Goal: Task Accomplishment & Management: Manage account settings

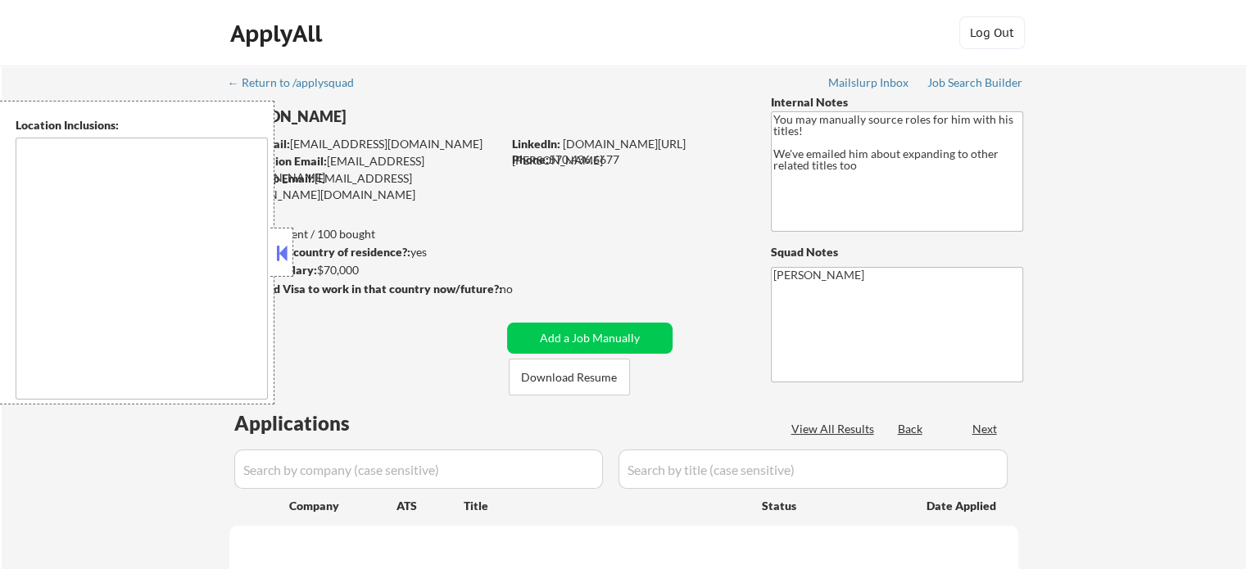
type textarea "remote"
select select ""pending""
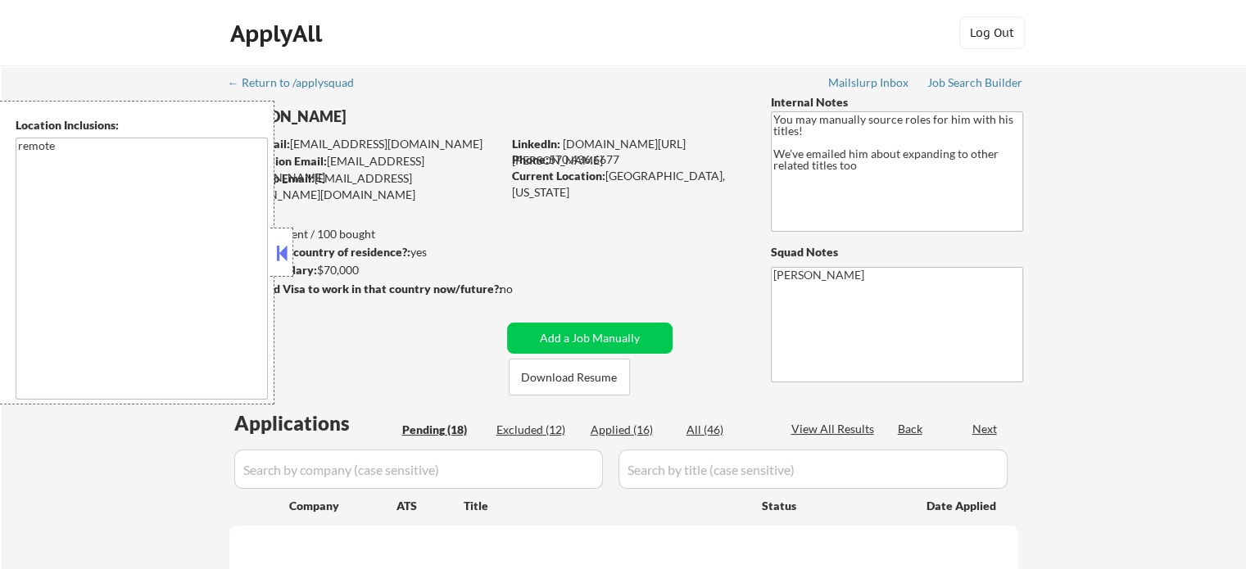
select select ""pending""
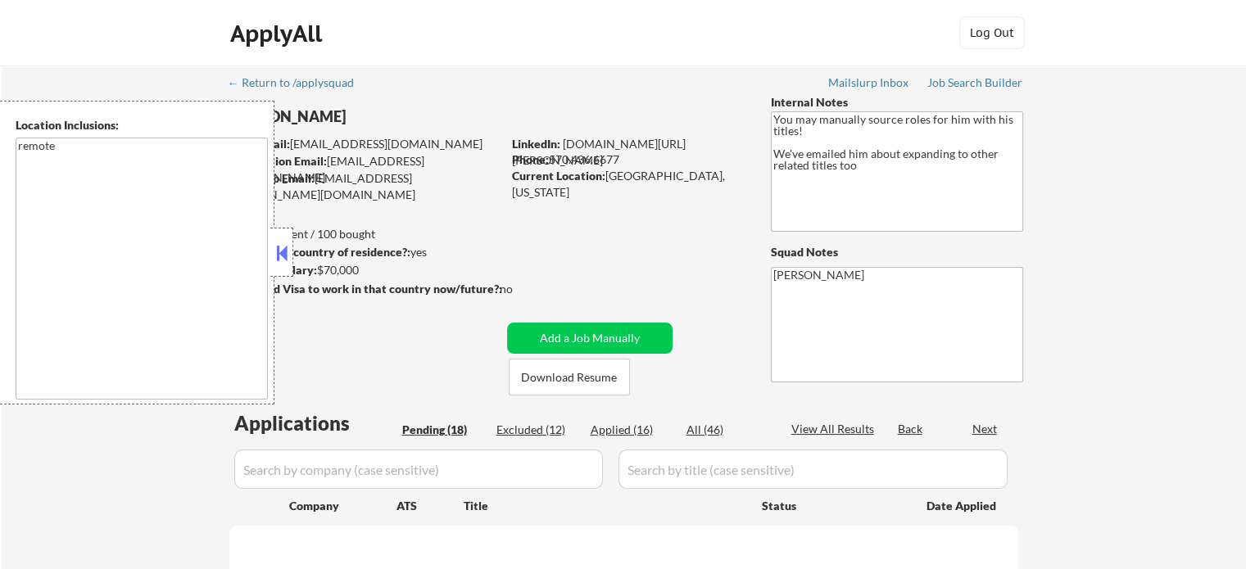
select select ""pending""
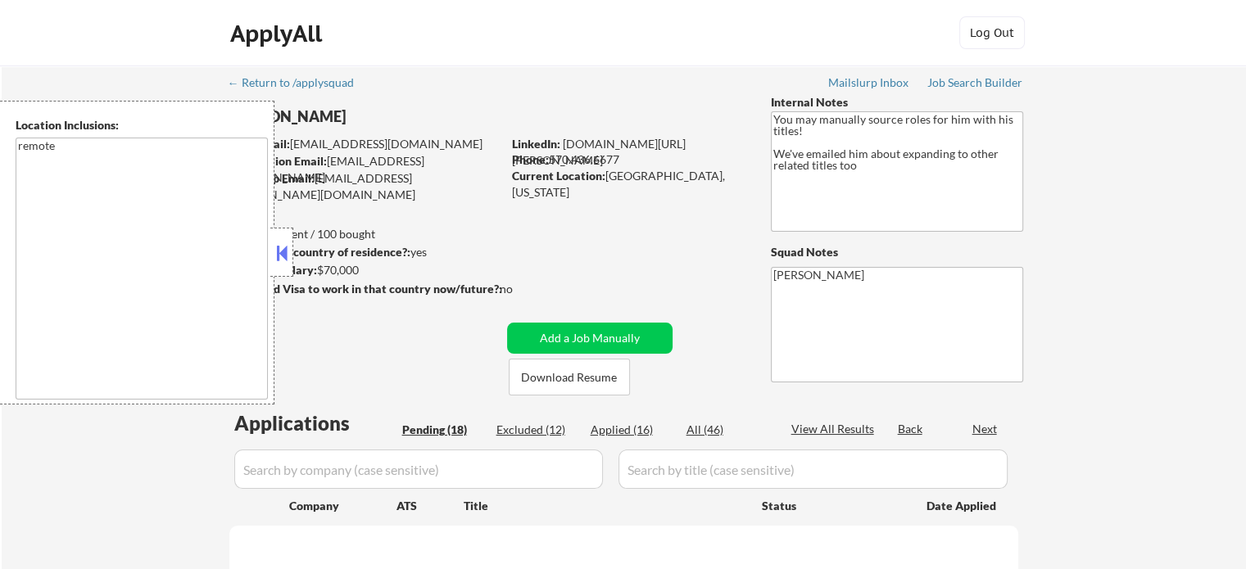
select select ""pending""
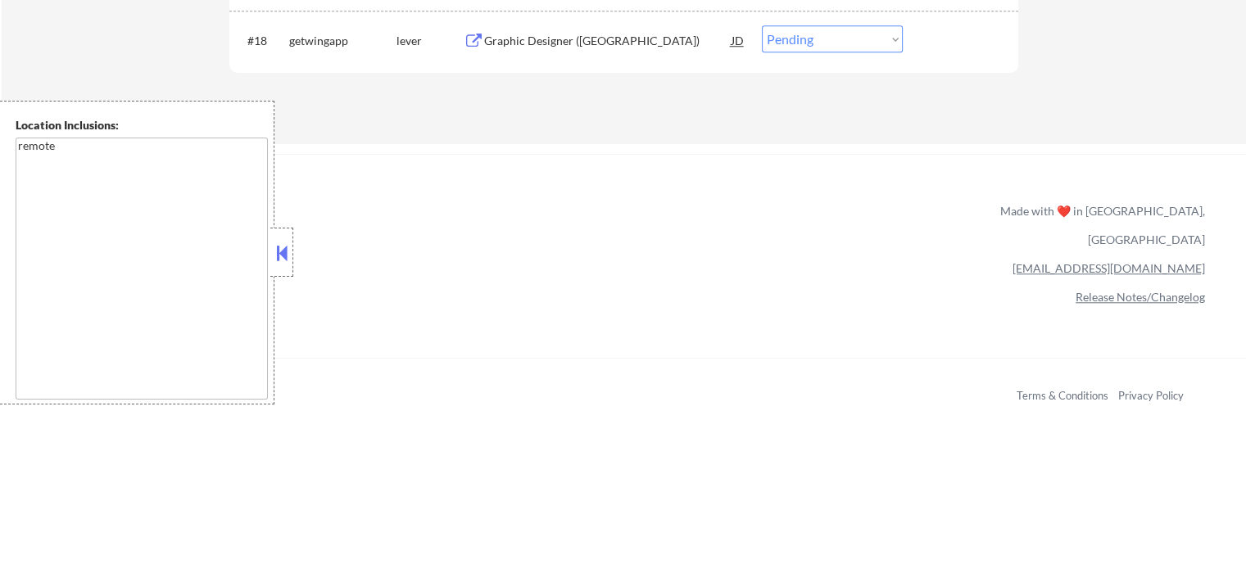
scroll to position [1435, 0]
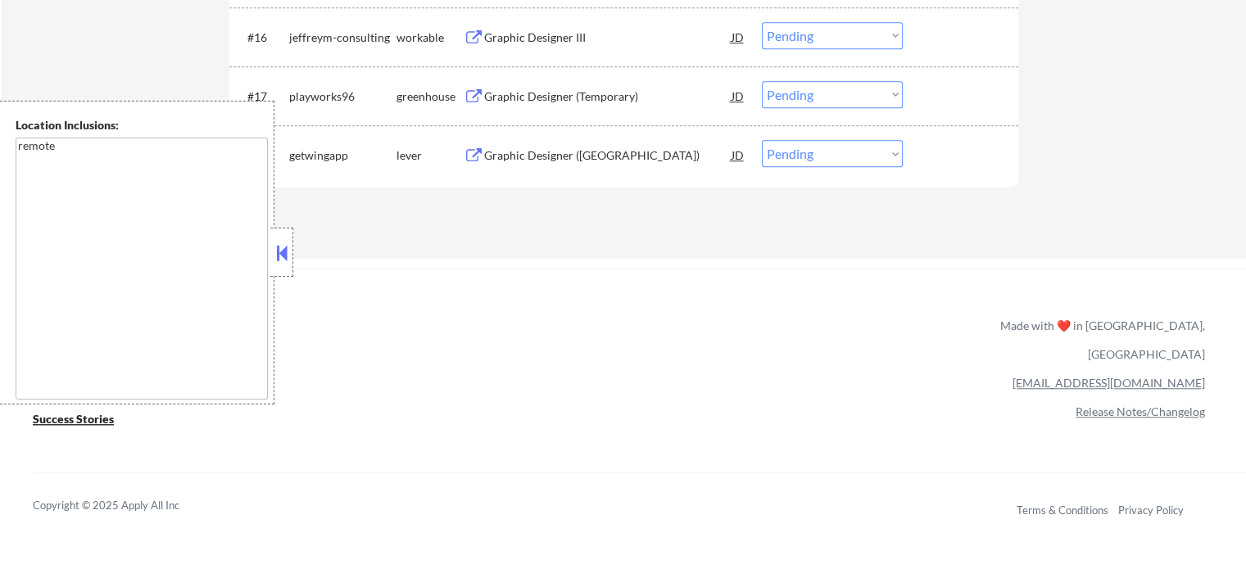
click at [535, 150] on div "Graphic Designer (US)" at bounding box center [607, 155] width 247 height 16
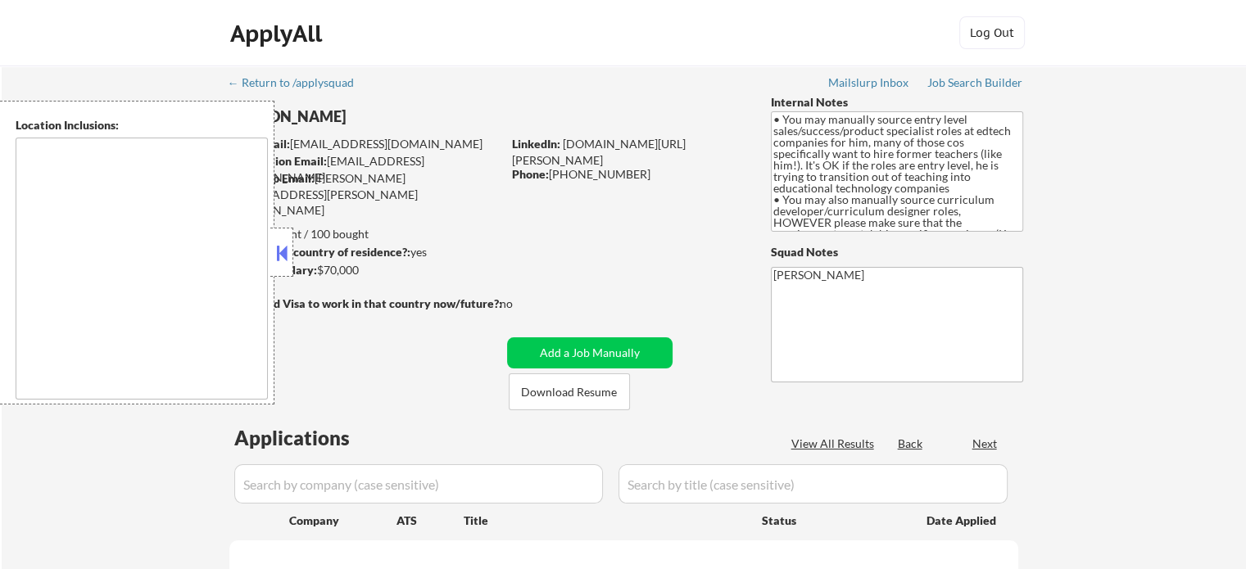
type textarea "[GEOGRAPHIC_DATA], [GEOGRAPHIC_DATA], [GEOGRAPHIC_DATA] [GEOGRAPHIC_DATA], [GEO…"
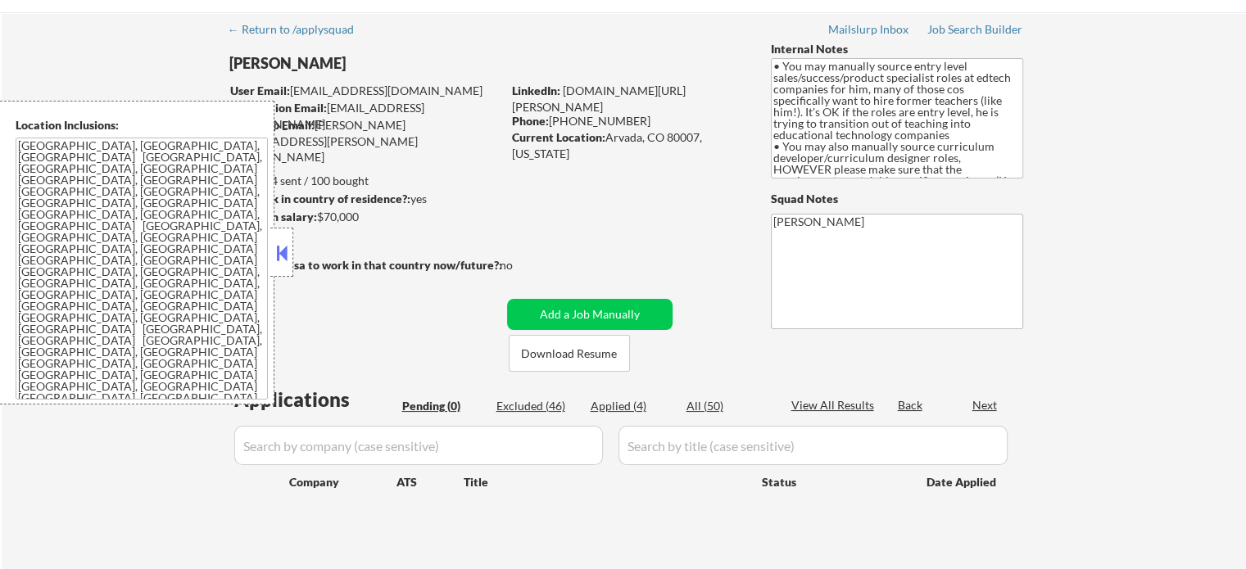
scroll to position [82, 0]
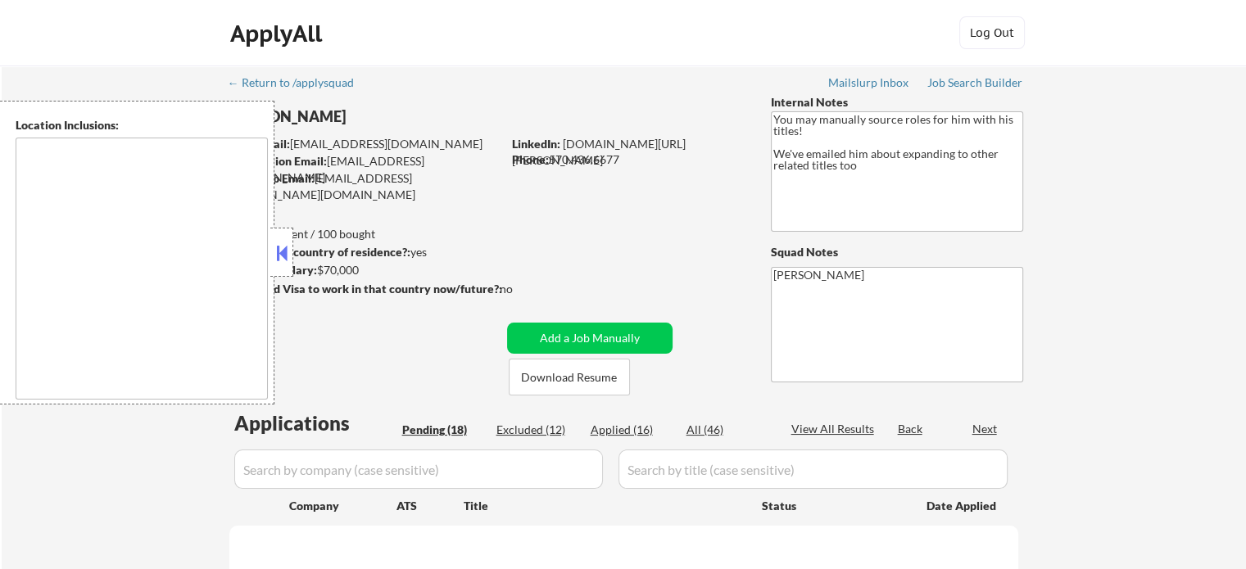
select select ""pending""
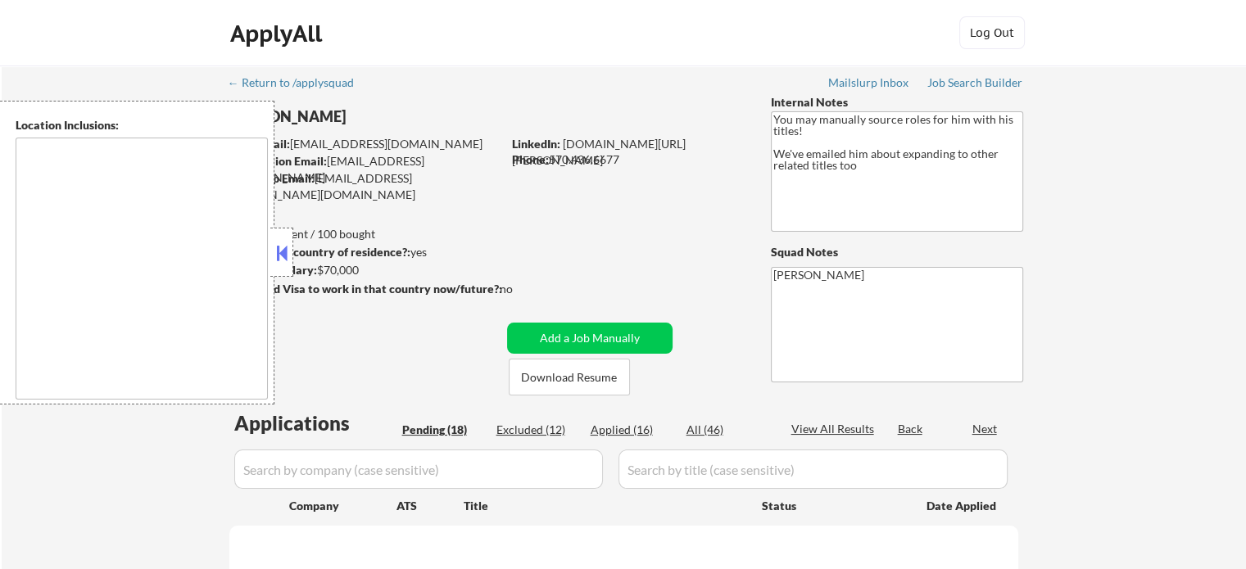
select select ""pending""
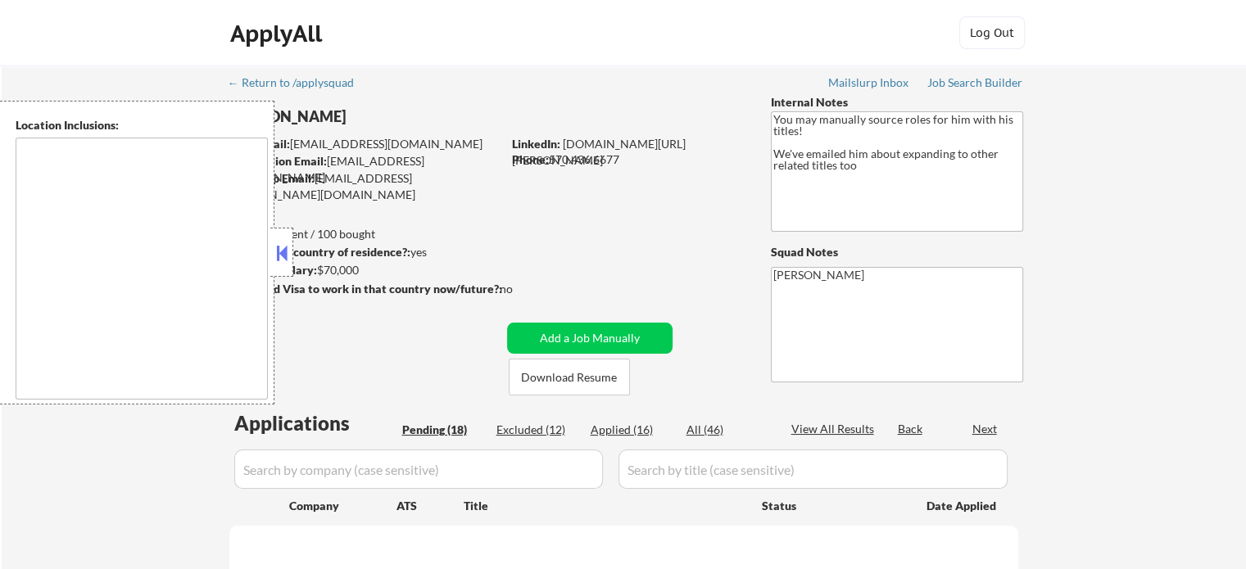
select select ""pending""
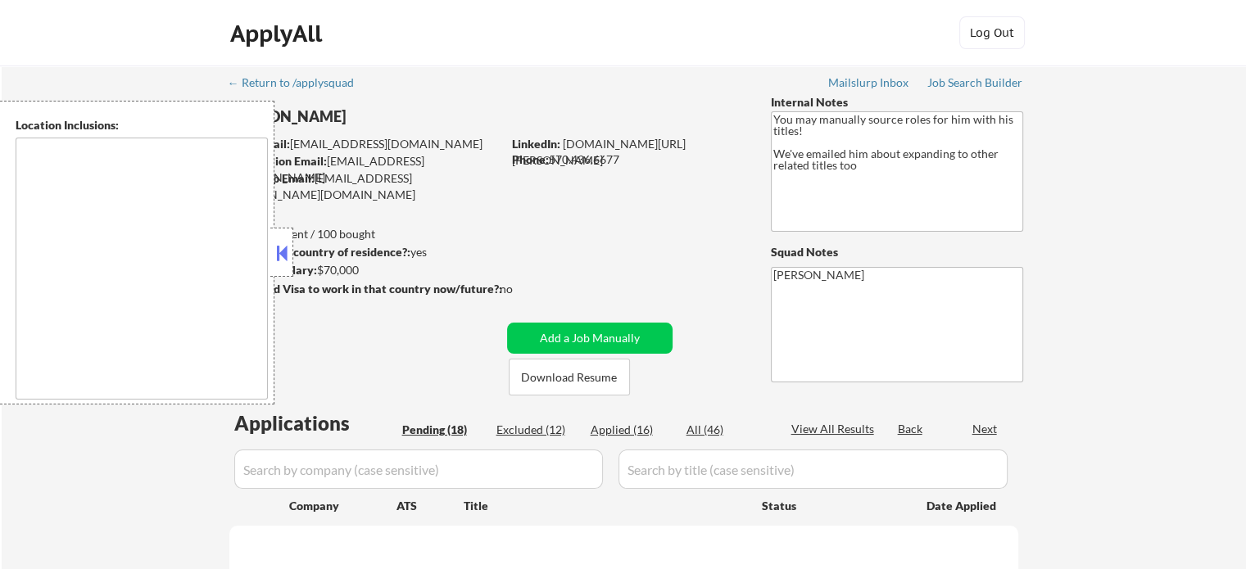
select select ""pending""
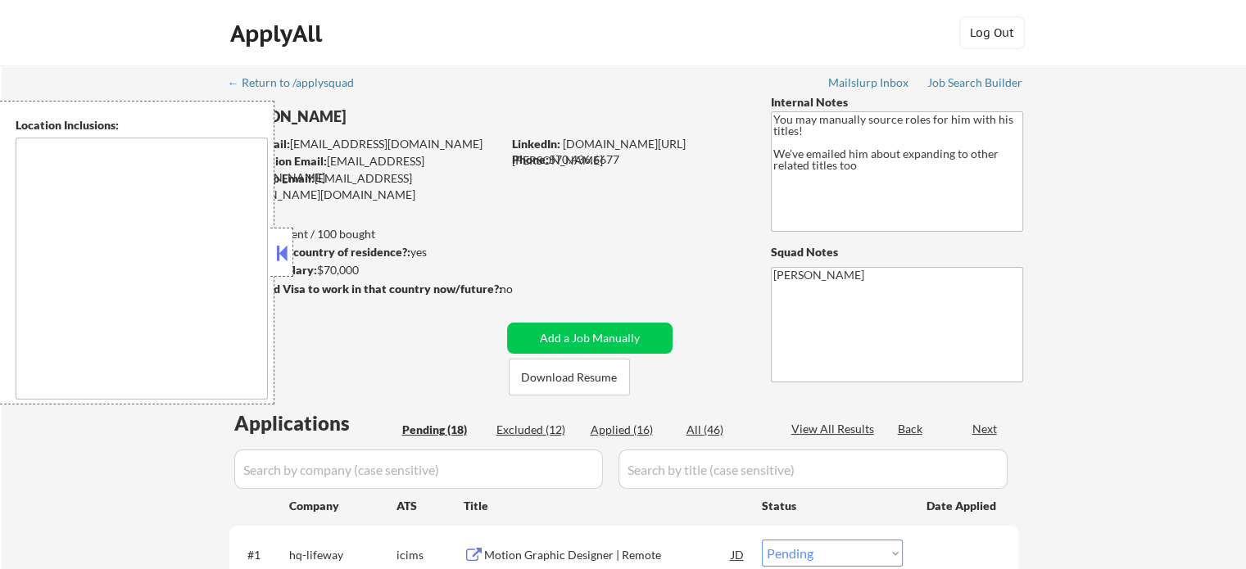
type textarea "remote"
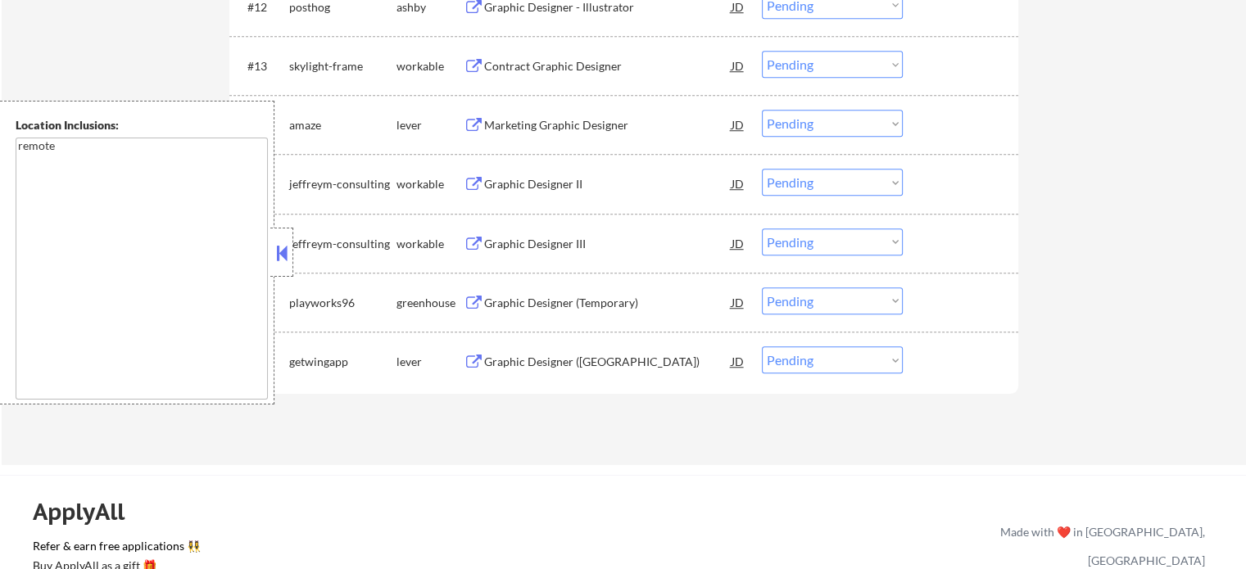
scroll to position [1393, 0]
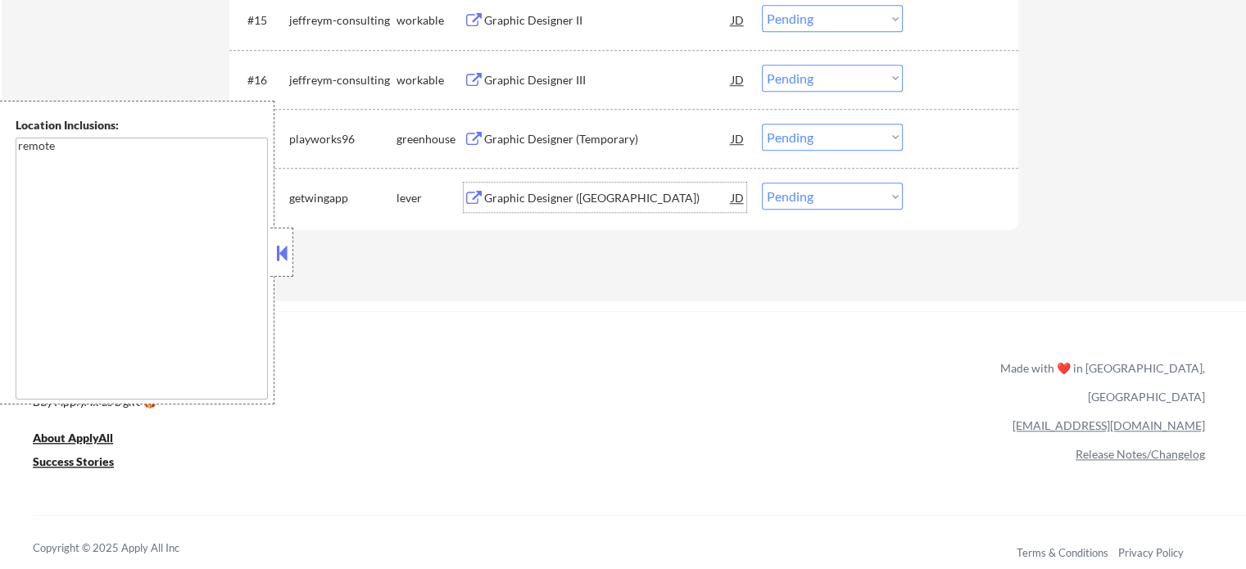
click at [568, 202] on div "Graphic Designer (US)" at bounding box center [607, 198] width 247 height 16
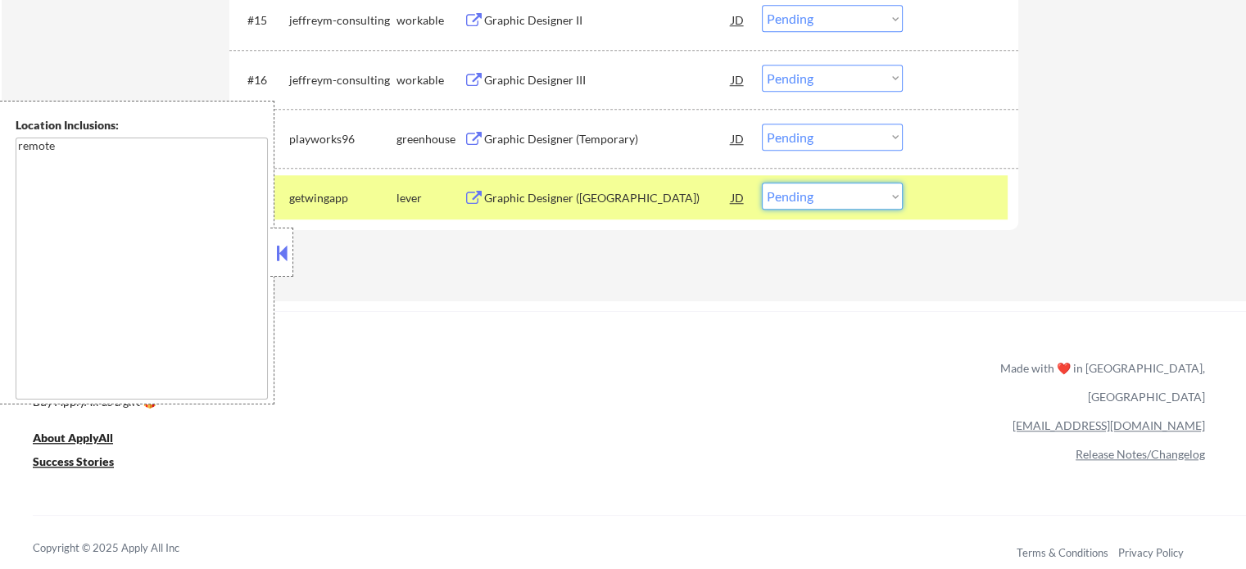
click at [824, 189] on select "Choose an option... Pending Applied Excluded (Questions) Excluded (Expired) Exc…" at bounding box center [832, 196] width 141 height 27
select select ""excluded""
click at [762, 183] on select "Choose an option... Pending Applied Excluded (Questions) Excluded (Expired) Exc…" at bounding box center [832, 196] width 141 height 27
click at [968, 196] on div at bounding box center [963, 197] width 72 height 29
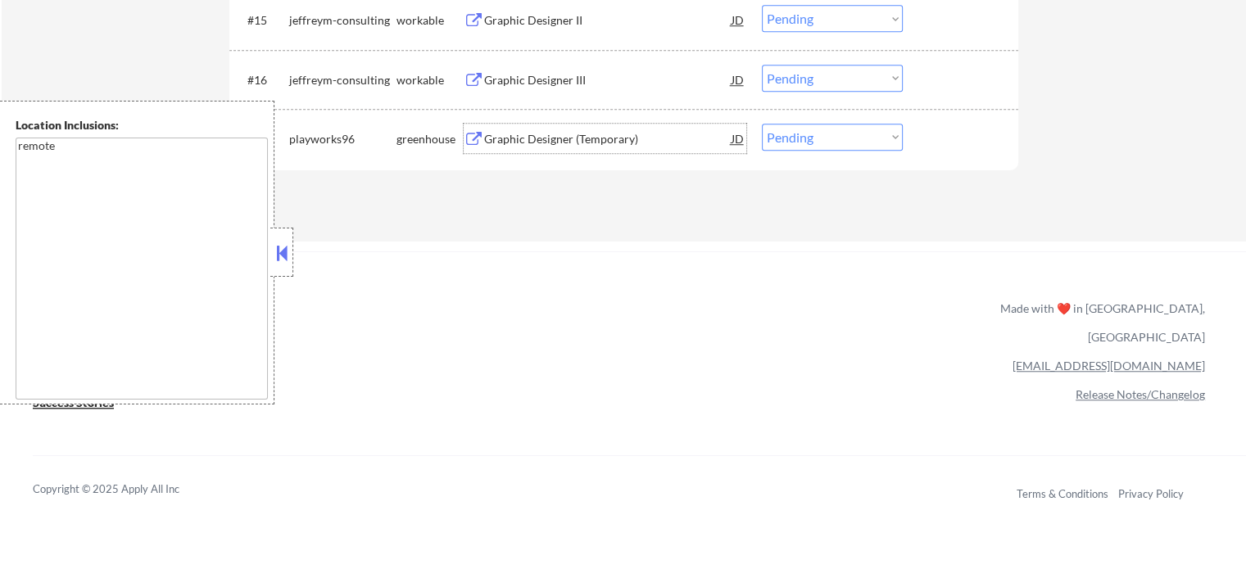
click at [528, 144] on div "Graphic Designer (Temporary)" at bounding box center [607, 139] width 247 height 16
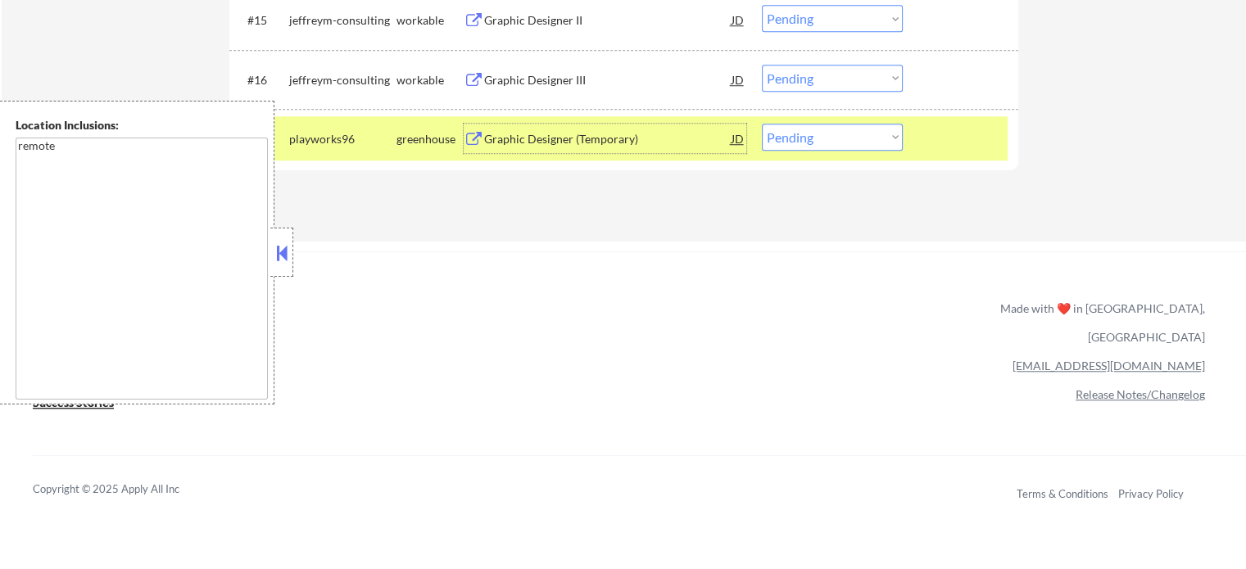
click at [805, 130] on select "Choose an option... Pending Applied Excluded (Questions) Excluded (Expired) Exc…" at bounding box center [832, 137] width 141 height 27
select select ""excluded__expired_""
click at [762, 124] on select "Choose an option... Pending Applied Excluded (Questions) Excluded (Expired) Exc…" at bounding box center [832, 137] width 141 height 27
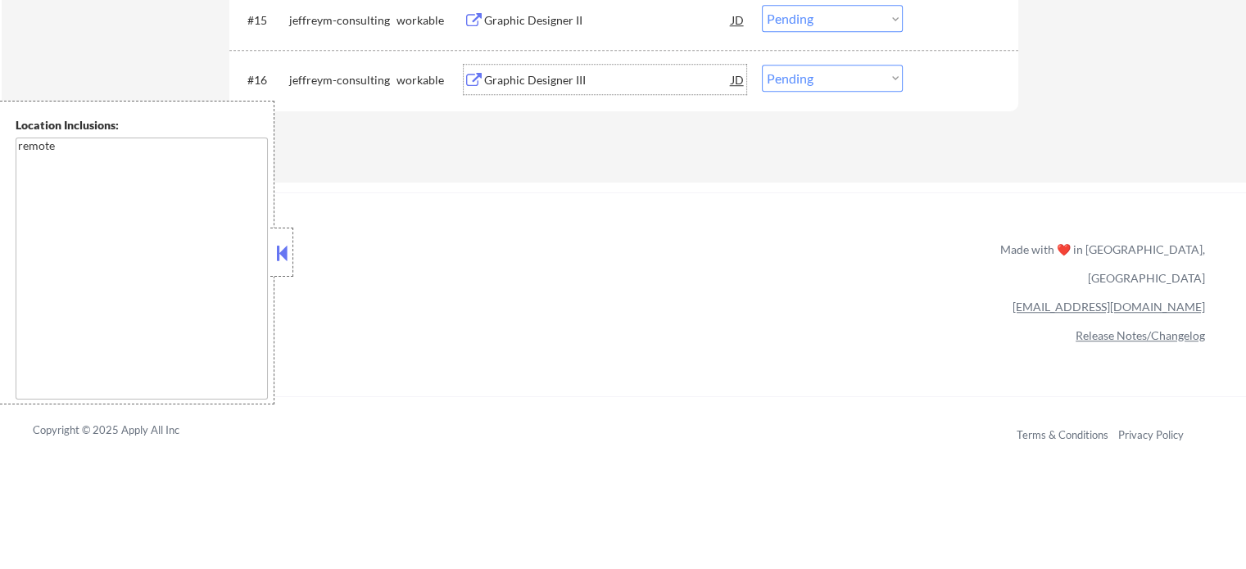
click at [521, 79] on div "Graphic Designer III" at bounding box center [607, 80] width 247 height 16
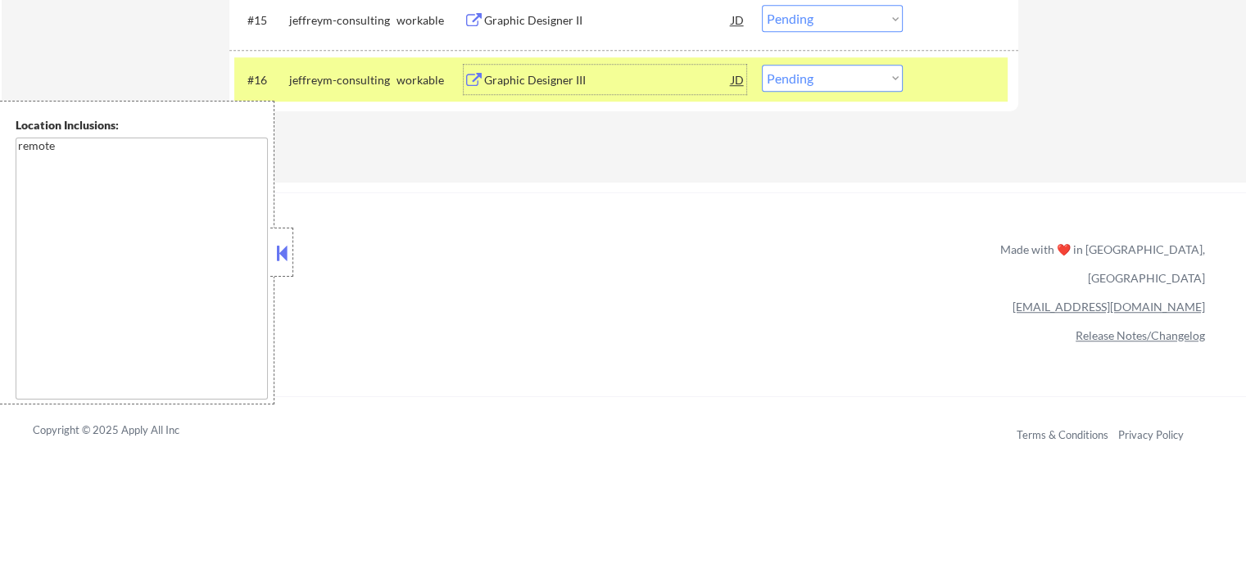
click at [879, 83] on select "Choose an option... Pending Applied Excluded (Questions) Excluded (Expired) Exc…" at bounding box center [832, 78] width 141 height 27
select select ""excluded__expired_""
click at [762, 65] on select "Choose an option... Pending Applied Excluded (Questions) Excluded (Expired) Exc…" at bounding box center [832, 78] width 141 height 27
click at [977, 78] on div at bounding box center [963, 79] width 72 height 29
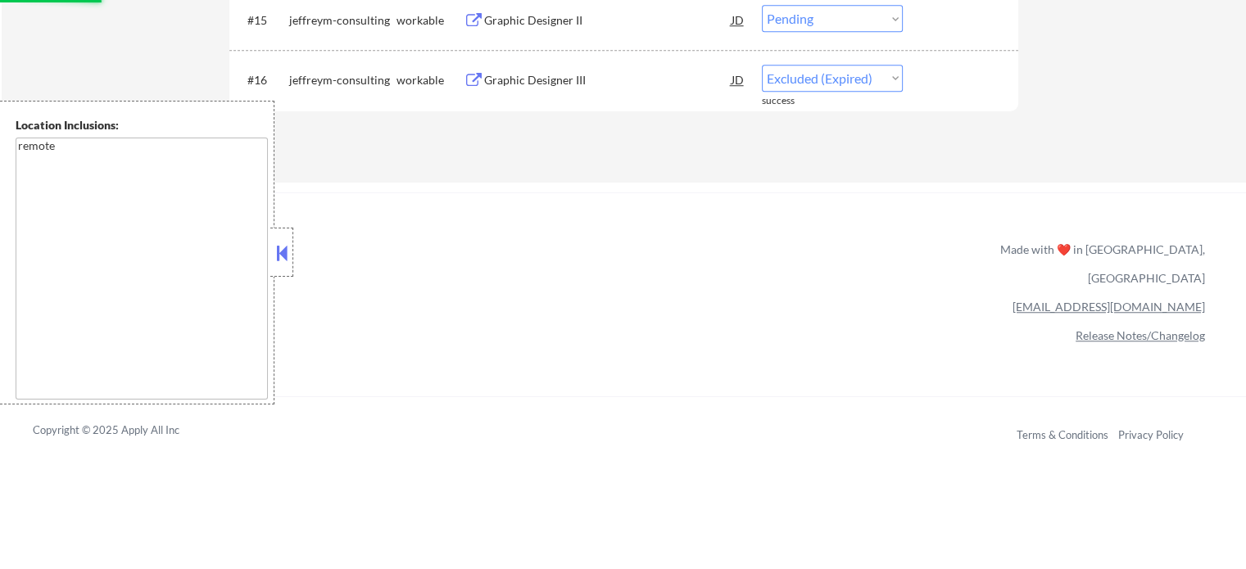
click at [499, 28] on div "Graphic Designer II" at bounding box center [607, 20] width 247 height 16
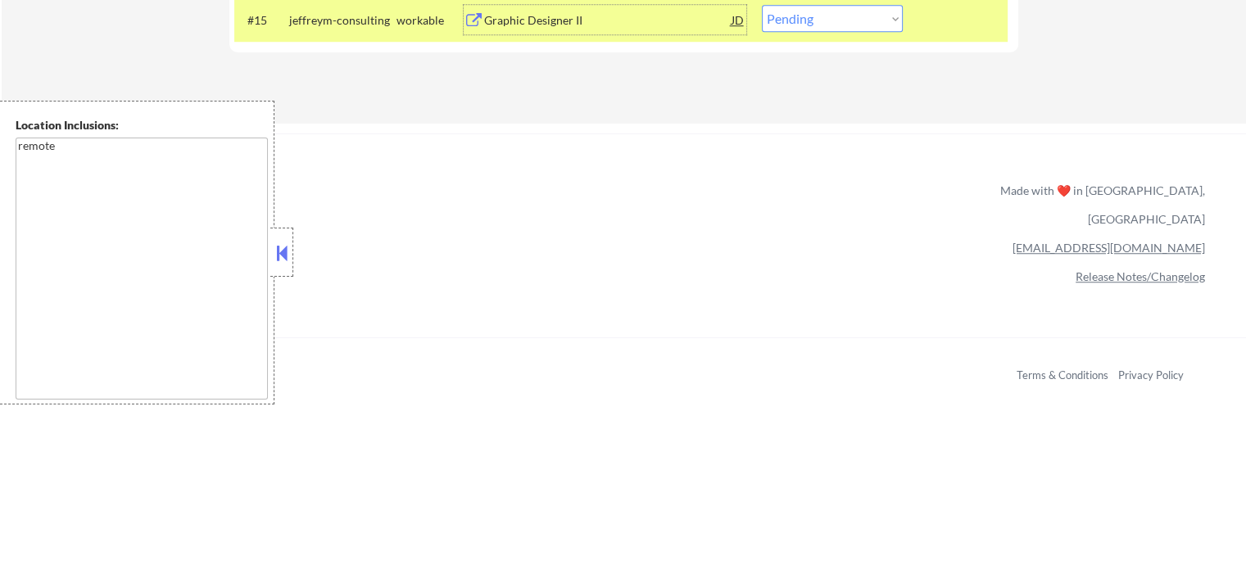
click at [819, 23] on select "Choose an option... Pending Applied Excluded (Questions) Excluded (Expired) Exc…" at bounding box center [832, 18] width 141 height 27
select select ""applied""
click at [762, 5] on select "Choose an option... Pending Applied Excluded (Questions) Excluded (Expired) Exc…" at bounding box center [832, 18] width 141 height 27
click at [929, 23] on div at bounding box center [963, 19] width 72 height 29
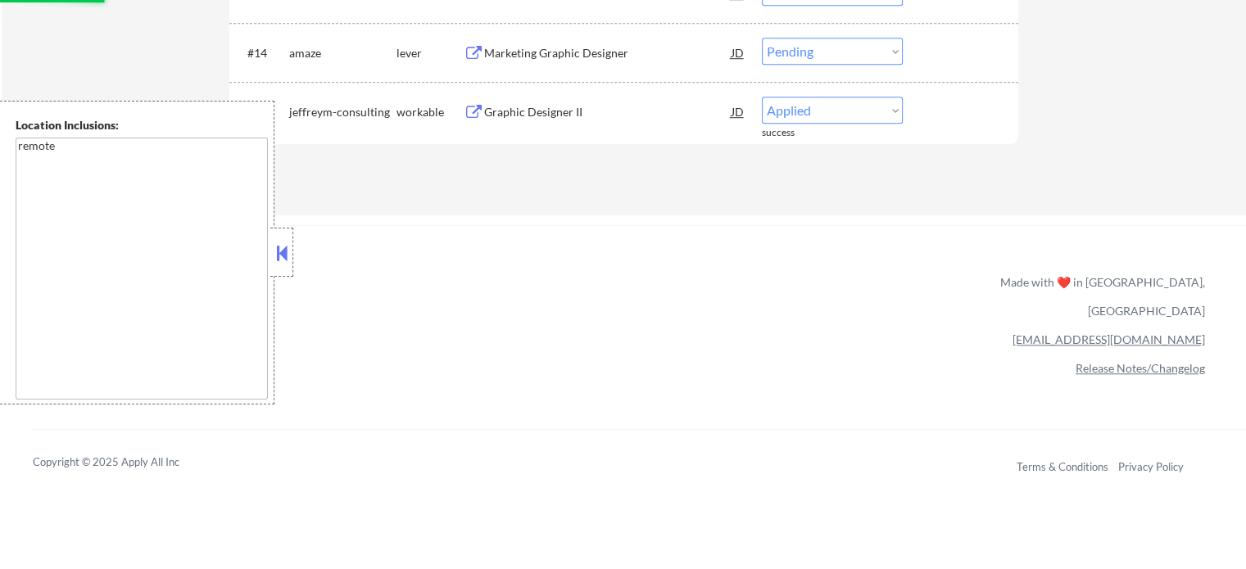
scroll to position [1229, 0]
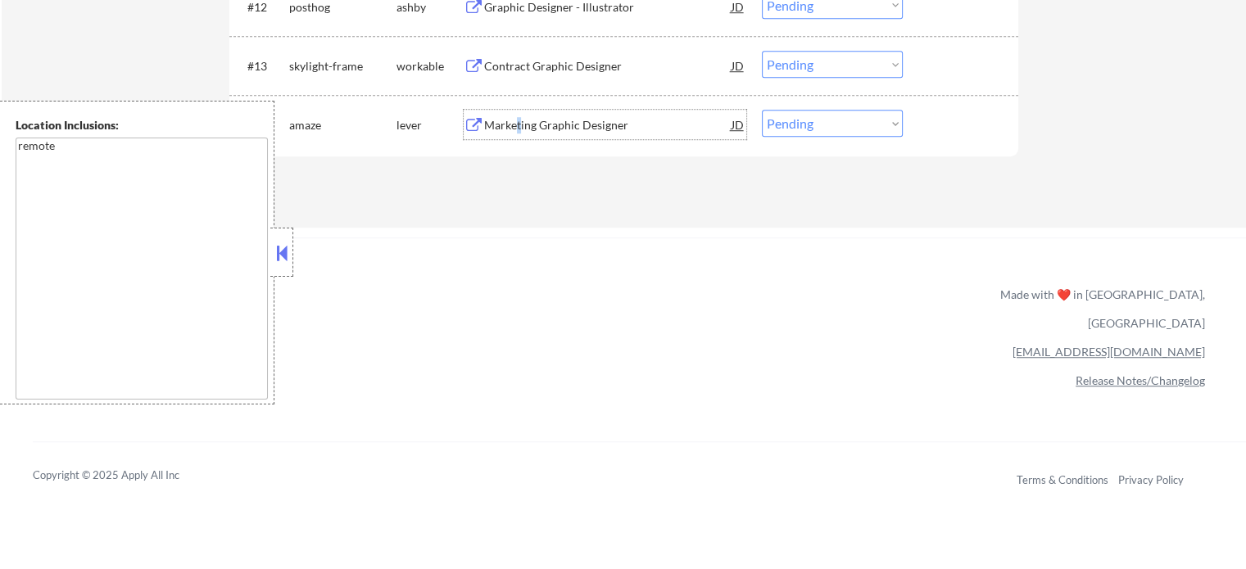
click at [519, 124] on div "Marketing Graphic Designer" at bounding box center [607, 125] width 247 height 16
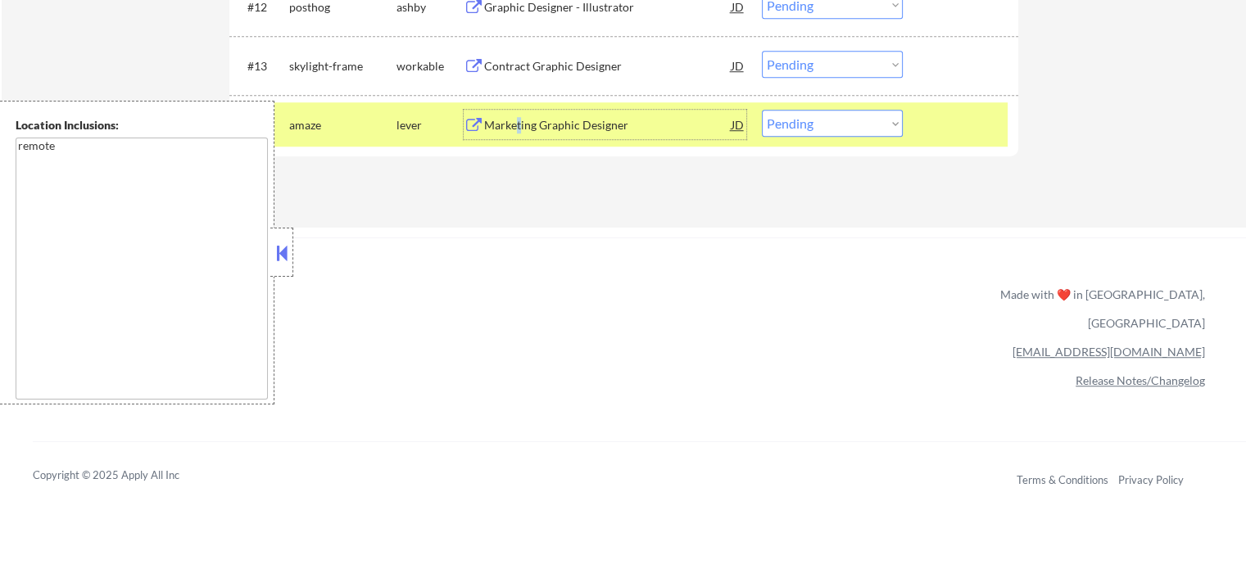
click at [845, 129] on select "Choose an option... Pending Applied Excluded (Questions) Excluded (Expired) Exc…" at bounding box center [832, 123] width 141 height 27
select select ""excluded__expired_""
click at [762, 110] on select "Choose an option... Pending Applied Excluded (Questions) Excluded (Expired) Exc…" at bounding box center [832, 123] width 141 height 27
click at [936, 125] on div at bounding box center [963, 124] width 72 height 29
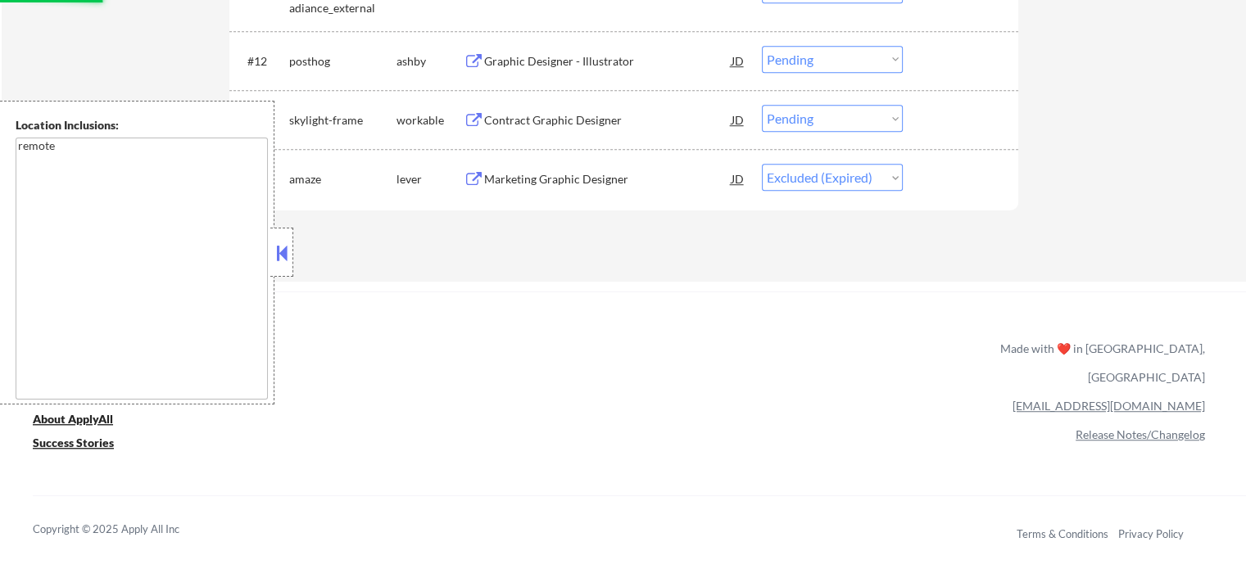
scroll to position [1147, 0]
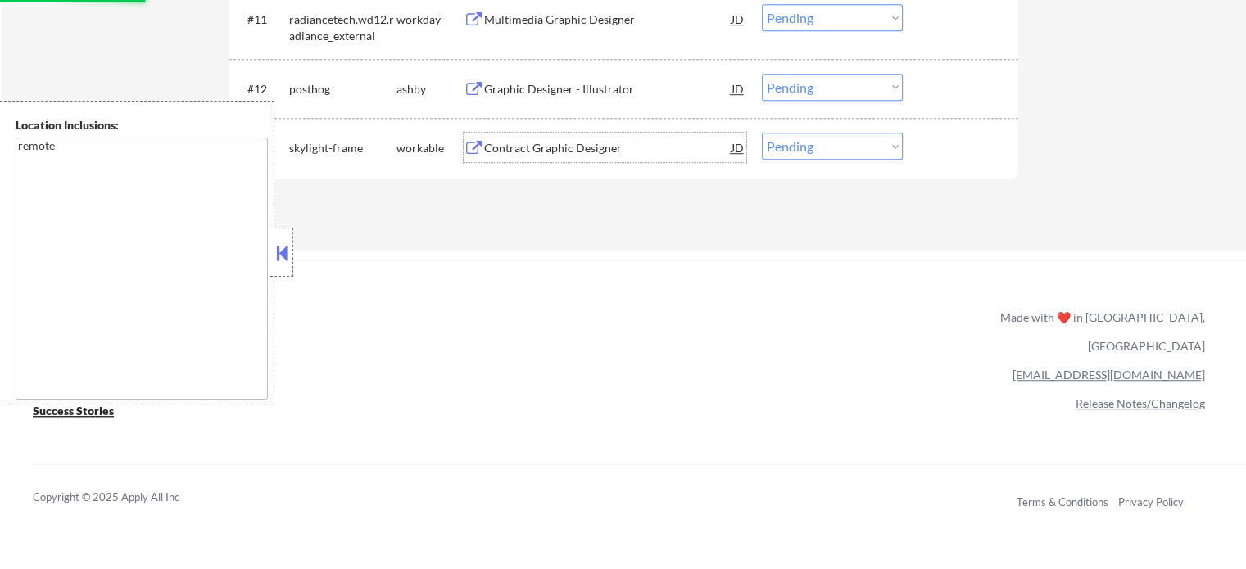
click at [581, 150] on div "Contract Graphic Designer" at bounding box center [607, 148] width 247 height 16
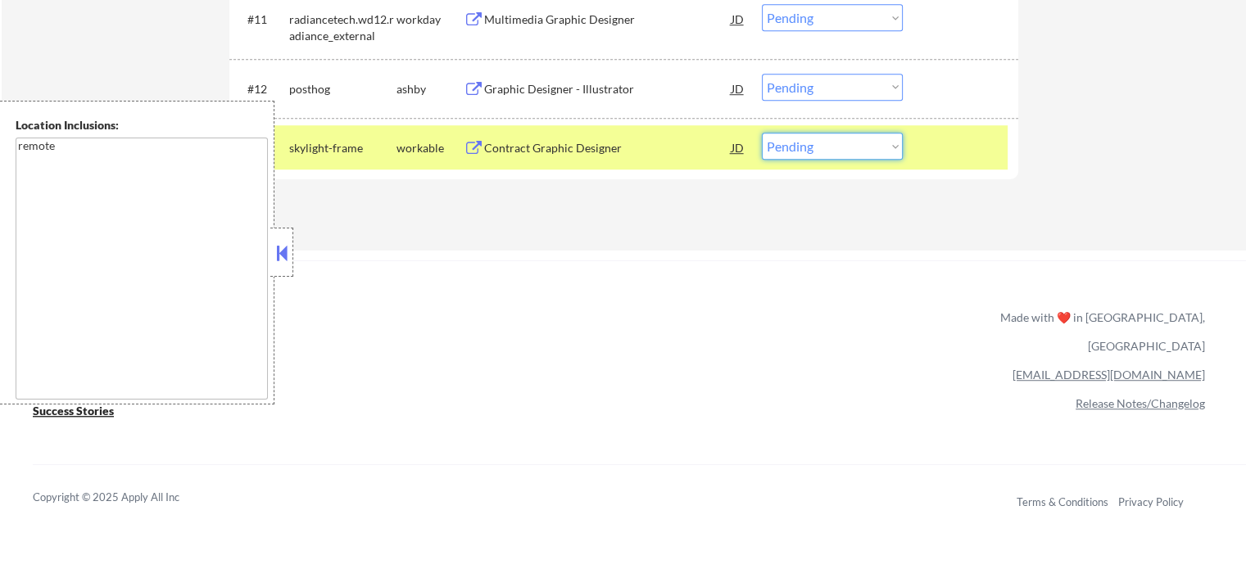
click at [795, 149] on select "Choose an option... Pending Applied Excluded (Questions) Excluded (Expired) Exc…" at bounding box center [832, 146] width 141 height 27
select select ""applied""
click at [762, 133] on select "Choose an option... Pending Applied Excluded (Questions) Excluded (Expired) Exc…" at bounding box center [832, 146] width 141 height 27
click at [914, 148] on div "#13 skylight-frame workable Contract Graphic Designer JD Choose an option... Pe…" at bounding box center [620, 147] width 773 height 44
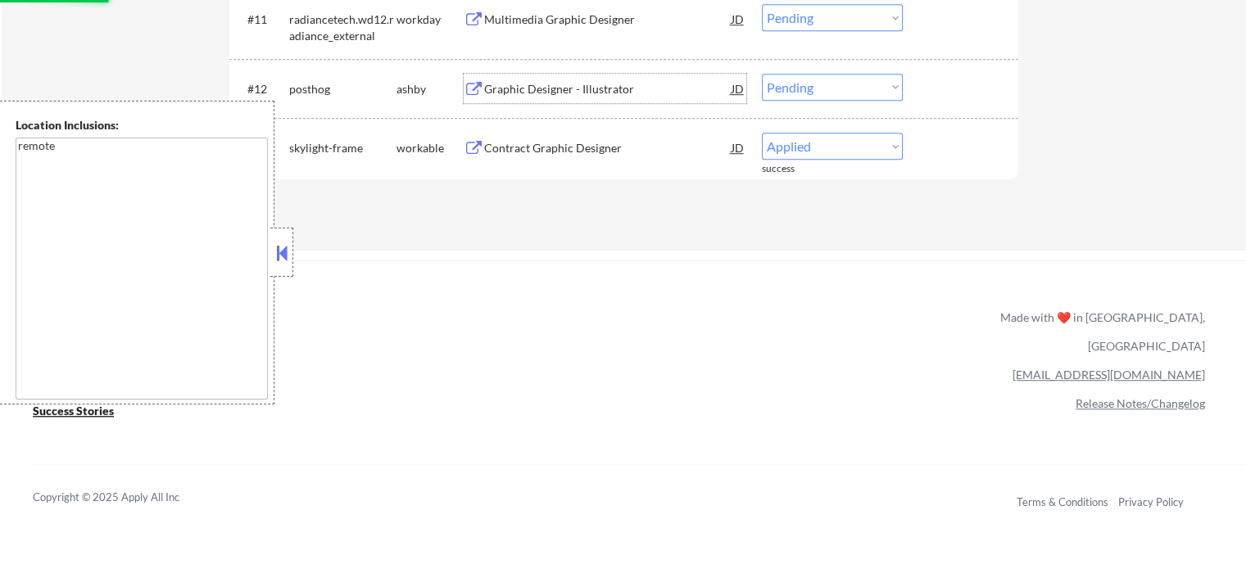
click at [544, 98] on div "Graphic Designer - Illustrator" at bounding box center [607, 88] width 247 height 29
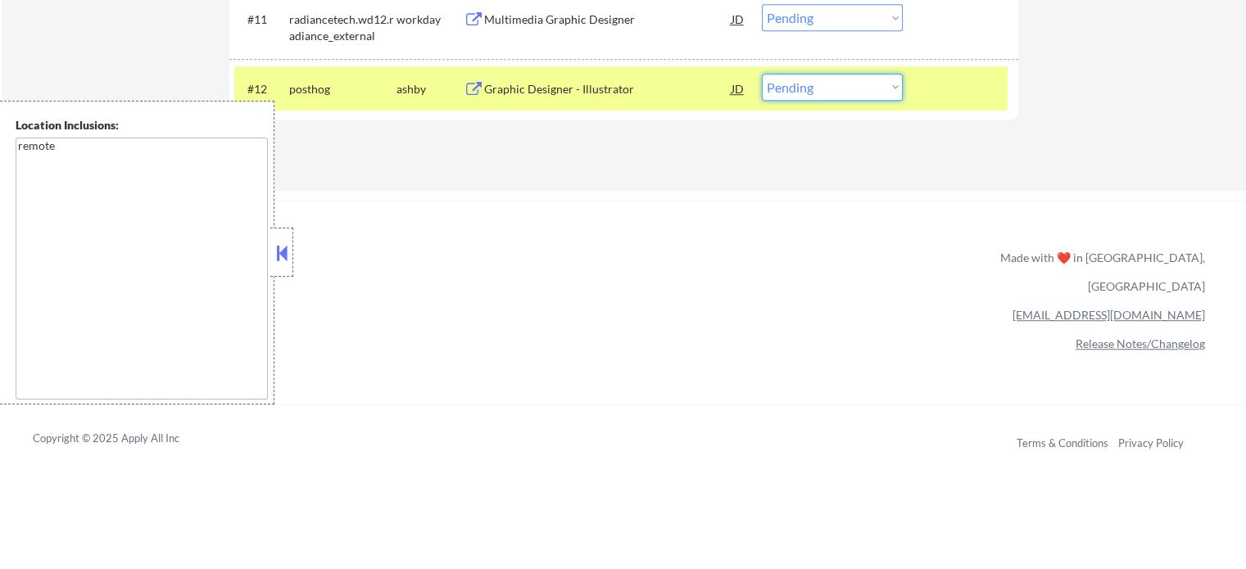
click at [787, 95] on select "Choose an option... Pending Applied Excluded (Questions) Excluded (Expired) Exc…" at bounding box center [832, 87] width 141 height 27
select select ""applied""
click at [762, 74] on select "Choose an option... Pending Applied Excluded (Questions) Excluded (Expired) Exc…" at bounding box center [832, 87] width 141 height 27
click at [972, 86] on div at bounding box center [963, 88] width 72 height 29
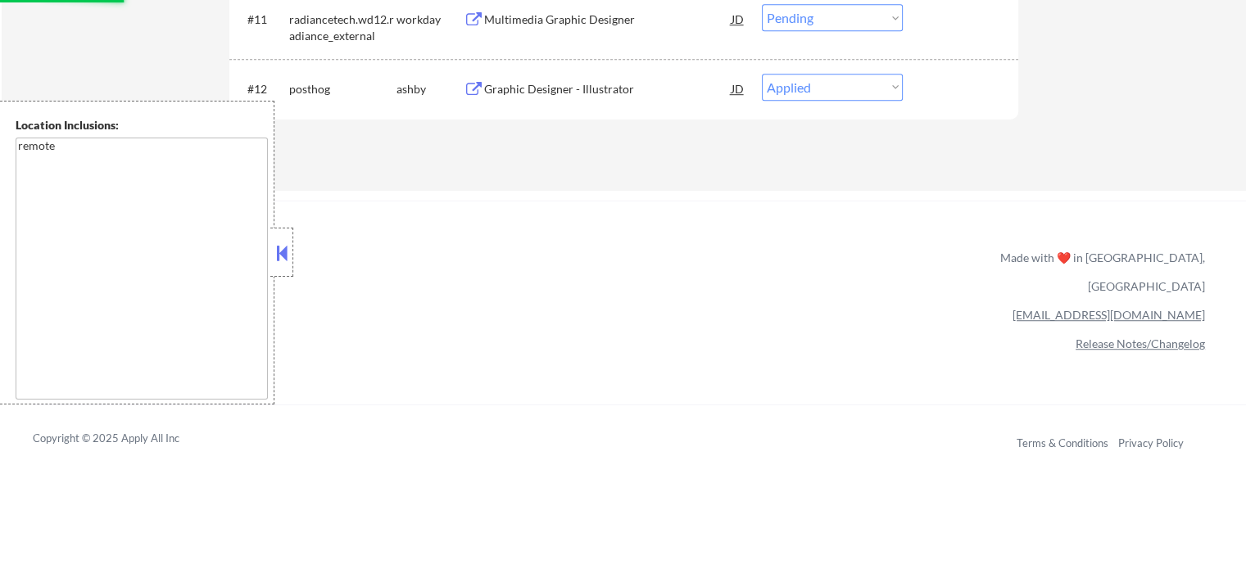
scroll to position [983, 0]
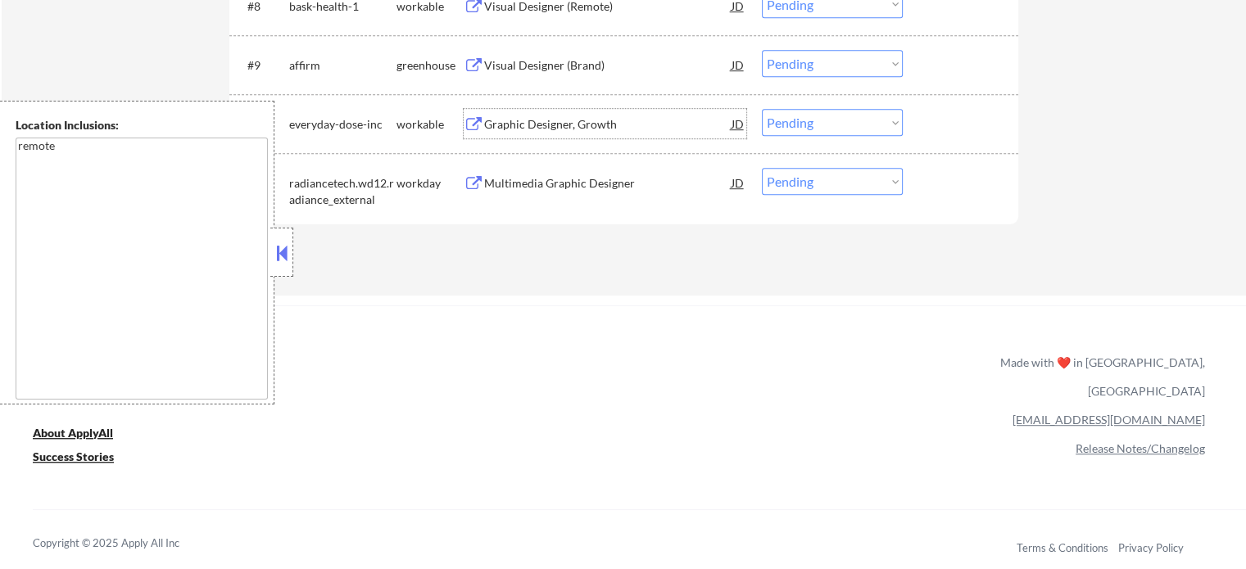
click at [558, 133] on div "Graphic Designer, Growth" at bounding box center [607, 123] width 247 height 29
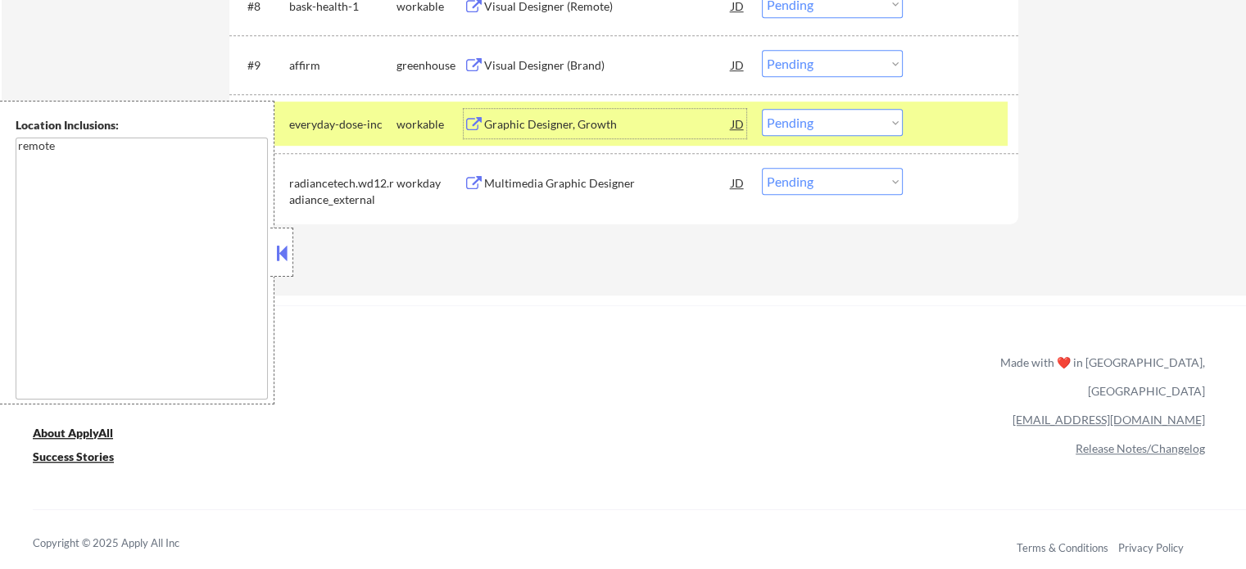
click at [819, 121] on select "Choose an option... Pending Applied Excluded (Questions) Excluded (Expired) Exc…" at bounding box center [832, 122] width 141 height 27
click at [762, 109] on select "Choose an option... Pending Applied Excluded (Questions) Excluded (Expired) Exc…" at bounding box center [832, 122] width 141 height 27
click at [986, 118] on div at bounding box center [963, 123] width 72 height 29
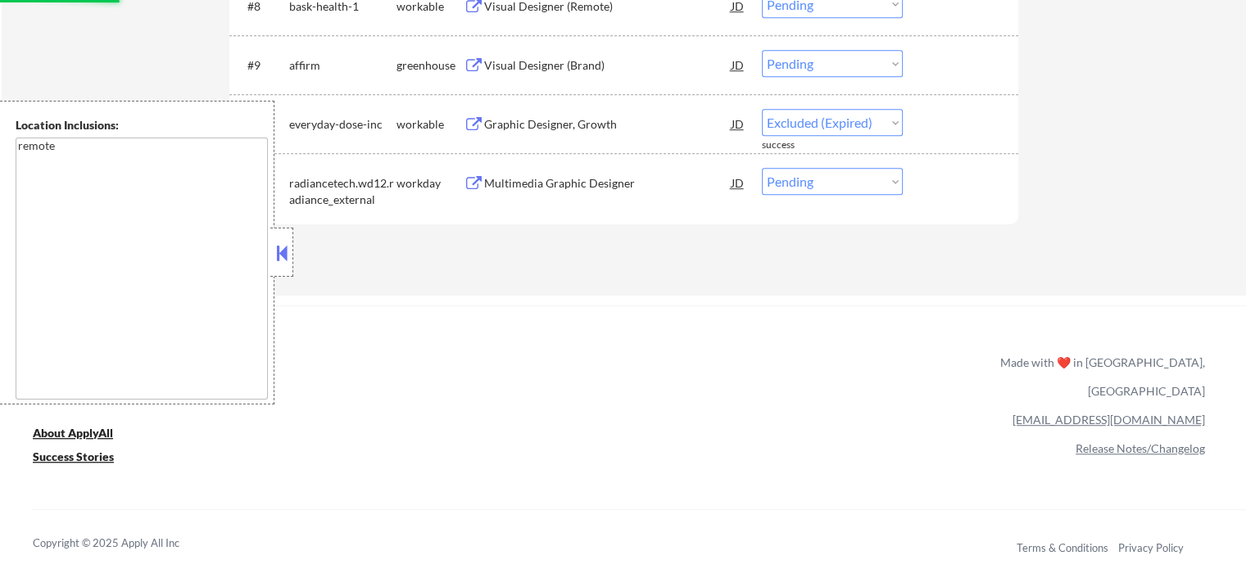
select select ""pending""
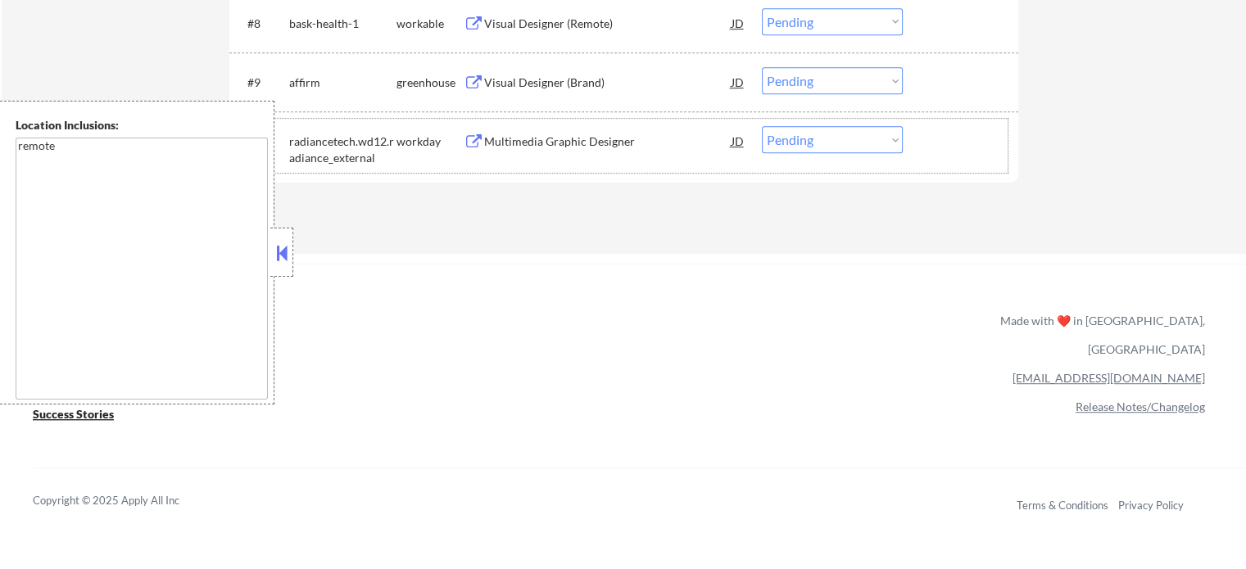
scroll to position [802, 0]
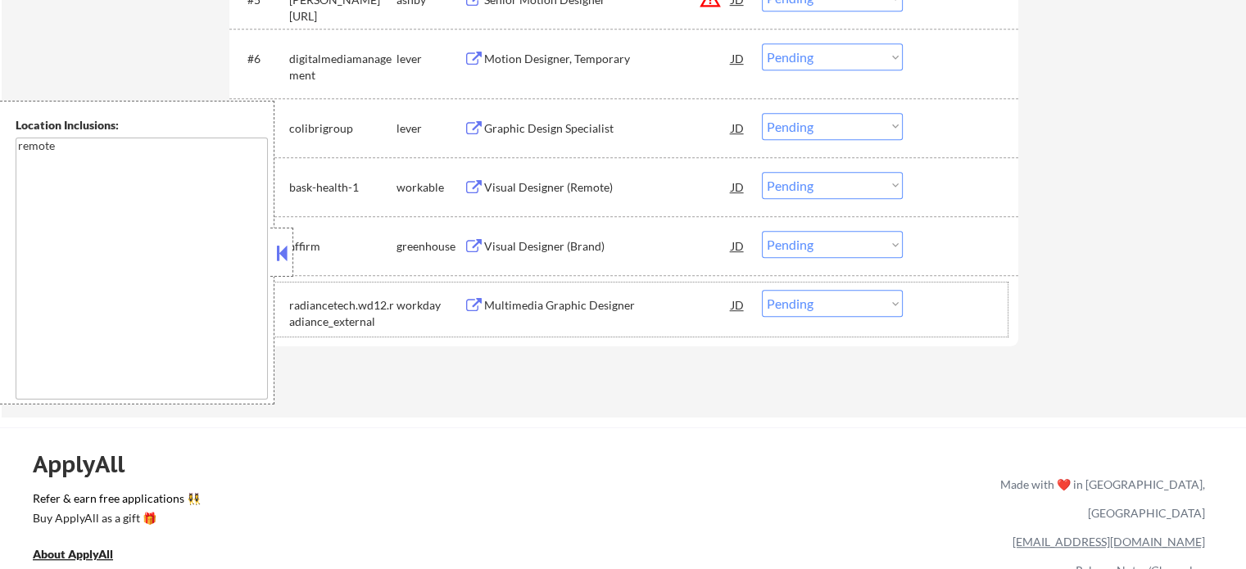
click at [542, 242] on div "Visual Designer (Brand)" at bounding box center [607, 246] width 247 height 16
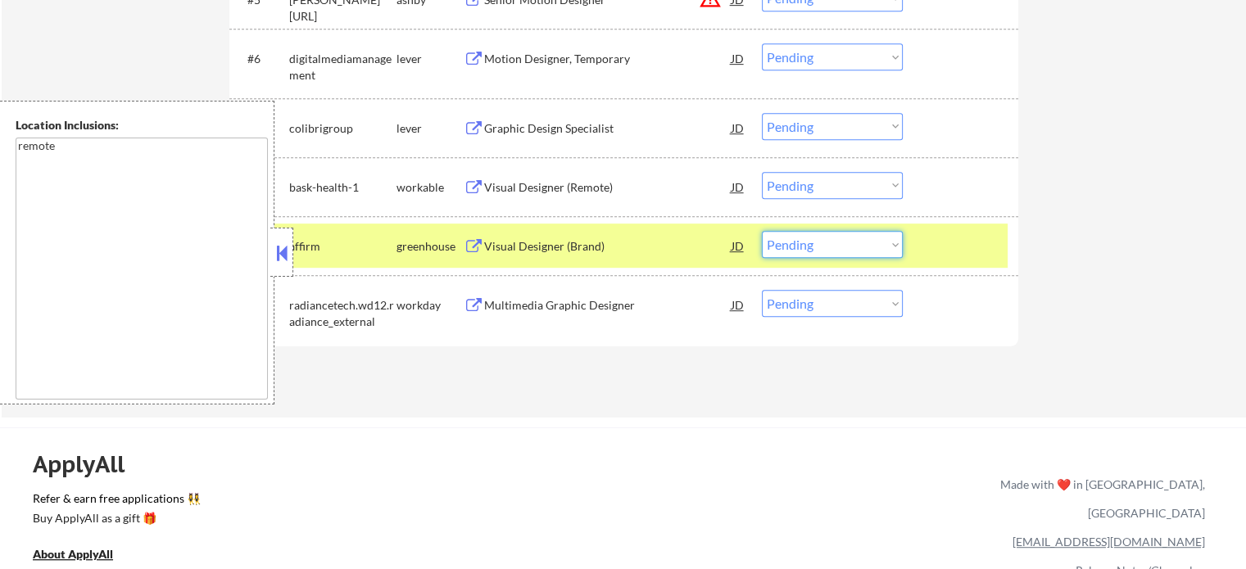
click at [797, 243] on select "Choose an option... Pending Applied Excluded (Questions) Excluded (Expired) Exc…" at bounding box center [832, 244] width 141 height 27
click at [762, 231] on select "Choose an option... Pending Applied Excluded (Questions) Excluded (Expired) Exc…" at bounding box center [832, 244] width 141 height 27
click at [944, 245] on div at bounding box center [963, 245] width 72 height 29
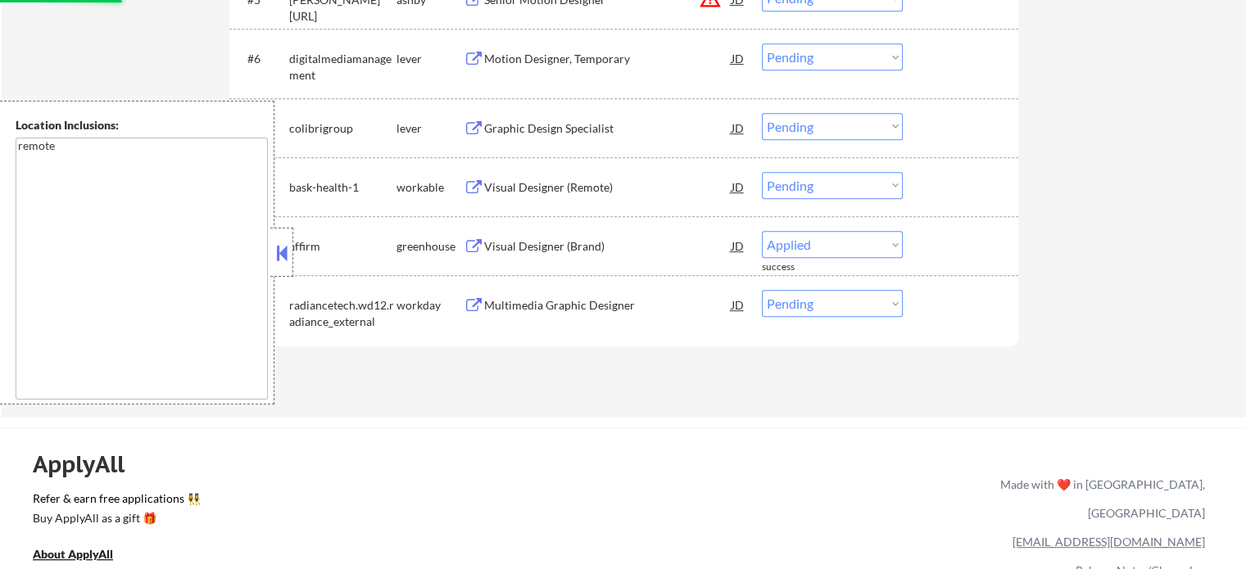
select select ""pending""
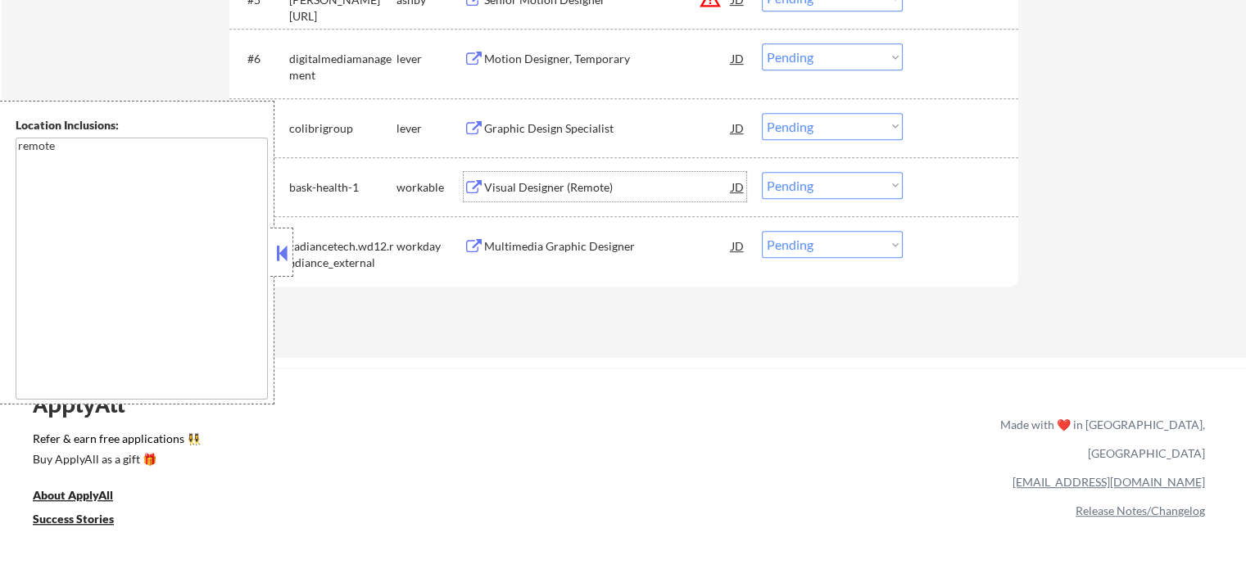
click at [579, 186] on div "Visual Designer (Remote)" at bounding box center [607, 187] width 247 height 16
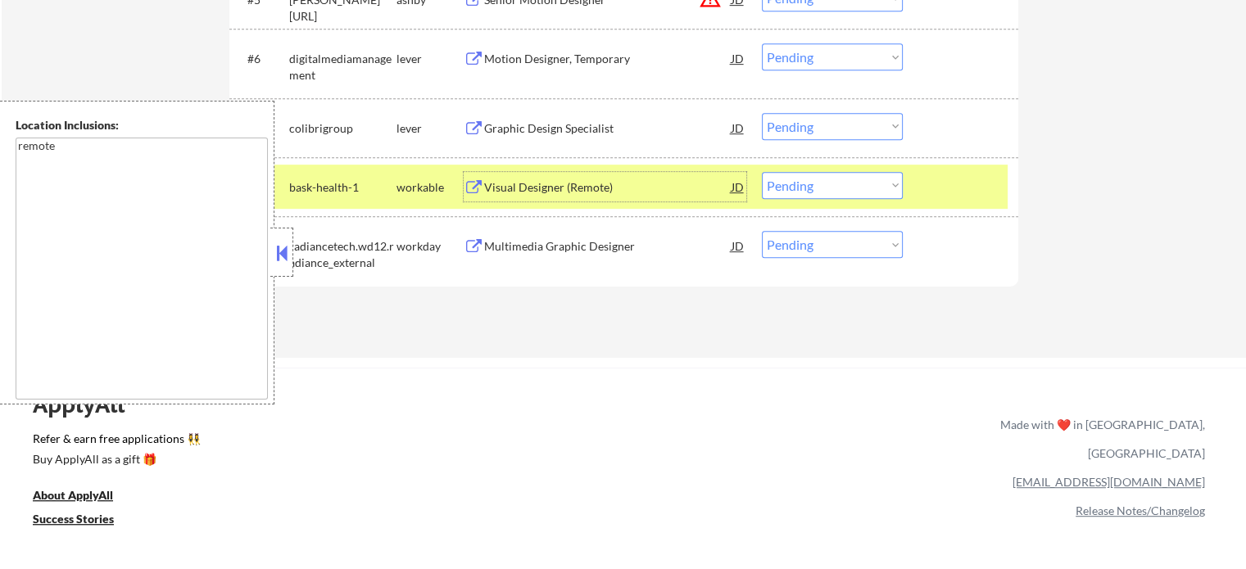
click at [959, 183] on div at bounding box center [963, 186] width 72 height 29
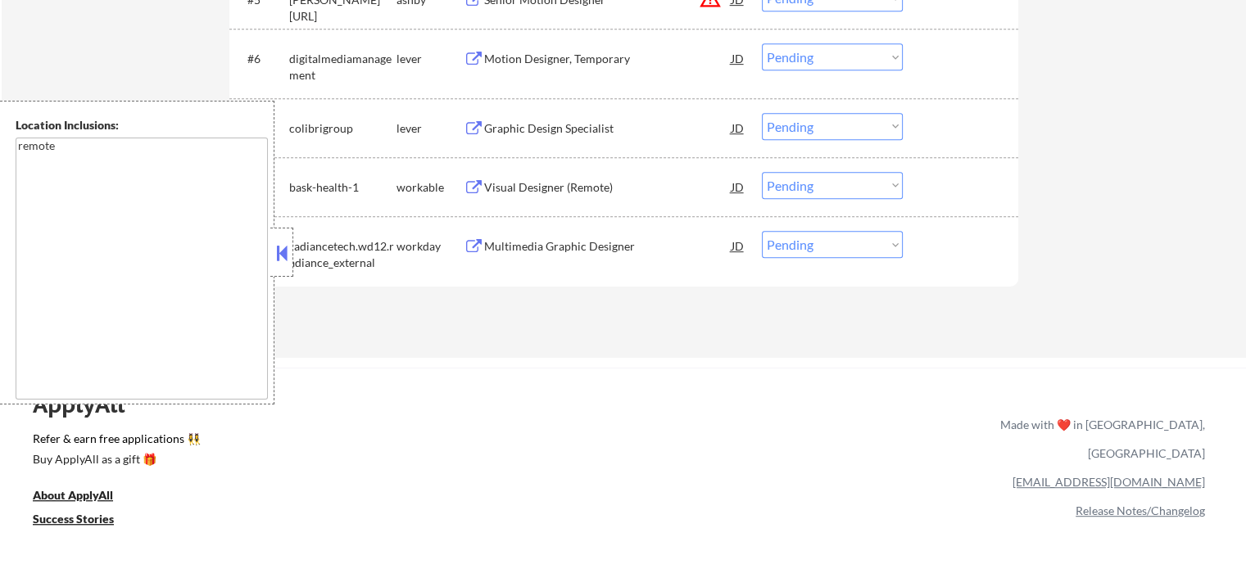
click at [562, 183] on div "Visual Designer (Remote)" at bounding box center [607, 187] width 247 height 16
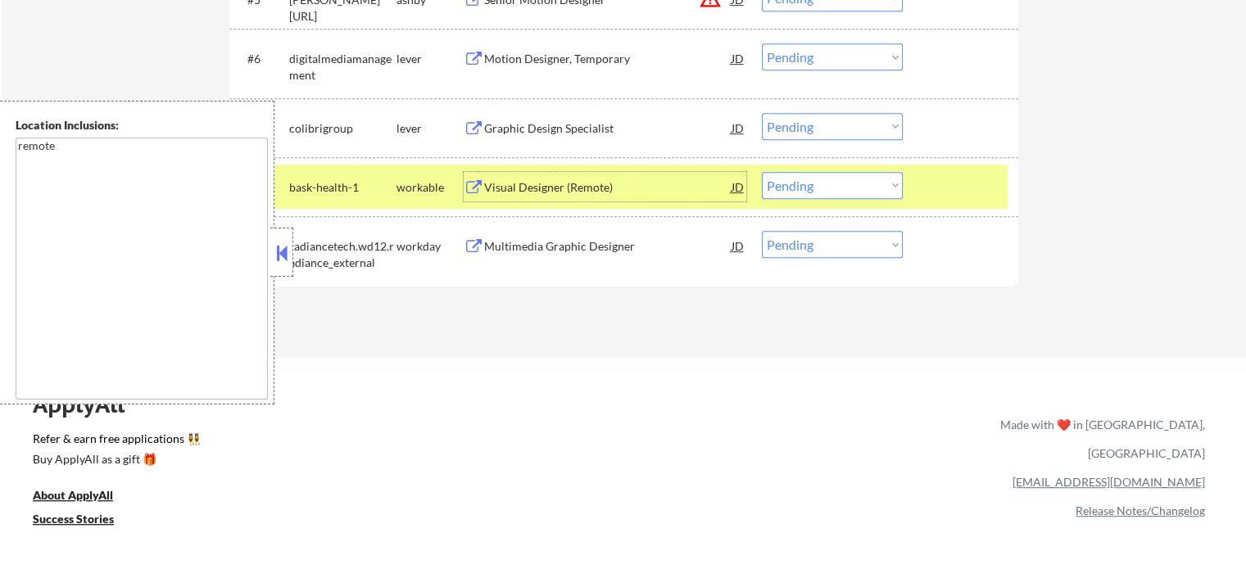
click at [787, 190] on select "Choose an option... Pending Applied Excluded (Questions) Excluded (Expired) Exc…" at bounding box center [832, 185] width 141 height 27
click at [762, 172] on select "Choose an option... Pending Applied Excluded (Questions) Excluded (Expired) Exc…" at bounding box center [832, 185] width 141 height 27
click at [932, 185] on div at bounding box center [963, 186] width 72 height 29
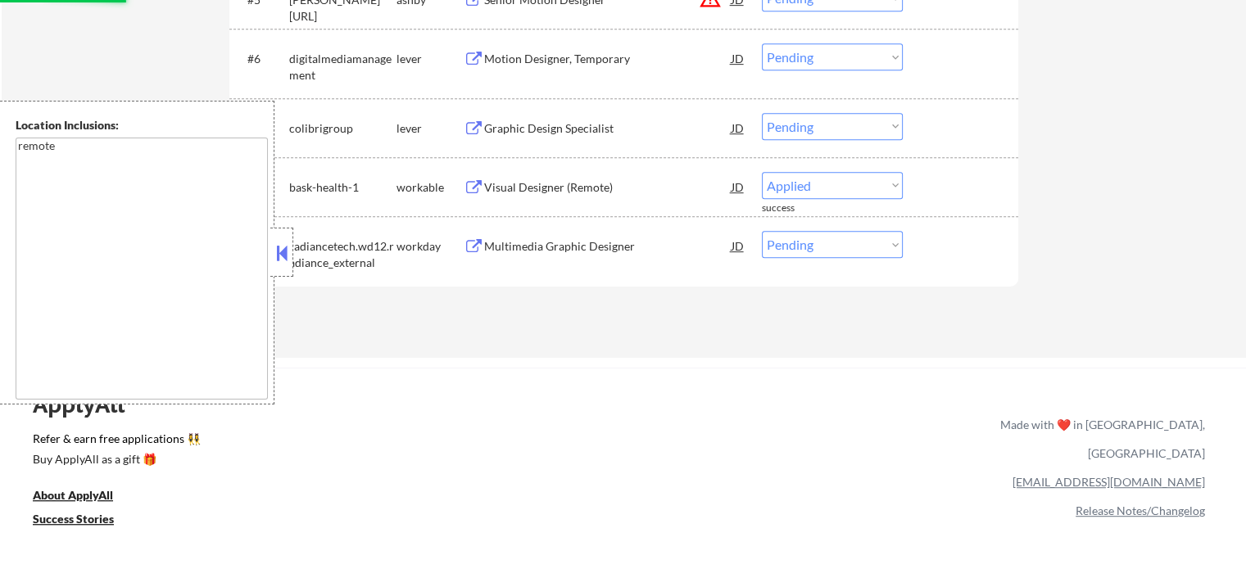
select select ""pending""
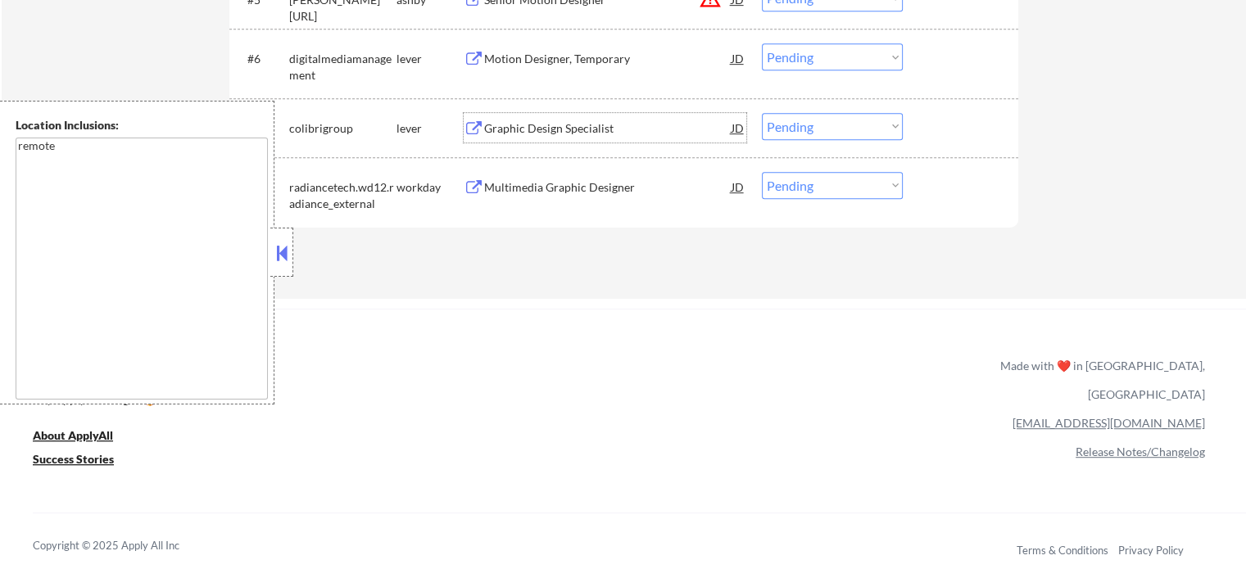
click at [561, 129] on div "Graphic Design Specialist" at bounding box center [607, 128] width 247 height 16
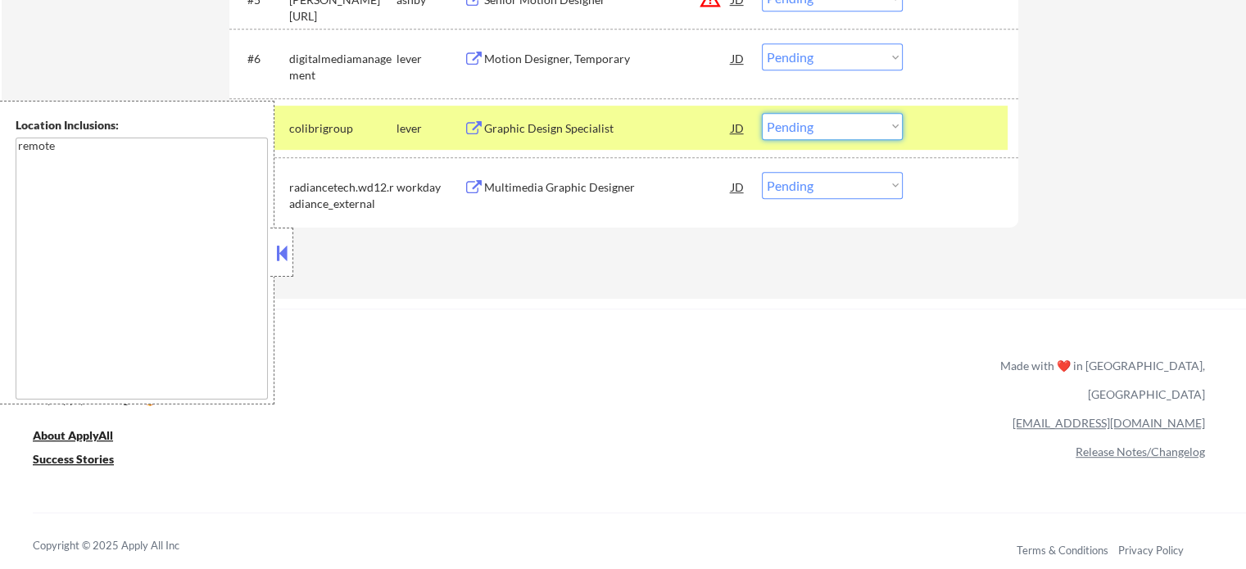
click at [812, 124] on select "Choose an option... Pending Applied Excluded (Questions) Excluded (Expired) Exc…" at bounding box center [832, 126] width 141 height 27
click at [762, 113] on select "Choose an option... Pending Applied Excluded (Questions) Excluded (Expired) Exc…" at bounding box center [832, 126] width 141 height 27
click at [930, 125] on div at bounding box center [963, 127] width 72 height 29
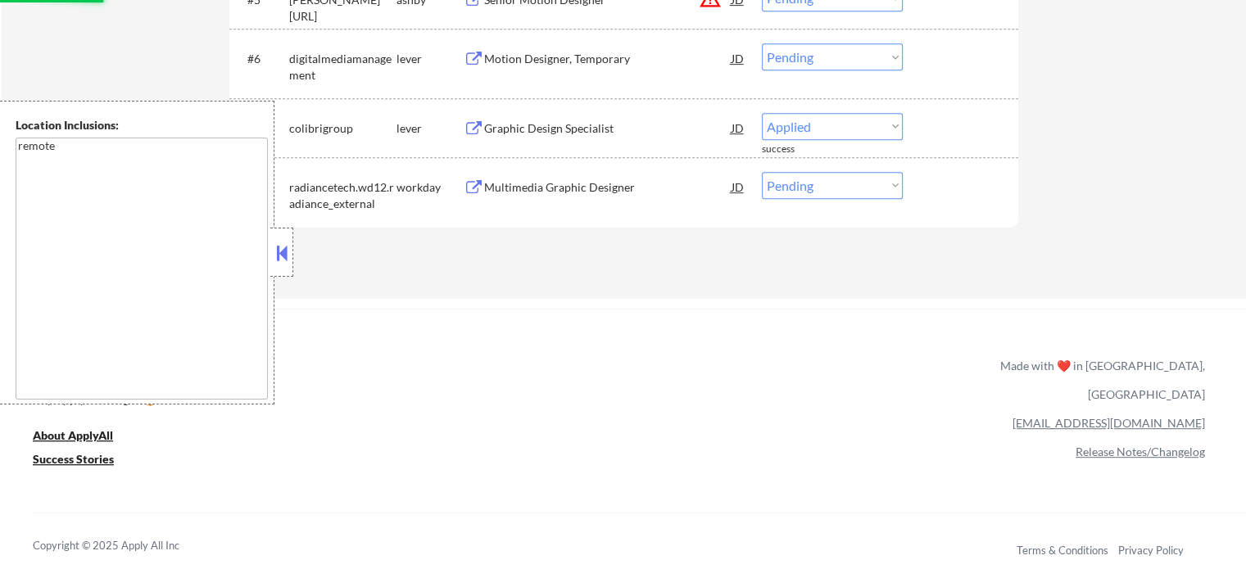
select select ""pending""
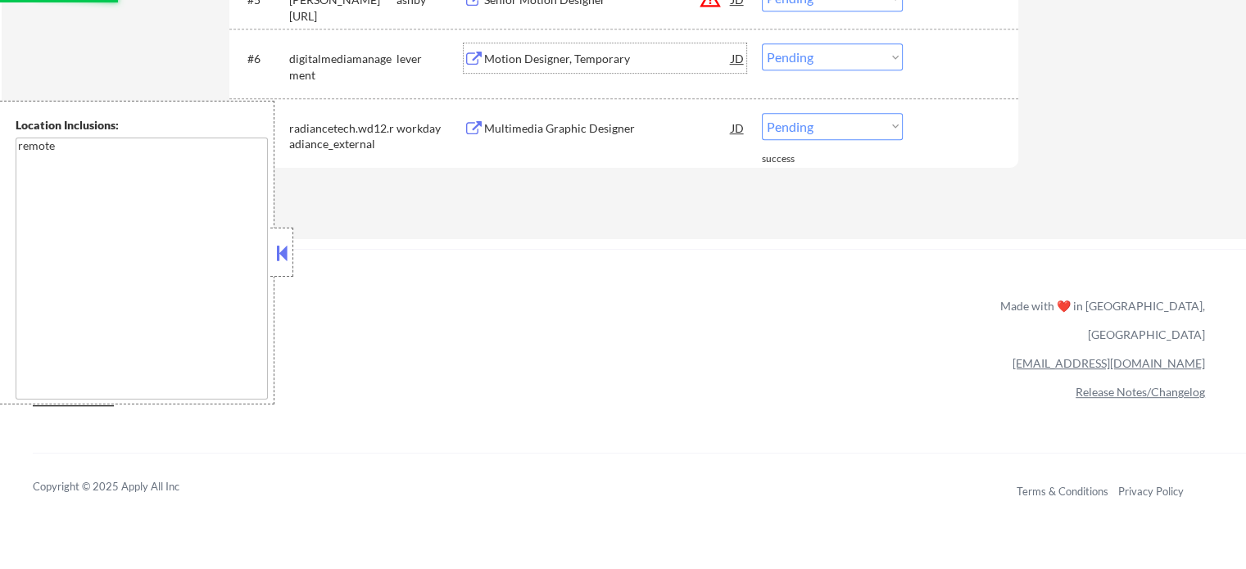
click at [572, 68] on div "Motion Designer, Temporary" at bounding box center [607, 57] width 247 height 29
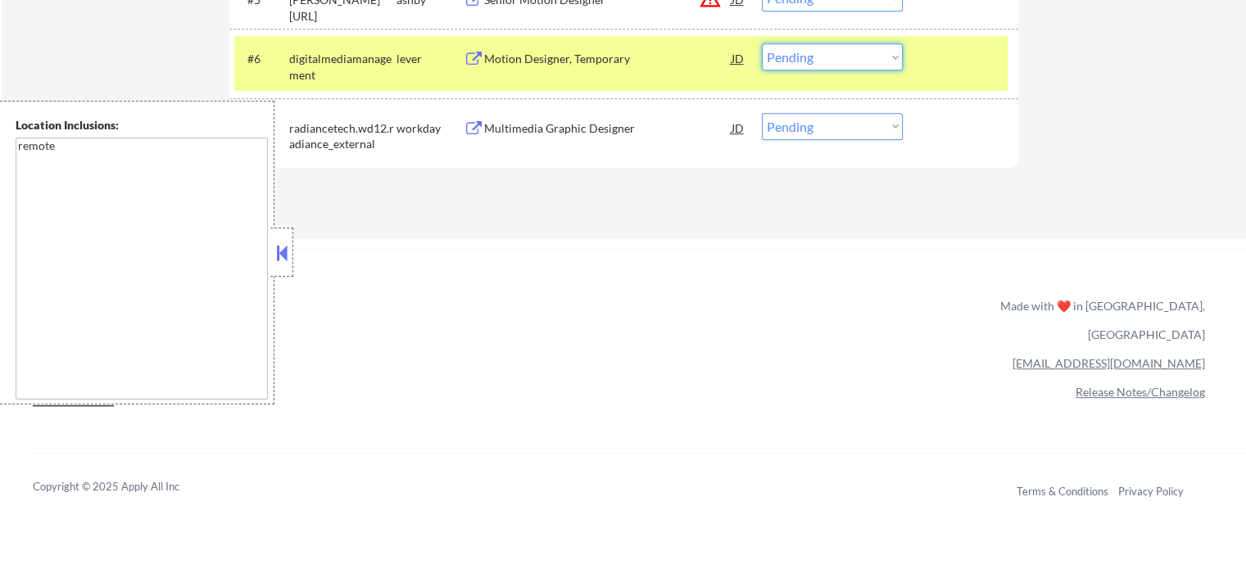
click at [796, 50] on select "Choose an option... Pending Applied Excluded (Questions) Excluded (Expired) Exc…" at bounding box center [832, 56] width 141 height 27
click at [762, 43] on select "Choose an option... Pending Applied Excluded (Questions) Excluded (Expired) Exc…" at bounding box center [832, 56] width 141 height 27
click at [950, 65] on div at bounding box center [963, 57] width 72 height 29
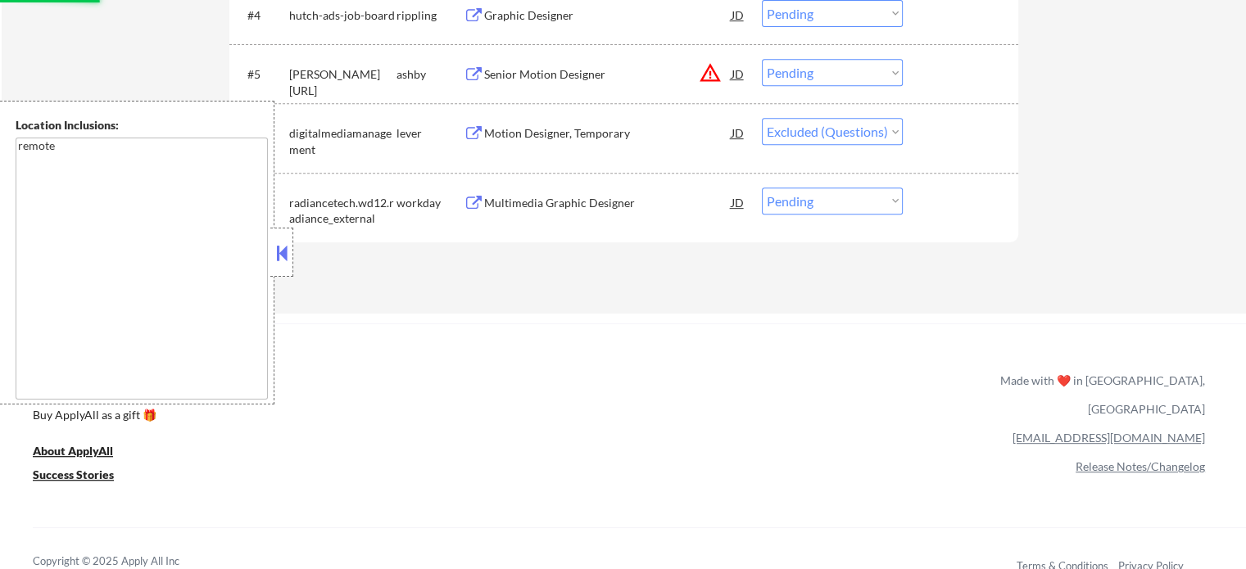
scroll to position [638, 0]
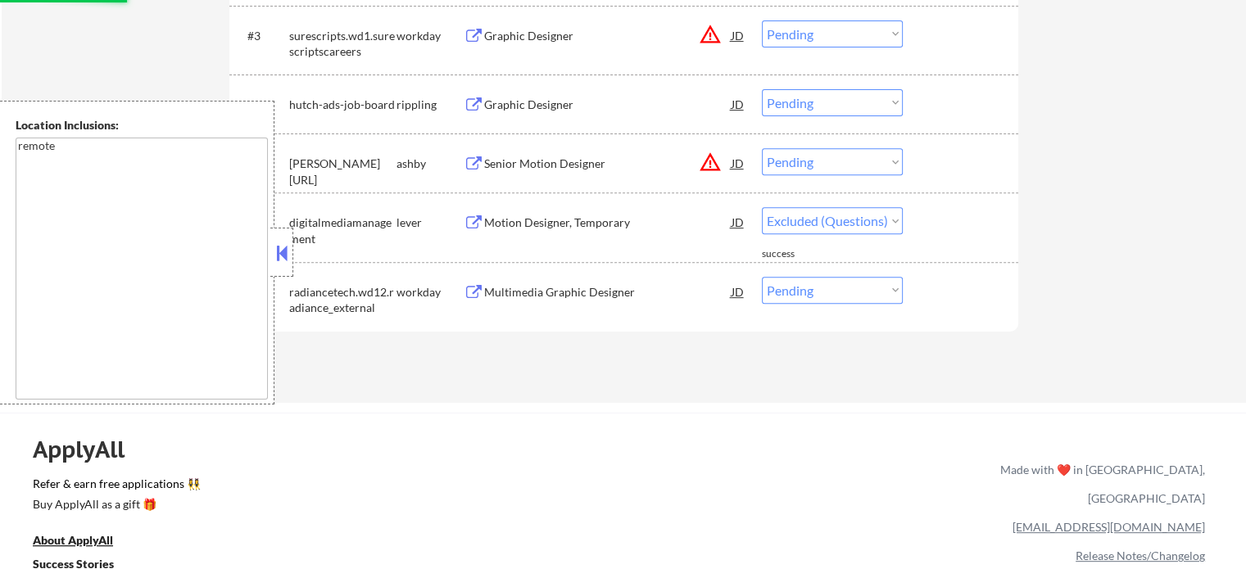
select select ""pending""
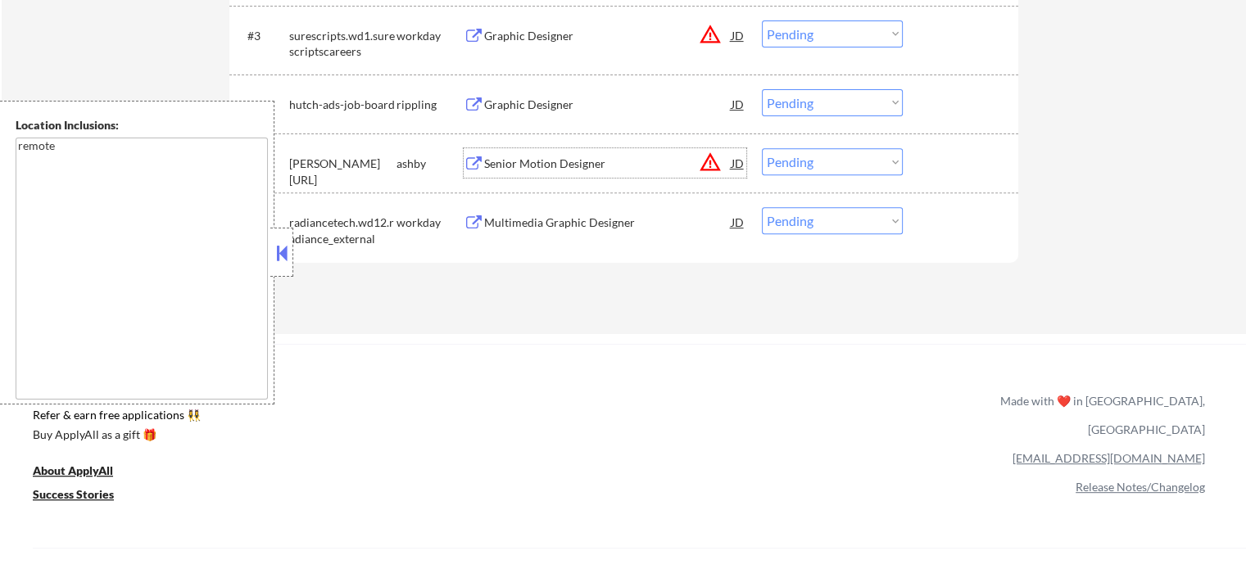
click at [575, 167] on div "Senior Motion Designer" at bounding box center [607, 164] width 247 height 16
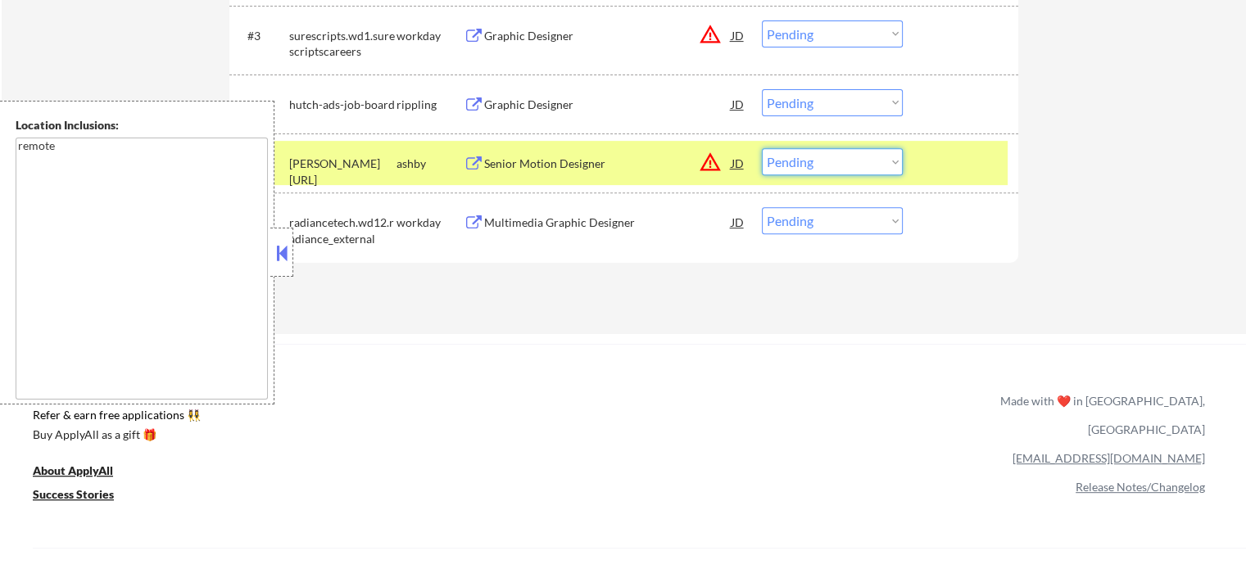
click at [820, 168] on select "Choose an option... Pending Applied Excluded (Questions) Excluded (Expired) Exc…" at bounding box center [832, 161] width 141 height 27
click at [762, 148] on select "Choose an option... Pending Applied Excluded (Questions) Excluded (Expired) Exc…" at bounding box center [832, 161] width 141 height 27
click at [953, 165] on div at bounding box center [963, 162] width 72 height 29
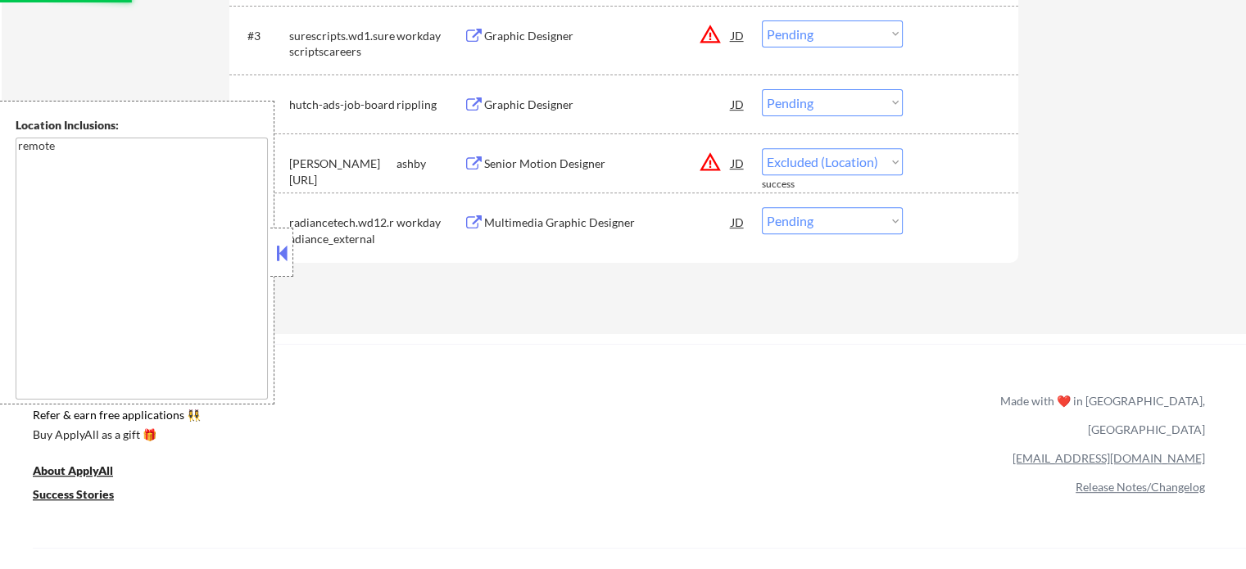
select select ""pending""
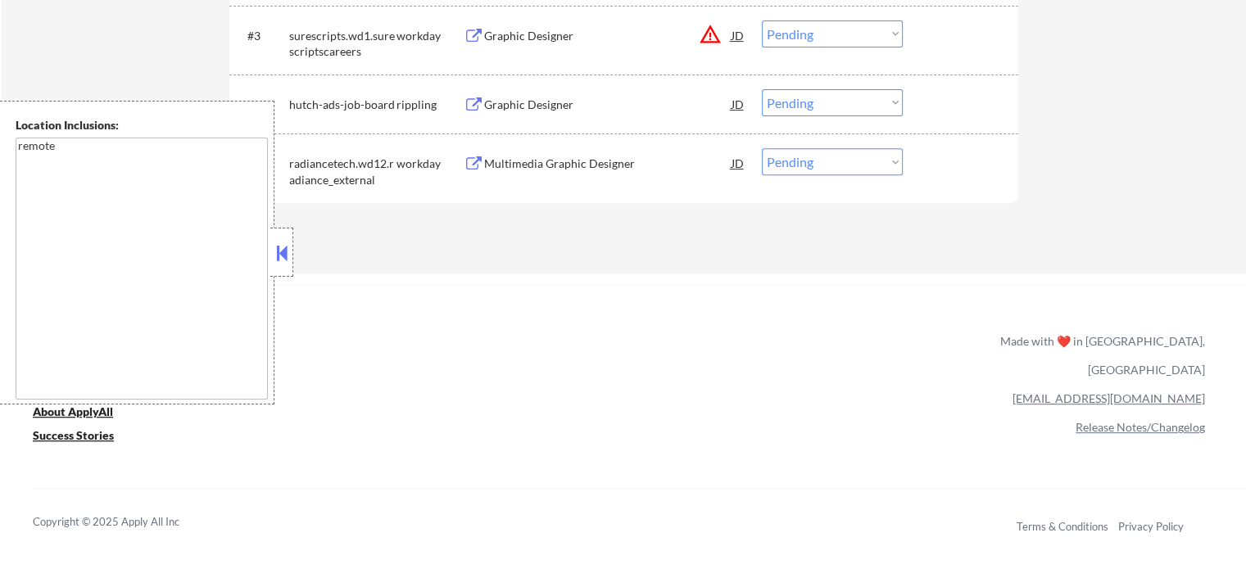
click at [519, 104] on div "Graphic Designer" at bounding box center [607, 105] width 247 height 16
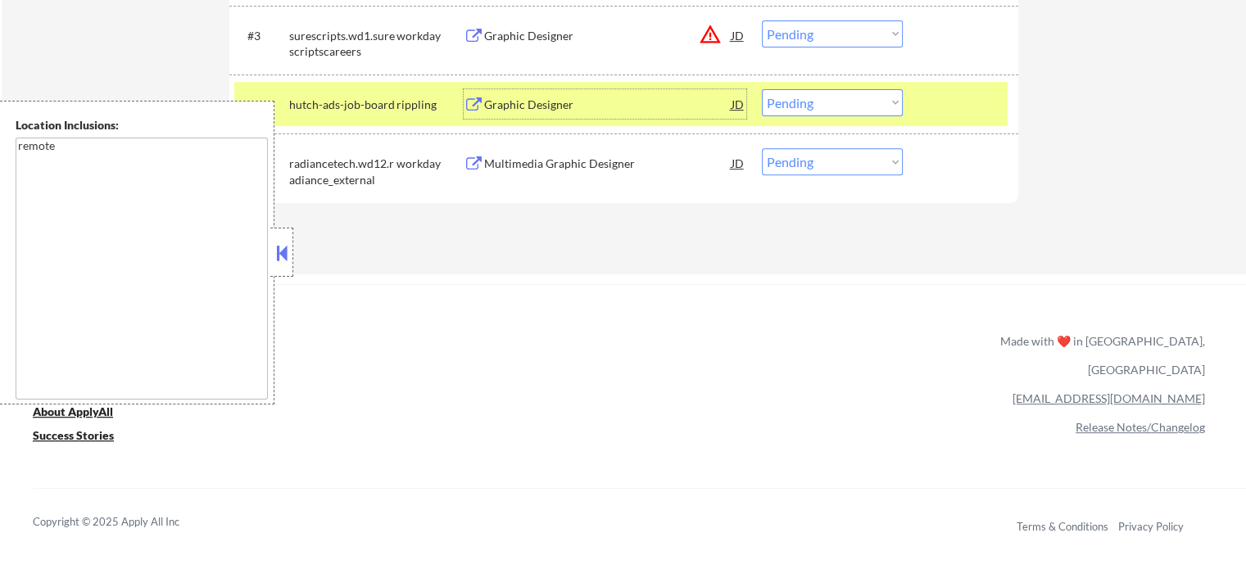
click at [822, 101] on select "Choose an option... Pending Applied Excluded (Questions) Excluded (Expired) Exc…" at bounding box center [832, 102] width 141 height 27
click at [762, 89] on select "Choose an option... Pending Applied Excluded (Questions) Excluded (Expired) Exc…" at bounding box center [832, 102] width 141 height 27
click at [959, 104] on div at bounding box center [963, 103] width 72 height 29
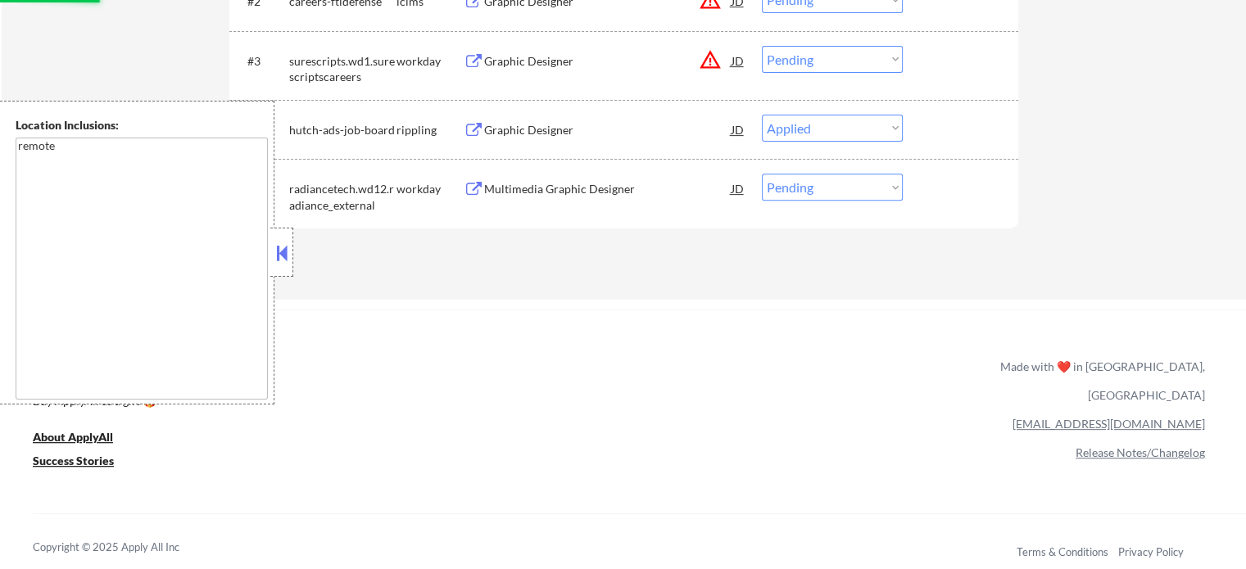
scroll to position [474, 0]
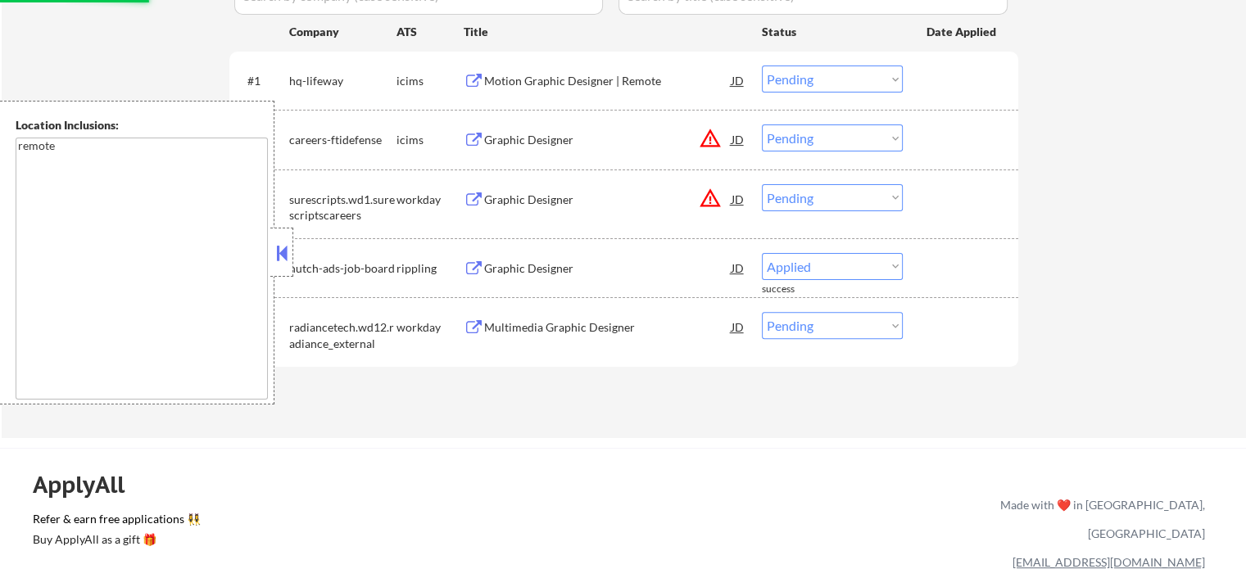
select select ""pending""
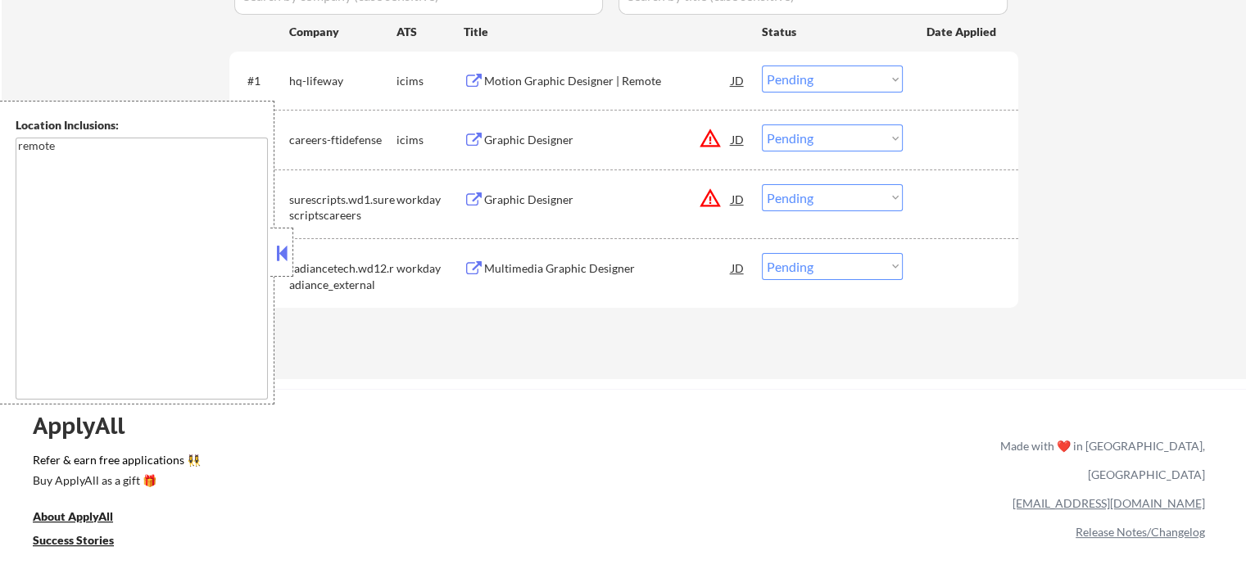
click at [515, 199] on div "Graphic Designer" at bounding box center [607, 200] width 247 height 16
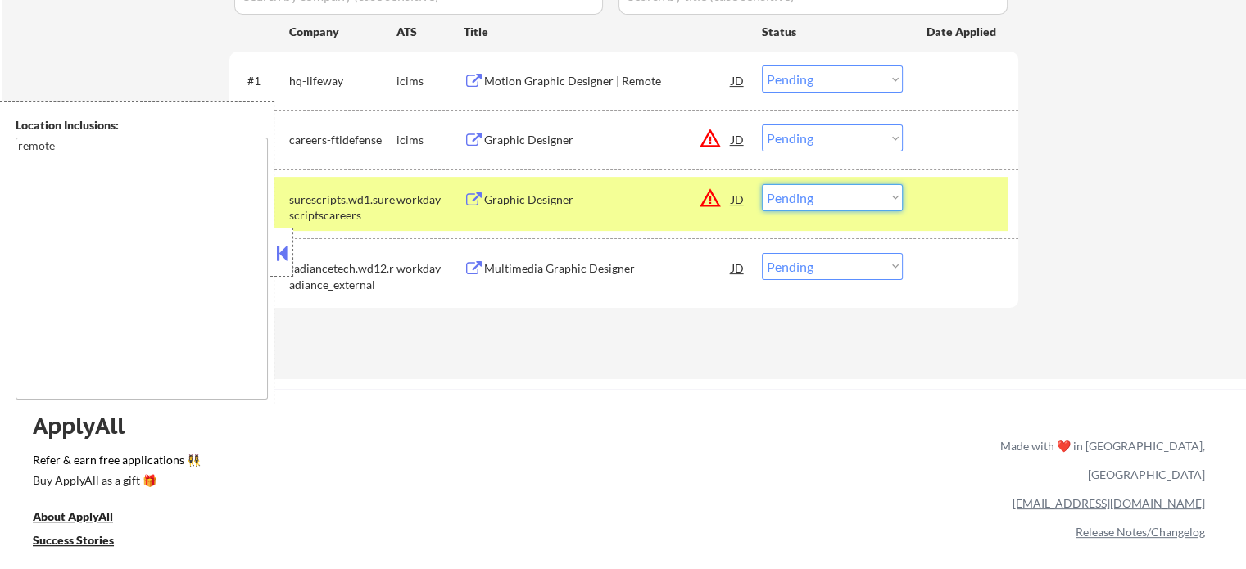
click at [818, 195] on select "Choose an option... Pending Applied Excluded (Questions) Excluded (Expired) Exc…" at bounding box center [832, 197] width 141 height 27
click at [762, 184] on select "Choose an option... Pending Applied Excluded (Questions) Excluded (Expired) Exc…" at bounding box center [832, 197] width 141 height 27
click at [945, 193] on div at bounding box center [963, 198] width 72 height 29
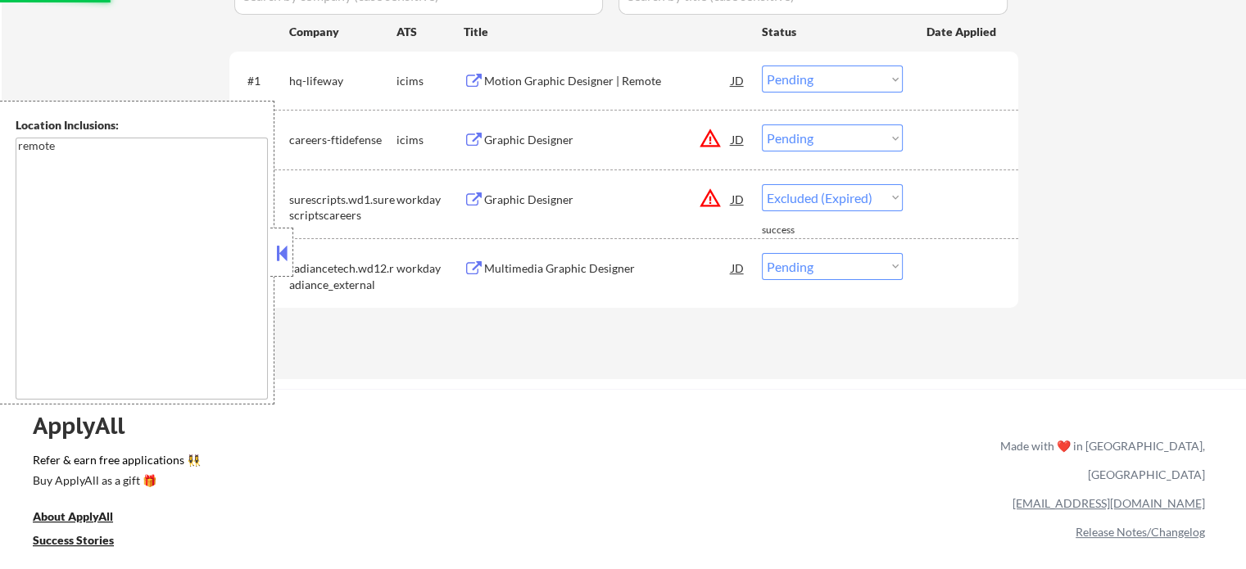
select select ""pending""
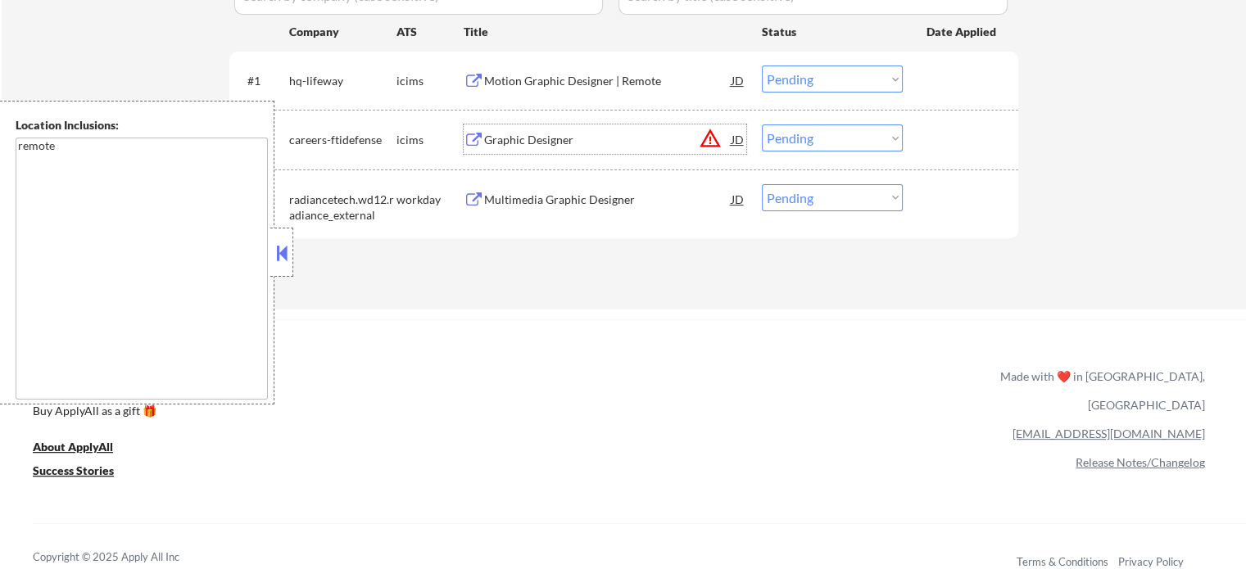
click at [524, 135] on div "Graphic Designer" at bounding box center [607, 140] width 247 height 16
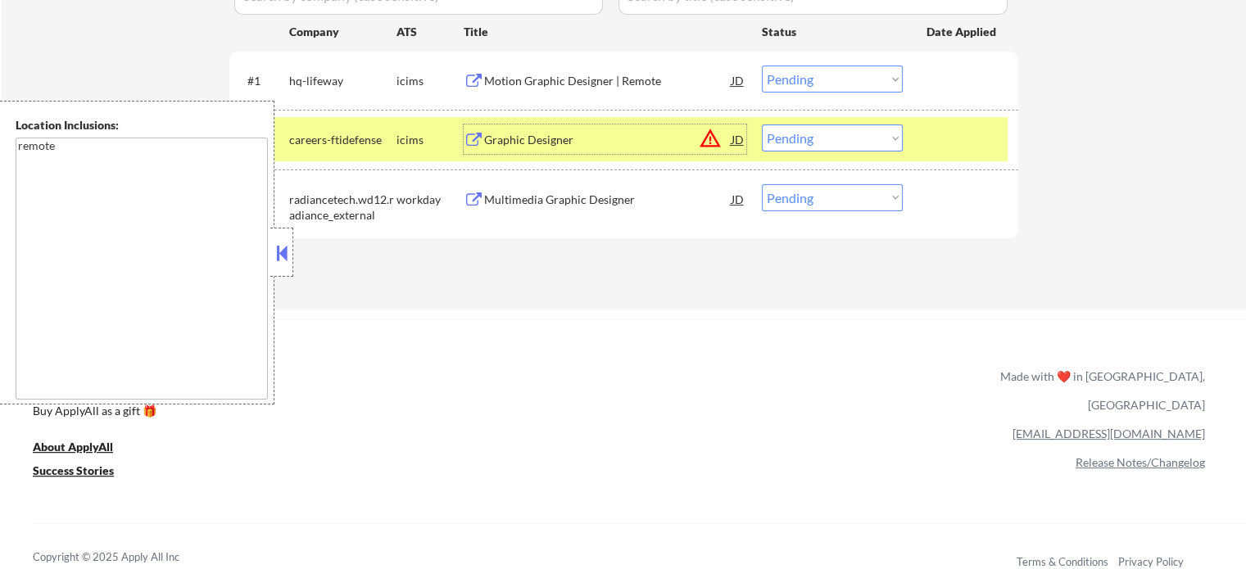
click at [873, 134] on select "Choose an option... Pending Applied Excluded (Questions) Excluded (Expired) Exc…" at bounding box center [832, 138] width 141 height 27
click at [762, 125] on select "Choose an option... Pending Applied Excluded (Questions) Excluded (Expired) Exc…" at bounding box center [832, 138] width 141 height 27
click at [950, 135] on div at bounding box center [963, 139] width 72 height 29
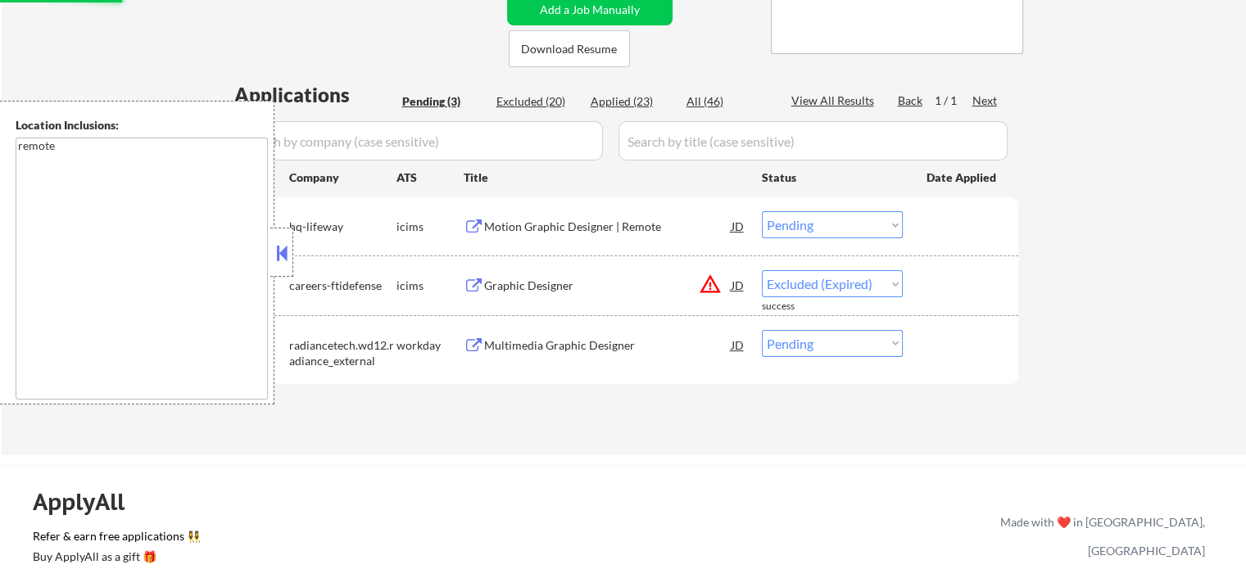
scroll to position [311, 0]
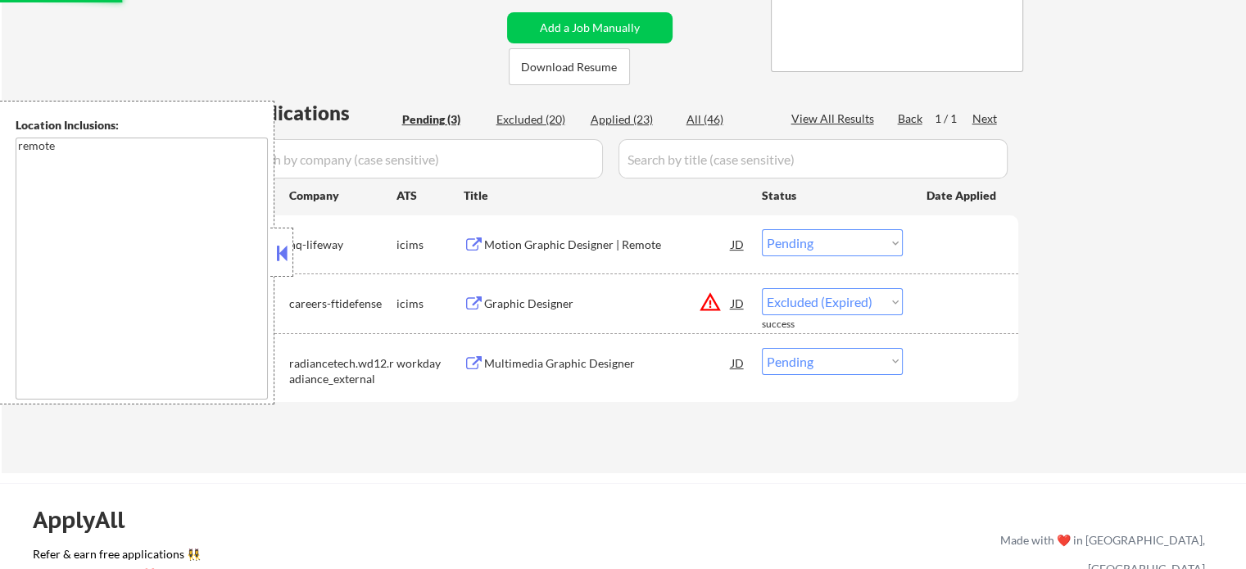
select select ""pending""
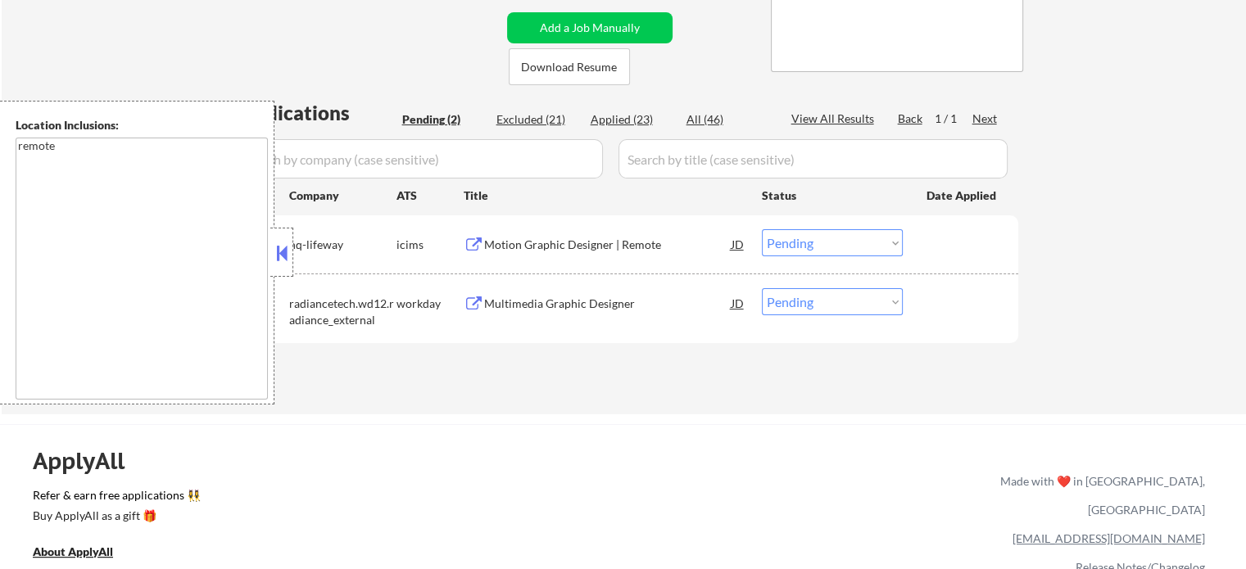
click at [581, 246] on div "Motion Graphic Designer | Remote" at bounding box center [607, 245] width 247 height 16
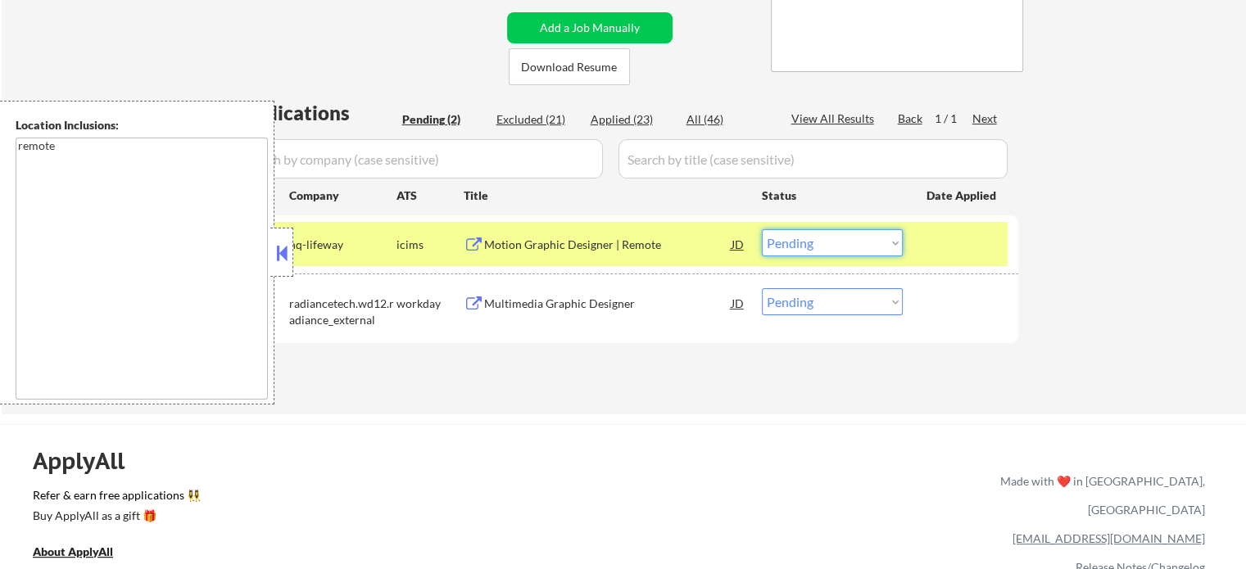
click at [824, 244] on select "Choose an option... Pending Applied Excluded (Questions) Excluded (Expired) Exc…" at bounding box center [832, 242] width 141 height 27
click at [762, 229] on select "Choose an option... Pending Applied Excluded (Questions) Excluded (Expired) Exc…" at bounding box center [832, 242] width 141 height 27
click at [958, 256] on div at bounding box center [963, 243] width 72 height 29
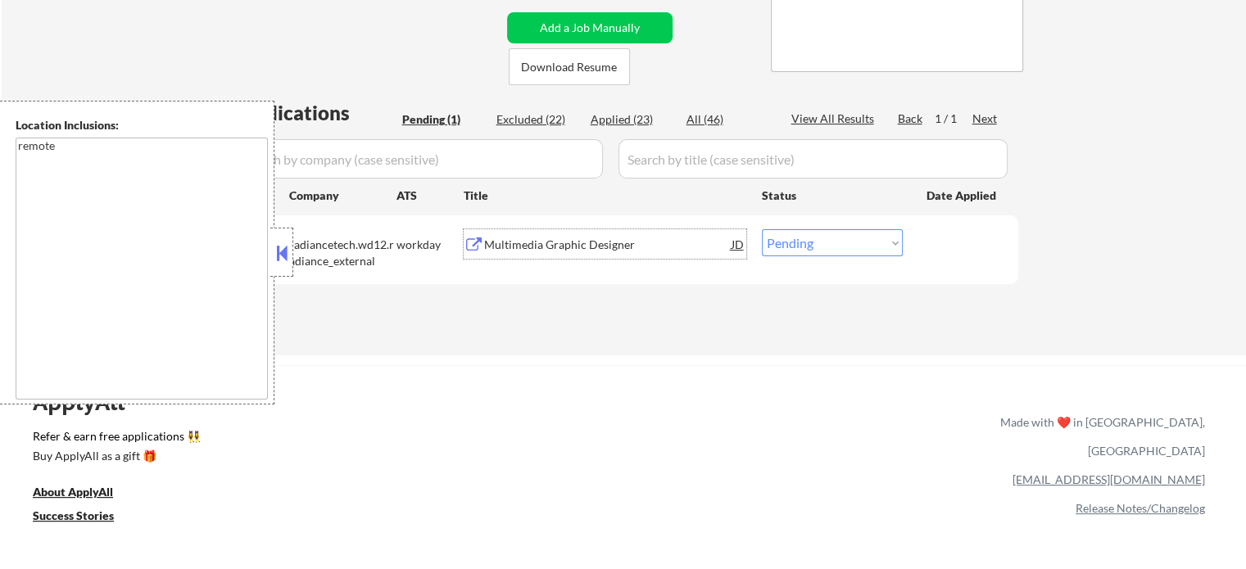
click at [560, 252] on div "Multimedia Graphic Designer" at bounding box center [607, 245] width 247 height 16
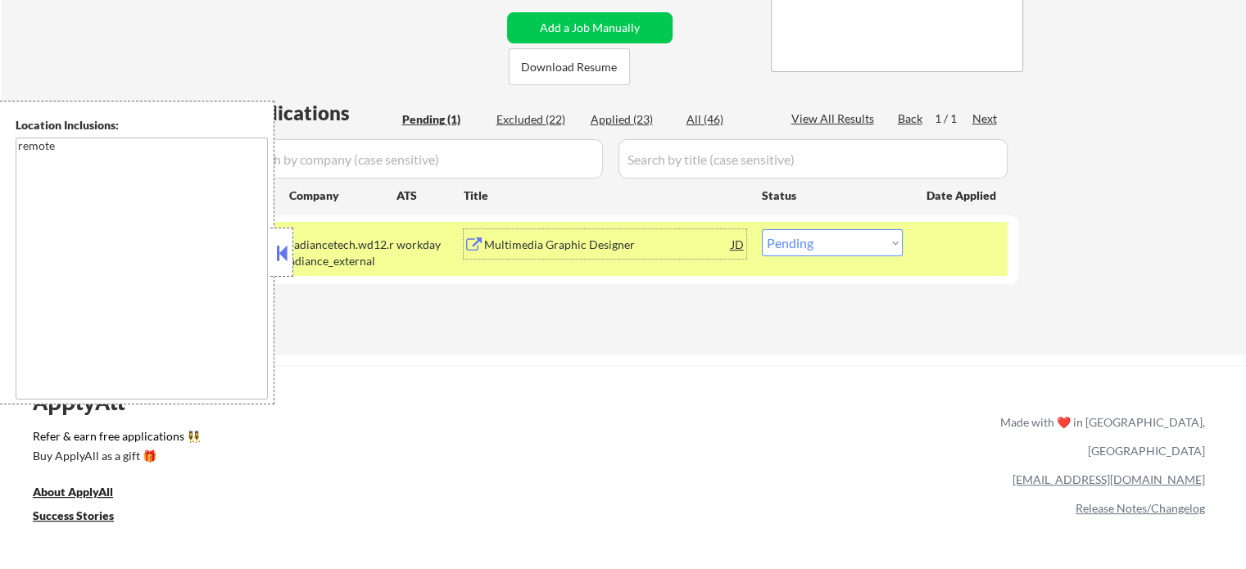
click at [789, 251] on select "Choose an option... Pending Applied Excluded (Questions) Excluded (Expired) Exc…" at bounding box center [832, 242] width 141 height 27
select select ""excluded""
click at [762, 229] on select "Choose an option... Pending Applied Excluded (Questions) Excluded (Expired) Exc…" at bounding box center [832, 242] width 141 height 27
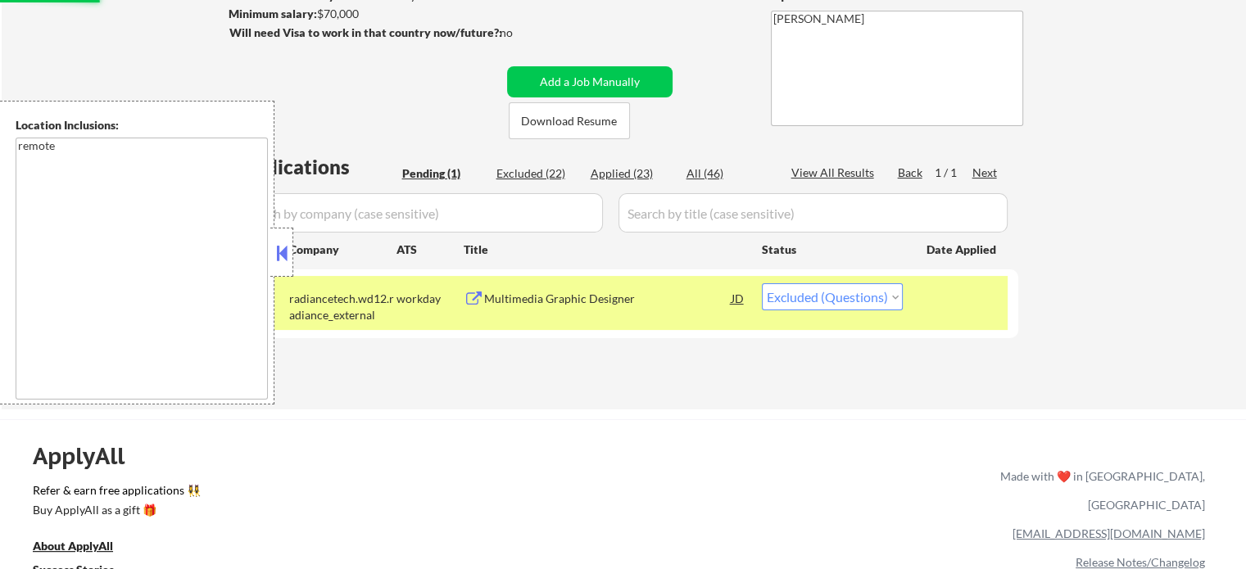
scroll to position [229, 0]
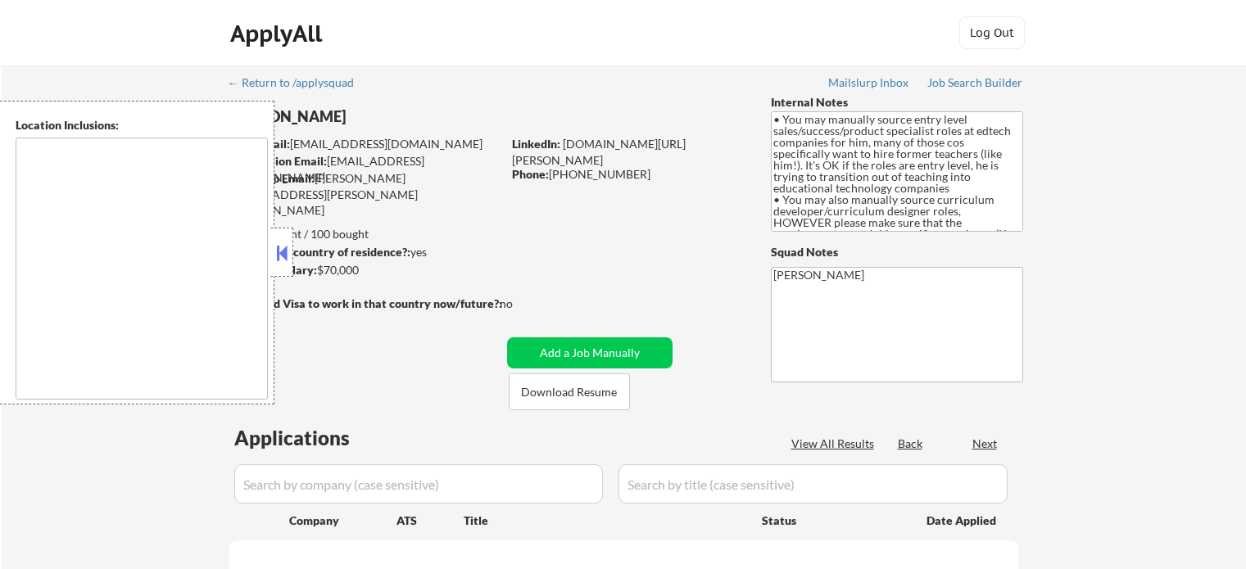
type textarea "Denver, CO Edgewater, CO Wheat Ridge, CO Lakewood, CO Englewood, CO Sheridan, C…"
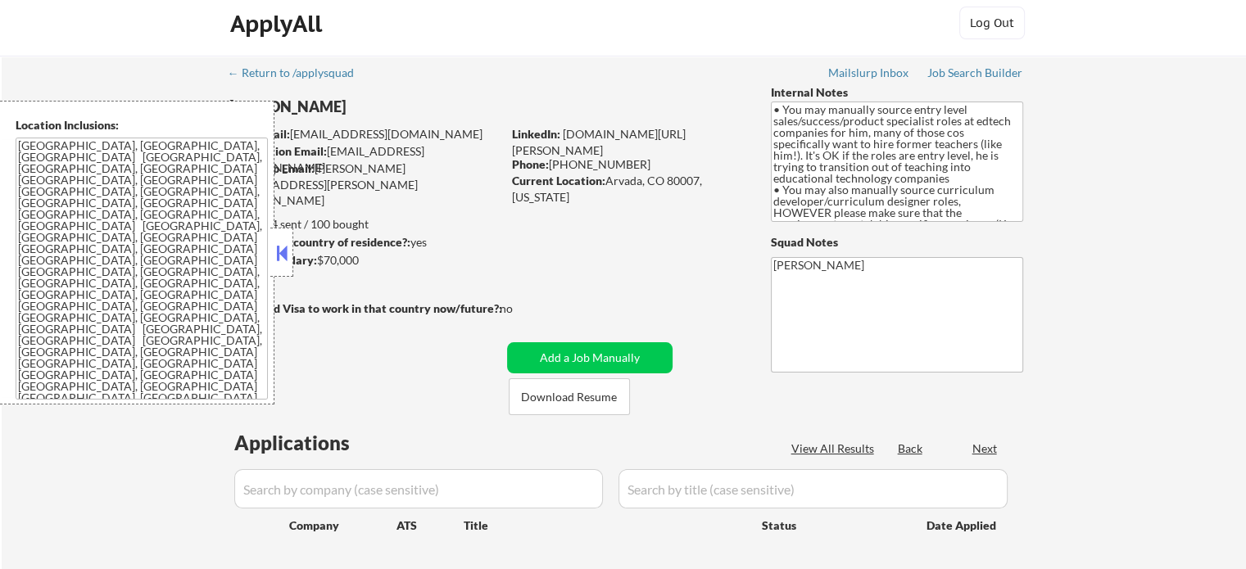
scroll to position [82, 0]
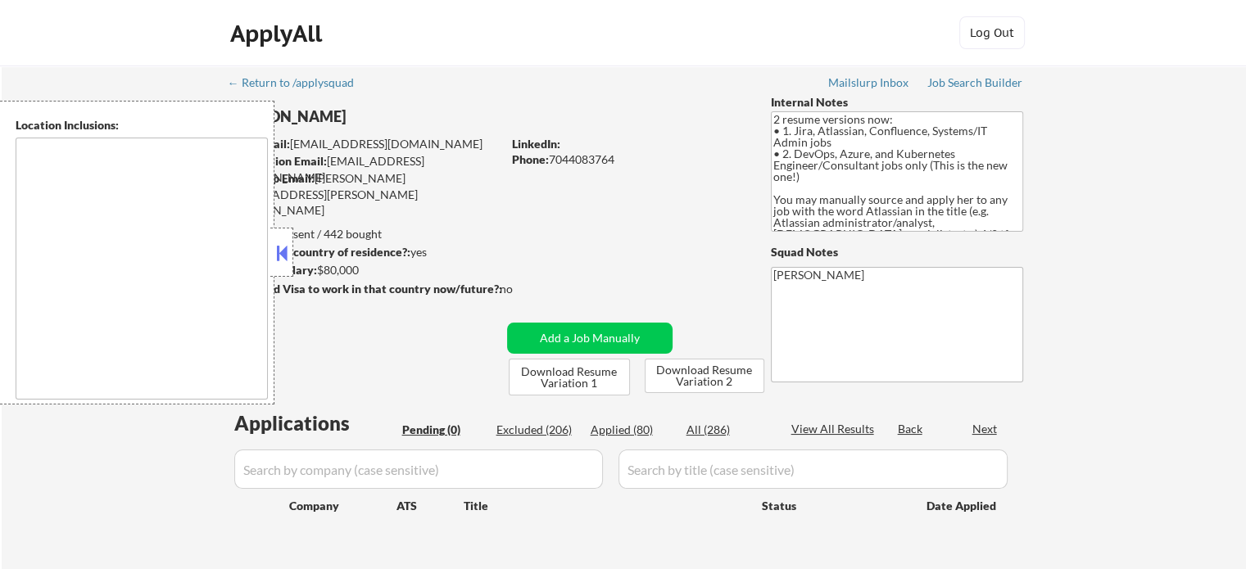
type textarea "[GEOGRAPHIC_DATA], [GEOGRAPHIC_DATA] [GEOGRAPHIC_DATA], [GEOGRAPHIC_DATA] [GEOG…"
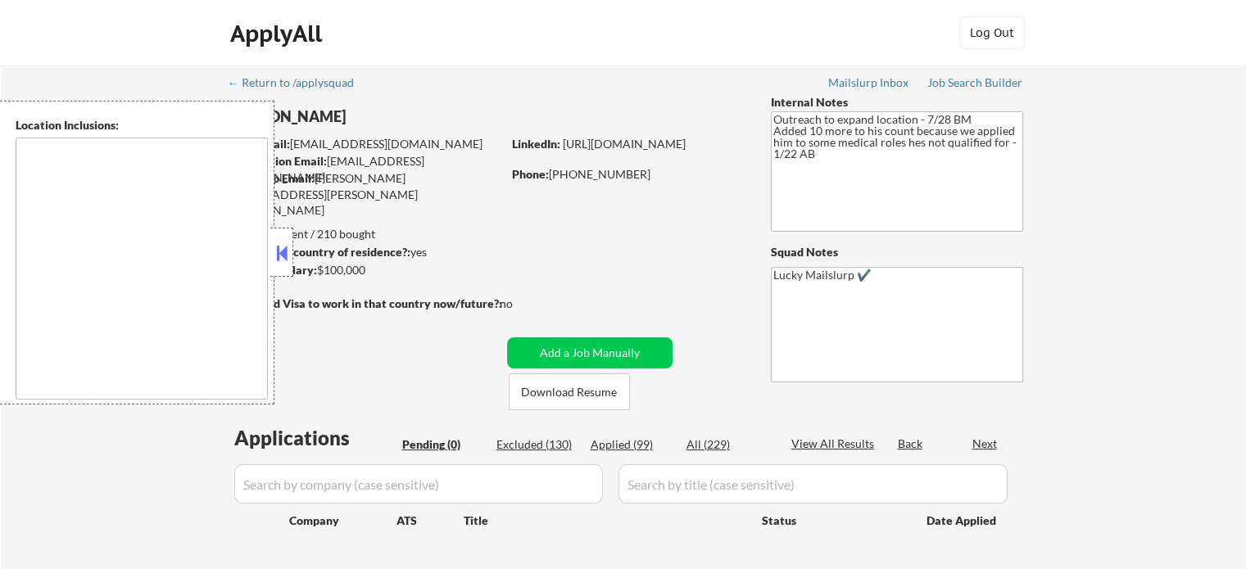
type textarea "Austin, TX West Lake Hills, TX Rollingwood, TX Cedar Park, TX Pflugerville, TX …"
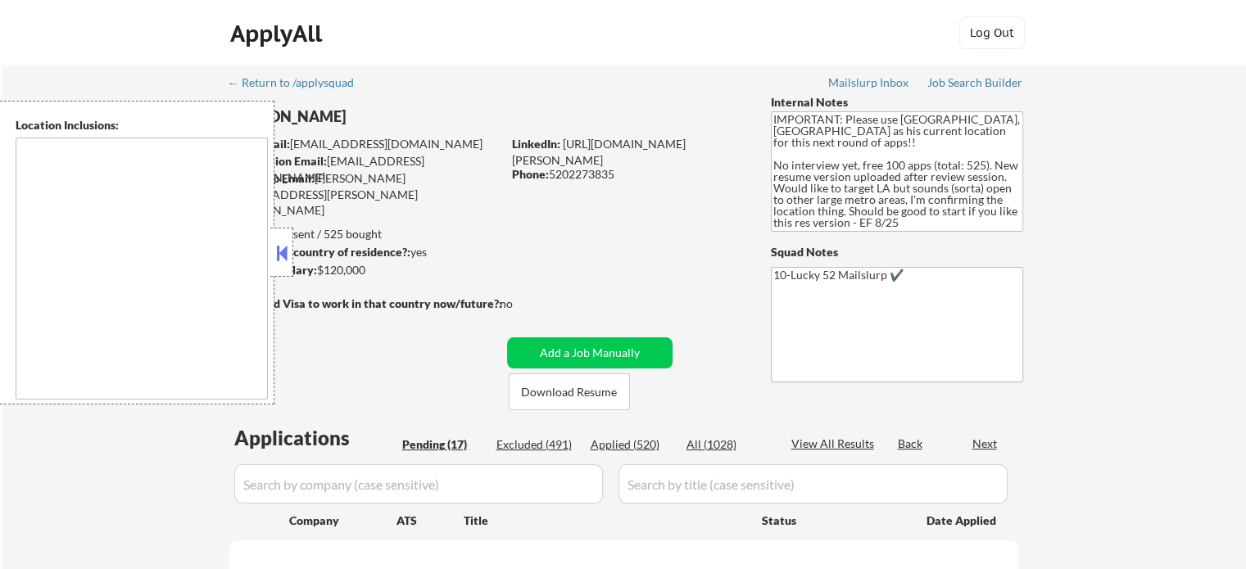
select select ""pending""
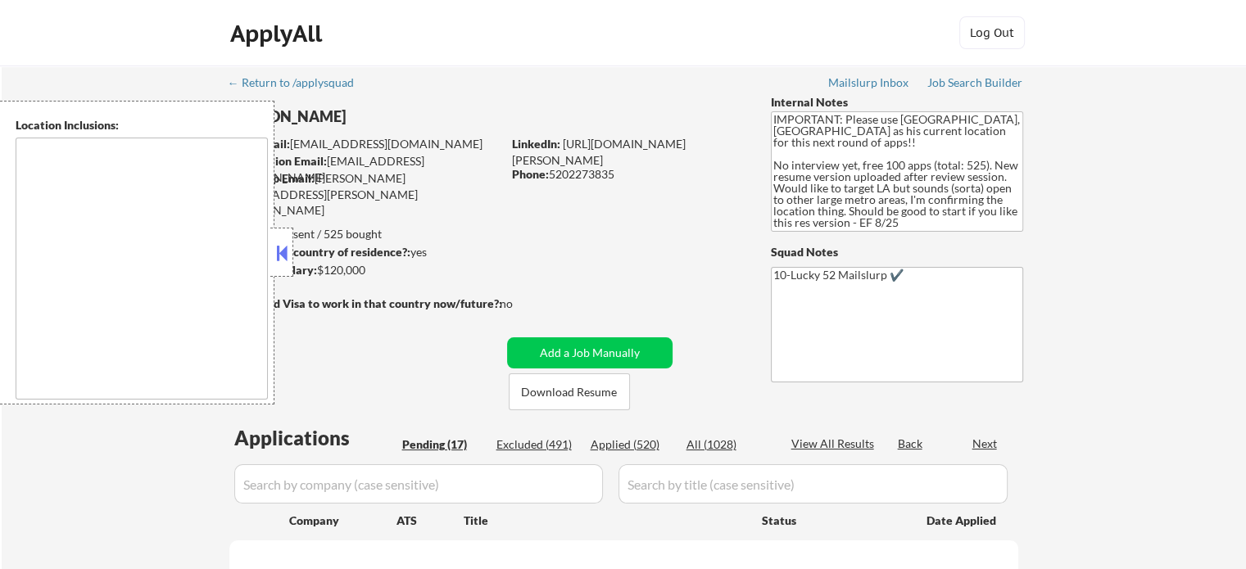
select select ""pending""
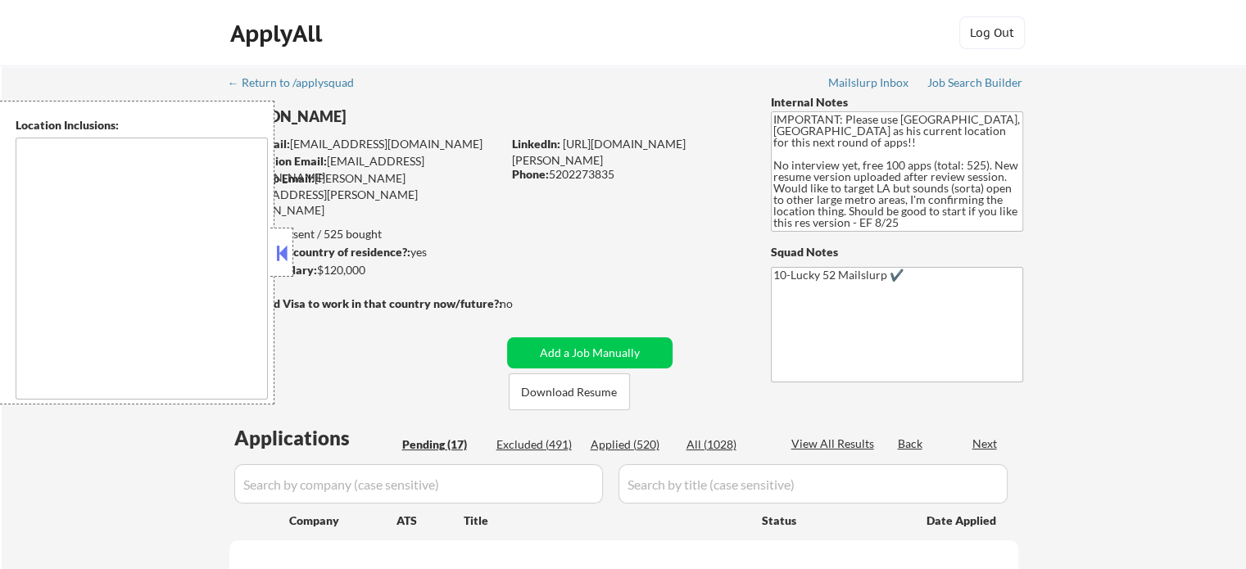
select select ""pending""
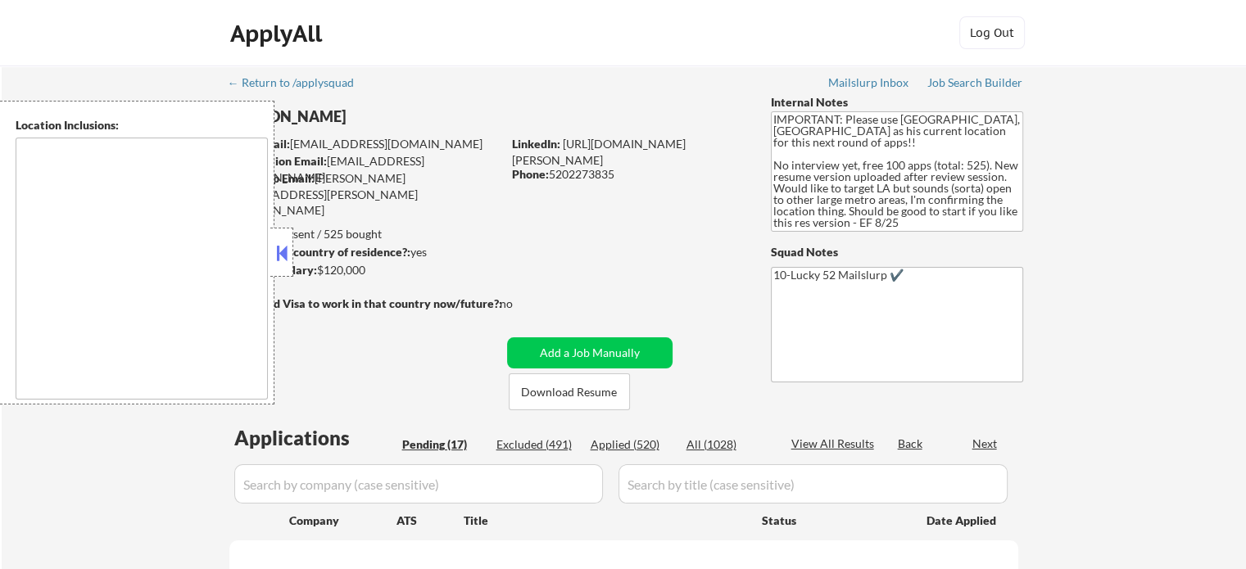
select select ""pending""
type textarea "Los Angeles, CA Glendale, CA Burbank, CA Pasadena, CA Inglewood, CA Santa Monic…"
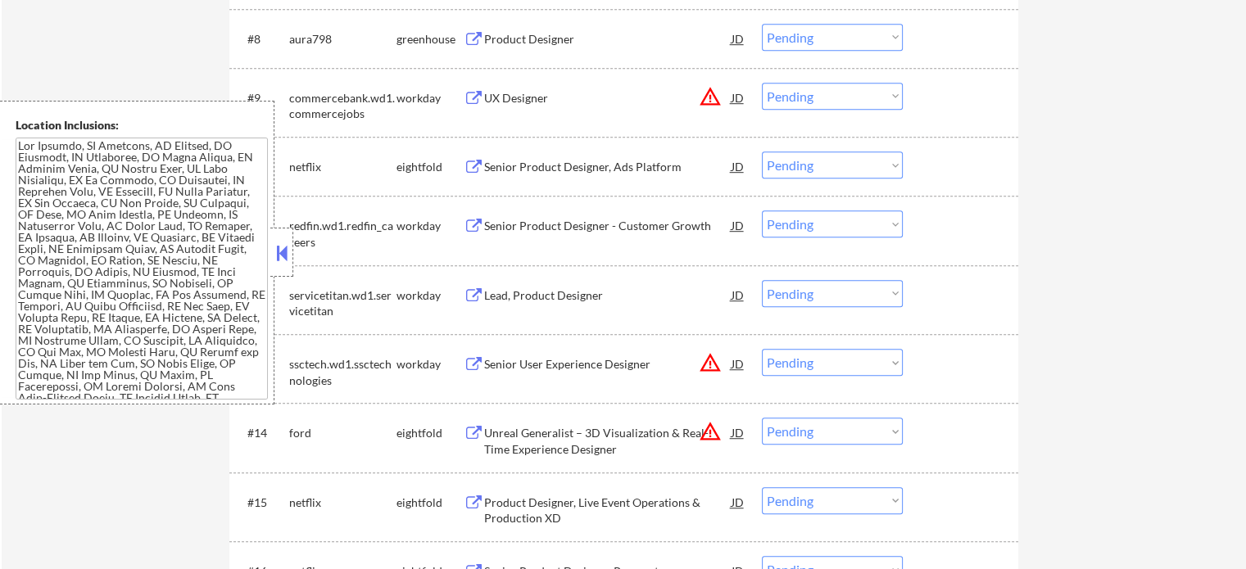
scroll to position [819, 0]
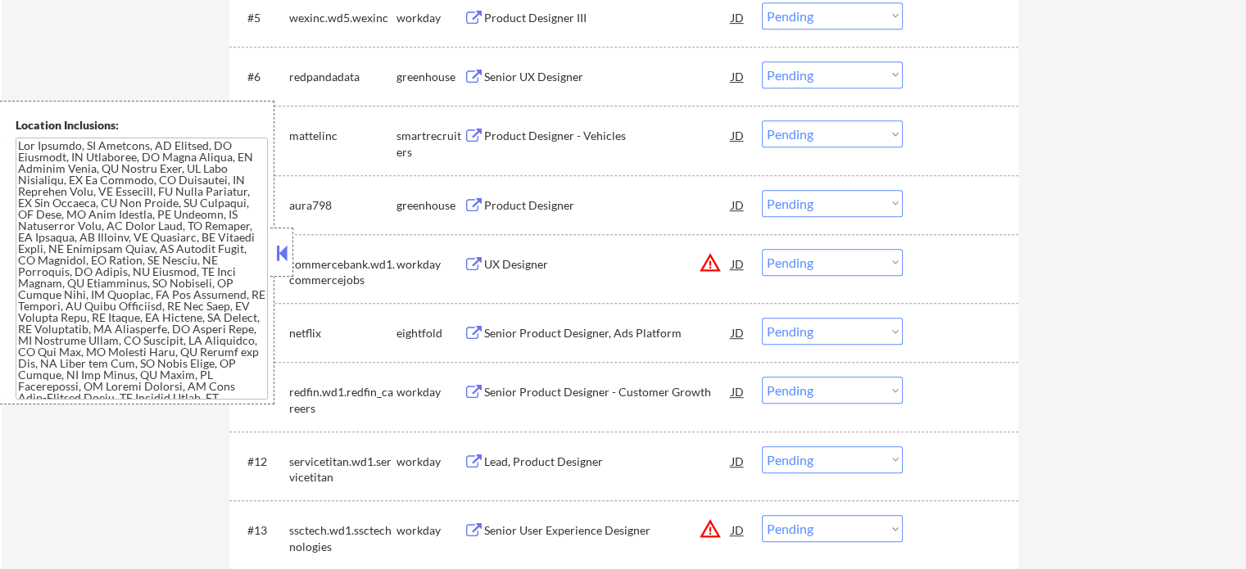
click at [508, 198] on div "Product Designer" at bounding box center [607, 205] width 247 height 16
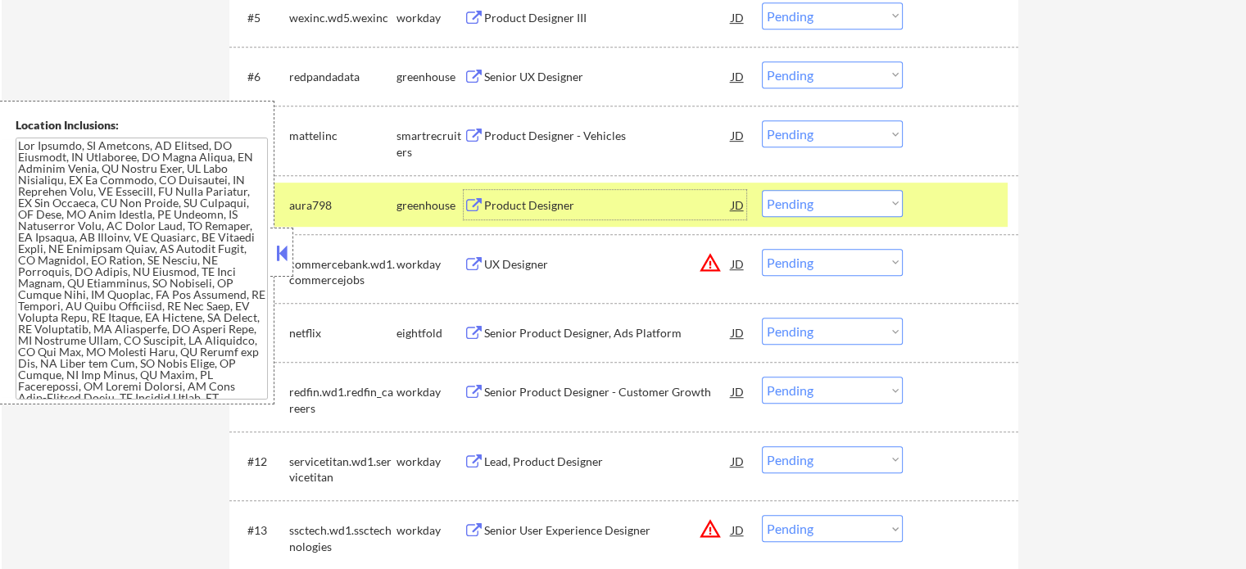
click at [834, 202] on select "Choose an option... Pending Applied Excluded (Questions) Excluded (Expired) Exc…" at bounding box center [832, 203] width 141 height 27
click at [762, 190] on select "Choose an option... Pending Applied Excluded (Questions) Excluded (Expired) Exc…" at bounding box center [832, 203] width 141 height 27
click at [941, 209] on div at bounding box center [963, 204] width 72 height 29
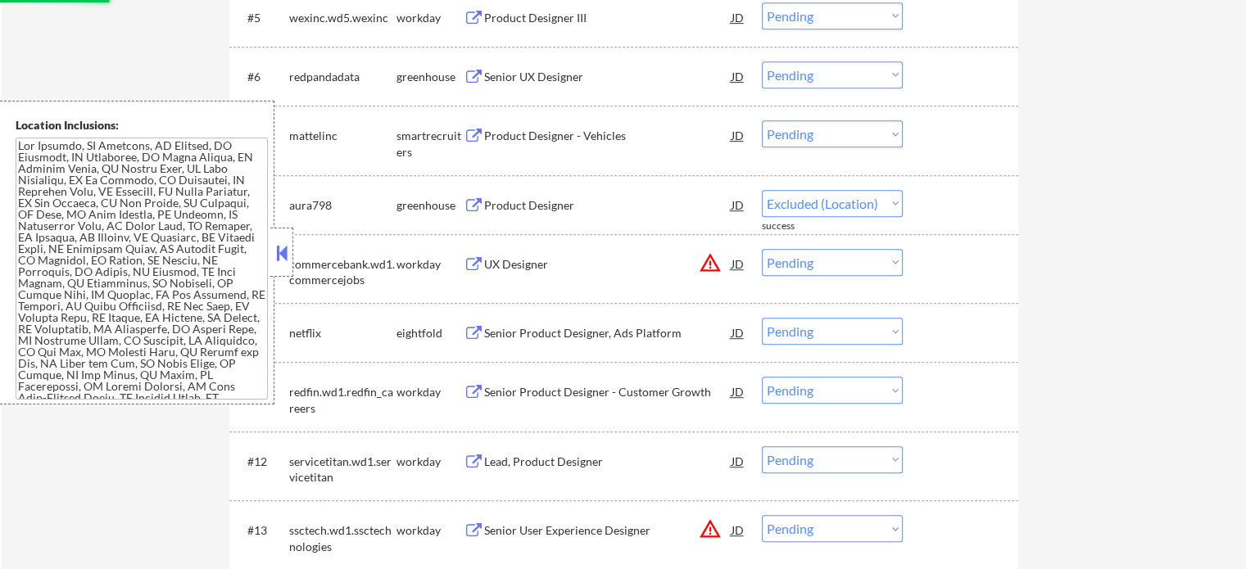
select select ""pending""
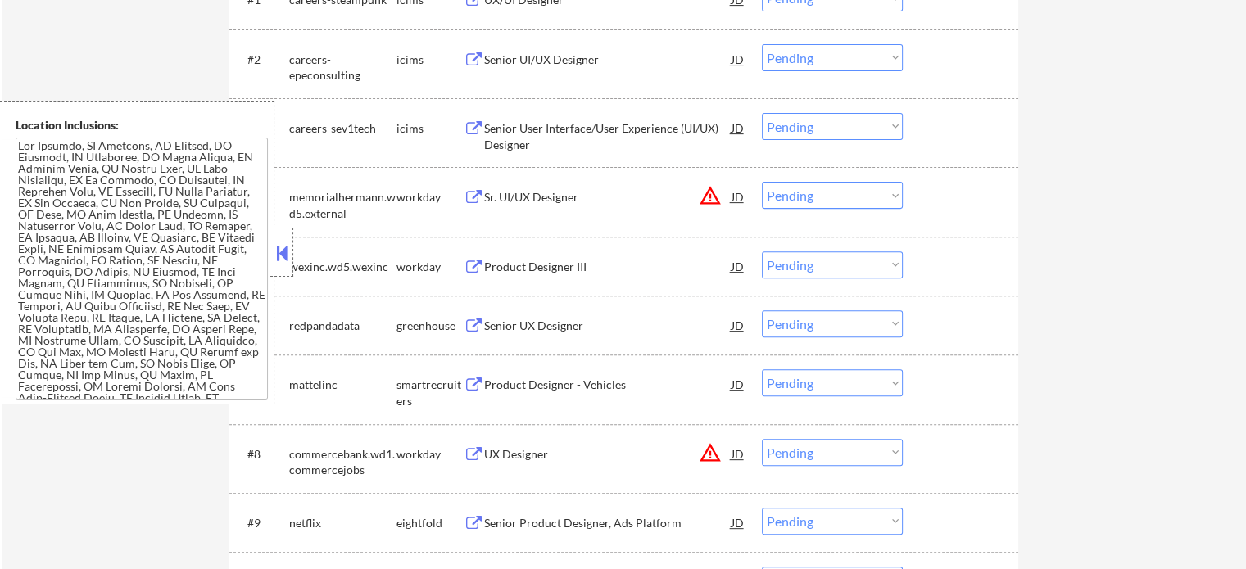
scroll to position [573, 0]
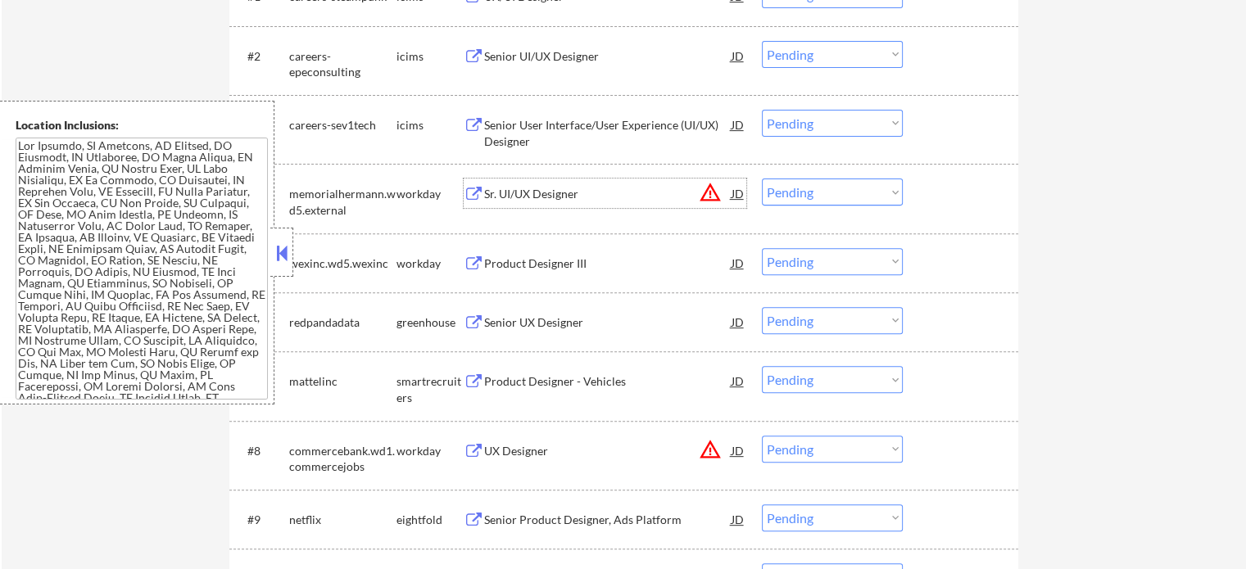
click at [528, 199] on div "Sr. UI/UX Designer" at bounding box center [607, 194] width 247 height 16
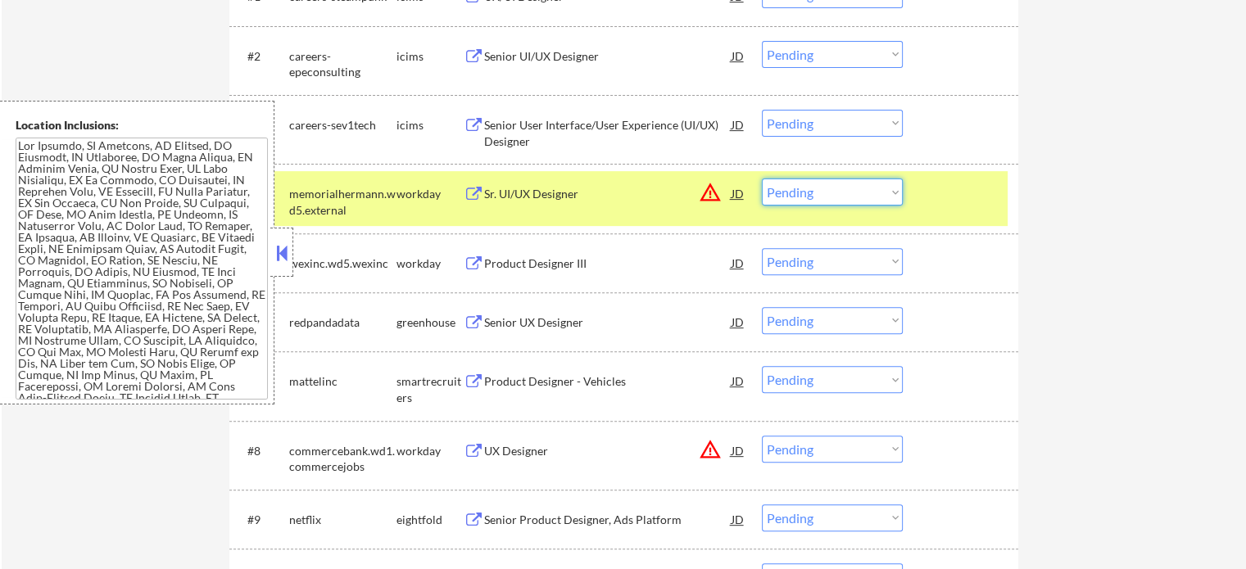
click at [833, 193] on select "Choose an option... Pending Applied Excluded (Questions) Excluded (Expired) Exc…" at bounding box center [832, 192] width 141 height 27
click at [762, 179] on select "Choose an option... Pending Applied Excluded (Questions) Excluded (Expired) Exc…" at bounding box center [832, 192] width 141 height 27
click at [945, 211] on div "#4 memorialhermann.wd5.external workday Sr. UI/UX Designer JD warning_amber Cho…" at bounding box center [620, 198] width 773 height 54
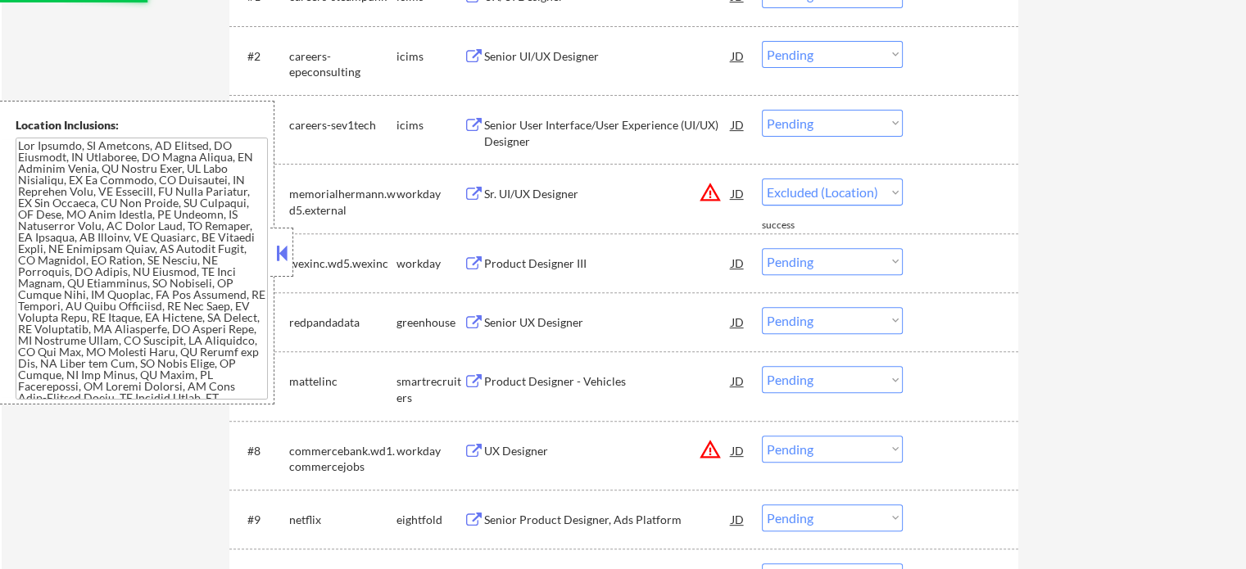
select select ""pending""
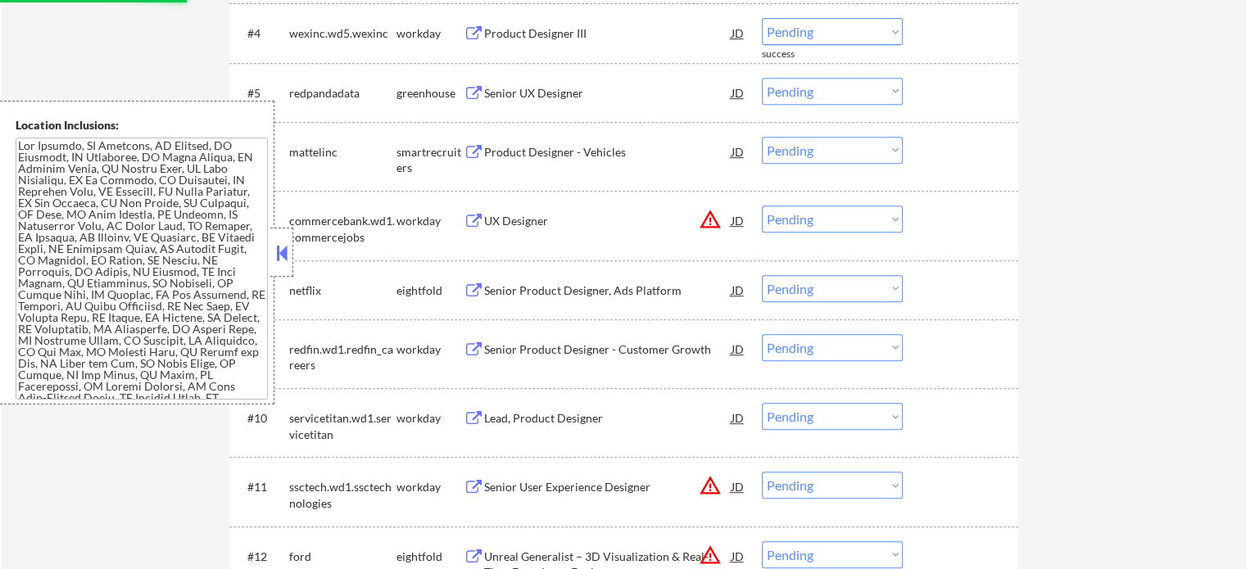
scroll to position [737, 0]
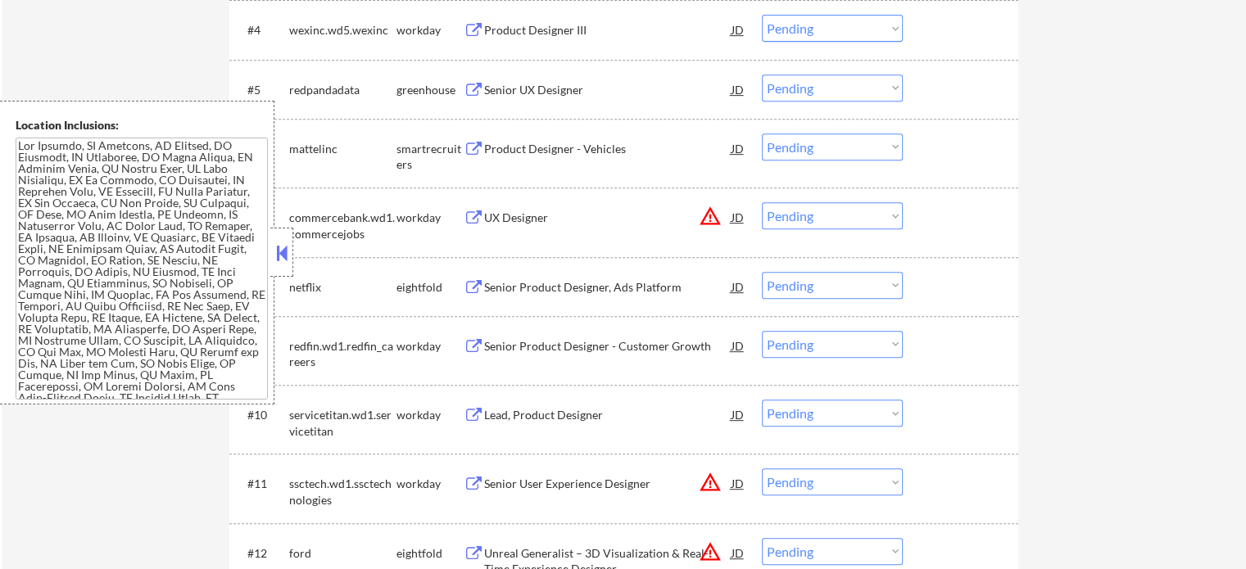
click at [499, 219] on div "UX Designer" at bounding box center [607, 218] width 247 height 16
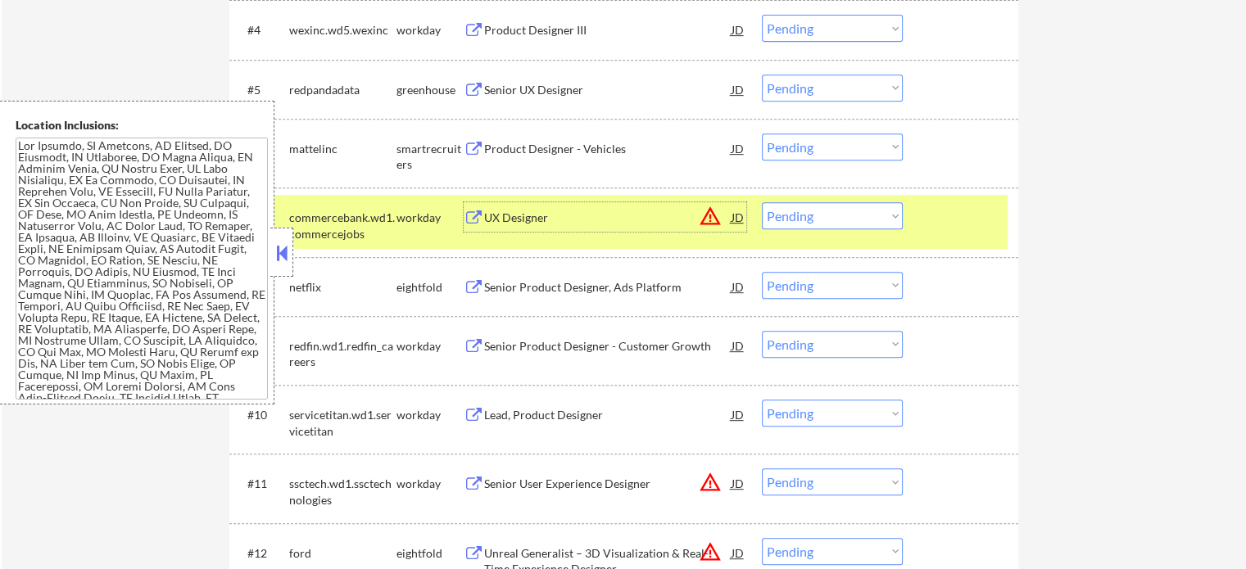
click at [823, 215] on select "Choose an option... Pending Applied Excluded (Questions) Excluded (Expired) Exc…" at bounding box center [832, 215] width 141 height 27
click at [762, 202] on select "Choose an option... Pending Applied Excluded (Questions) Excluded (Expired) Exc…" at bounding box center [832, 215] width 141 height 27
click at [947, 222] on div at bounding box center [963, 216] width 72 height 29
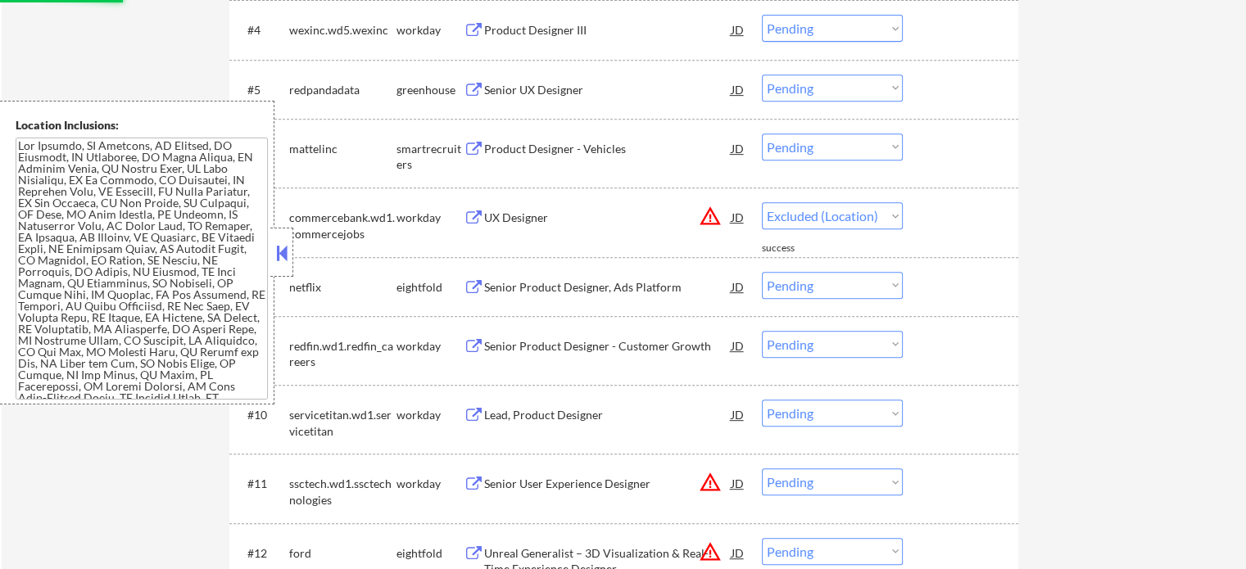
select select ""pending""
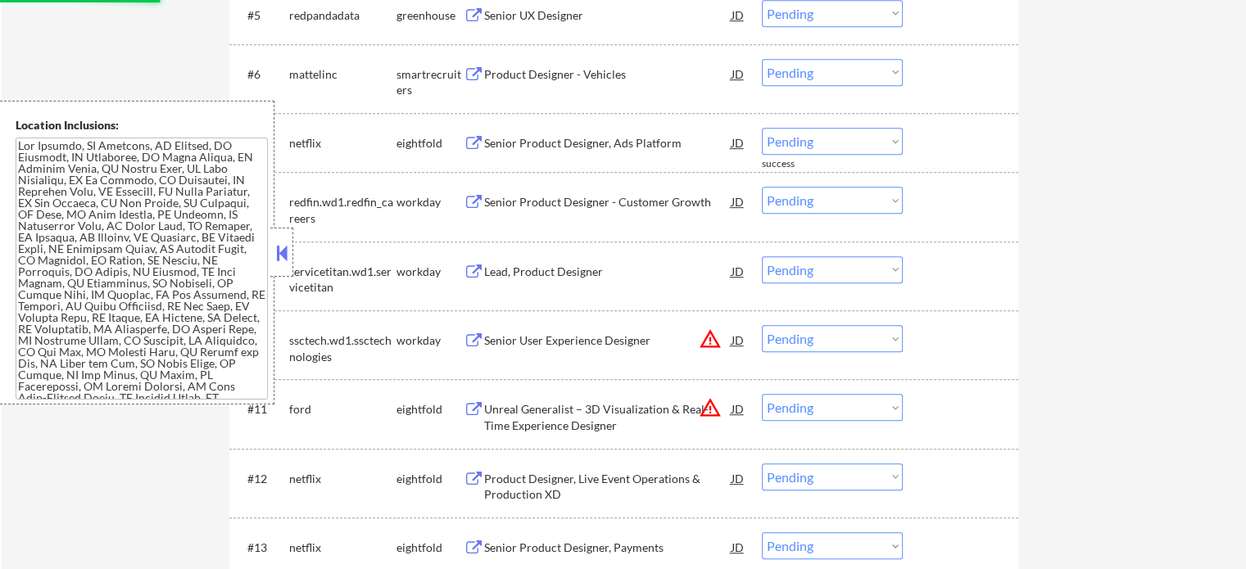
scroll to position [901, 0]
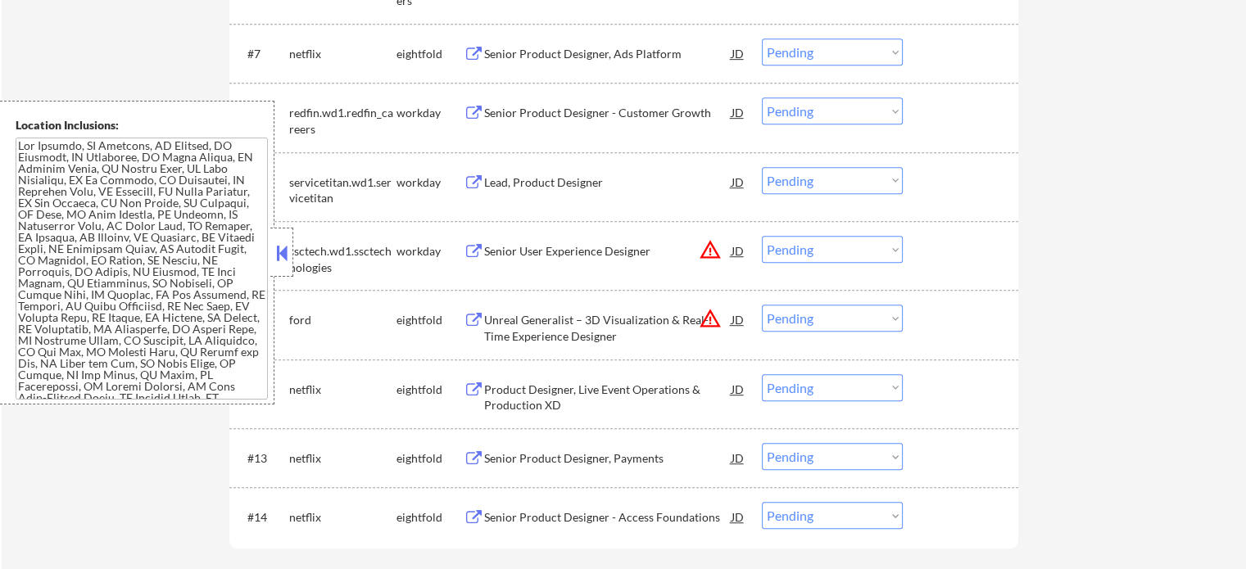
click at [507, 247] on div "Senior User Experience Designer" at bounding box center [607, 251] width 247 height 16
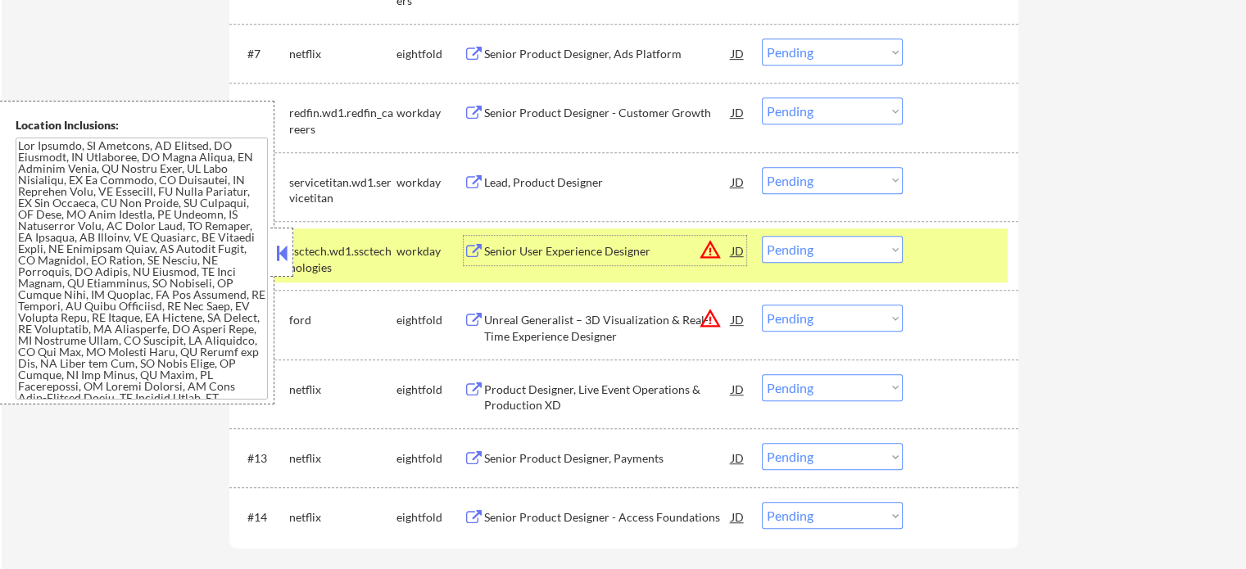
click at [823, 248] on select "Choose an option... Pending Applied Excluded (Questions) Excluded (Expired) Exc…" at bounding box center [832, 249] width 141 height 27
click at [762, 236] on select "Choose an option... Pending Applied Excluded (Questions) Excluded (Expired) Exc…" at bounding box center [832, 249] width 141 height 27
click at [936, 258] on div at bounding box center [963, 250] width 72 height 29
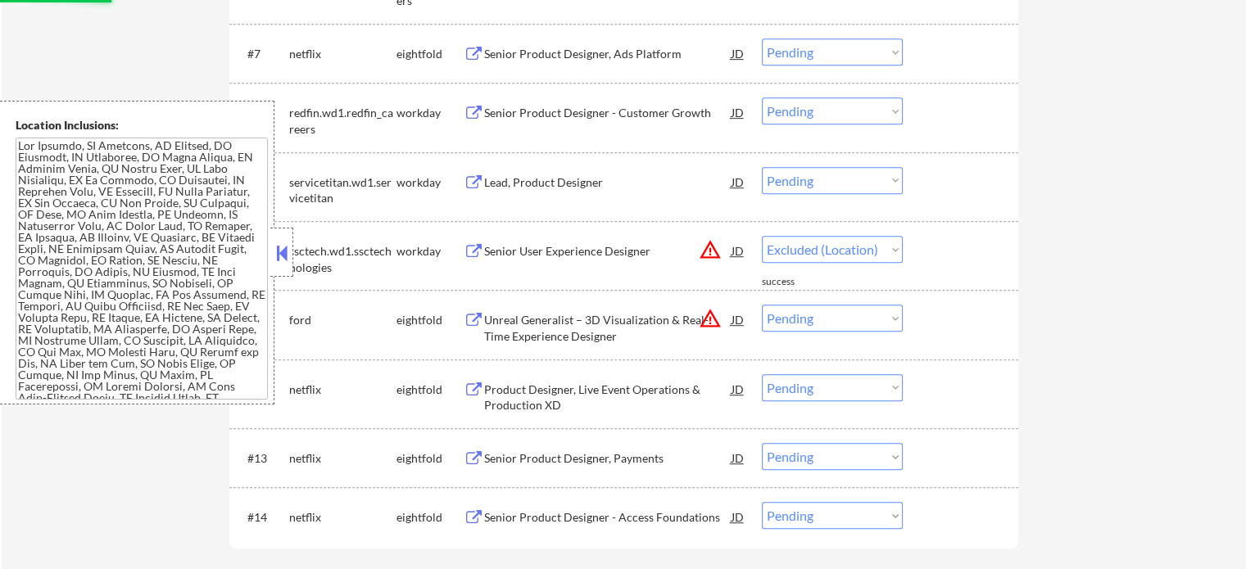
select select ""pending""
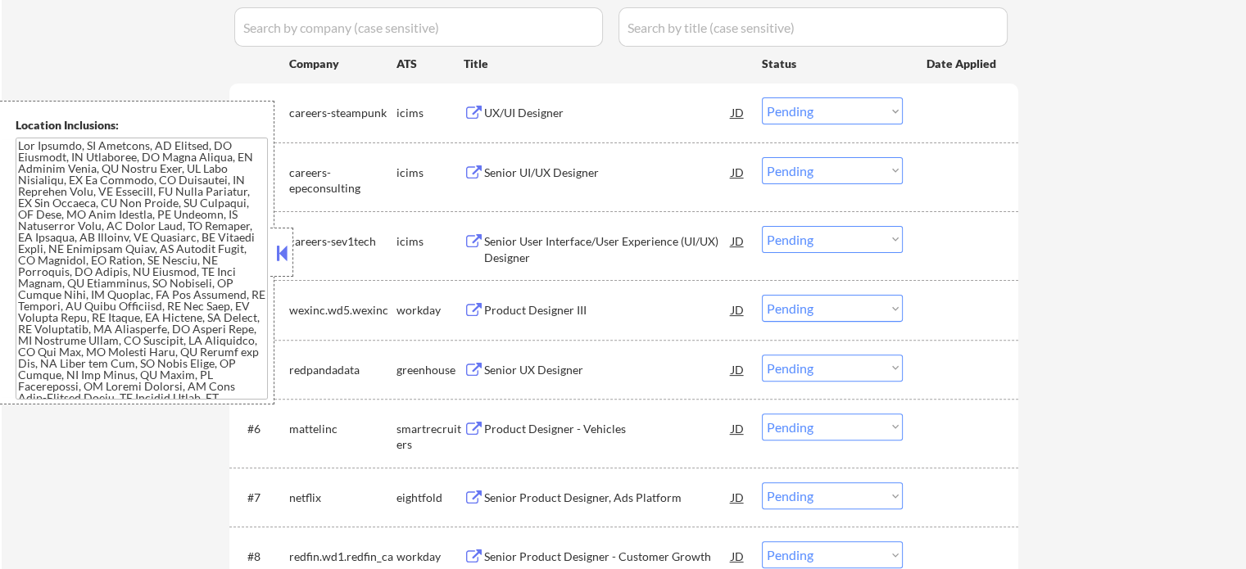
scroll to position [492, 0]
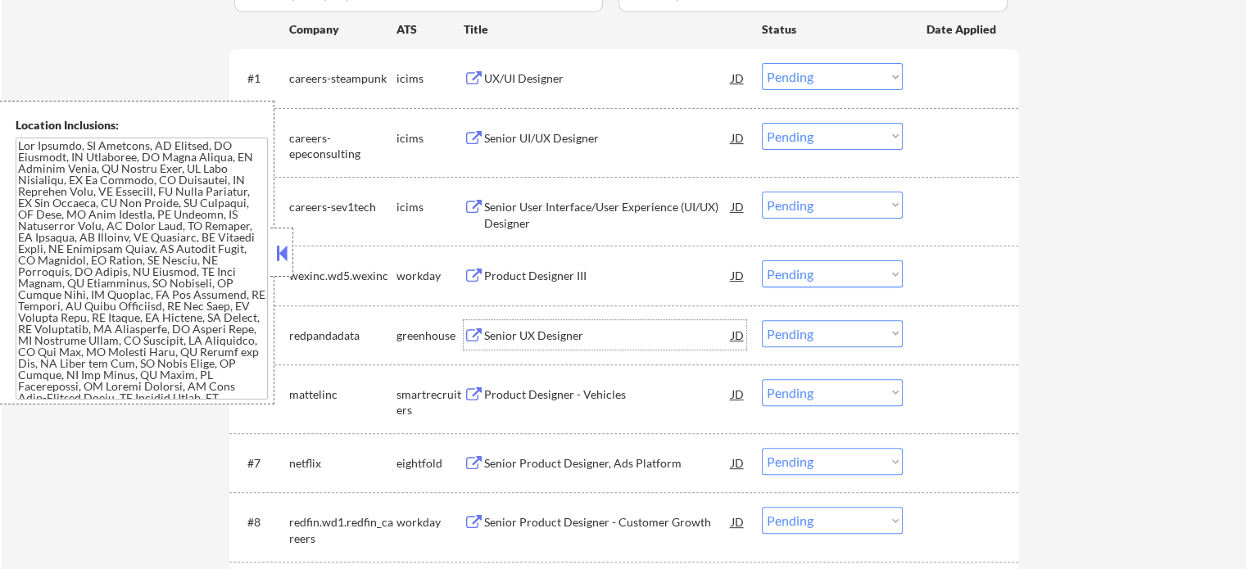
click at [495, 345] on div "Senior UX Designer" at bounding box center [607, 334] width 247 height 29
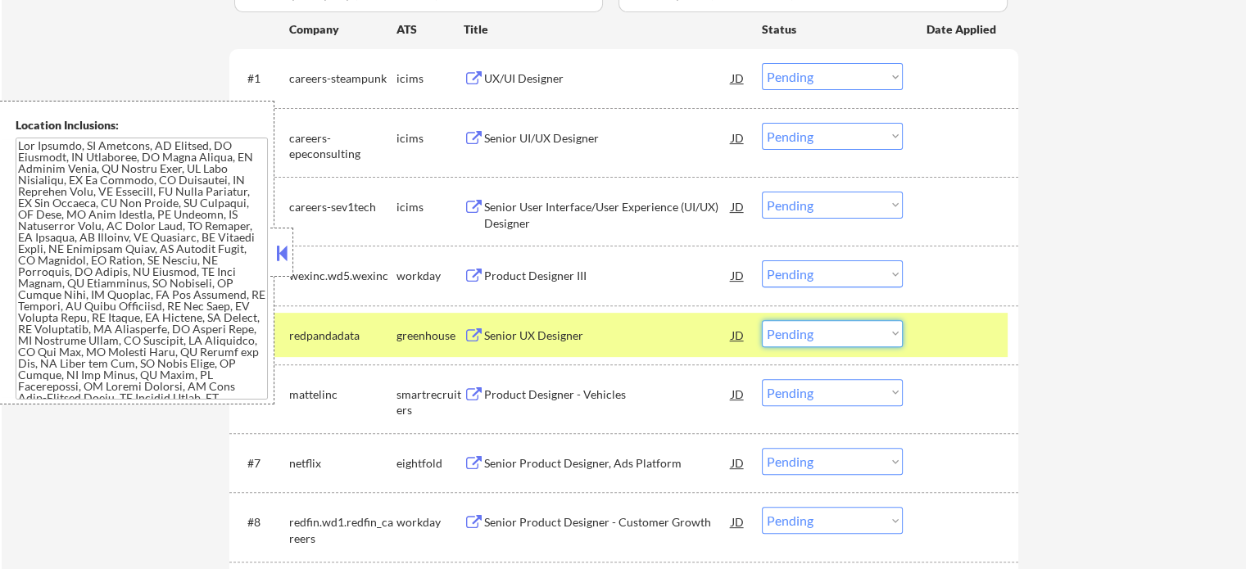
click at [793, 337] on select "Choose an option... Pending Applied Excluded (Questions) Excluded (Expired) Exc…" at bounding box center [832, 333] width 141 height 27
click at [762, 320] on select "Choose an option... Pending Applied Excluded (Questions) Excluded (Expired) Exc…" at bounding box center [832, 333] width 141 height 27
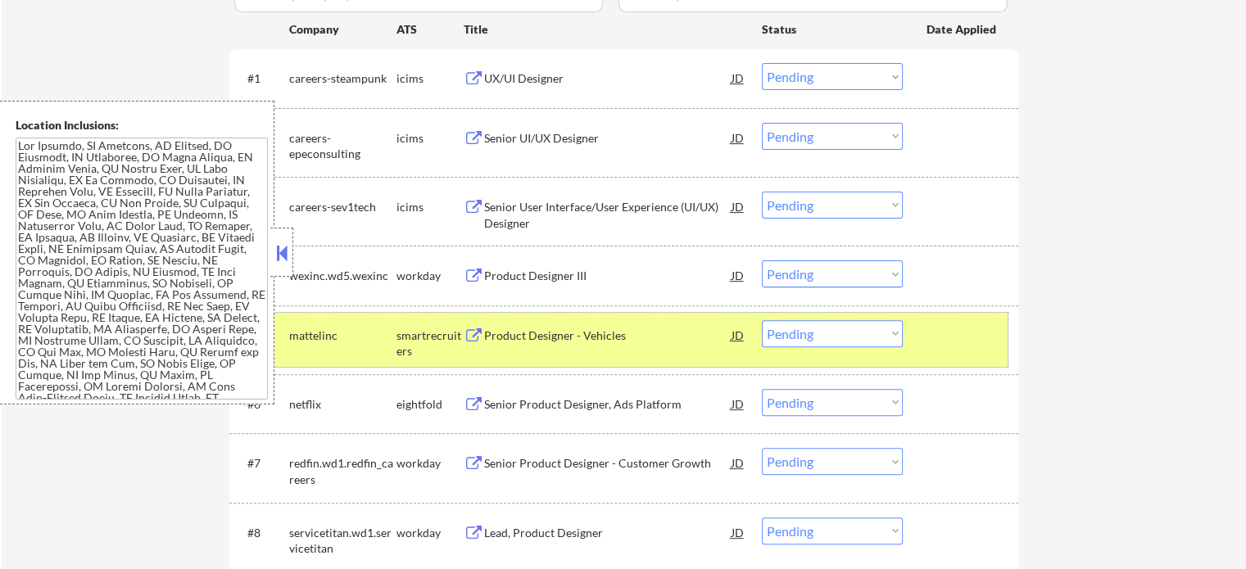
click at [931, 330] on div at bounding box center [963, 334] width 72 height 29
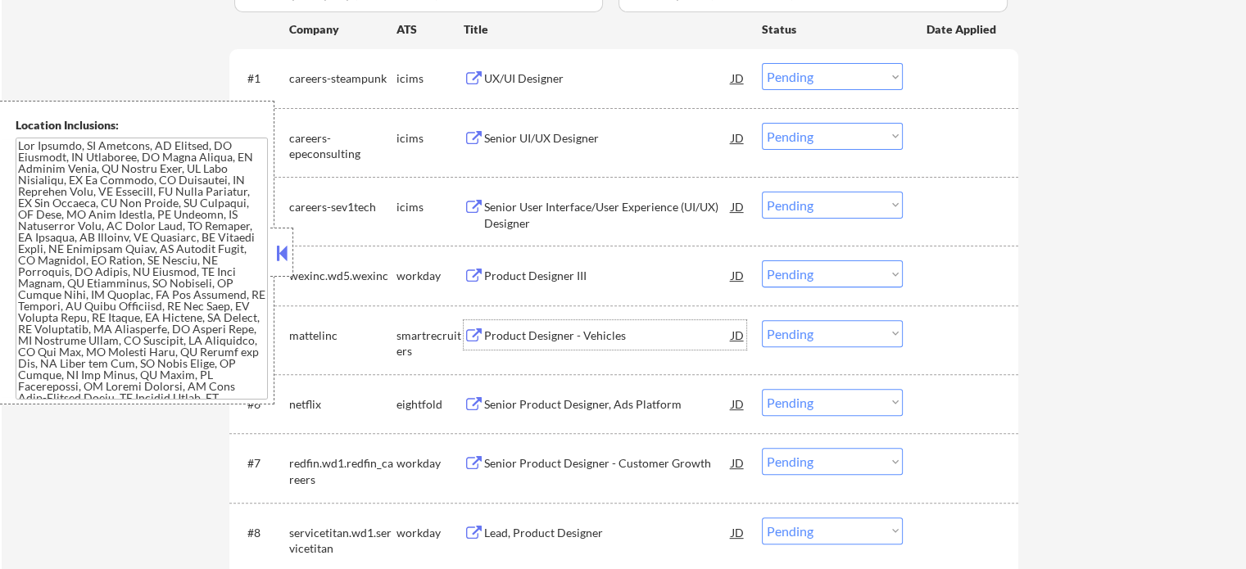
click at [514, 338] on div "Product Designer - Vehicles" at bounding box center [607, 336] width 247 height 16
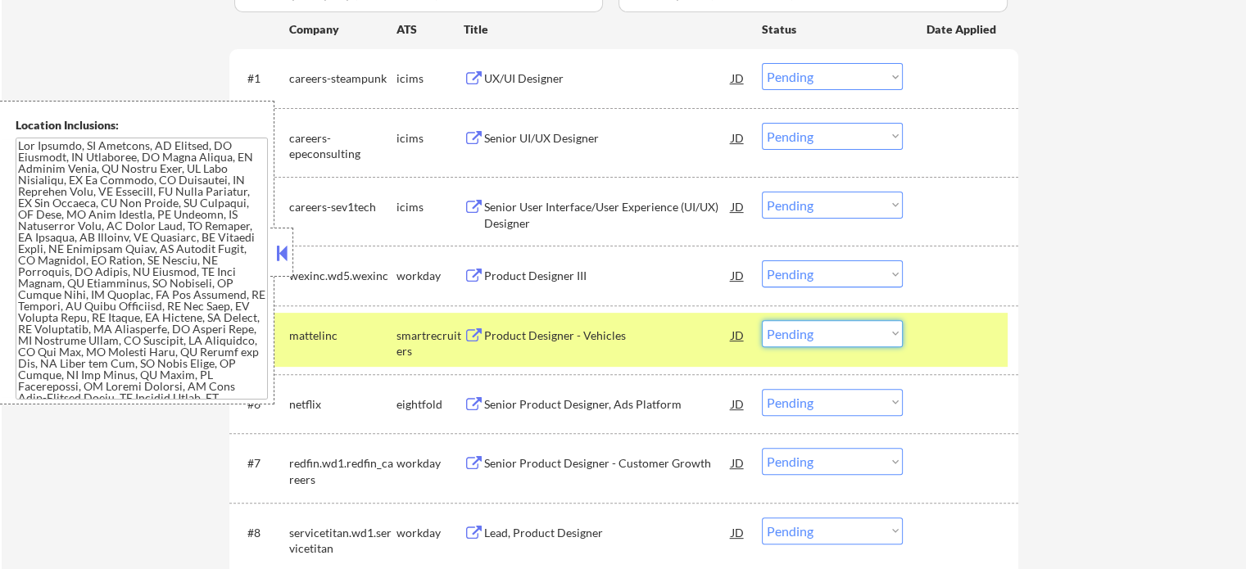
click at [787, 336] on select "Choose an option... Pending Applied Excluded (Questions) Excluded (Expired) Exc…" at bounding box center [832, 333] width 141 height 27
click at [762, 320] on select "Choose an option... Pending Applied Excluded (Questions) Excluded (Expired) Exc…" at bounding box center [832, 333] width 141 height 27
click at [960, 350] on div "#5 mattelinc smartrecruiters Product Designer - Vehicles JD Choose an option...…" at bounding box center [620, 340] width 773 height 54
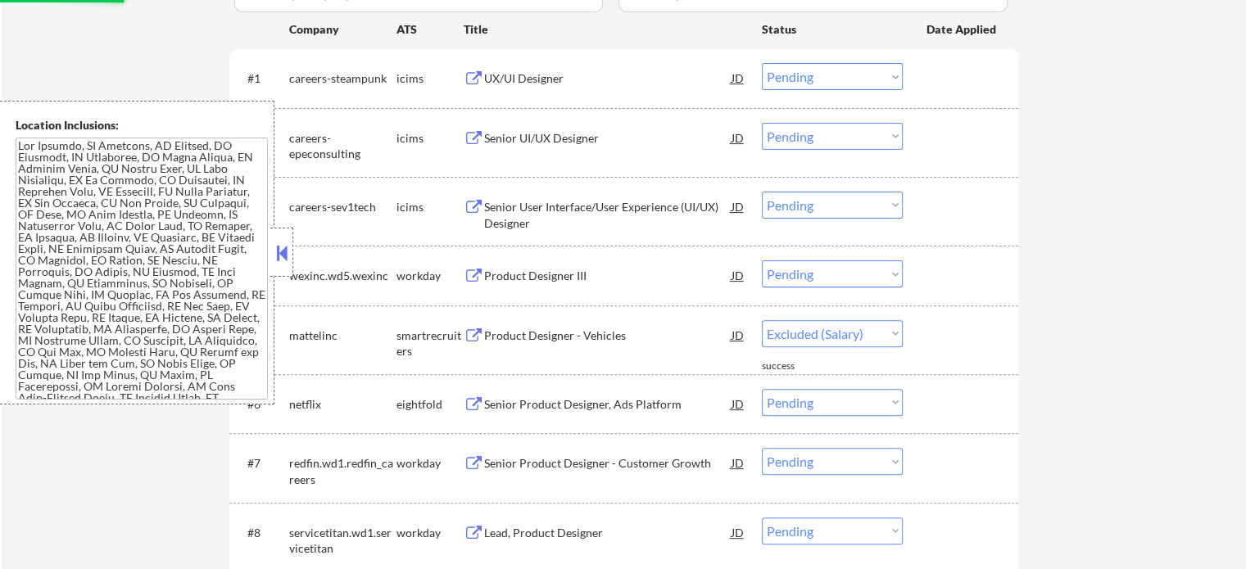
select select ""pending""
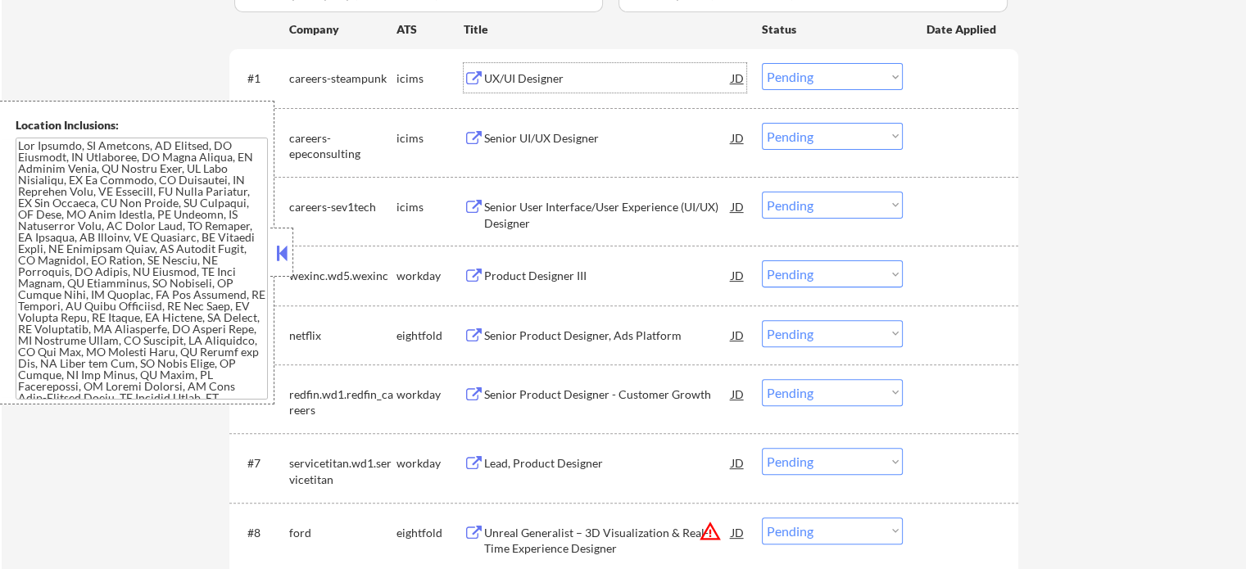
click at [513, 81] on div "UX/UI Designer" at bounding box center [607, 78] width 247 height 16
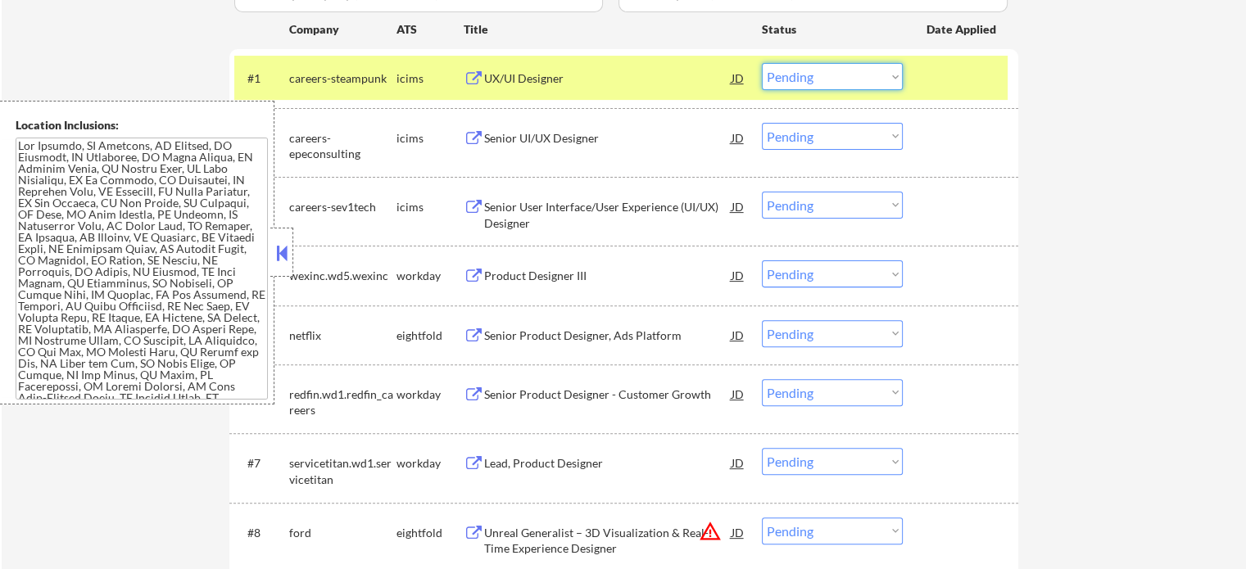
click at [827, 68] on select "Choose an option... Pending Applied Excluded (Questions) Excluded (Expired) Exc…" at bounding box center [832, 76] width 141 height 27
click at [762, 63] on select "Choose an option... Pending Applied Excluded (Questions) Excluded (Expired) Exc…" at bounding box center [832, 76] width 141 height 27
click at [937, 78] on div at bounding box center [963, 77] width 72 height 29
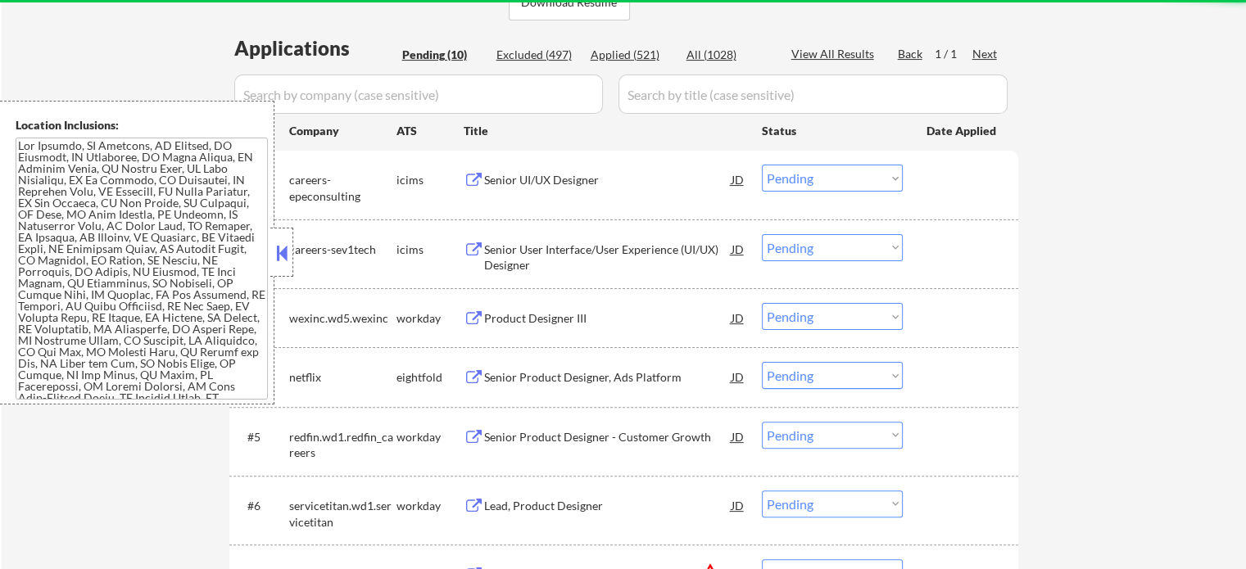
scroll to position [328, 0]
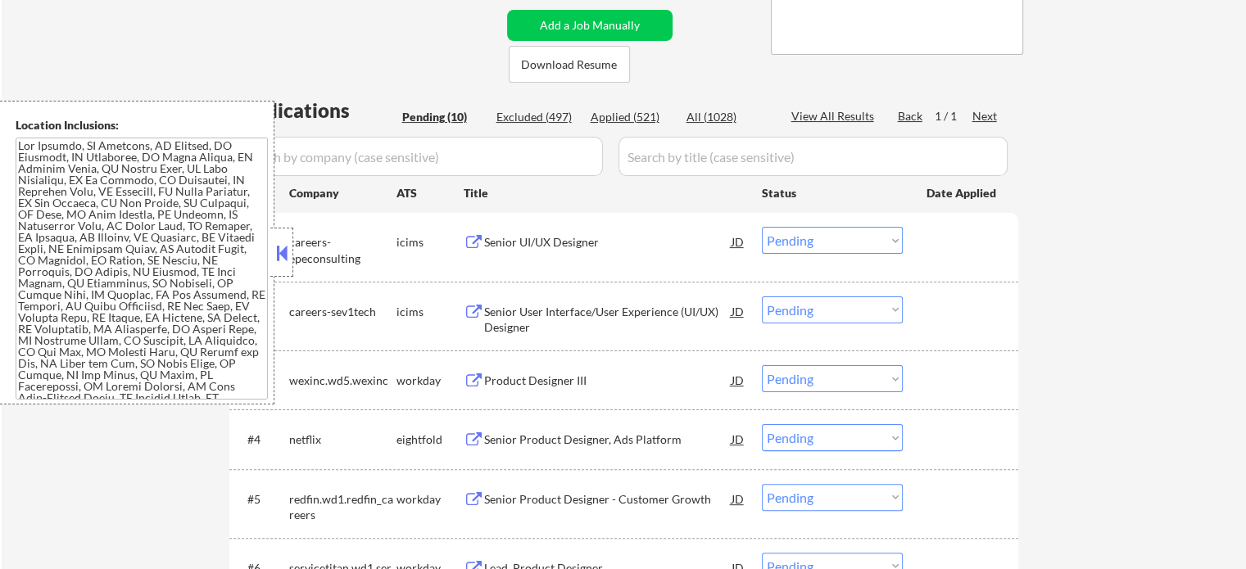
click at [540, 242] on div "Senior UI/UX Designer" at bounding box center [607, 242] width 247 height 16
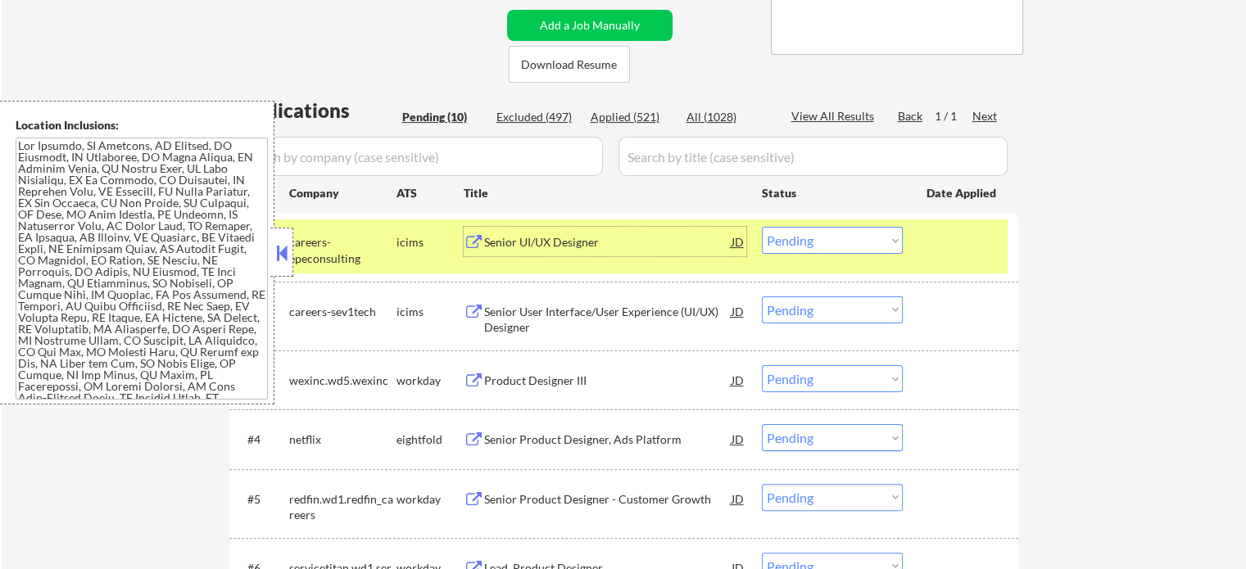
click at [856, 250] on select "Choose an option... Pending Applied Excluded (Questions) Excluded (Expired) Exc…" at bounding box center [832, 240] width 141 height 27
click at [762, 227] on select "Choose an option... Pending Applied Excluded (Questions) Excluded (Expired) Exc…" at bounding box center [832, 240] width 141 height 27
click at [962, 250] on div at bounding box center [963, 241] width 72 height 29
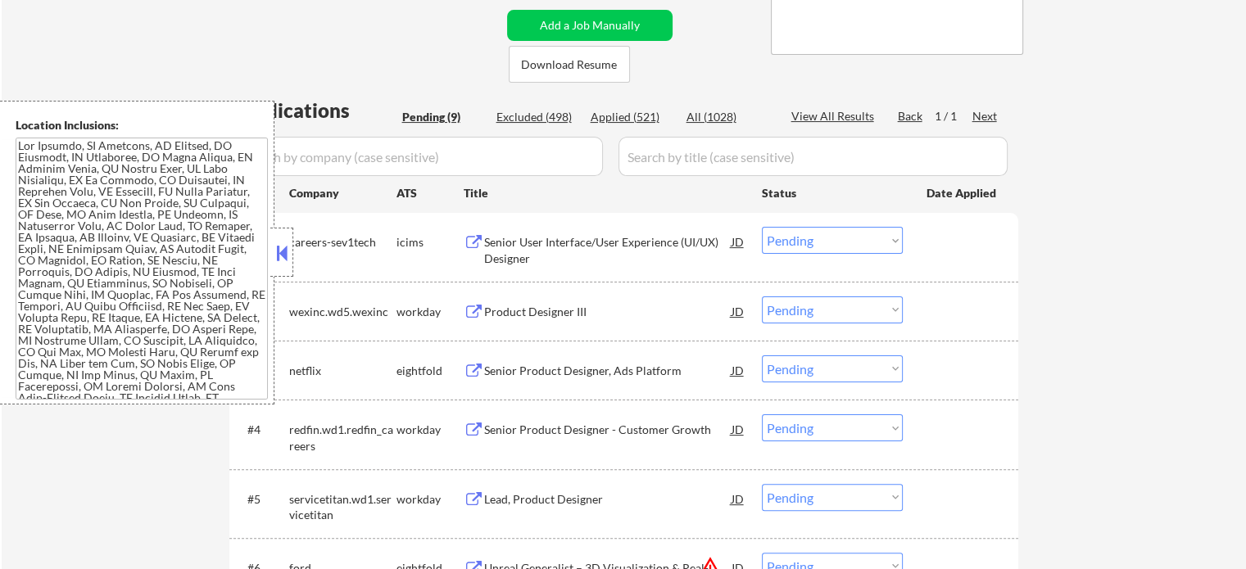
click at [564, 237] on div "Senior User Interface/User Experience (UI/UX) Designer" at bounding box center [607, 250] width 247 height 32
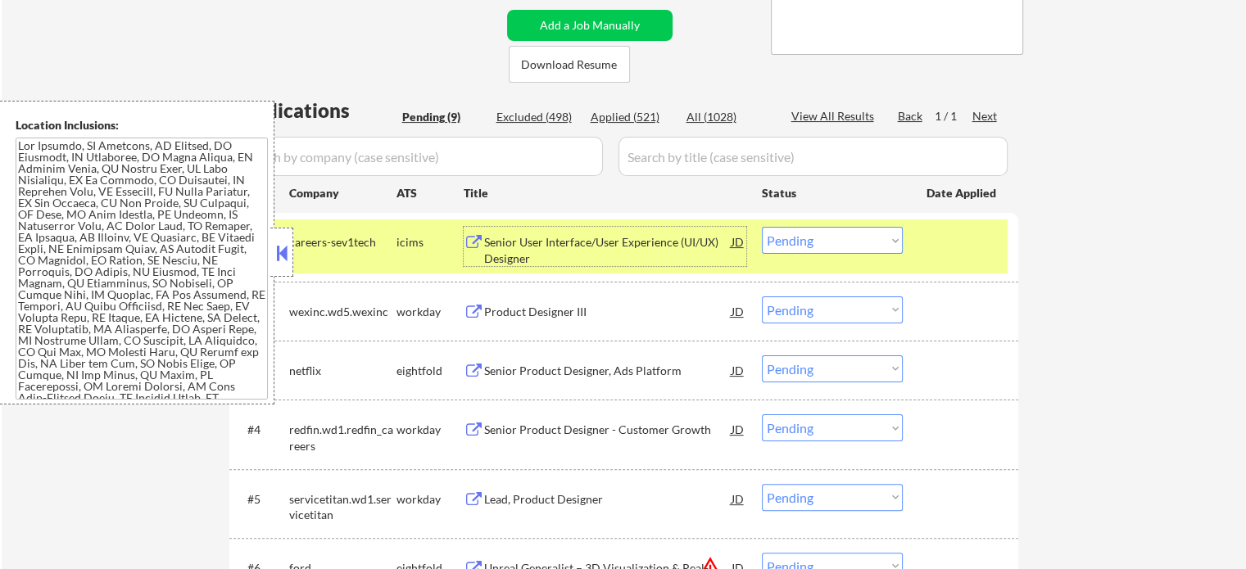
click at [819, 241] on select "Choose an option... Pending Applied Excluded (Questions) Excluded (Expired) Exc…" at bounding box center [832, 240] width 141 height 27
click at [762, 227] on select "Choose an option... Pending Applied Excluded (Questions) Excluded (Expired) Exc…" at bounding box center [832, 240] width 141 height 27
click at [950, 247] on div at bounding box center [963, 241] width 72 height 29
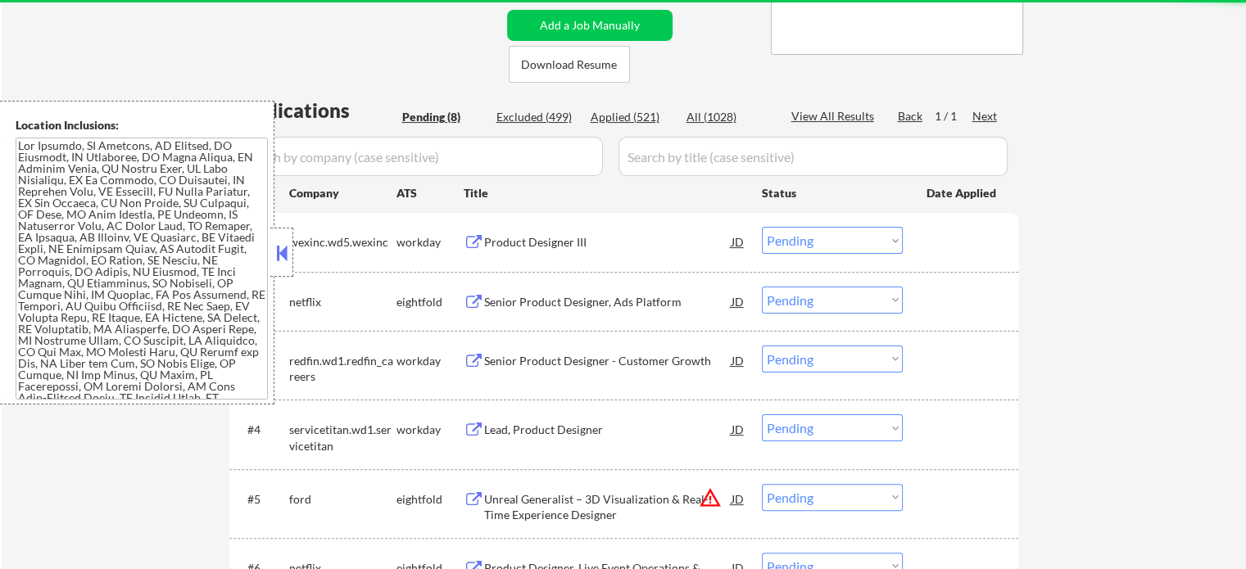
click at [531, 245] on div "Product Designer III" at bounding box center [607, 242] width 247 height 16
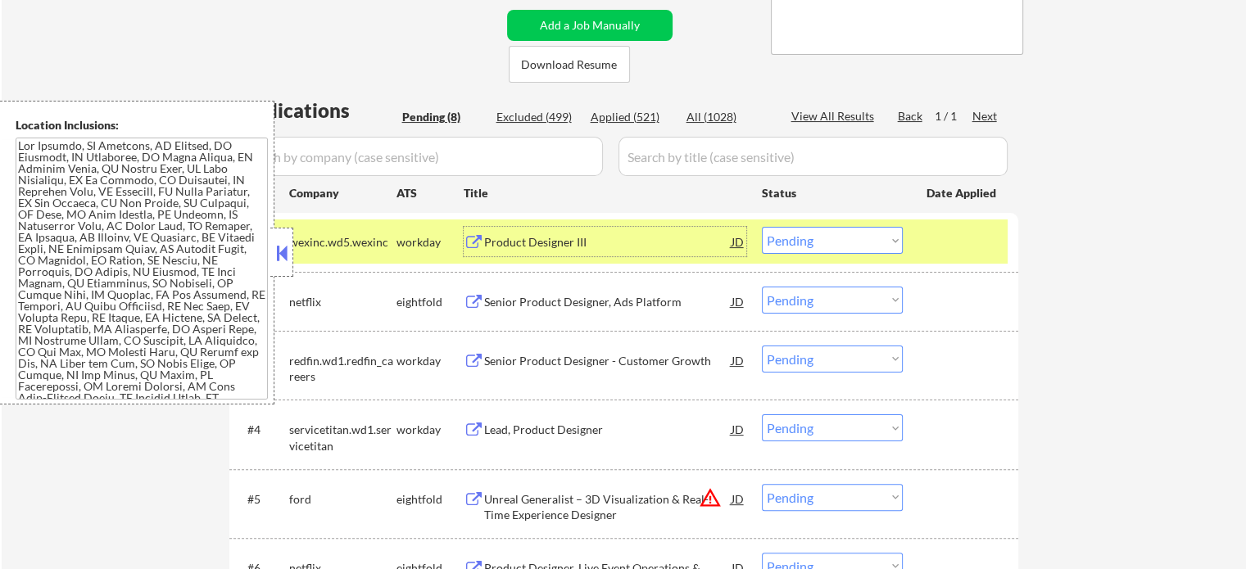
click at [868, 233] on select "Choose an option... Pending Applied Excluded (Questions) Excluded (Expired) Exc…" at bounding box center [832, 240] width 141 height 27
click at [762, 227] on select "Choose an option... Pending Applied Excluded (Questions) Excluded (Expired) Exc…" at bounding box center [832, 240] width 141 height 27
click at [931, 244] on div at bounding box center [963, 241] width 72 height 29
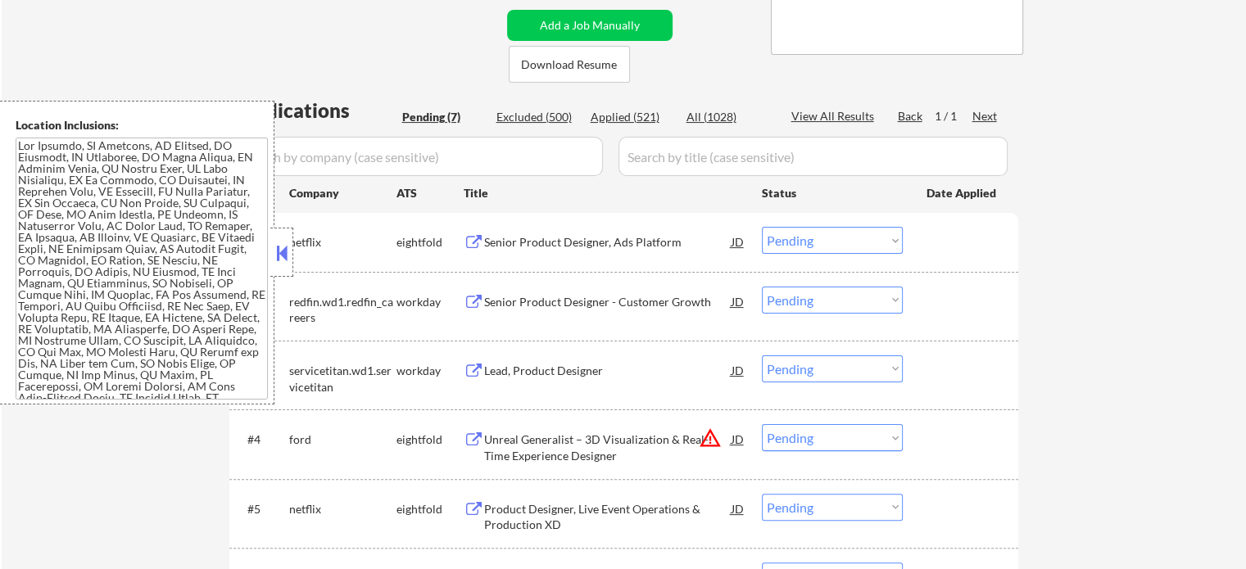
click at [523, 246] on div "Senior Product Designer, Ads Platform" at bounding box center [607, 242] width 247 height 16
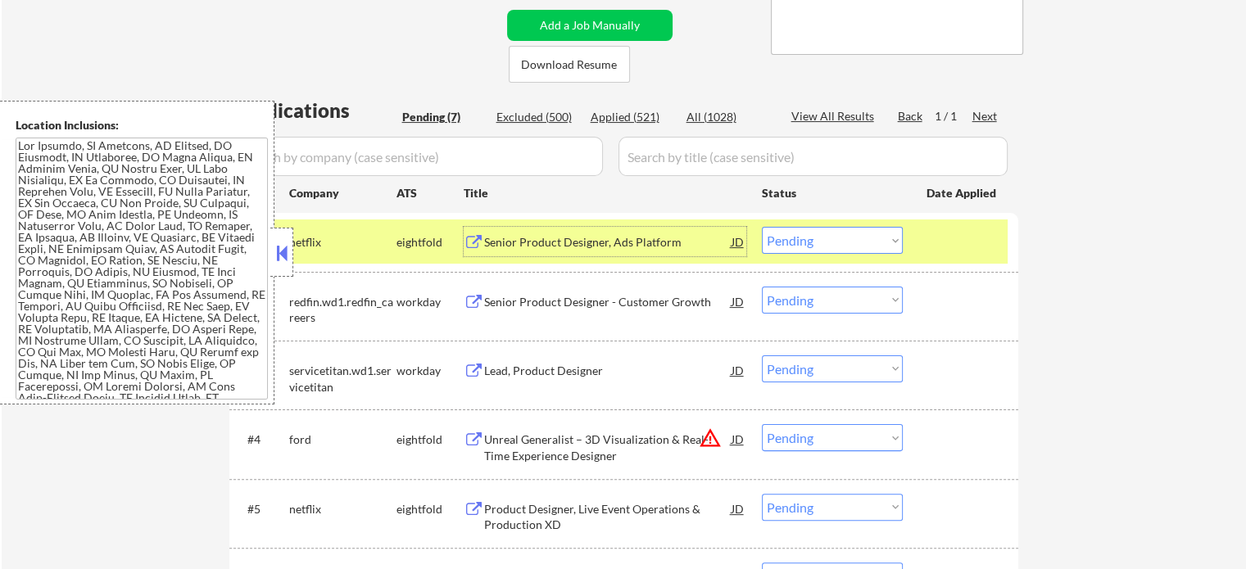
click at [818, 253] on select "Choose an option... Pending Applied Excluded (Questions) Excluded (Expired) Exc…" at bounding box center [832, 240] width 141 height 27
click at [762, 227] on select "Choose an option... Pending Applied Excluded (Questions) Excluded (Expired) Exc…" at bounding box center [832, 240] width 141 height 27
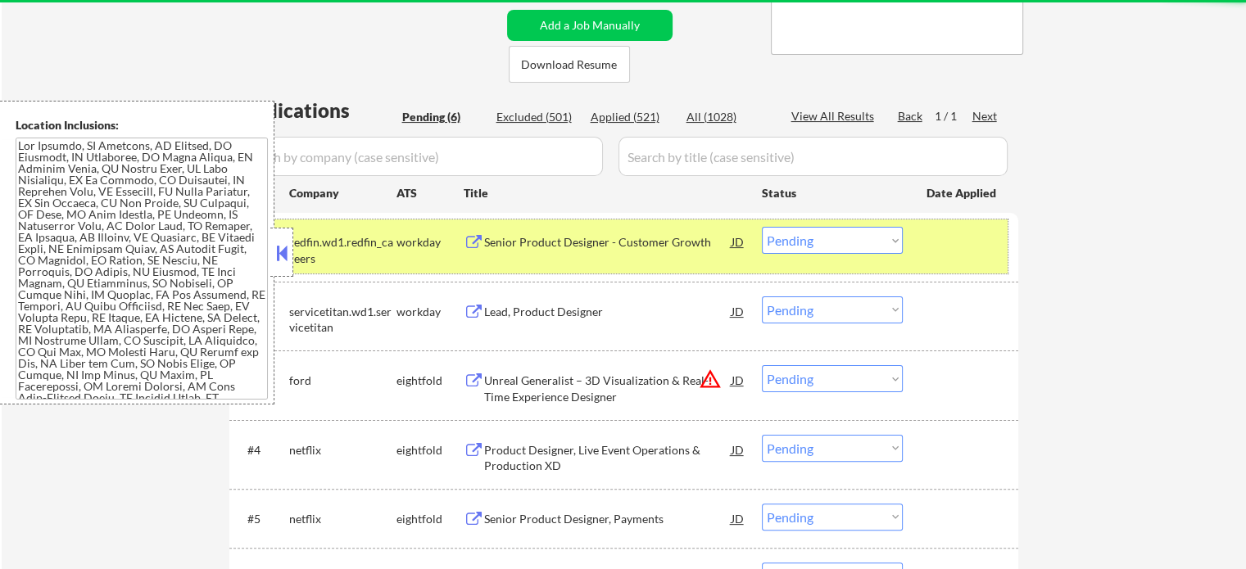
click at [960, 244] on div at bounding box center [963, 241] width 72 height 29
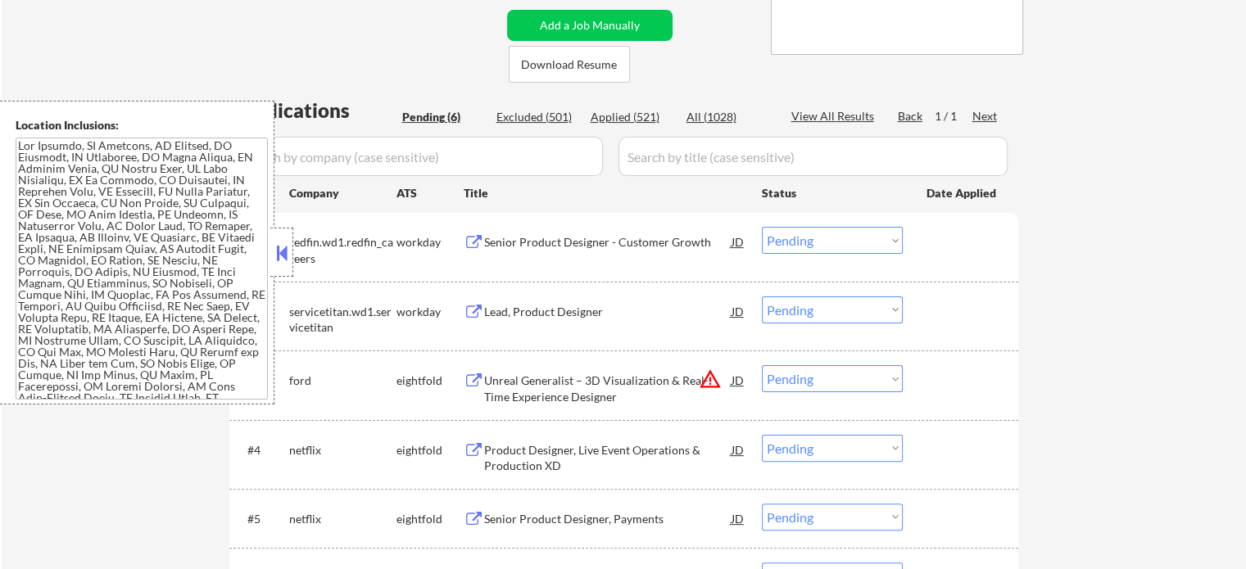
click at [628, 240] on div "Senior Product Designer - Customer Growth" at bounding box center [607, 242] width 247 height 16
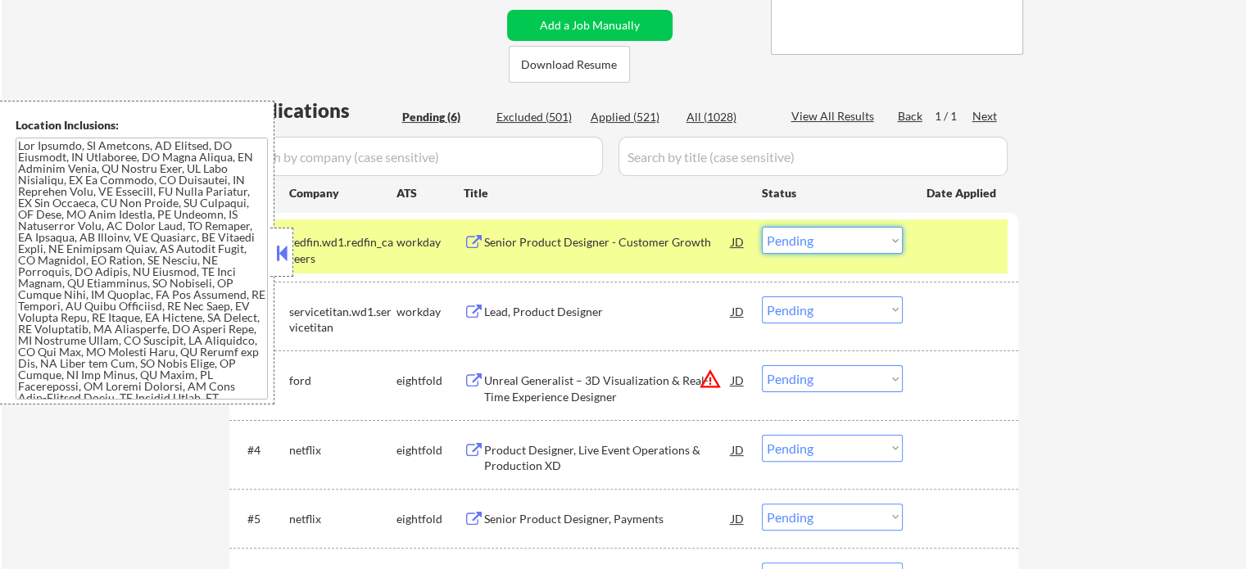
click at [803, 243] on select "Choose an option... Pending Applied Excluded (Questions) Excluded (Expired) Exc…" at bounding box center [832, 240] width 141 height 27
click at [762, 227] on select "Choose an option... Pending Applied Excluded (Questions) Excluded (Expired) Exc…" at bounding box center [832, 240] width 141 height 27
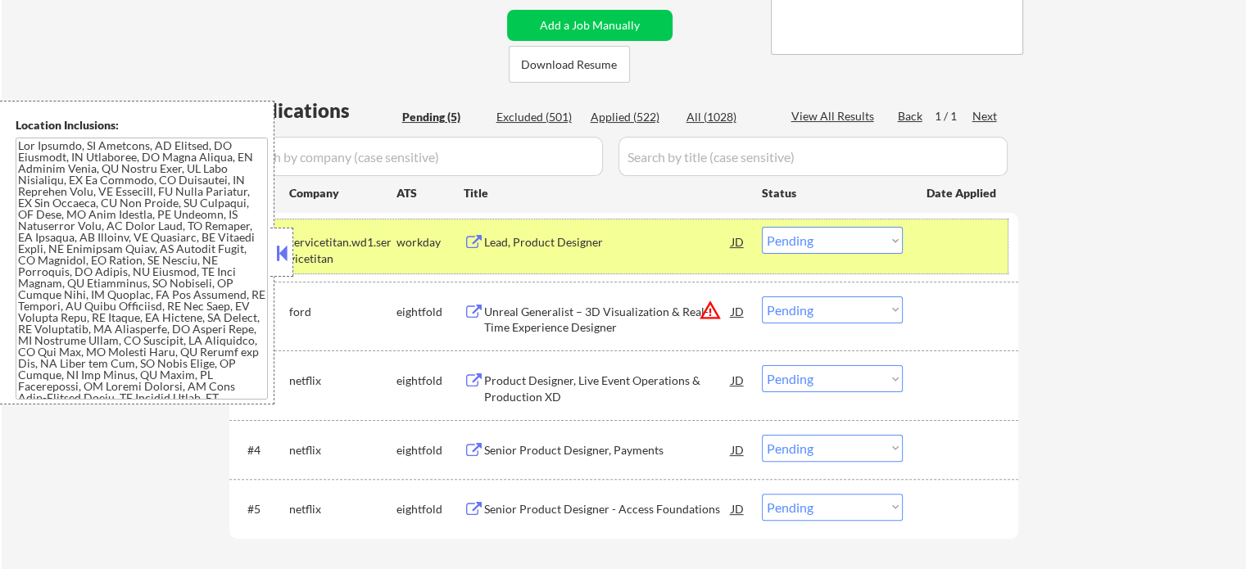
click at [959, 243] on div at bounding box center [963, 241] width 72 height 29
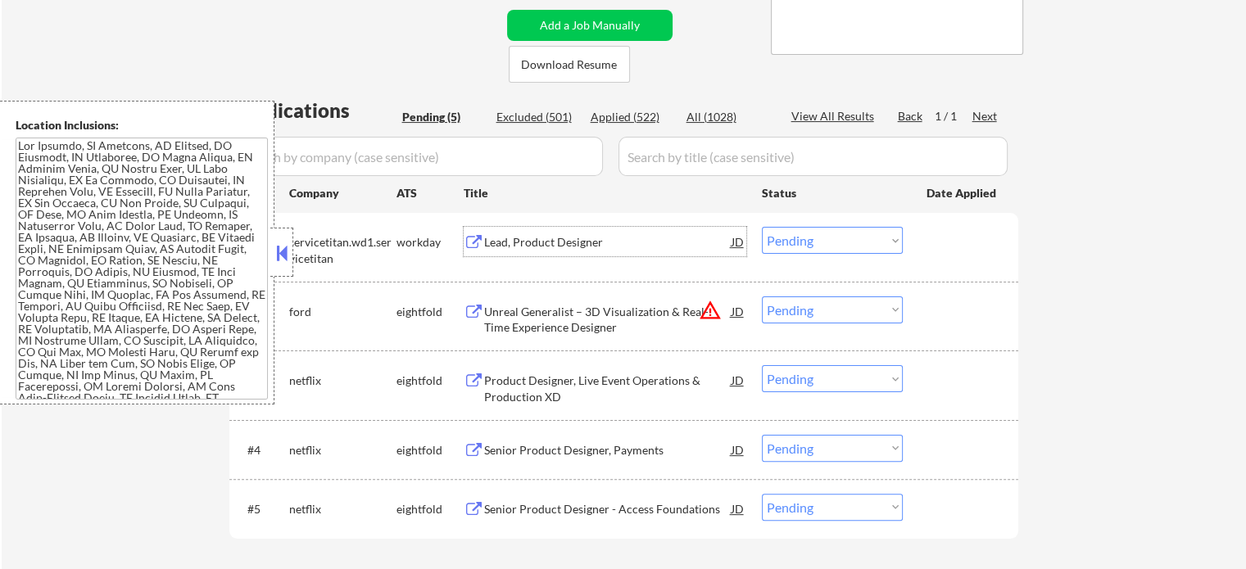
click at [543, 243] on div "Lead, Product Designer" at bounding box center [607, 242] width 247 height 16
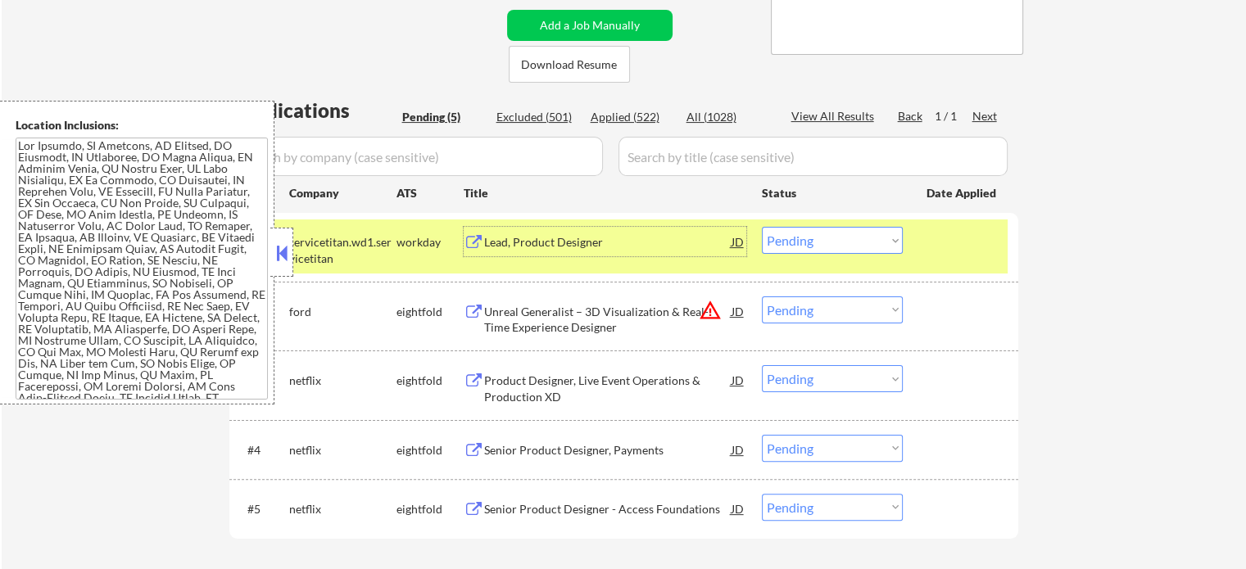
drag, startPoint x: 931, startPoint y: 241, endPoint x: 885, endPoint y: 241, distance: 45.9
click at [933, 241] on div at bounding box center [963, 241] width 72 height 29
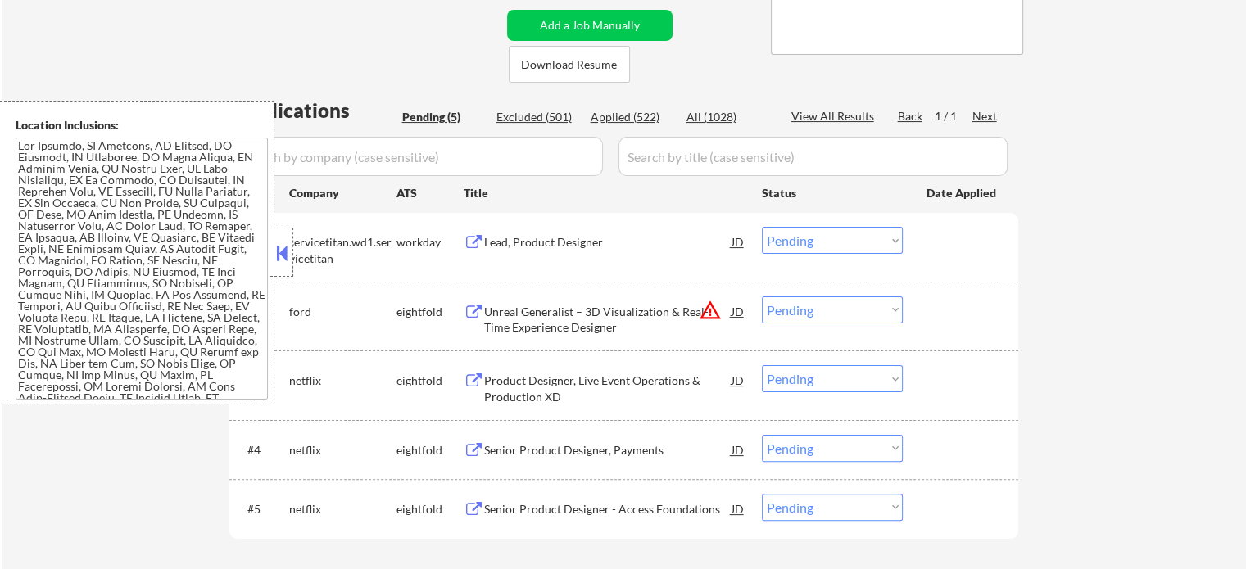
click at [521, 242] on div "Lead, Product Designer" at bounding box center [607, 242] width 247 height 16
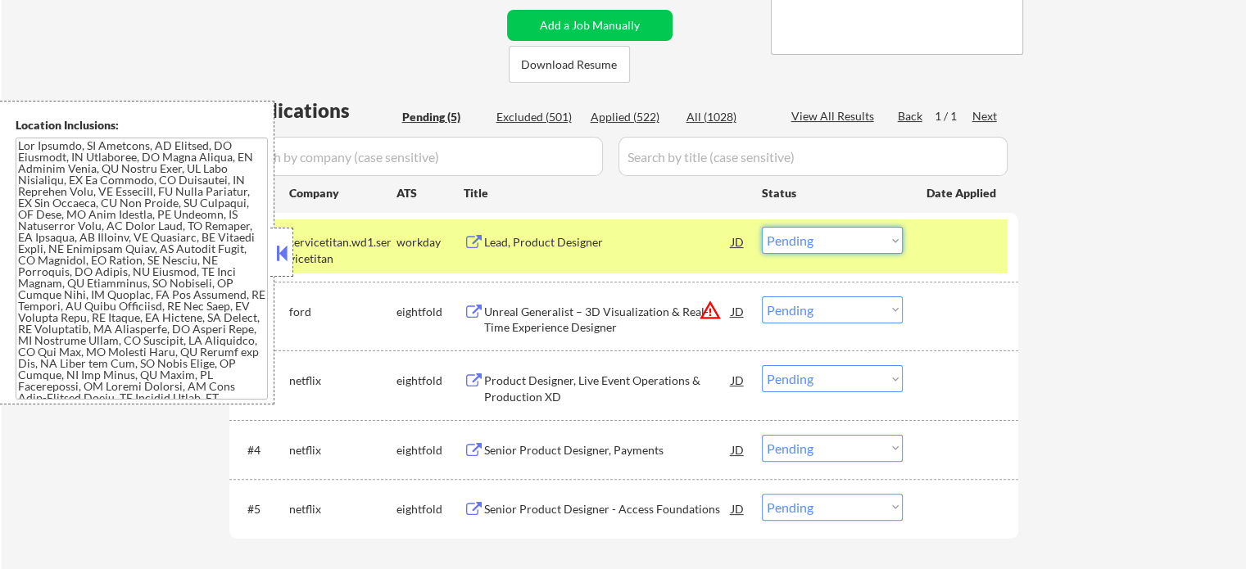
click at [791, 242] on select "Choose an option... Pending Applied Excluded (Questions) Excluded (Expired) Exc…" at bounding box center [832, 240] width 141 height 27
click at [762, 227] on select "Choose an option... Pending Applied Excluded (Questions) Excluded (Expired) Exc…" at bounding box center [832, 240] width 141 height 27
click at [968, 247] on div at bounding box center [963, 241] width 72 height 29
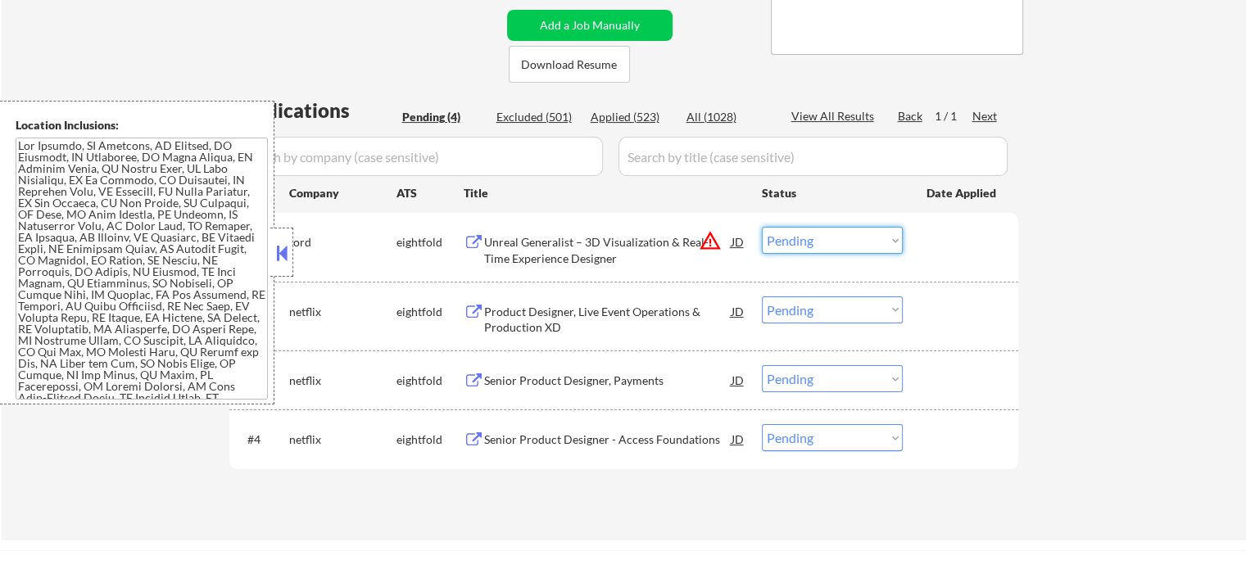
click at [785, 243] on select "Choose an option... Pending Applied Excluded (Questions) Excluded (Expired) Exc…" at bounding box center [832, 240] width 141 height 27
click at [762, 227] on select "Choose an option... Pending Applied Excluded (Questions) Excluded (Expired) Exc…" at bounding box center [832, 240] width 141 height 27
click at [950, 246] on div at bounding box center [963, 241] width 72 height 29
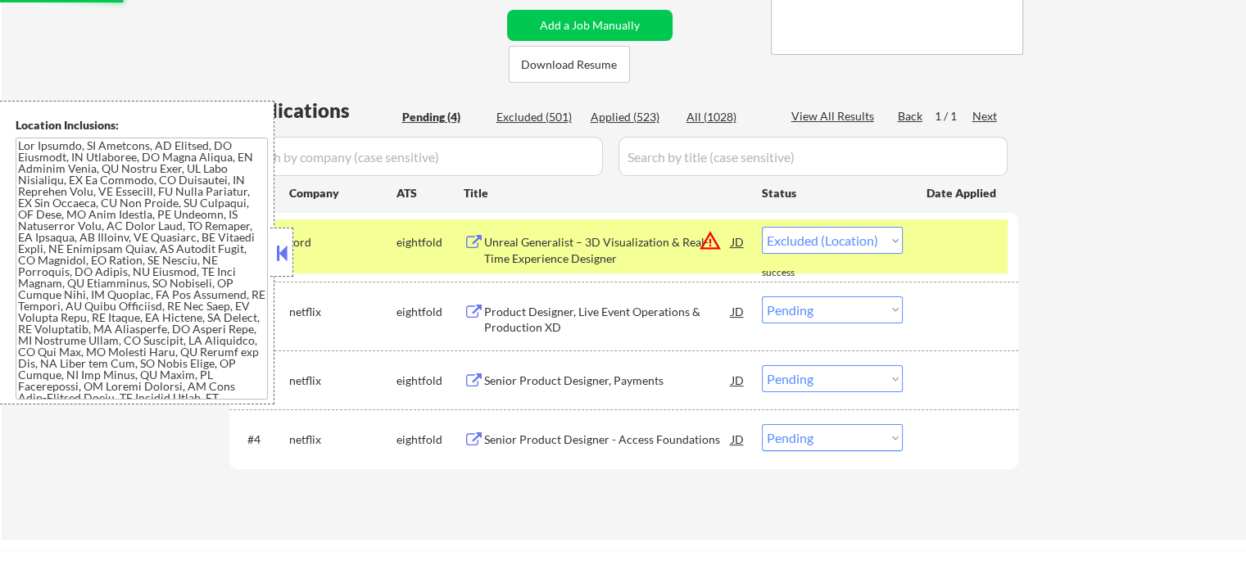
click at [950, 246] on div at bounding box center [963, 241] width 72 height 29
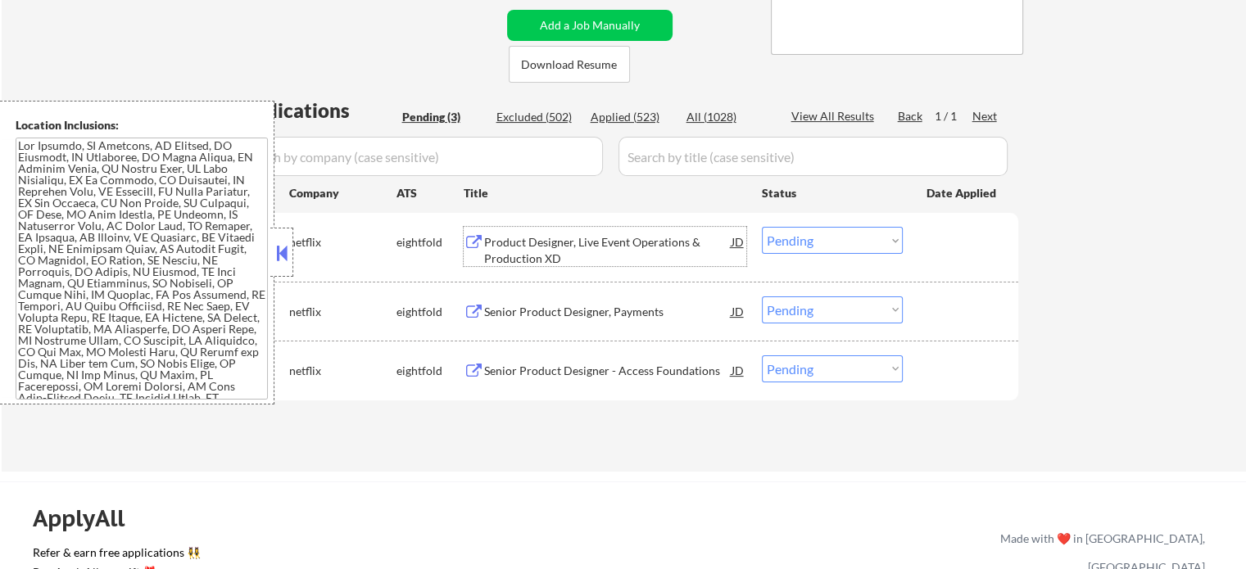
click at [616, 242] on div "Product Designer, Live Event Operations & Production XD" at bounding box center [607, 250] width 247 height 32
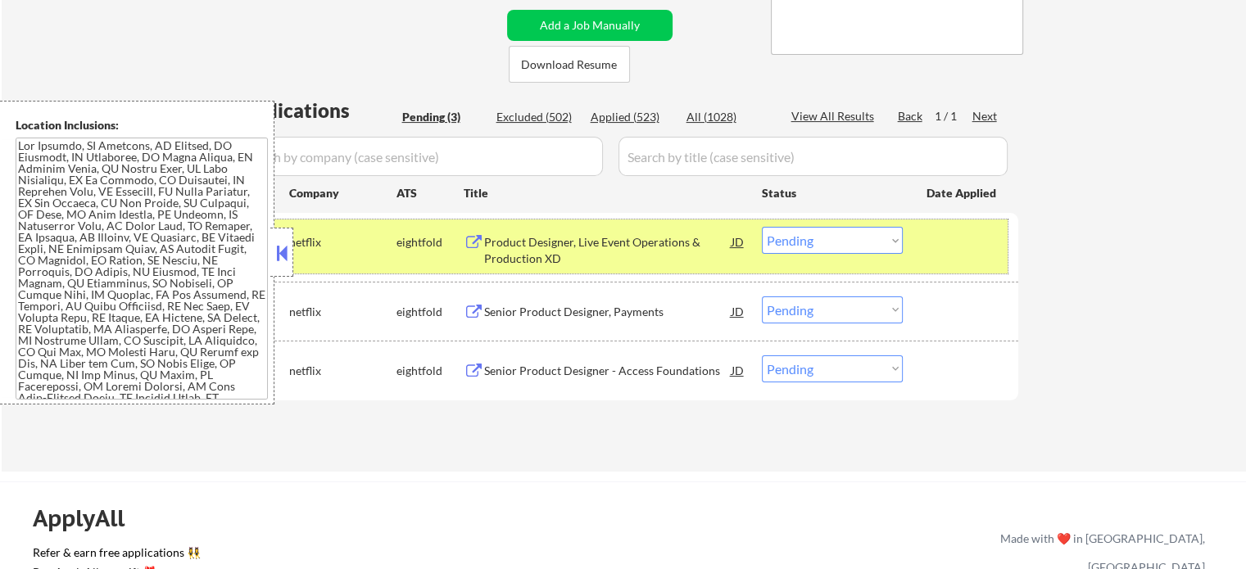
click at [932, 249] on div at bounding box center [963, 241] width 72 height 29
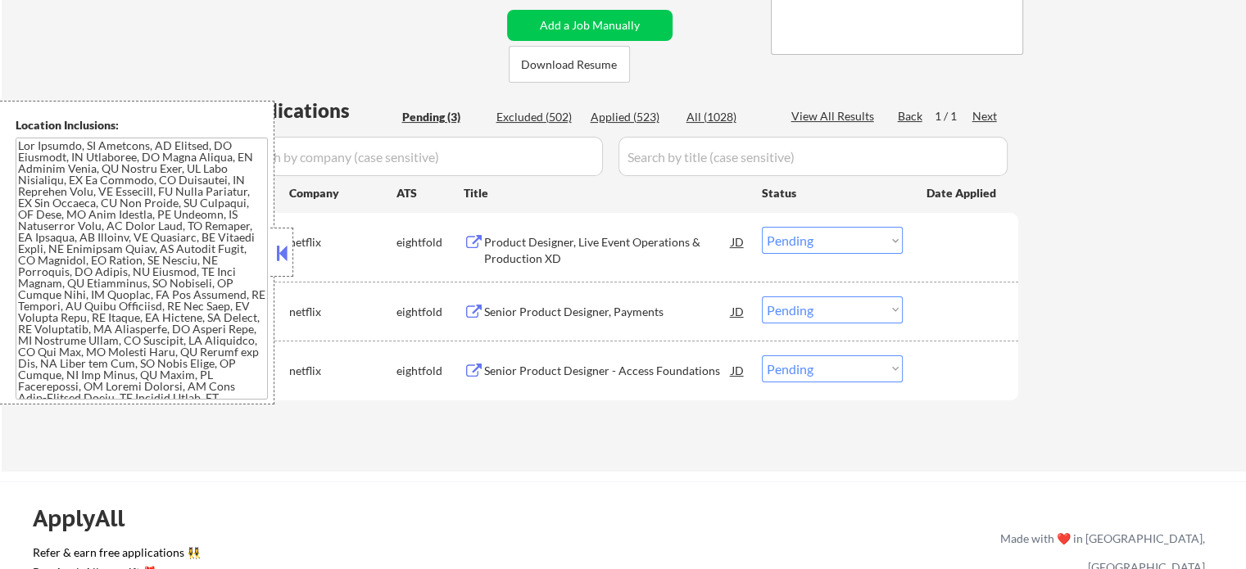
click at [573, 253] on div "Product Designer, Live Event Operations & Production XD" at bounding box center [607, 250] width 247 height 32
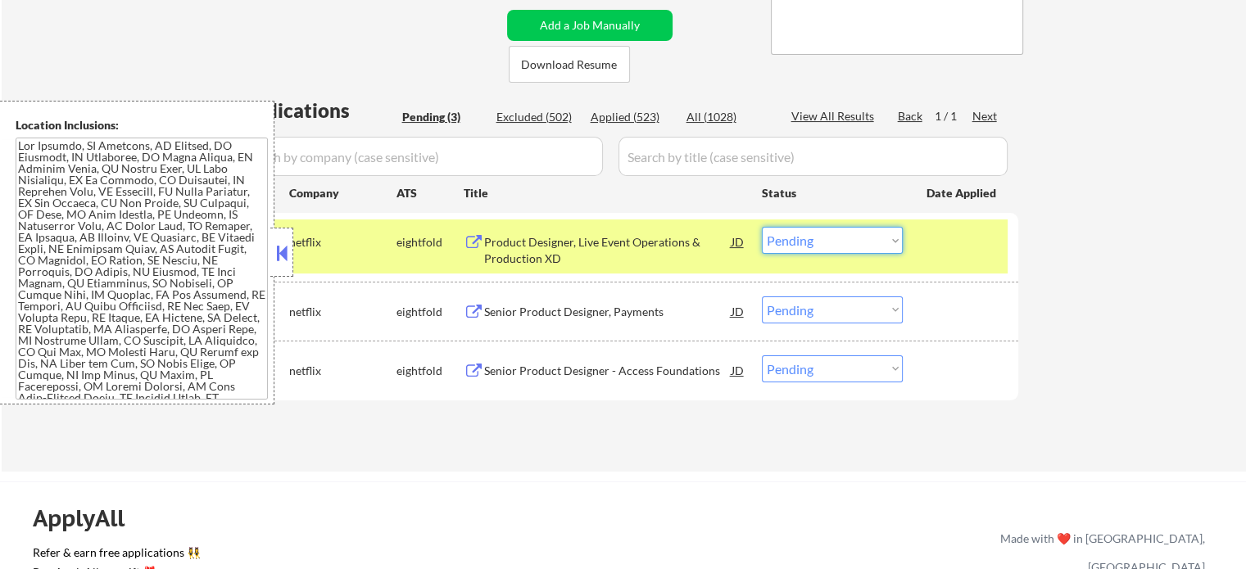
click at [783, 245] on select "Choose an option... Pending Applied Excluded (Questions) Excluded (Expired) Exc…" at bounding box center [832, 240] width 141 height 27
click at [762, 227] on select "Choose an option... Pending Applied Excluded (Questions) Excluded (Expired) Exc…" at bounding box center [832, 240] width 141 height 27
click at [932, 245] on div at bounding box center [963, 241] width 72 height 29
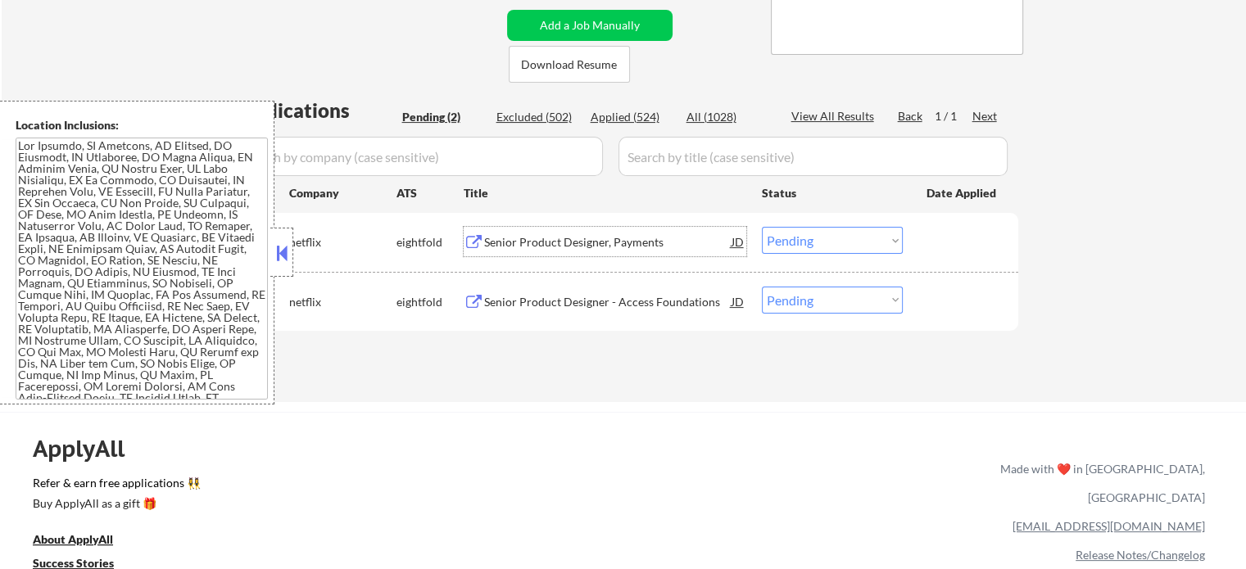
click at [621, 255] on div "Senior Product Designer, Payments" at bounding box center [607, 241] width 247 height 29
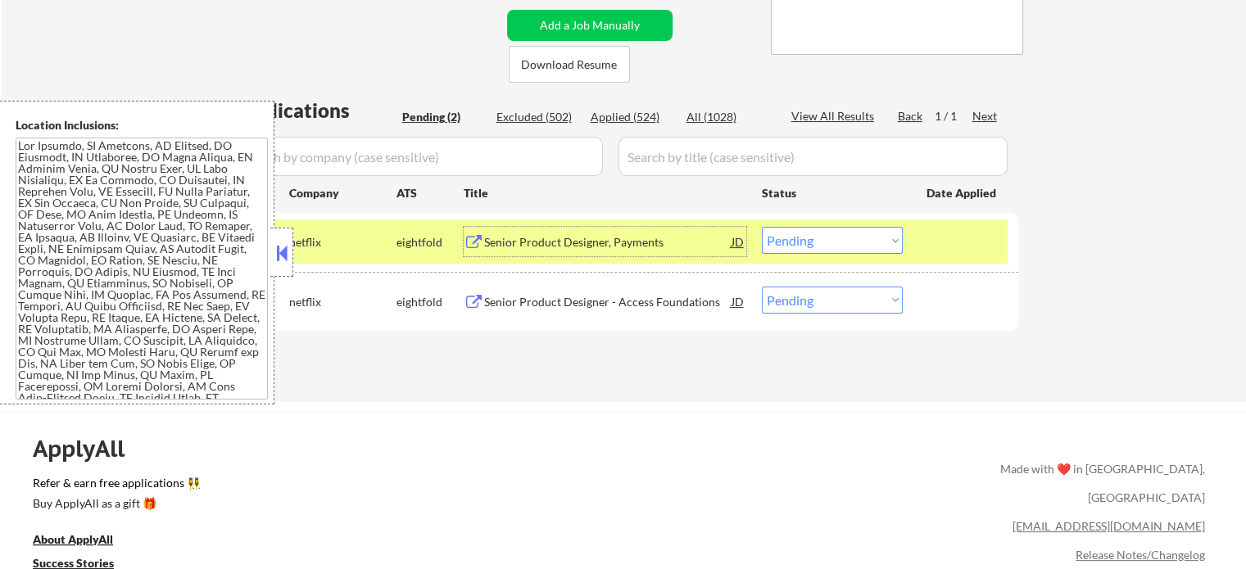
click at [847, 243] on select "Choose an option... Pending Applied Excluded (Questions) Excluded (Expired) Exc…" at bounding box center [832, 240] width 141 height 27
click at [762, 227] on select "Choose an option... Pending Applied Excluded (Questions) Excluded (Expired) Exc…" at bounding box center [832, 240] width 141 height 27
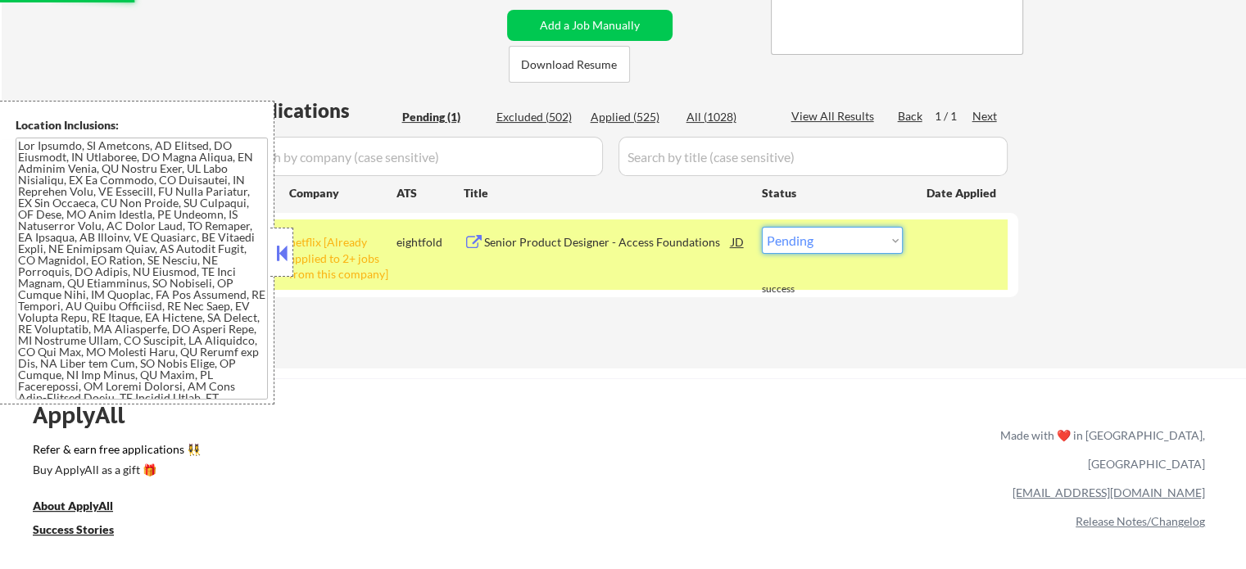
click at [836, 233] on select "Choose an option... Pending Applied Excluded (Questions) Excluded (Expired) Exc…" at bounding box center [832, 240] width 141 height 27
select select ""excluded__other_""
click at [762, 227] on select "Choose an option... Pending Applied Excluded (Questions) Excluded (Expired) Exc…" at bounding box center [832, 240] width 141 height 27
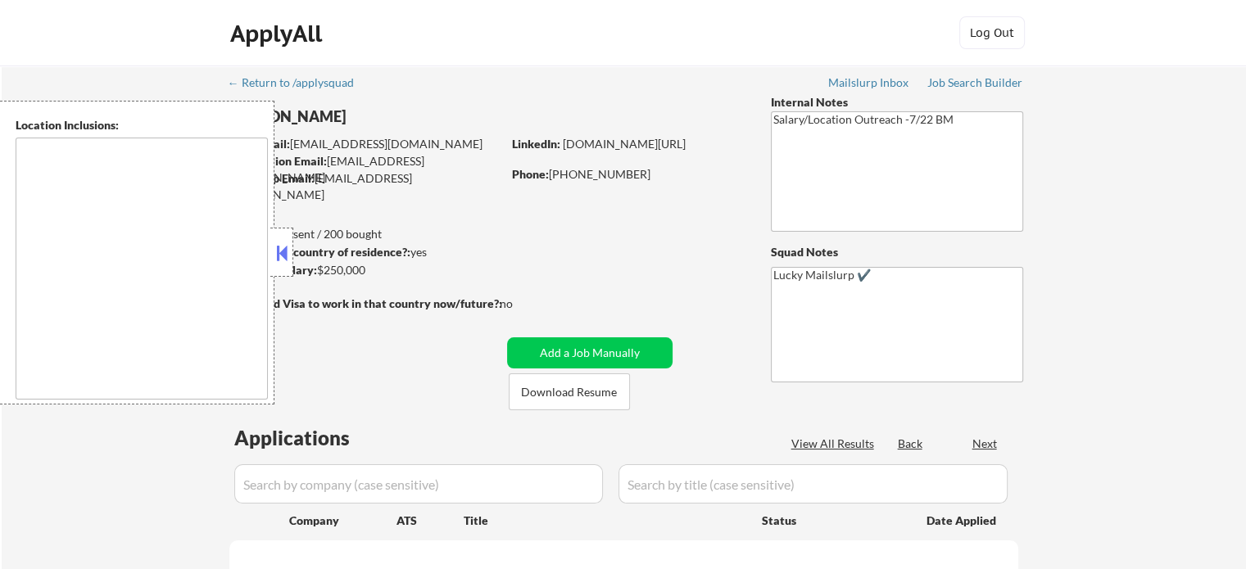
type textarea "[GEOGRAPHIC_DATA], [GEOGRAPHIC_DATA] [GEOGRAPHIC_DATA], [GEOGRAPHIC_DATA] [GEOG…"
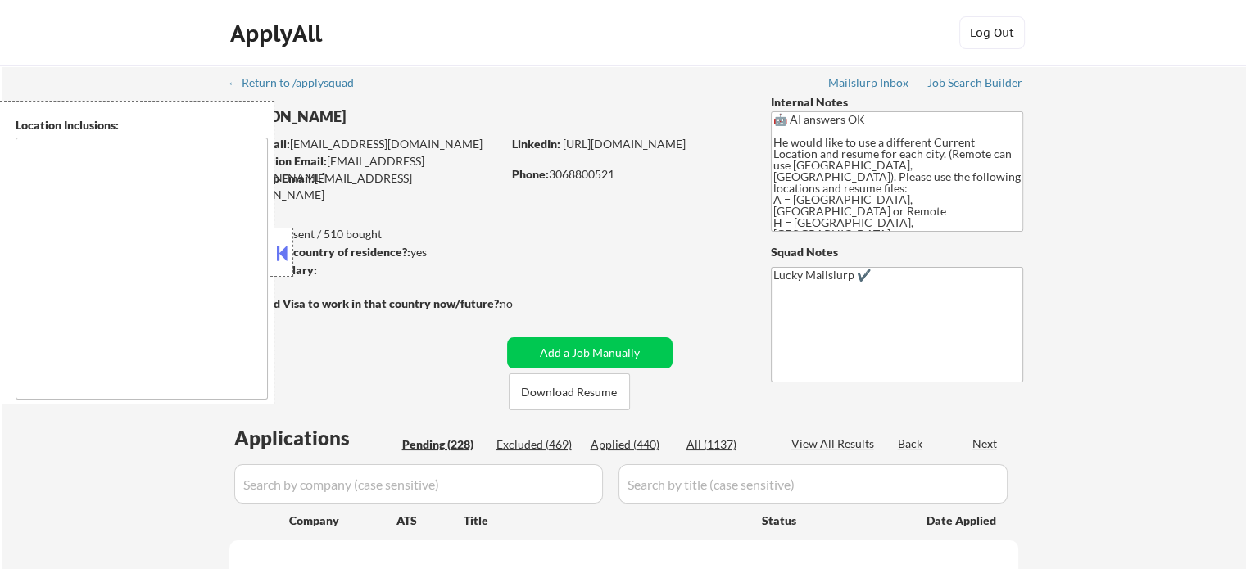
type textarea "[GEOGRAPHIC_DATA], [GEOGRAPHIC_DATA] [GEOGRAPHIC_DATA], [GEOGRAPHIC_DATA] [GEOG…"
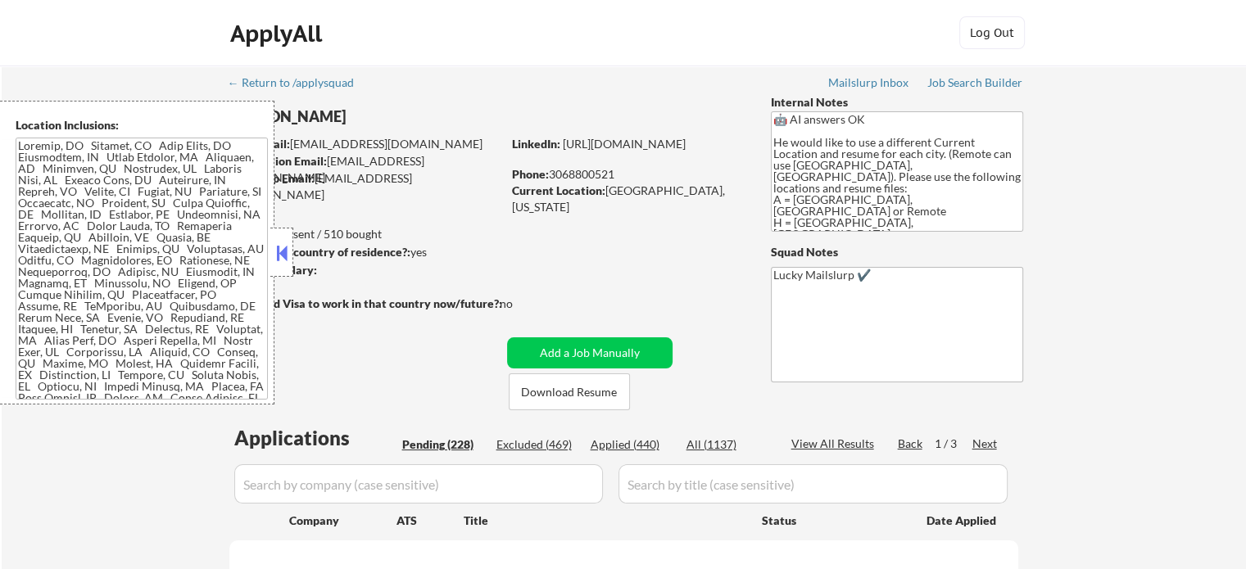
click at [288, 250] on button at bounding box center [282, 253] width 18 height 25
select select ""pending""
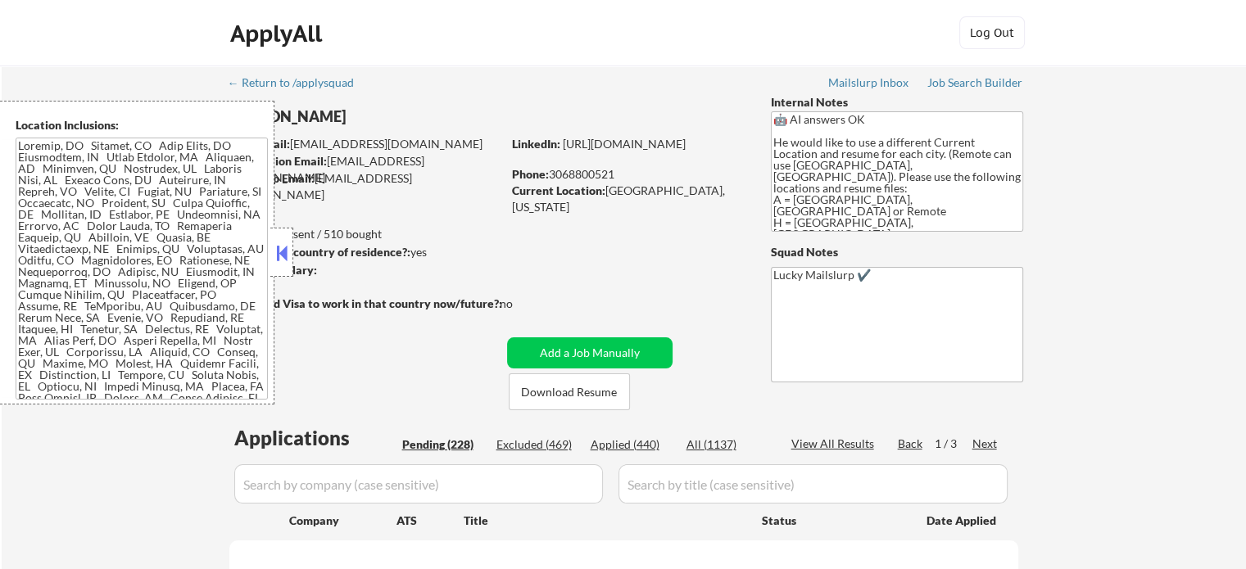
select select ""pending""
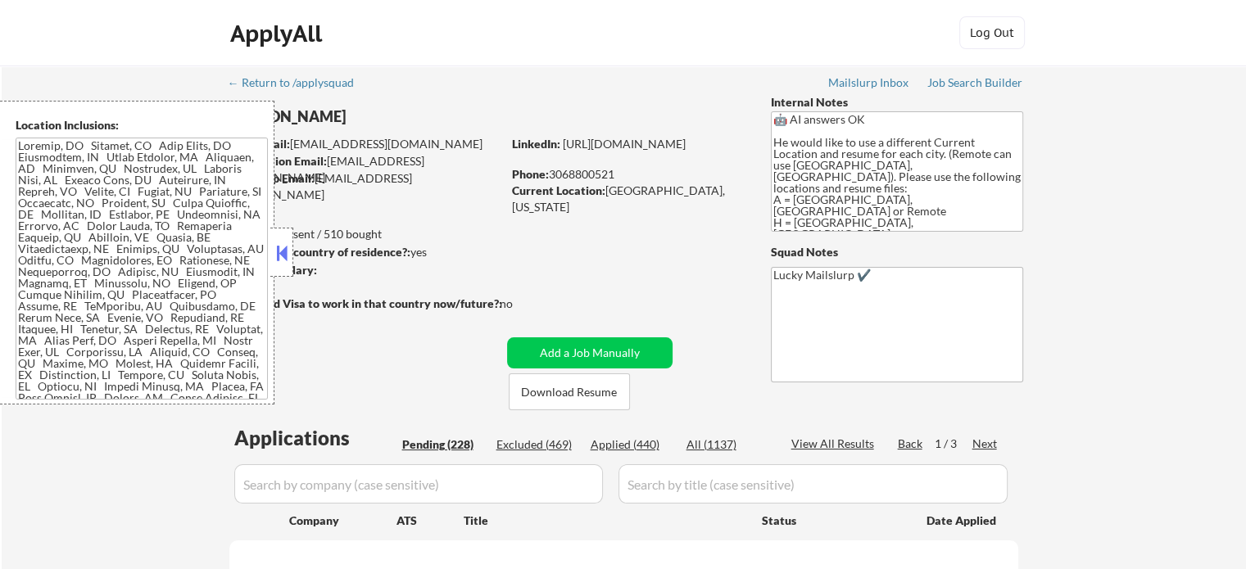
select select ""pending""
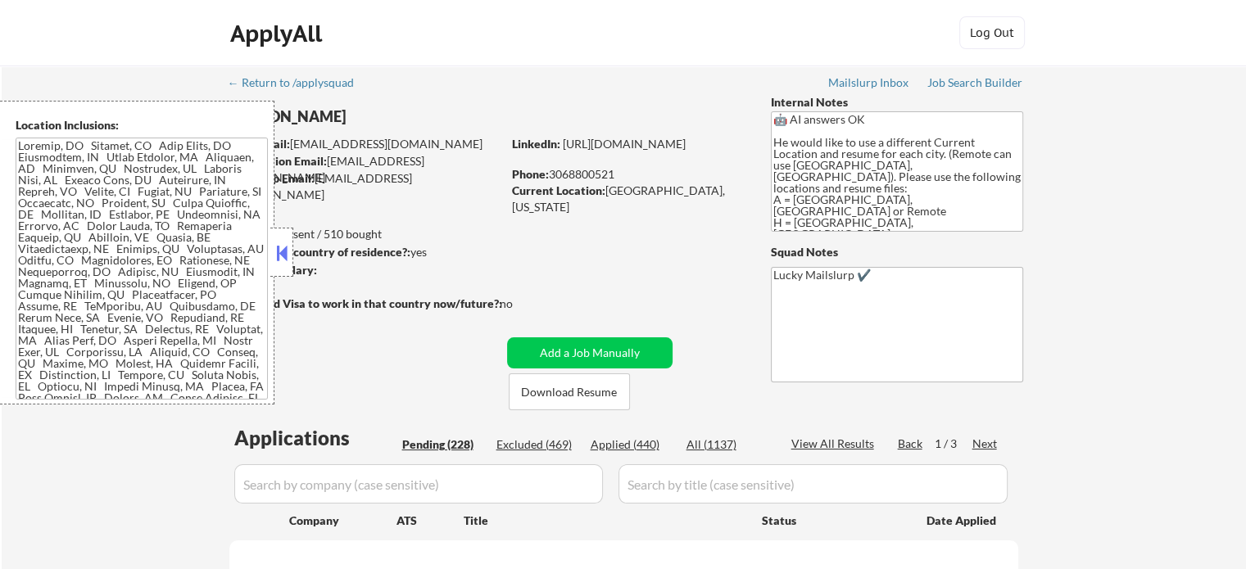
select select ""pending""
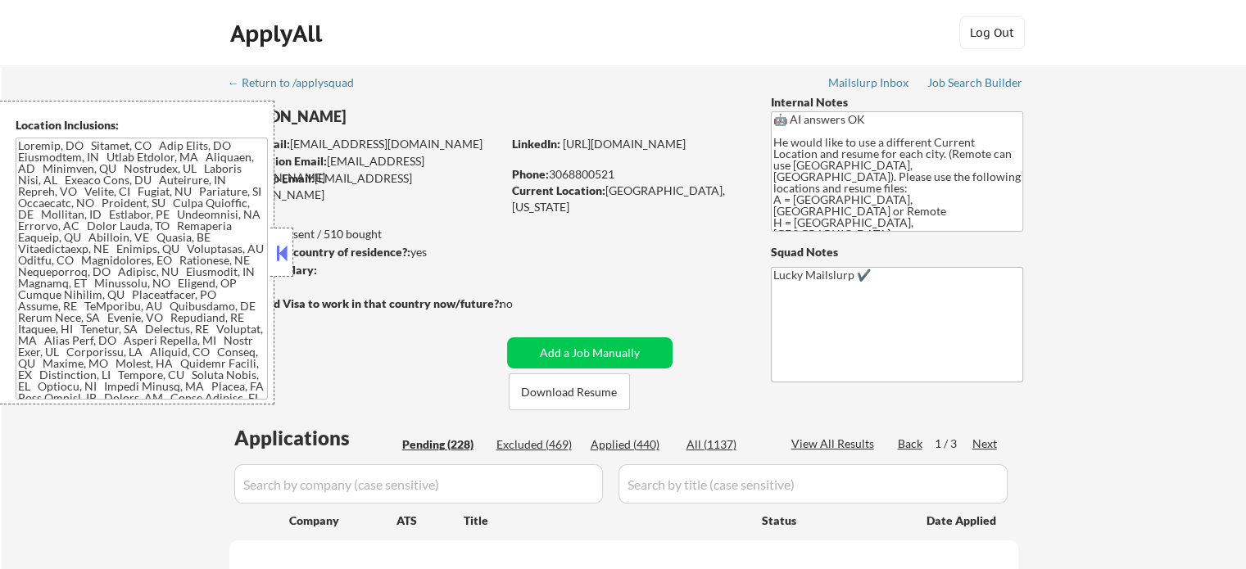
select select ""pending""
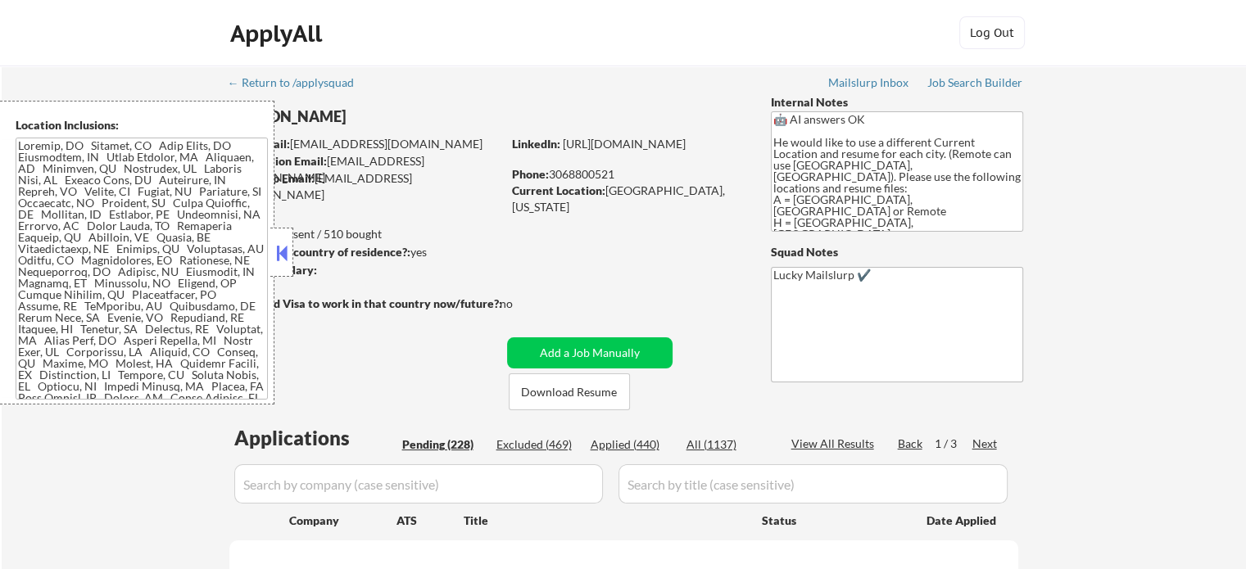
select select ""pending""
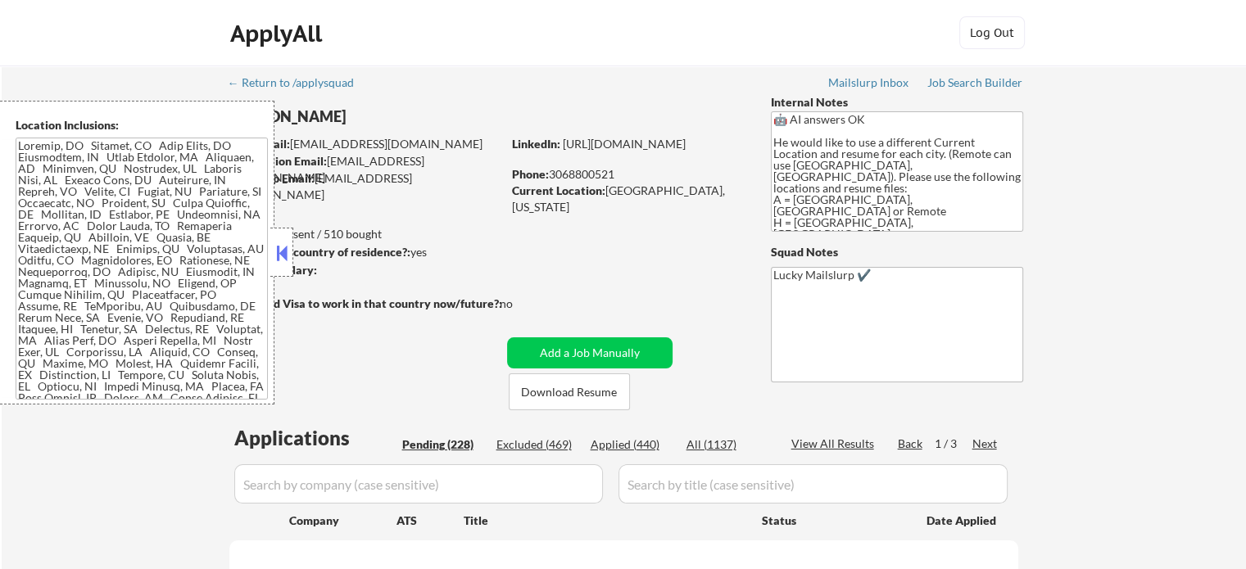
select select ""pending""
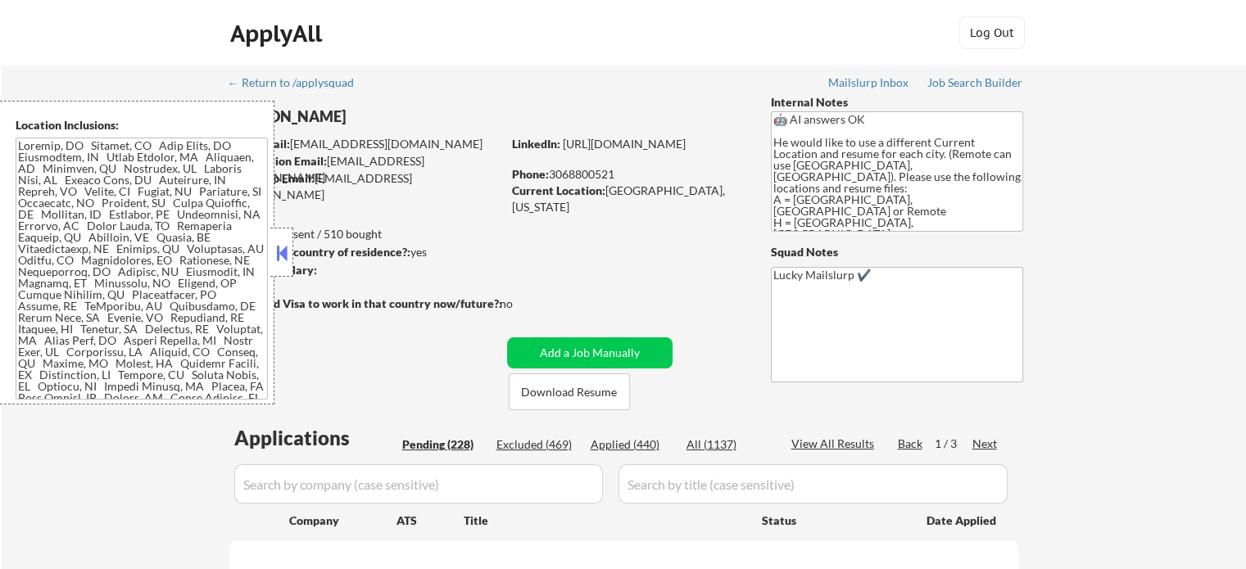
select select ""pending""
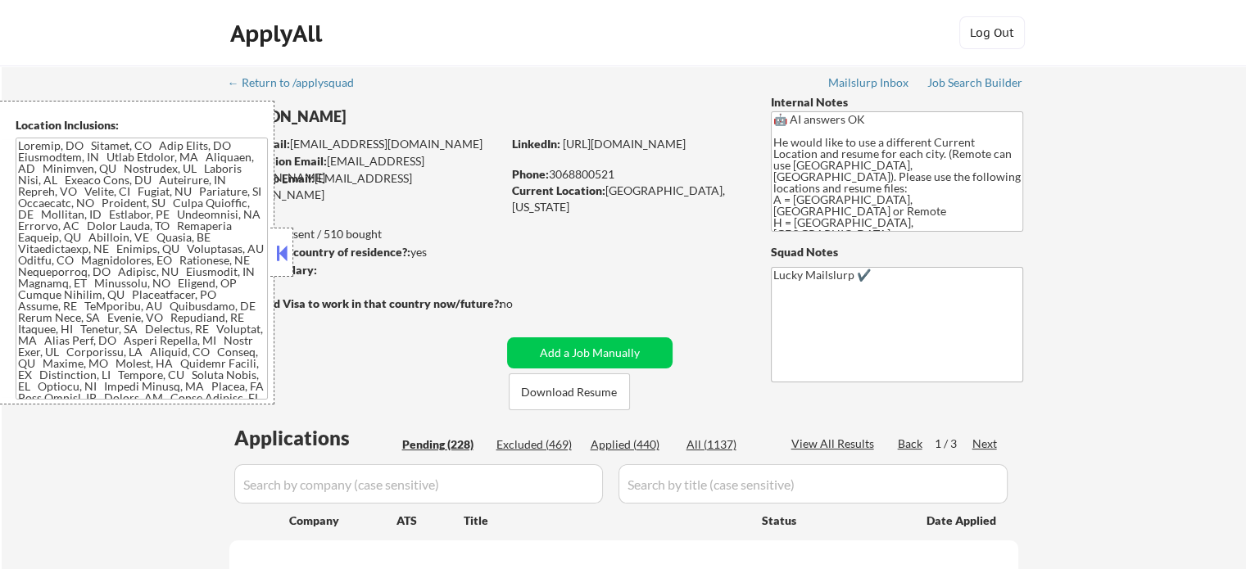
select select ""pending""
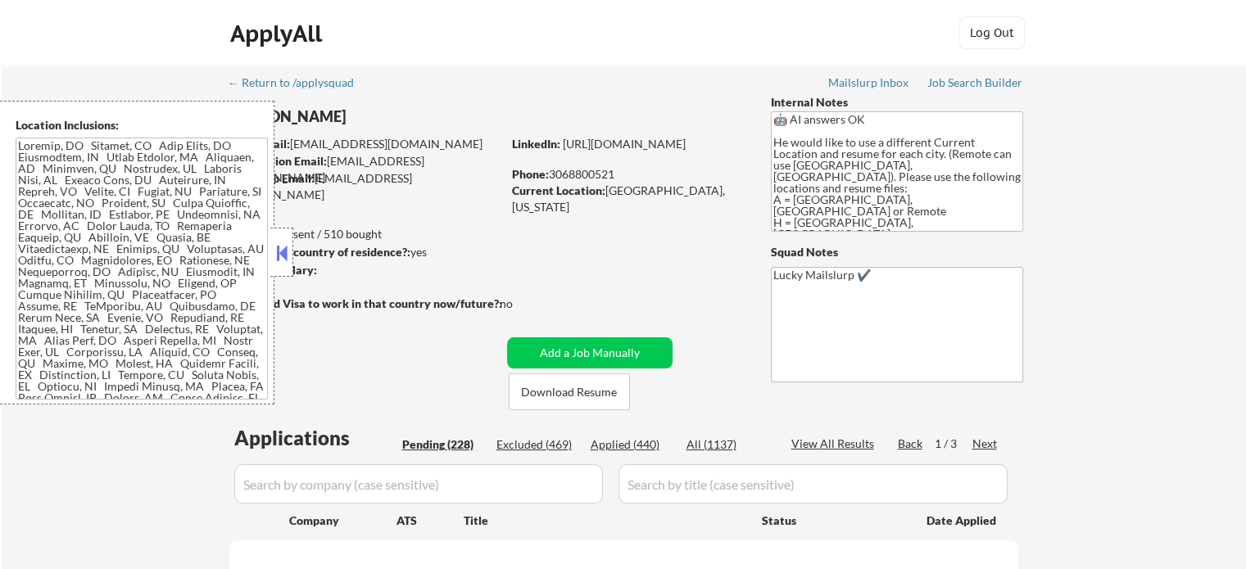
select select ""pending""
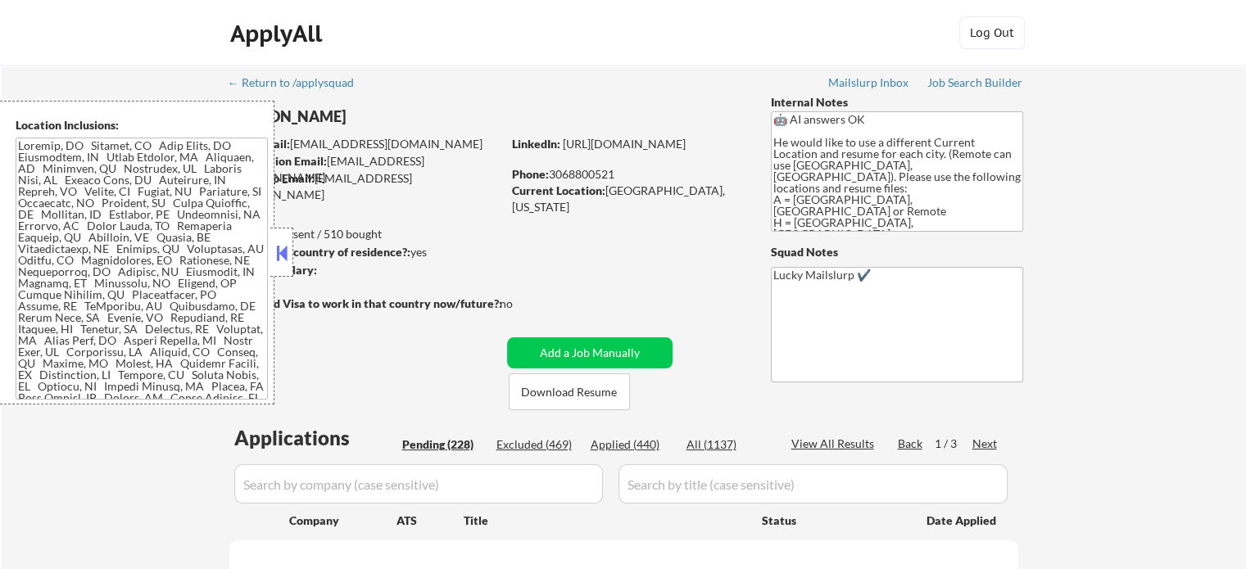
select select ""pending""
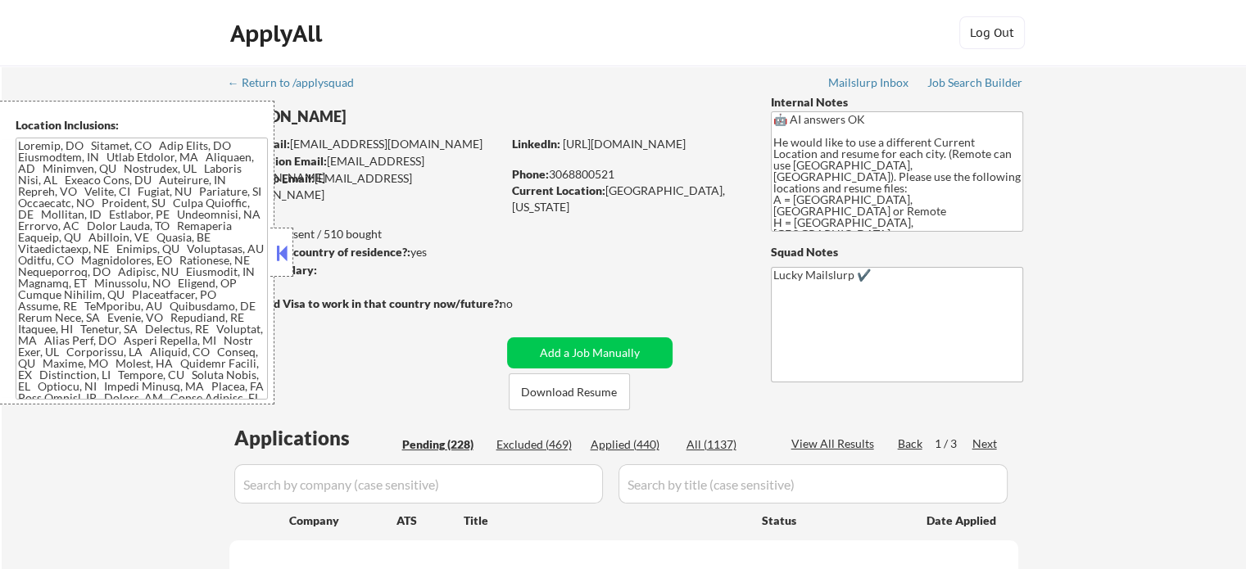
select select ""pending""
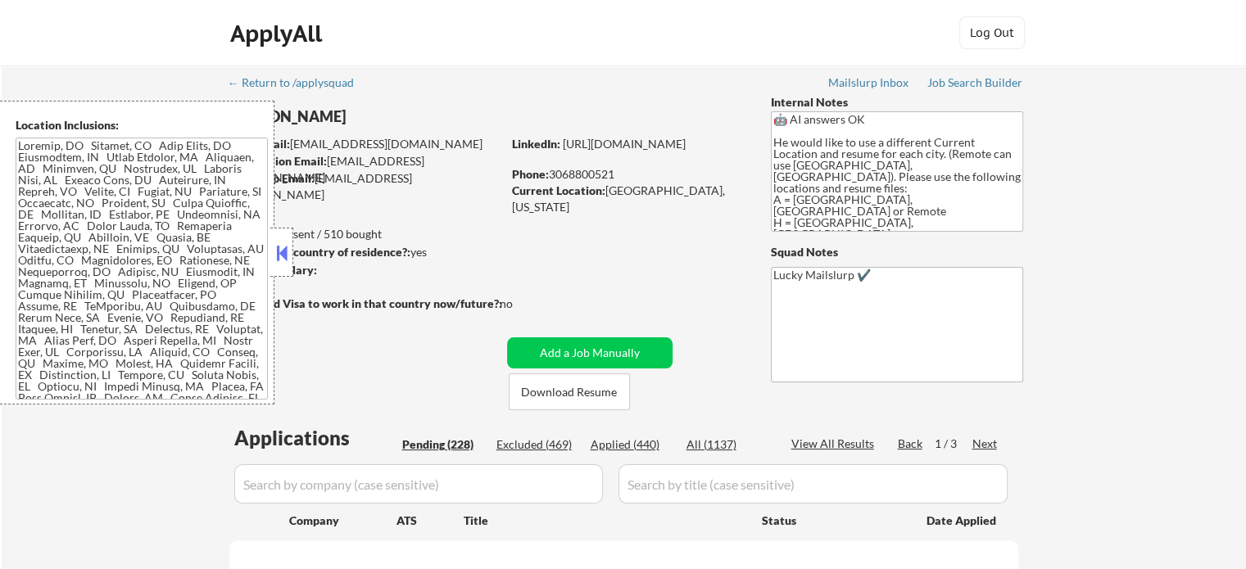
select select ""pending""
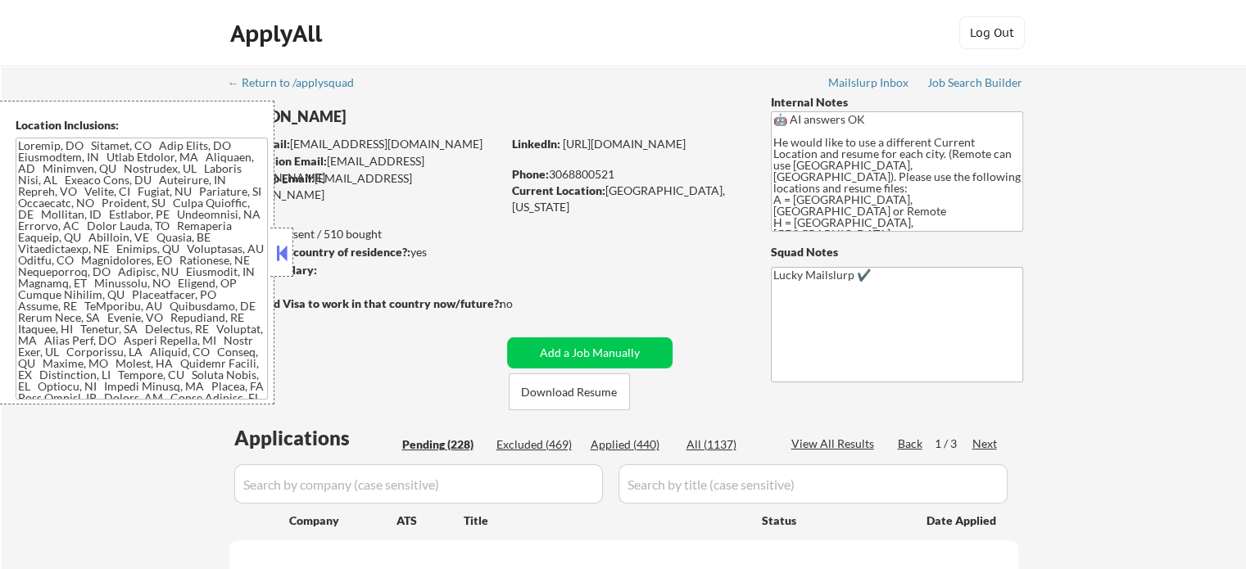
select select ""pending""
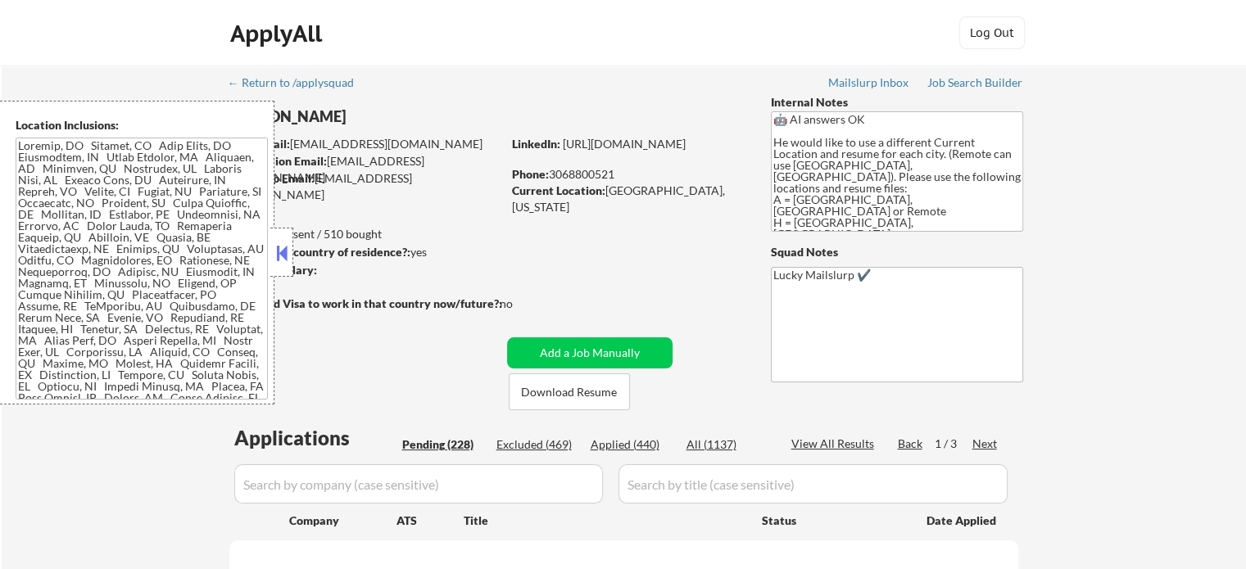
select select ""pending""
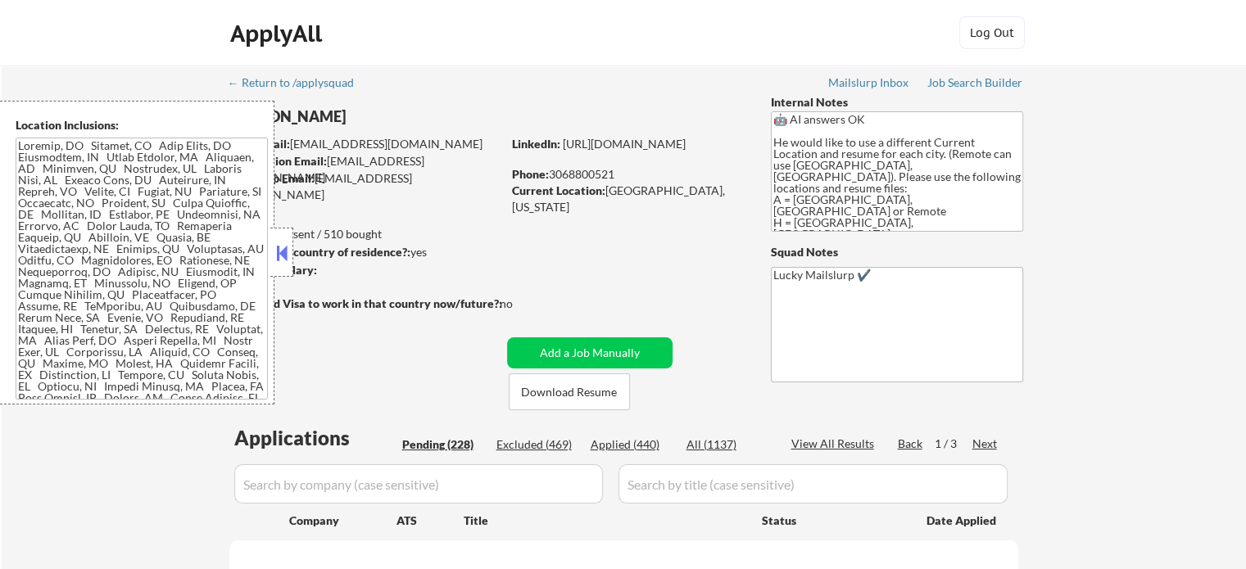
select select ""pending""
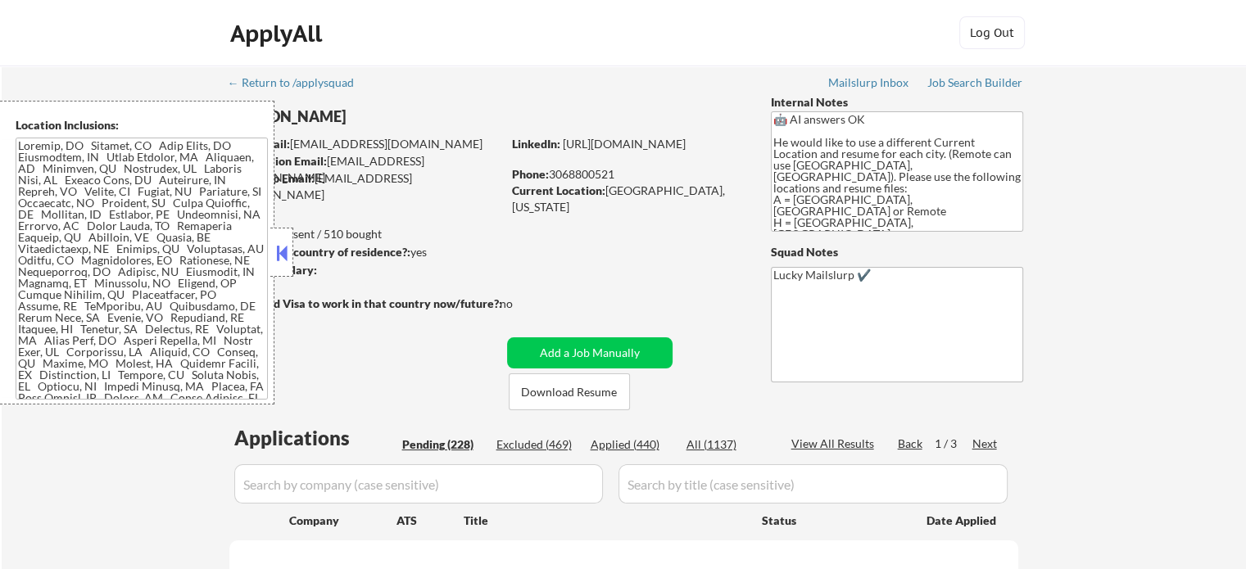
select select ""pending""
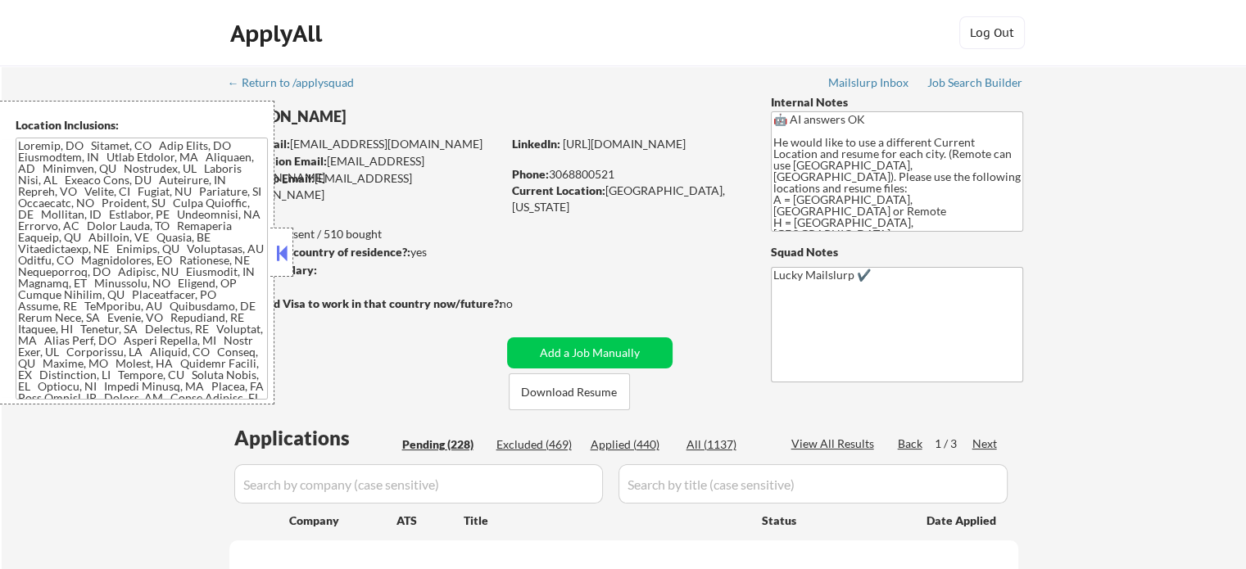
select select ""pending""
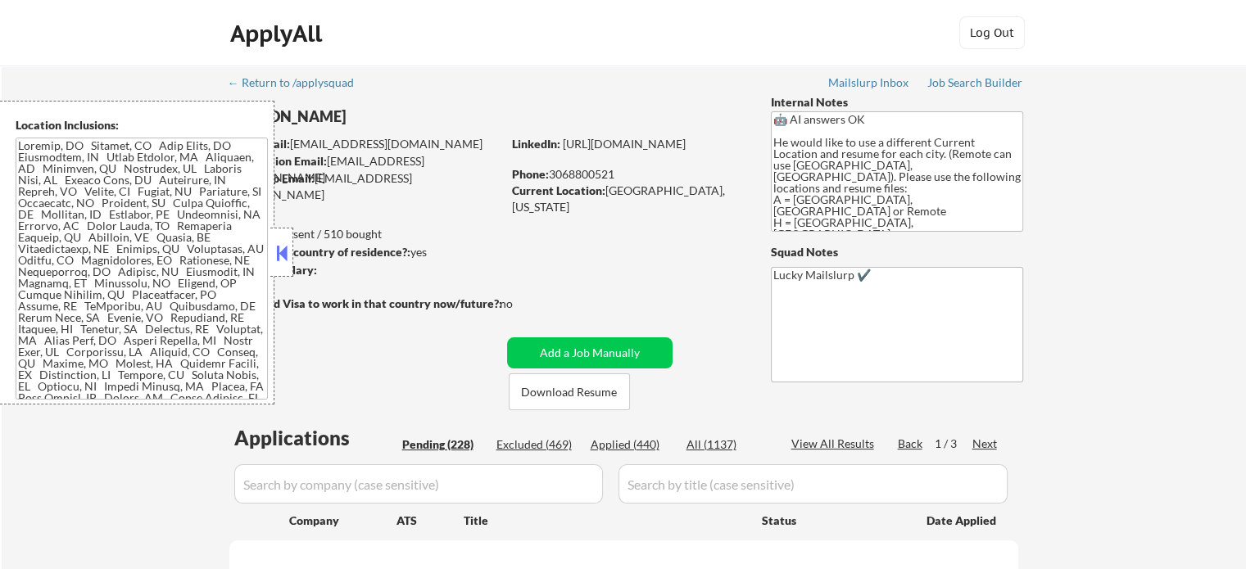
select select ""pending""
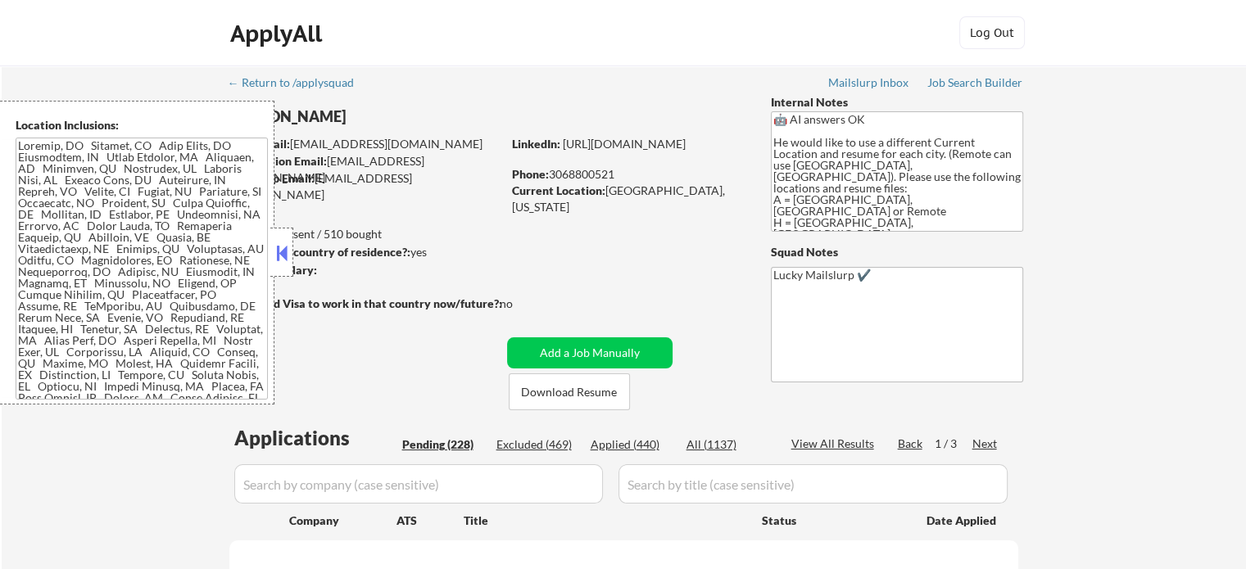
select select ""pending""
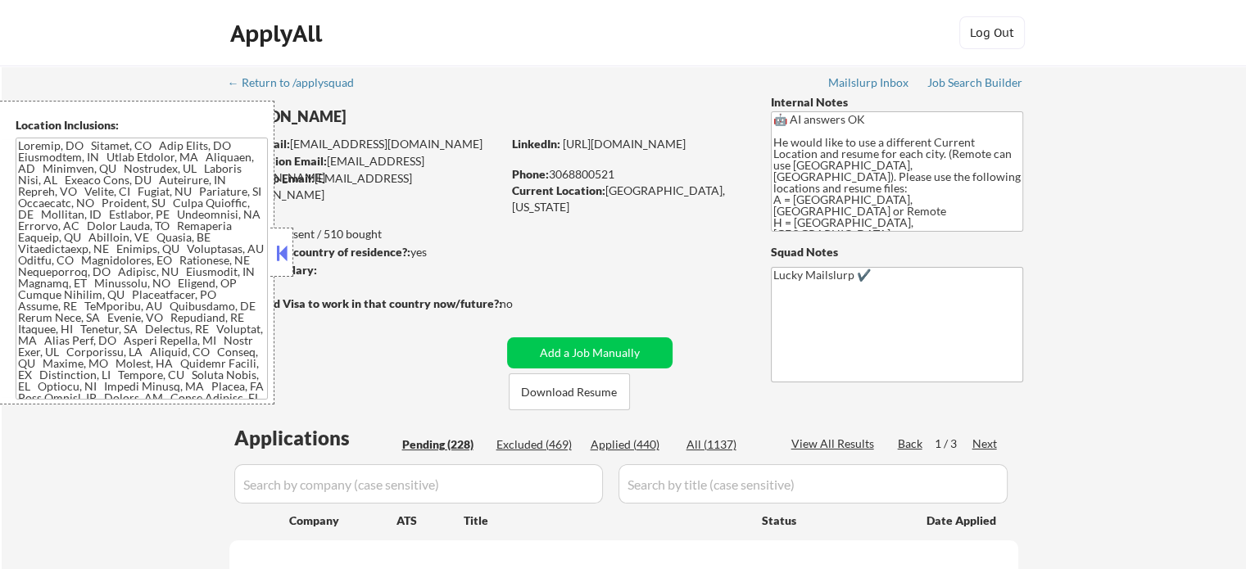
select select ""pending""
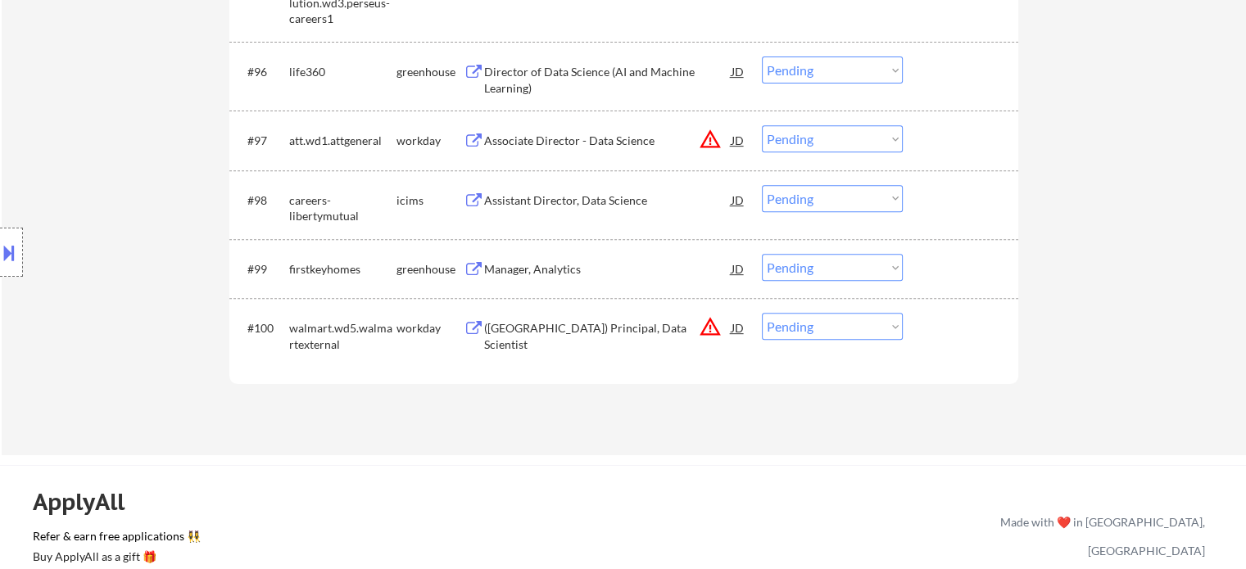
scroll to position [6905, 0]
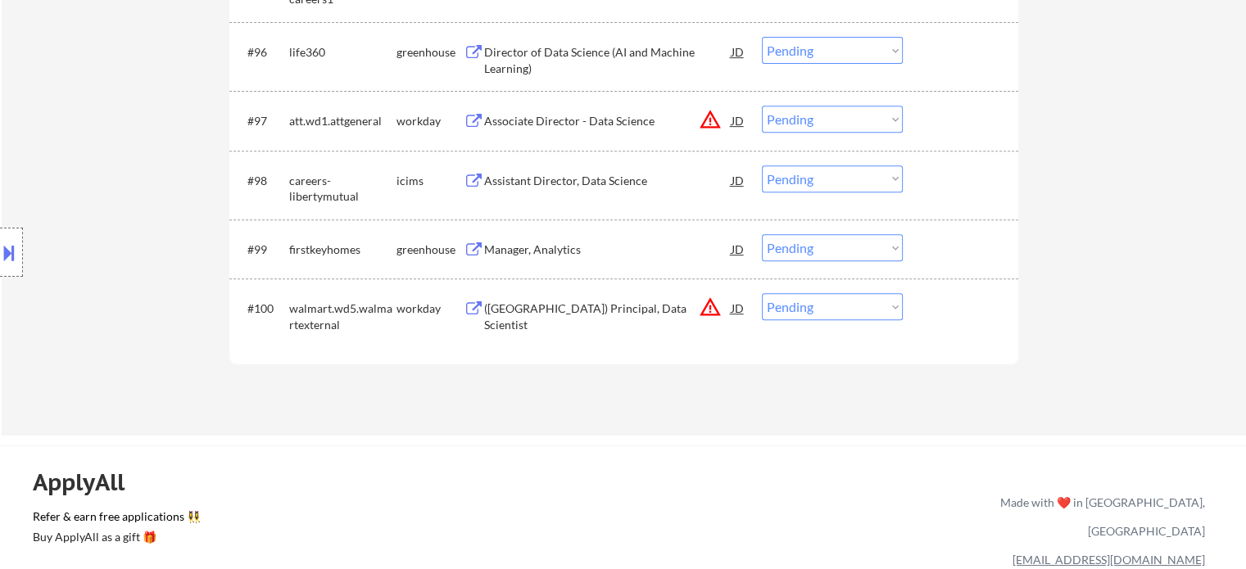
click at [476, 252] on button at bounding box center [474, 251] width 20 height 16
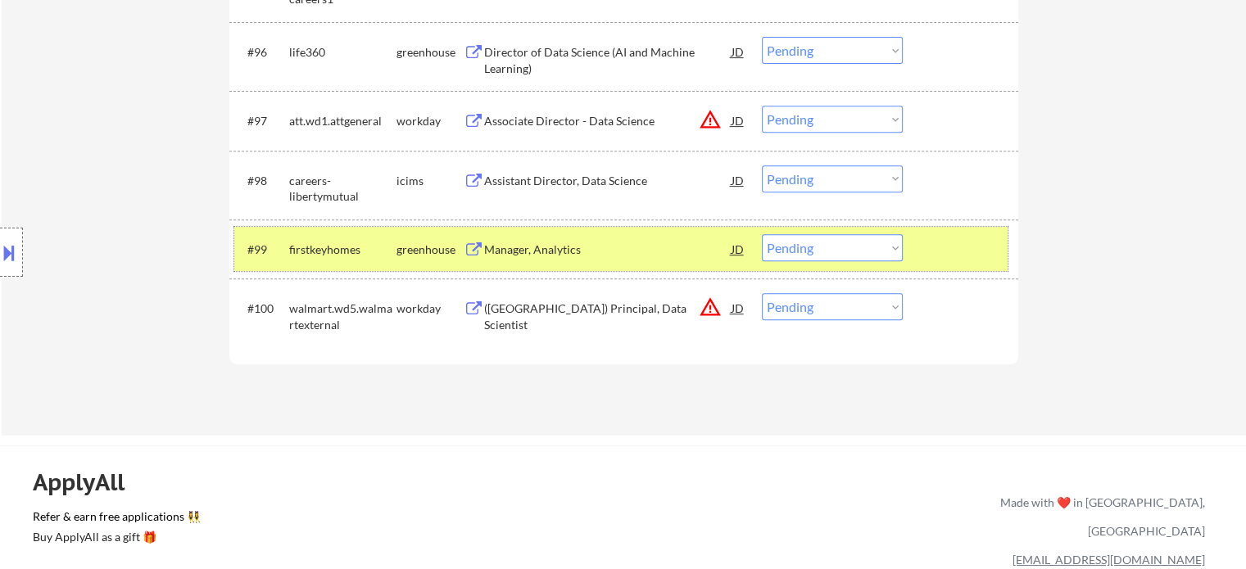
click at [965, 234] on div at bounding box center [963, 248] width 72 height 29
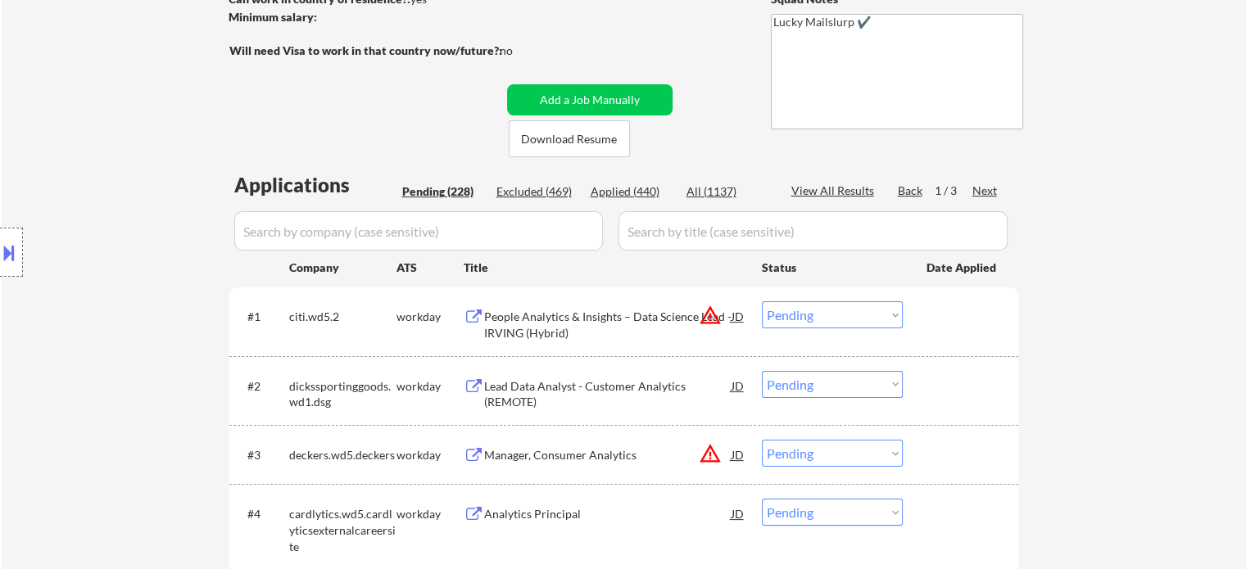
scroll to position [0, 0]
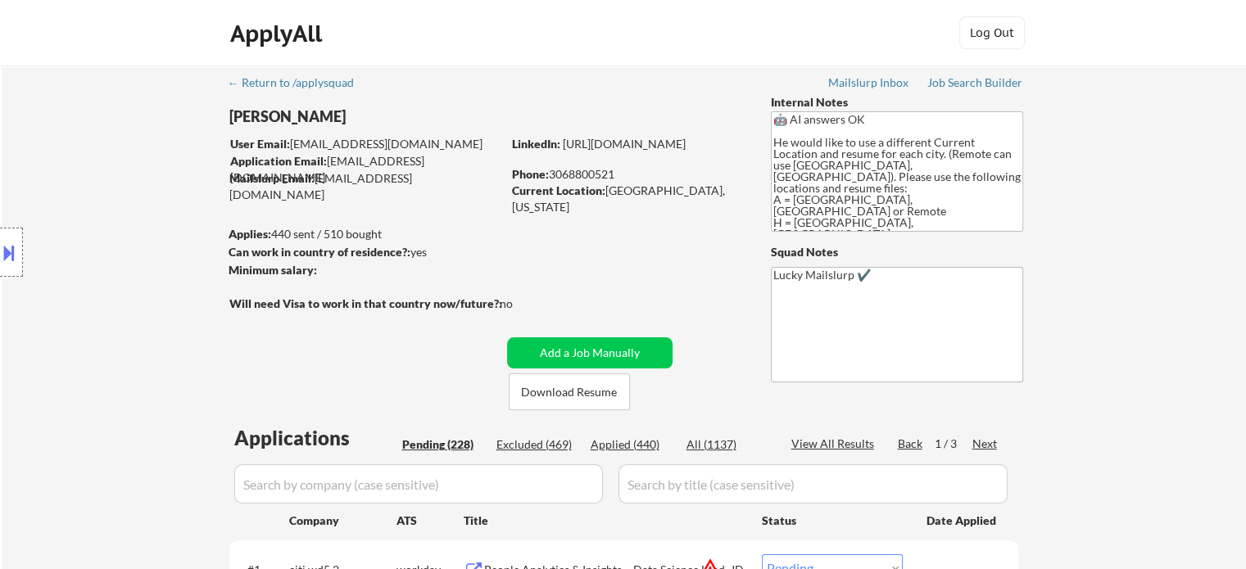
click at [813, 447] on div "View All Results" at bounding box center [835, 444] width 88 height 16
select select ""pending""
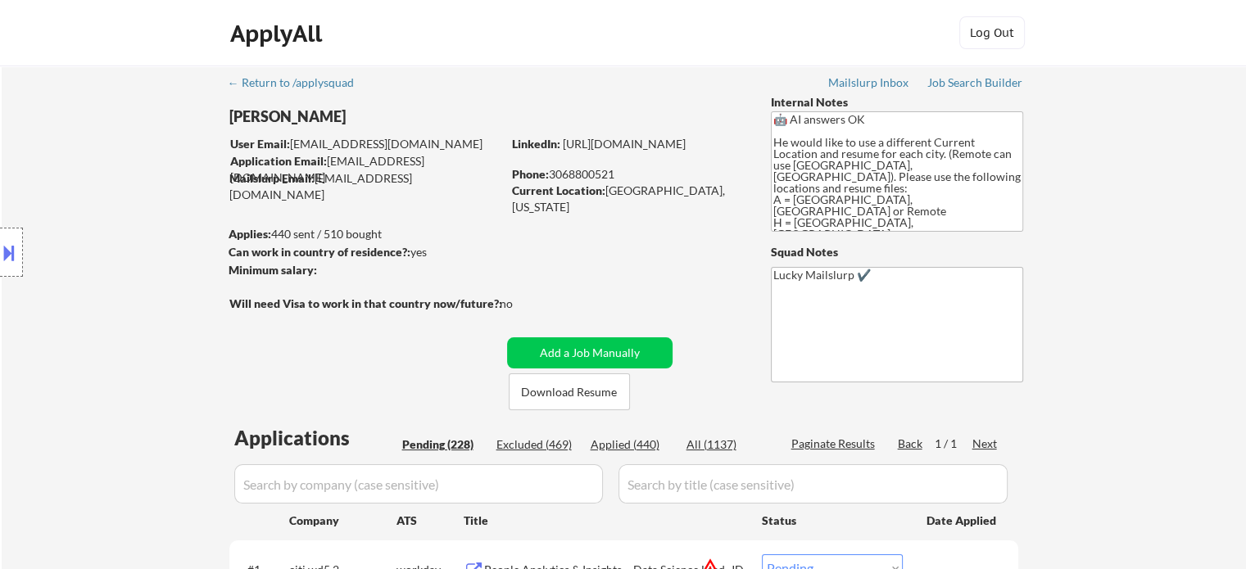
select select ""pending""
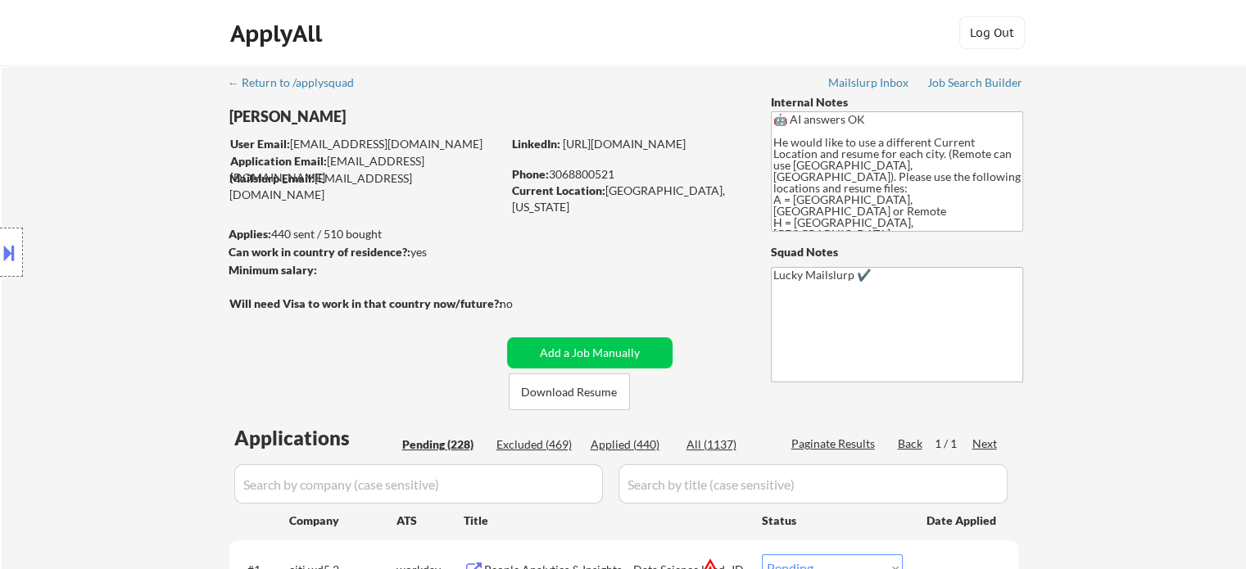
select select ""pending""
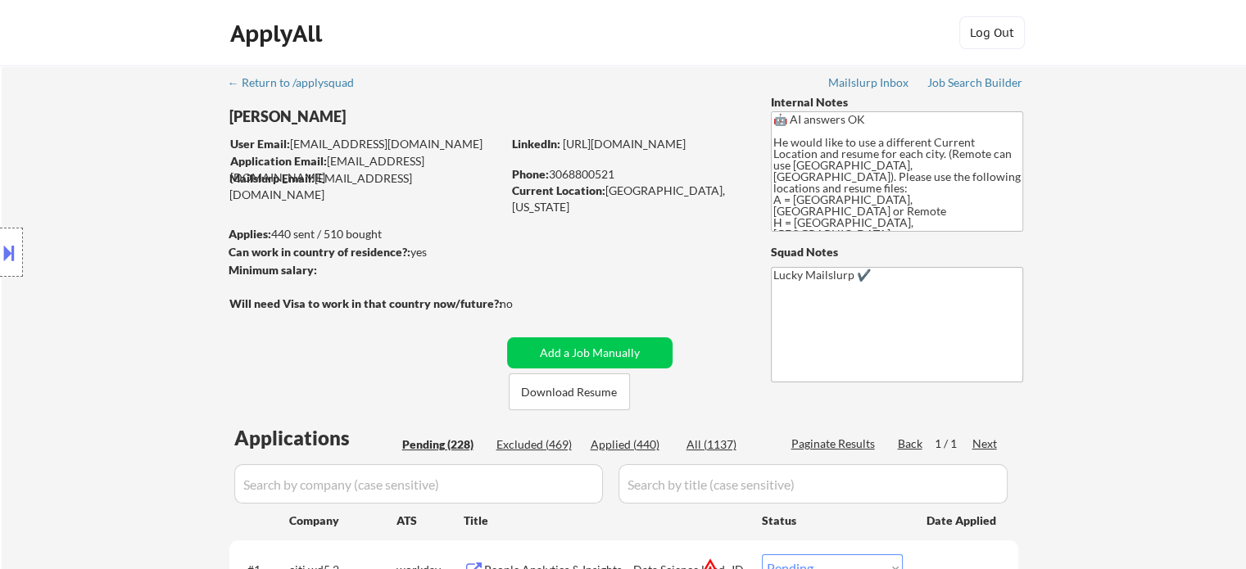
select select ""pending""
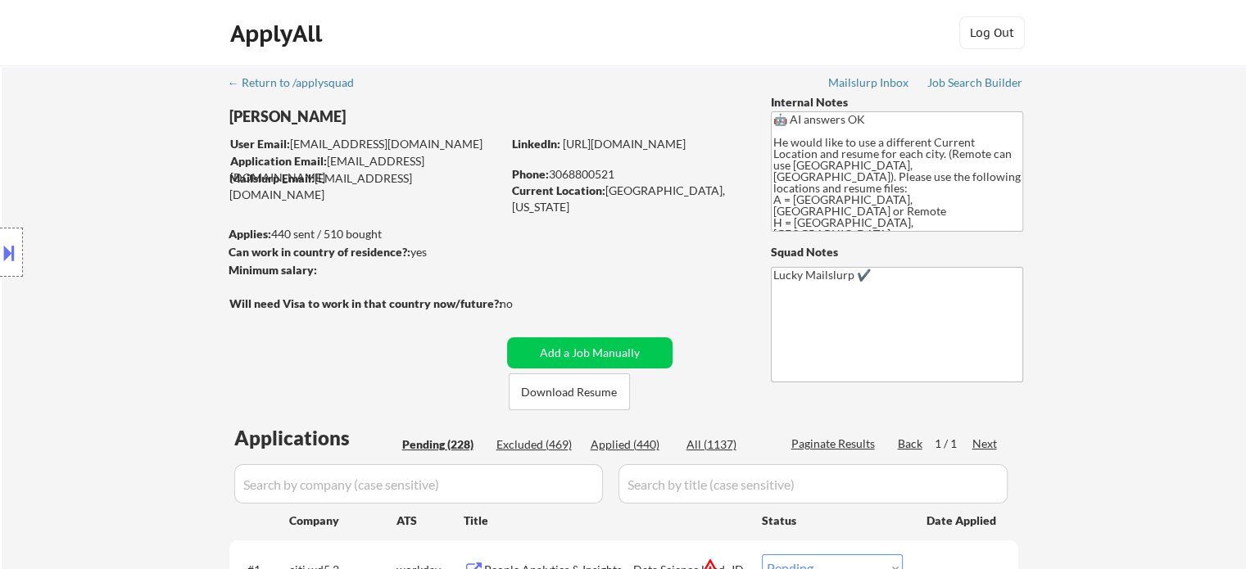
select select ""pending""
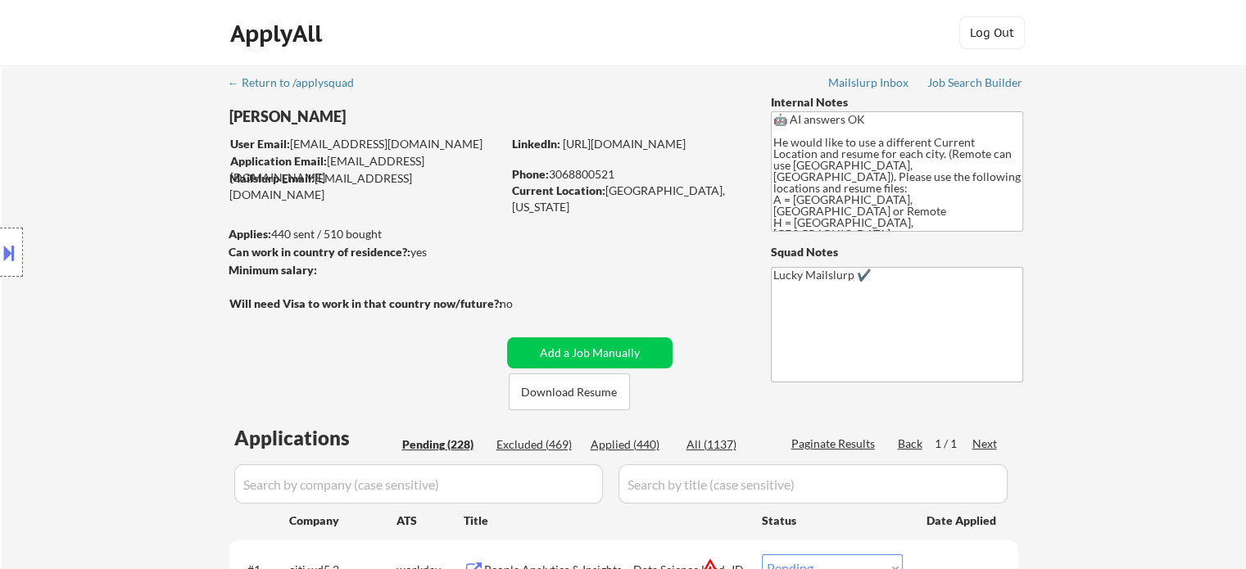
select select ""pending""
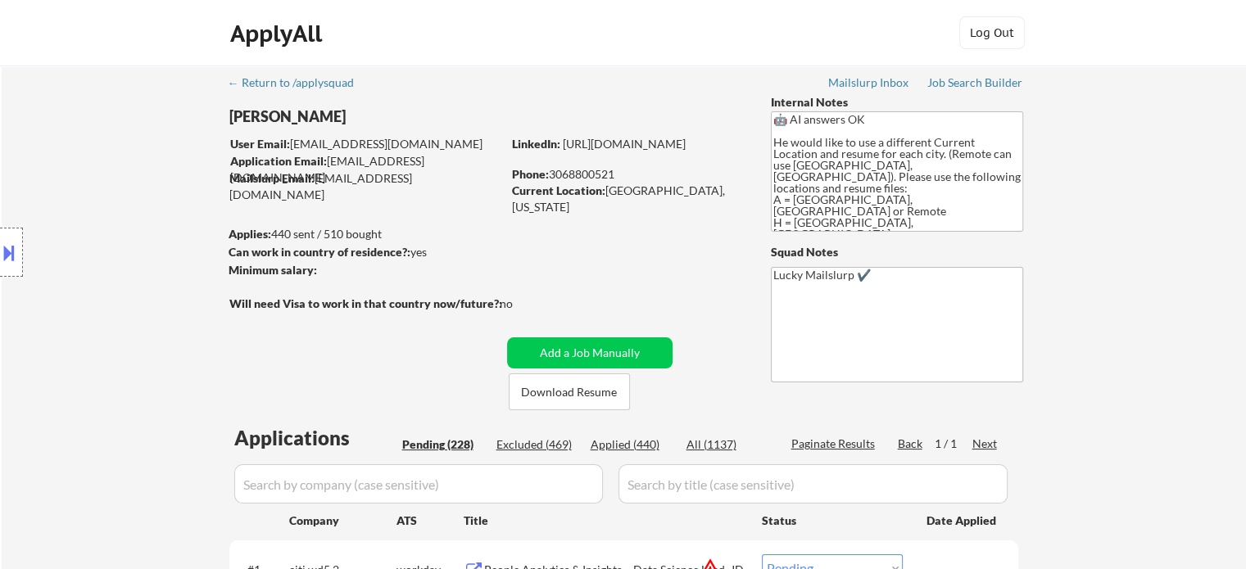
select select ""pending""
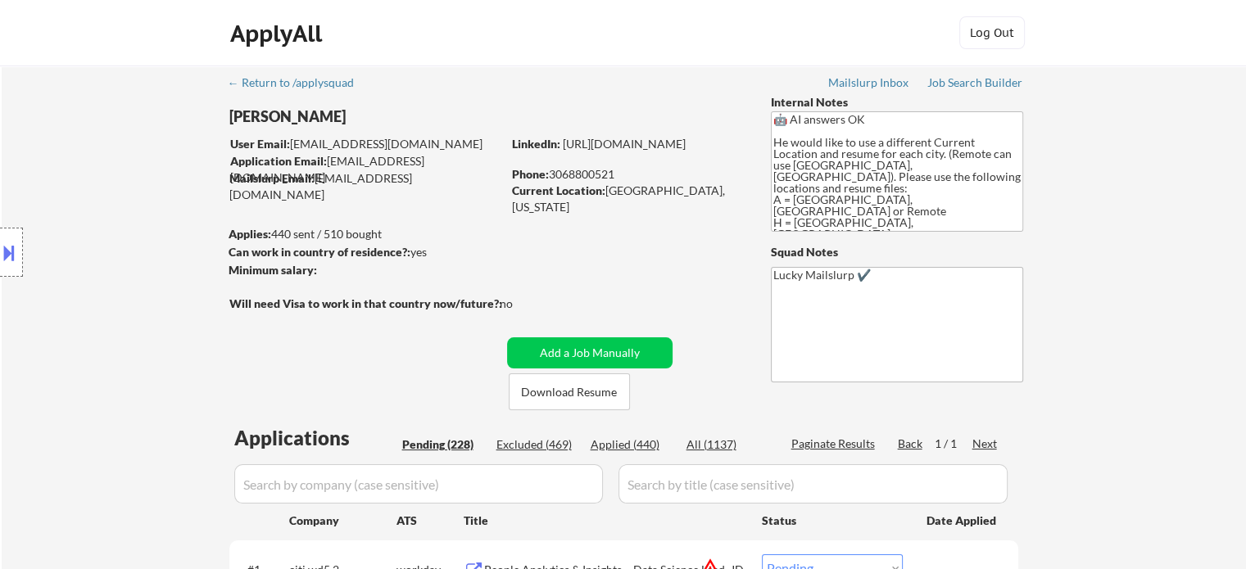
select select ""pending""
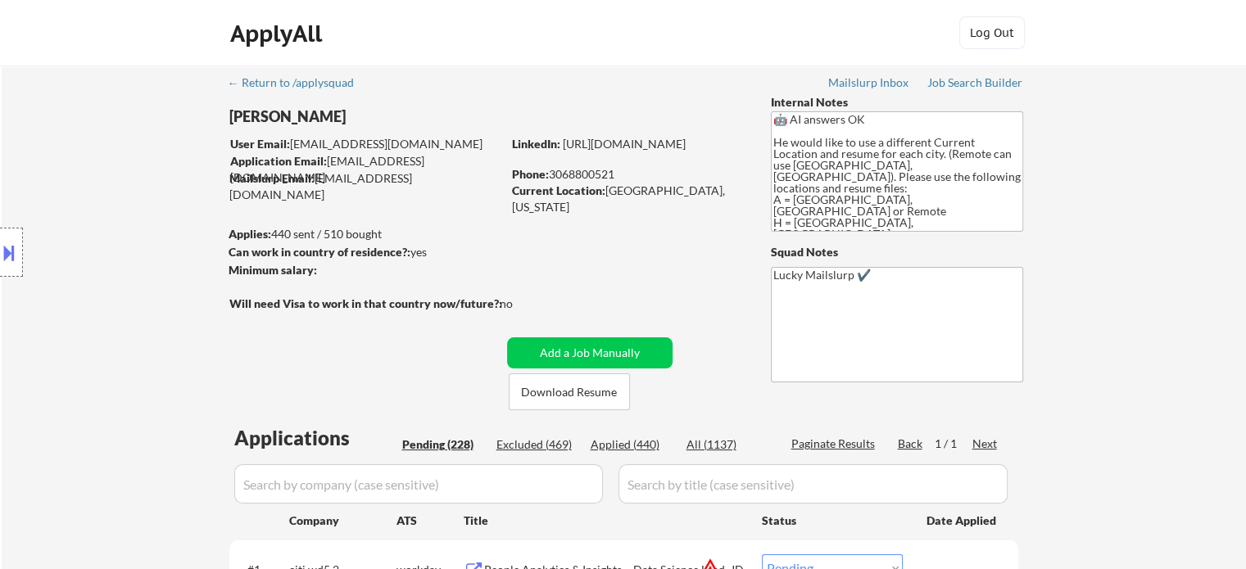
select select ""pending""
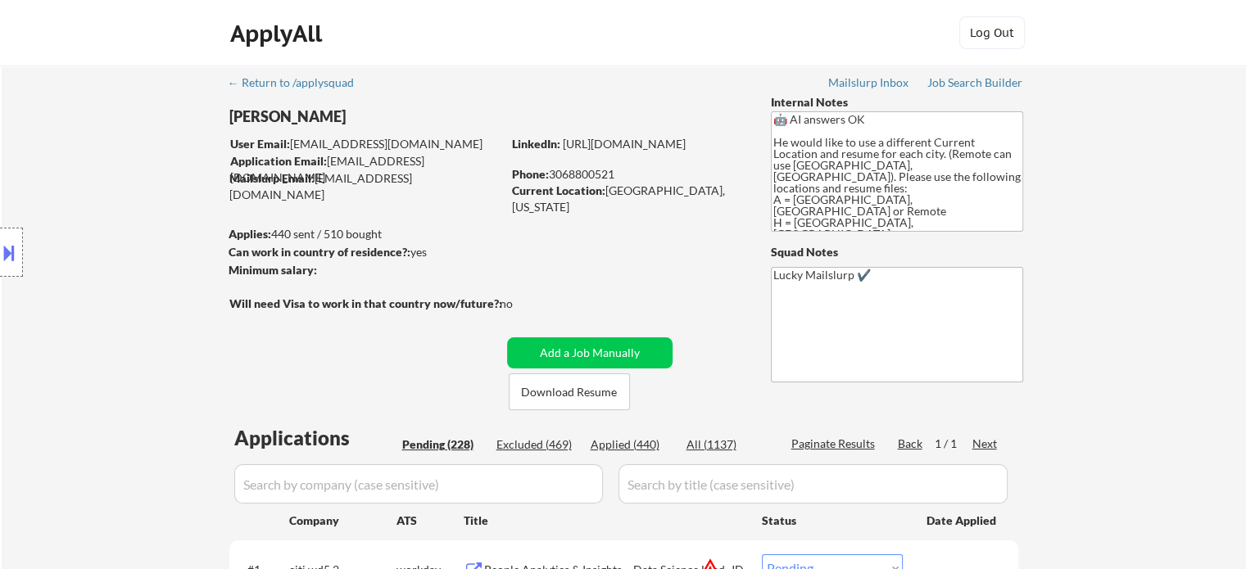
select select ""pending""
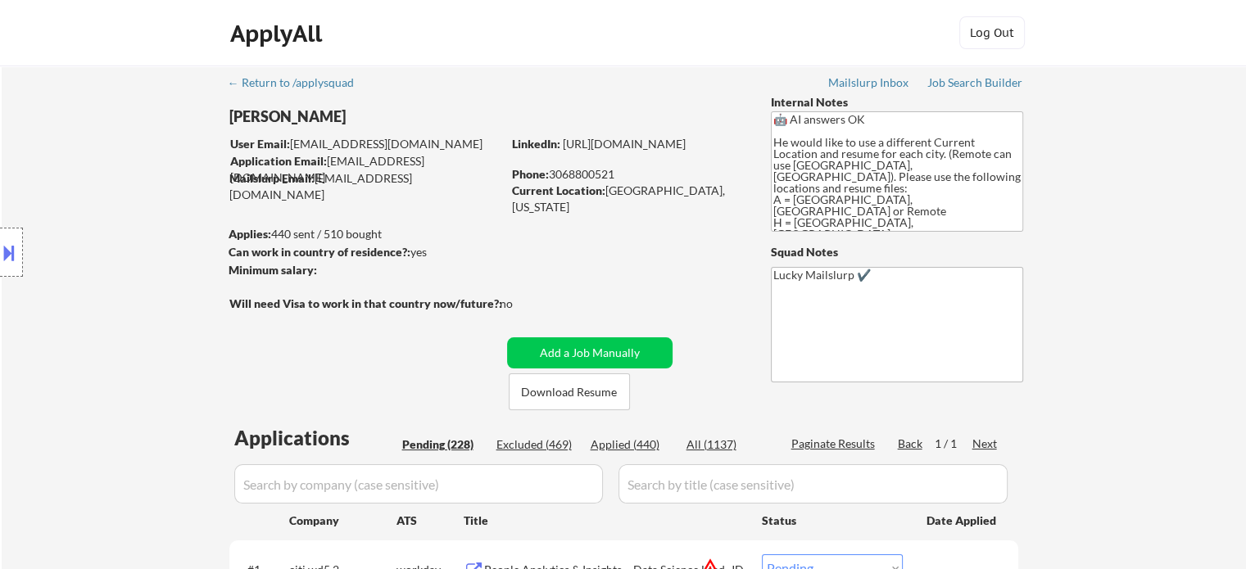
select select ""pending""
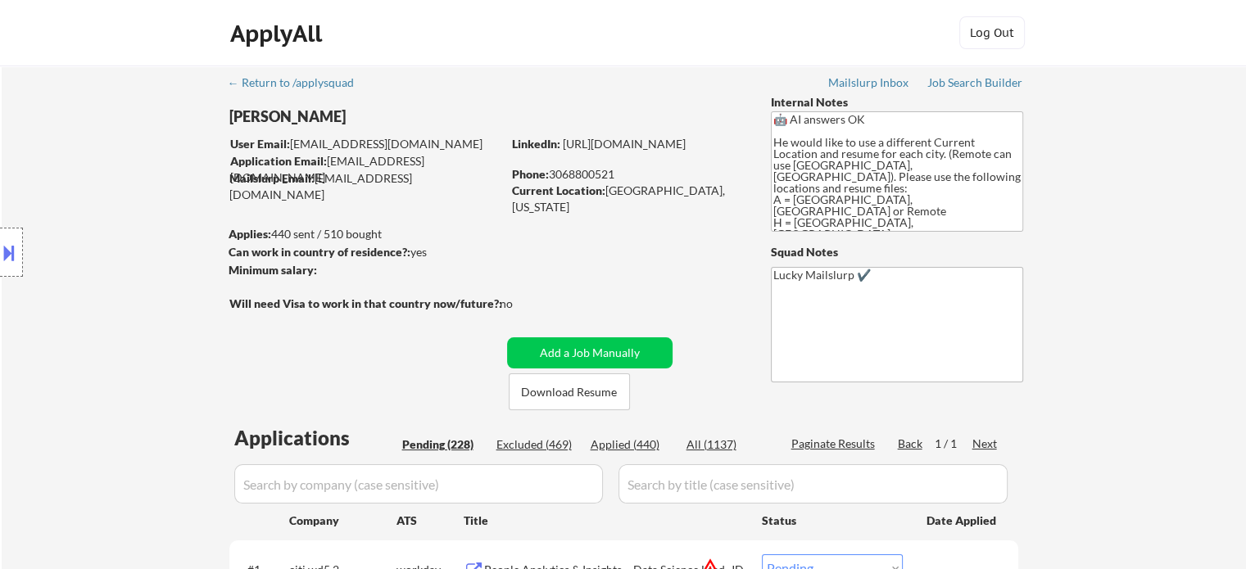
select select ""pending""
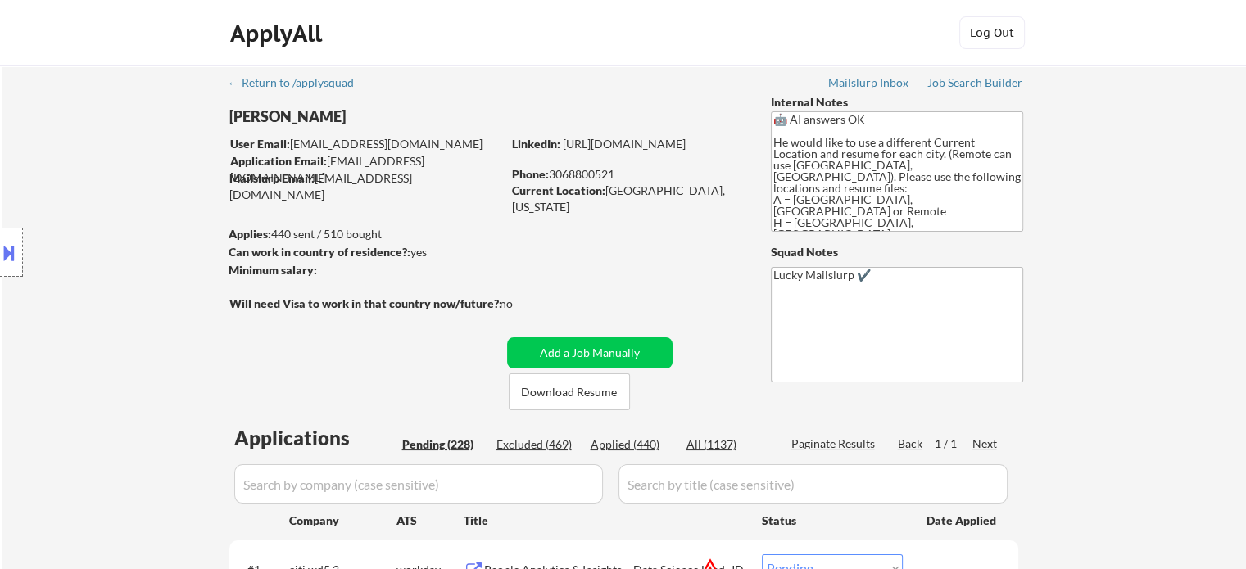
select select ""pending""
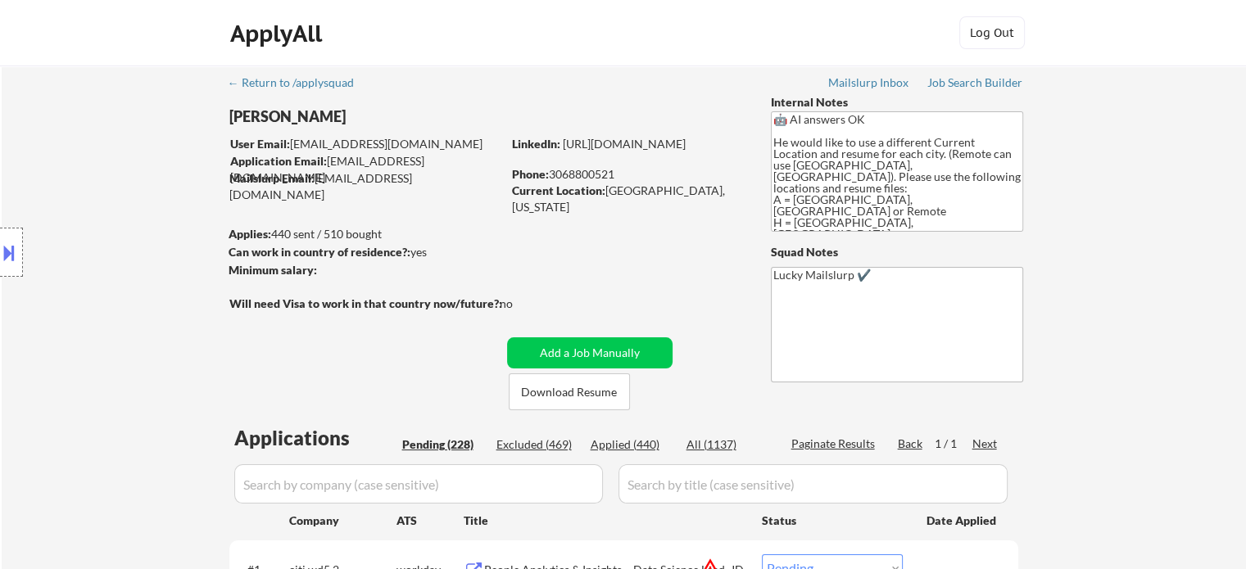
select select ""pending""
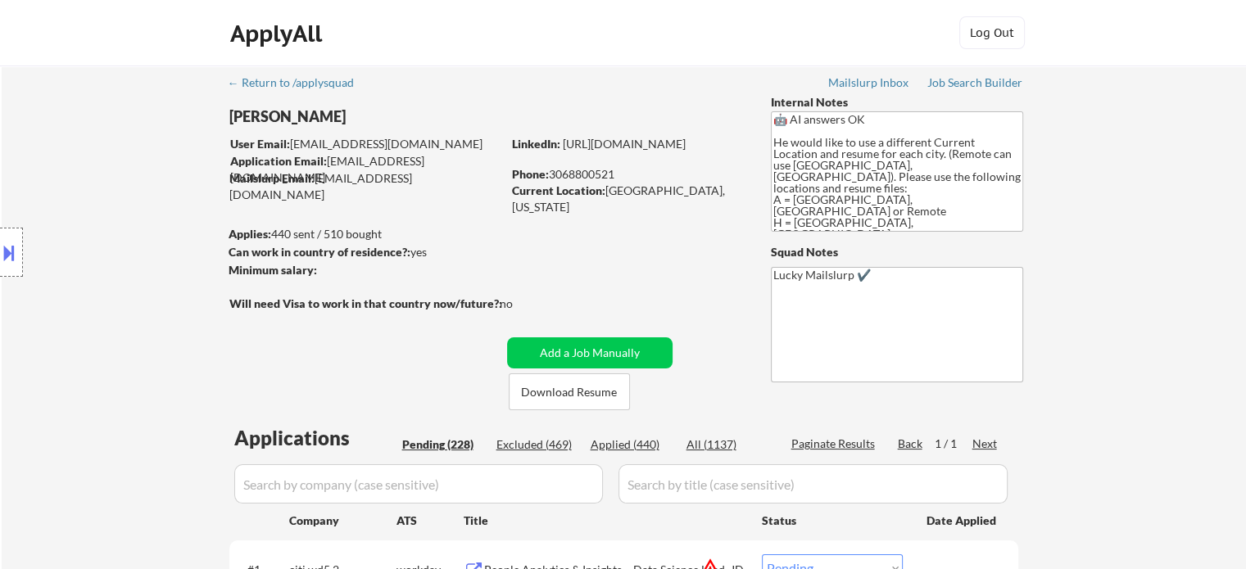
select select ""pending""
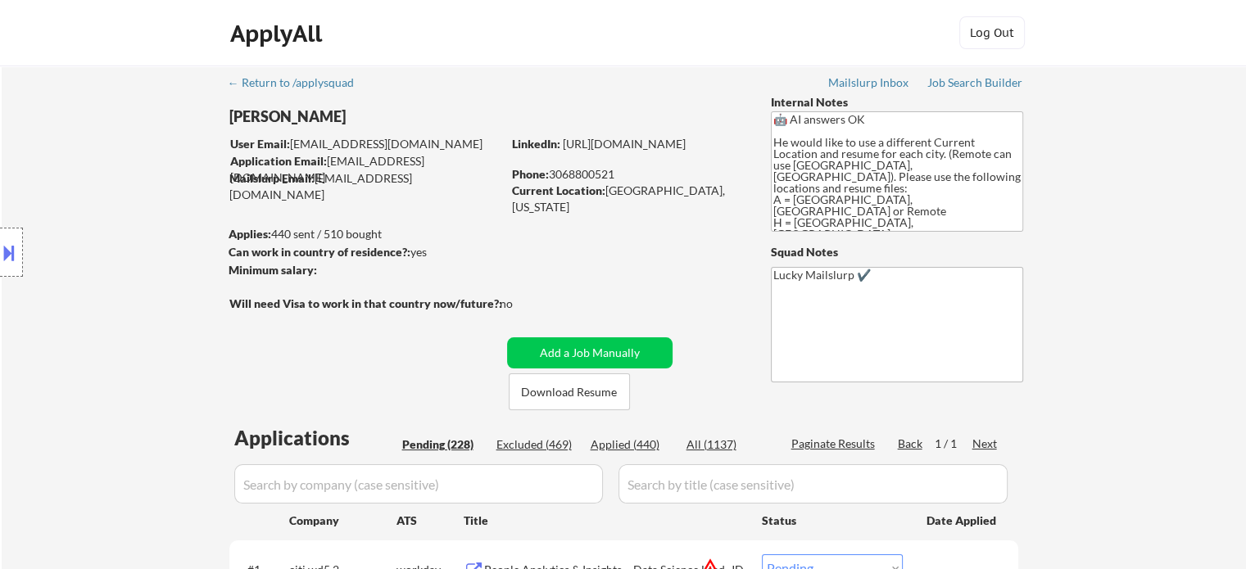
select select ""pending""
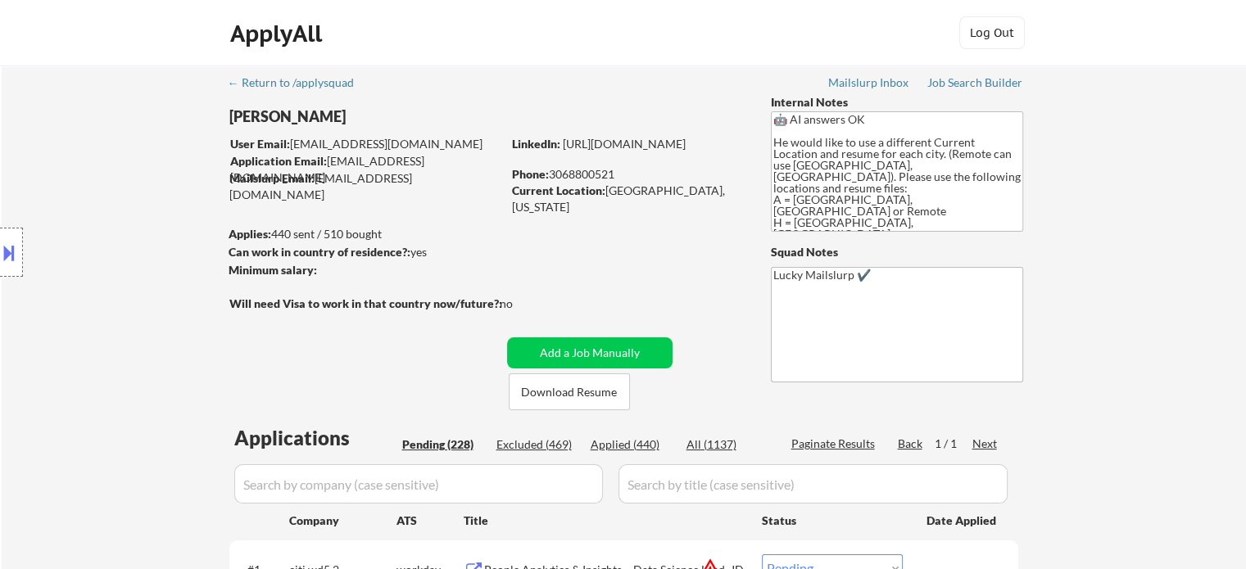
select select ""pending""
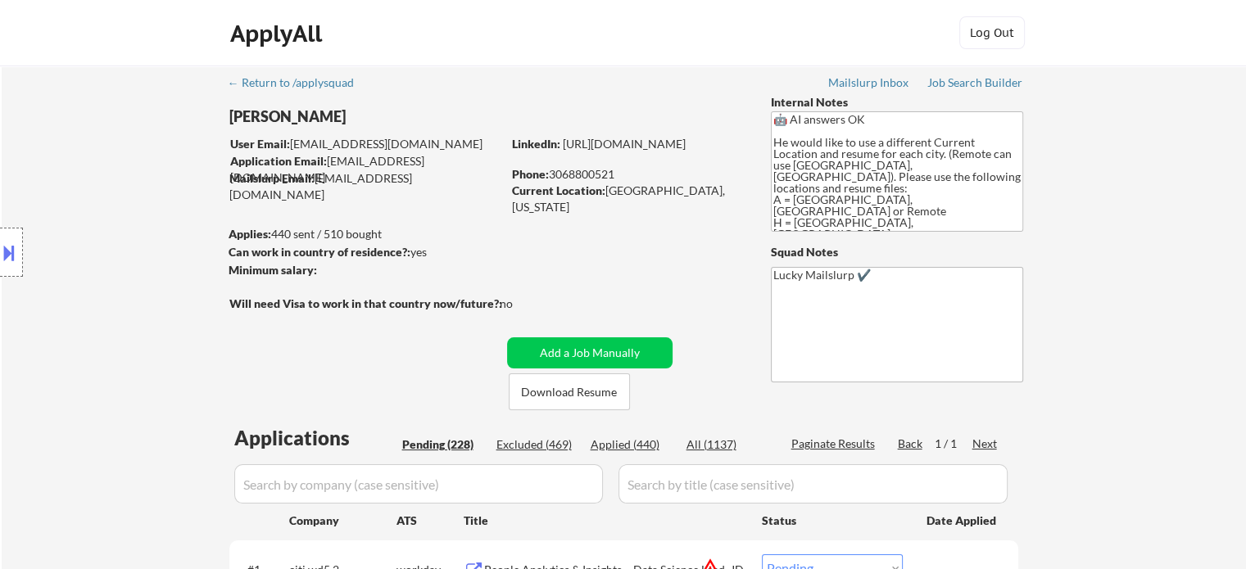
select select ""pending""
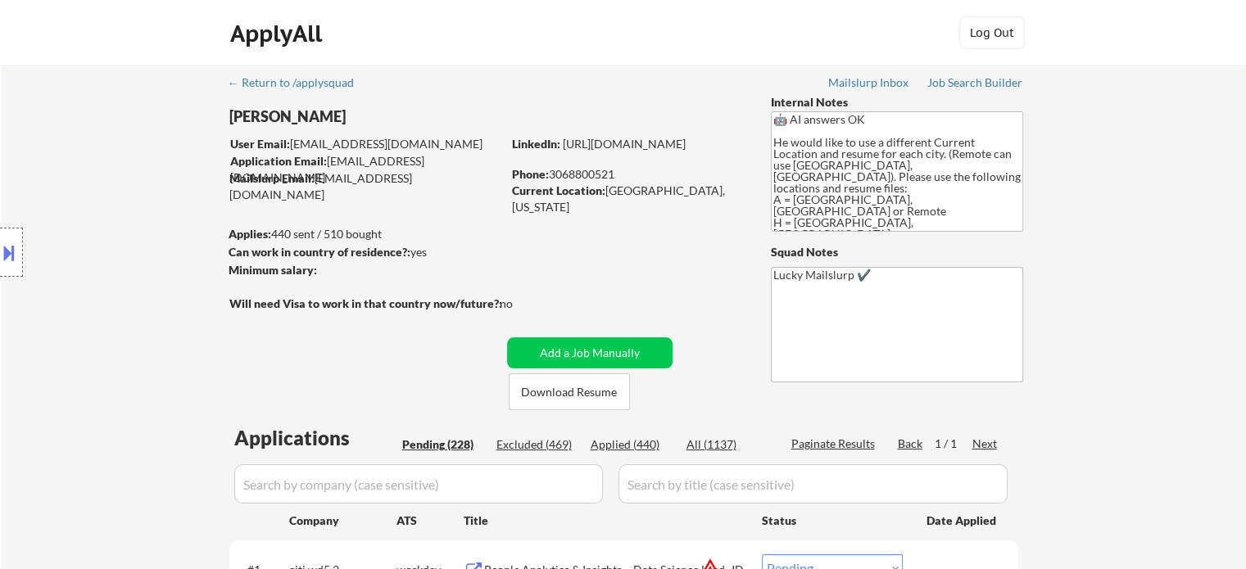
select select ""pending""
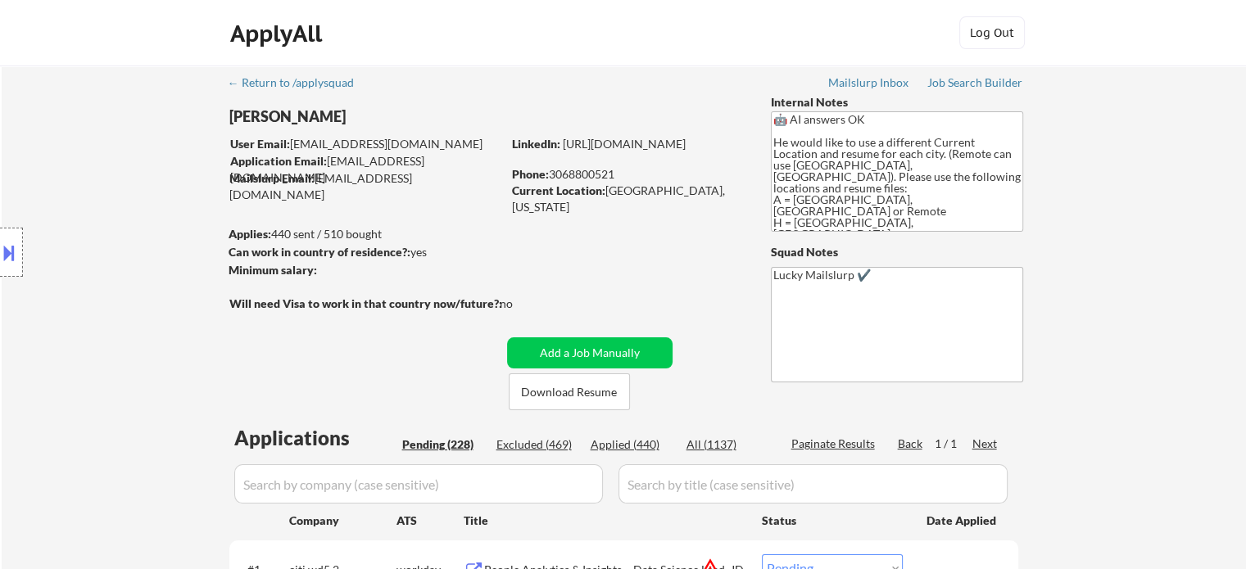
select select ""pending""
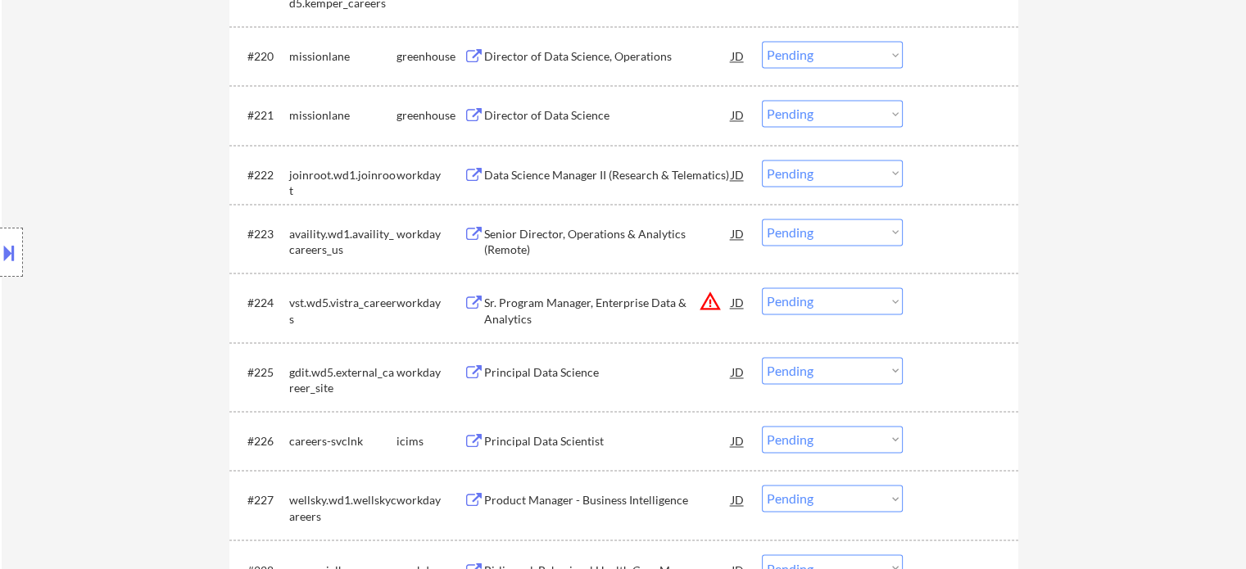
scroll to position [14888, 0]
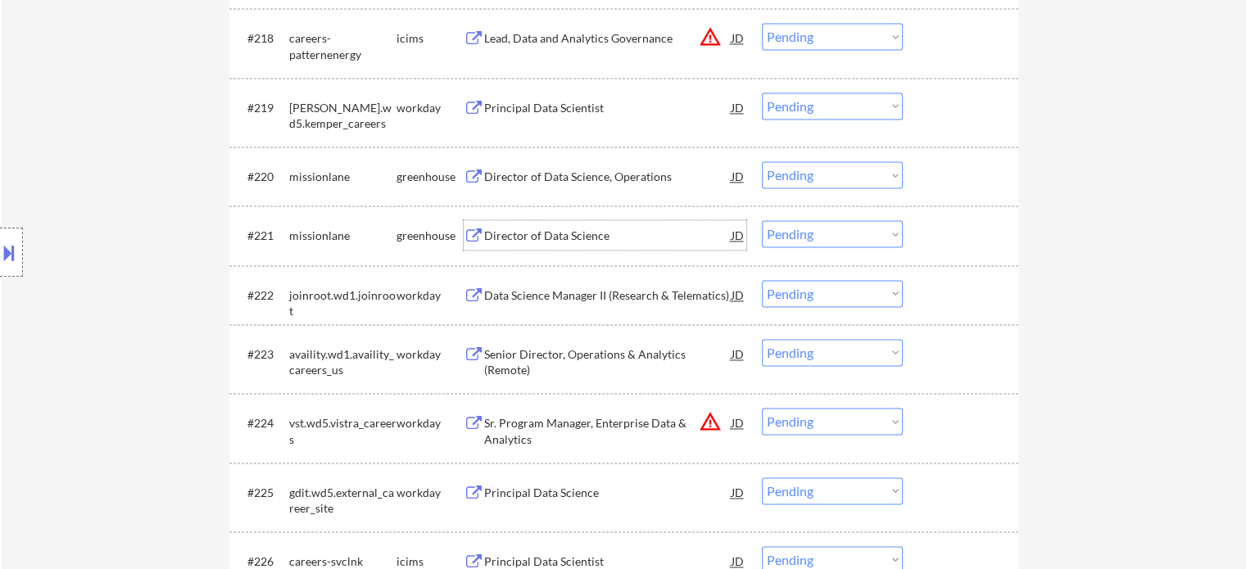
click at [515, 239] on div "Director of Data Science" at bounding box center [607, 236] width 247 height 16
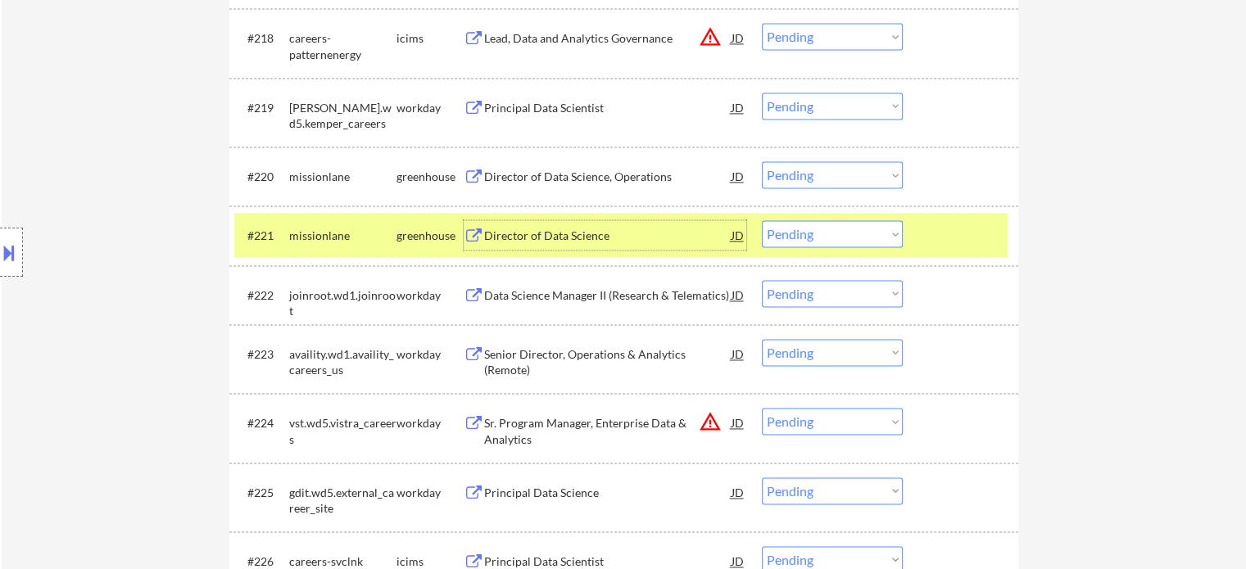
click at [939, 242] on div at bounding box center [963, 234] width 72 height 29
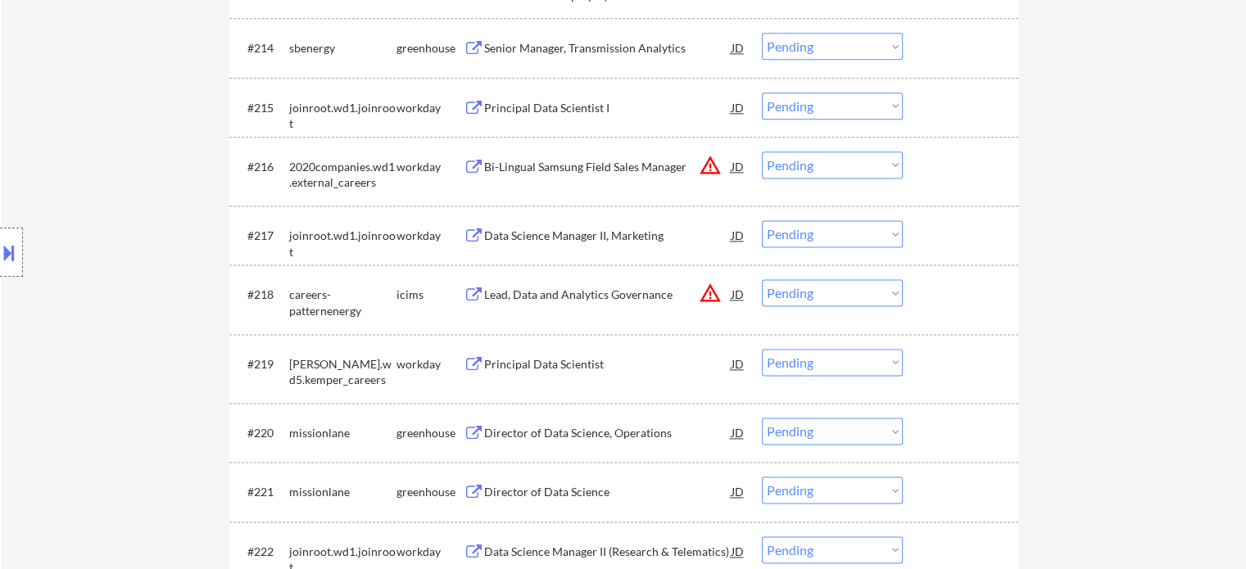
scroll to position [14478, 0]
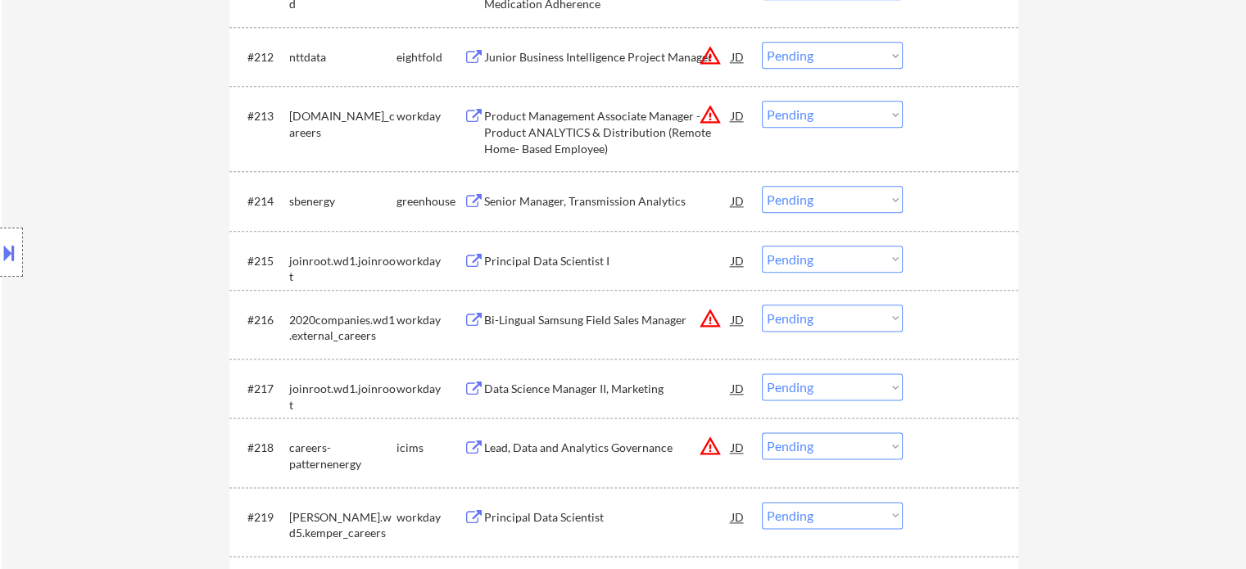
click at [537, 202] on div "Senior Manager, Transmission Analytics" at bounding box center [607, 201] width 247 height 16
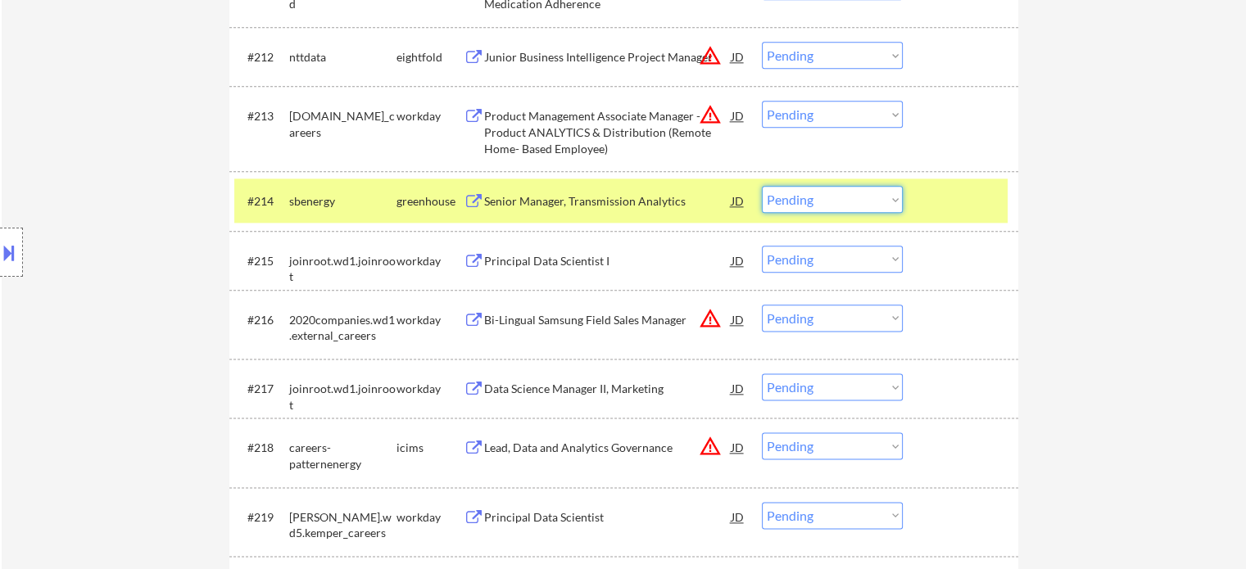
click at [818, 201] on select "Choose an option... Pending Applied Excluded (Questions) Excluded (Expired) Exc…" at bounding box center [832, 199] width 141 height 27
click at [762, 187] on select "Choose an option... Pending Applied Excluded (Questions) Excluded (Expired) Exc…" at bounding box center [832, 199] width 141 height 27
click at [950, 196] on div at bounding box center [963, 200] width 72 height 29
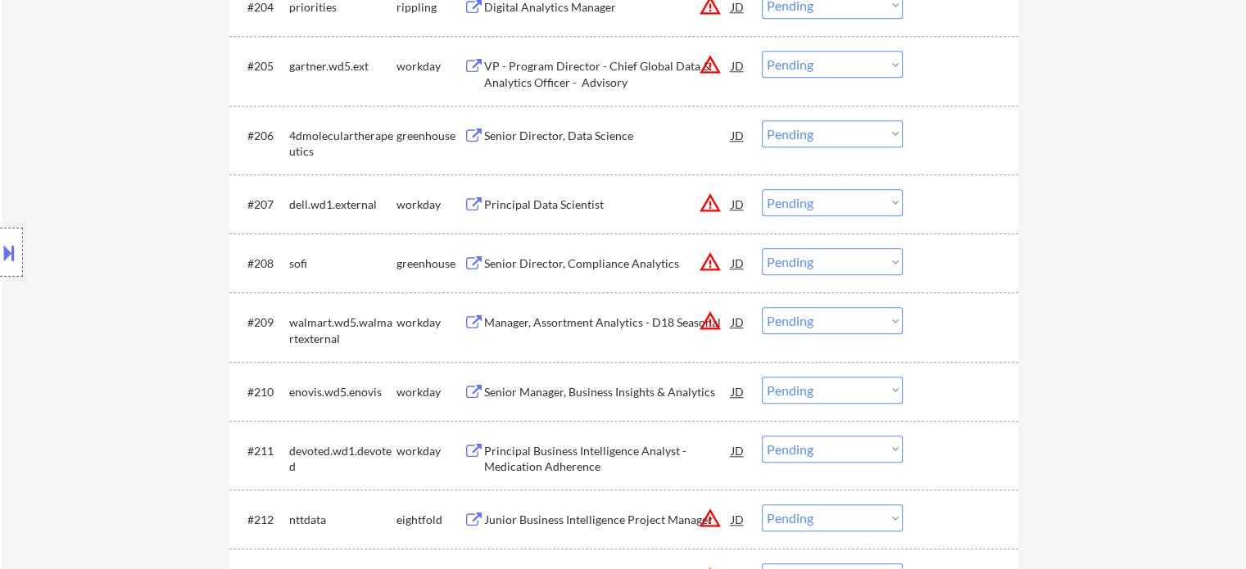
scroll to position [13987, 0]
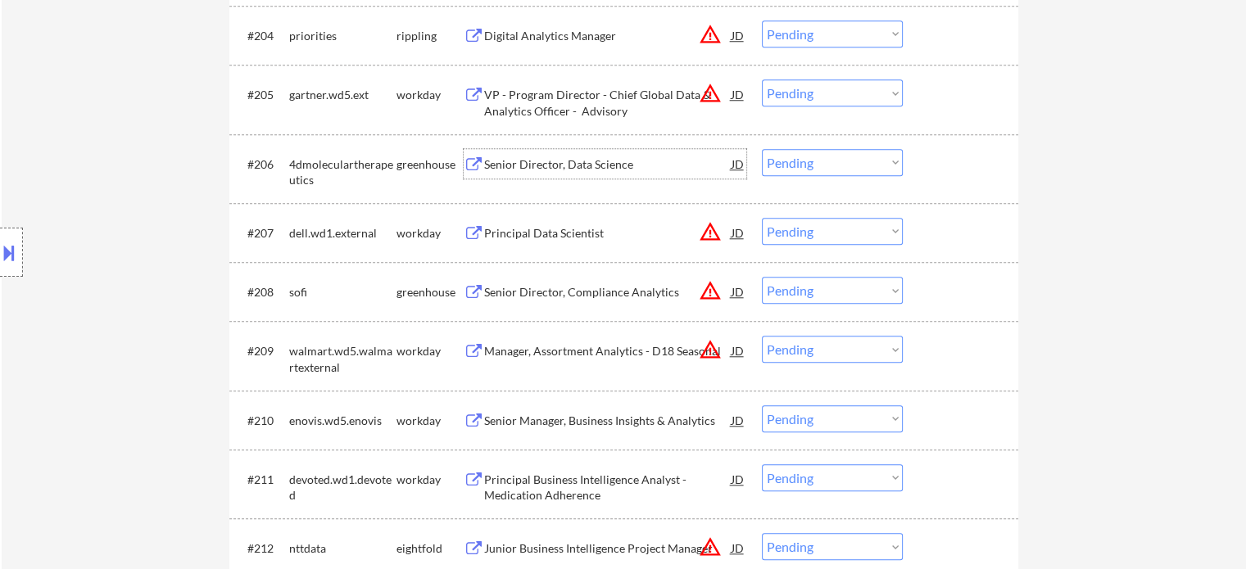
click at [533, 173] on div "Senior Director, Data Science" at bounding box center [607, 164] width 247 height 16
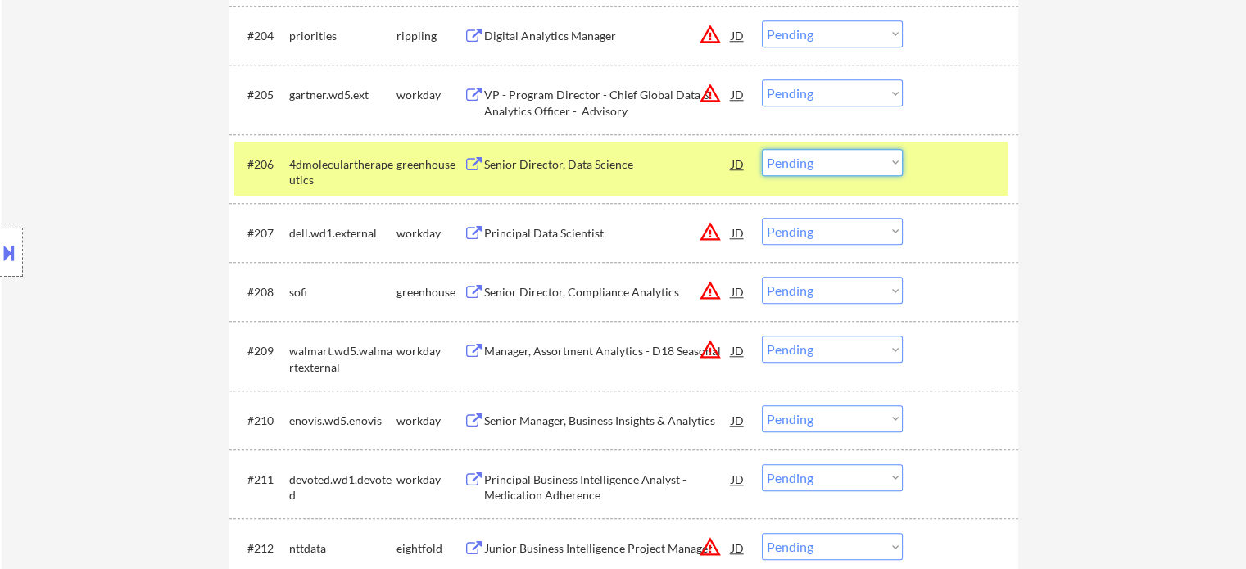
click at [847, 159] on select "Choose an option... Pending Applied Excluded (Questions) Excluded (Expired) Exc…" at bounding box center [832, 162] width 141 height 27
click at [762, 149] on select "Choose an option... Pending Applied Excluded (Questions) Excluded (Expired) Exc…" at bounding box center [832, 162] width 141 height 27
click at [927, 176] on div at bounding box center [963, 163] width 72 height 29
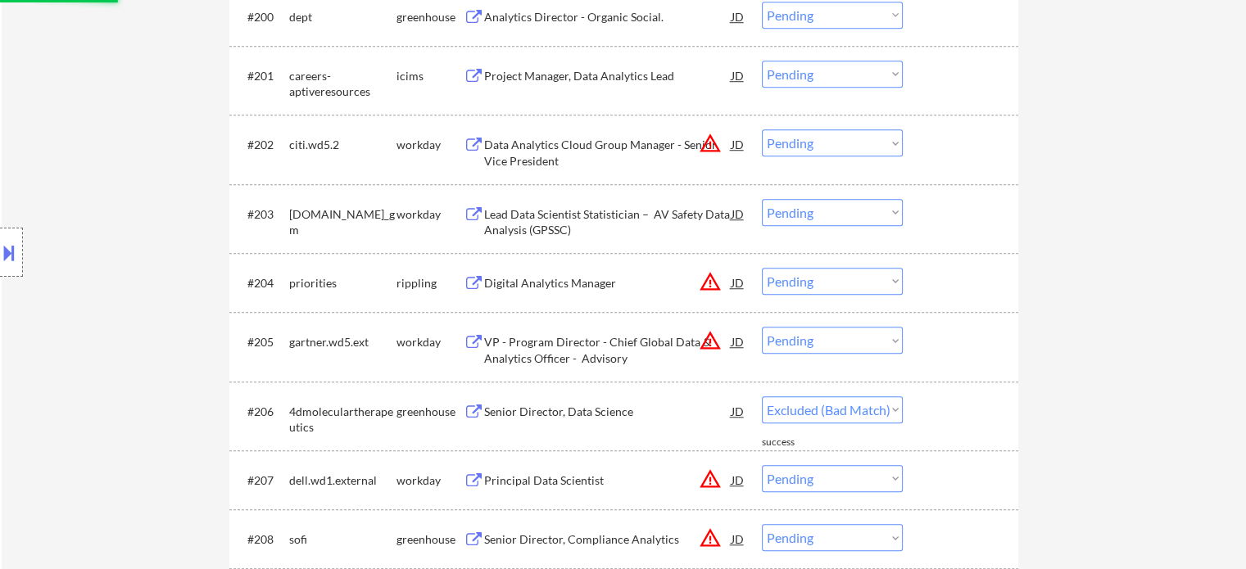
scroll to position [13659, 0]
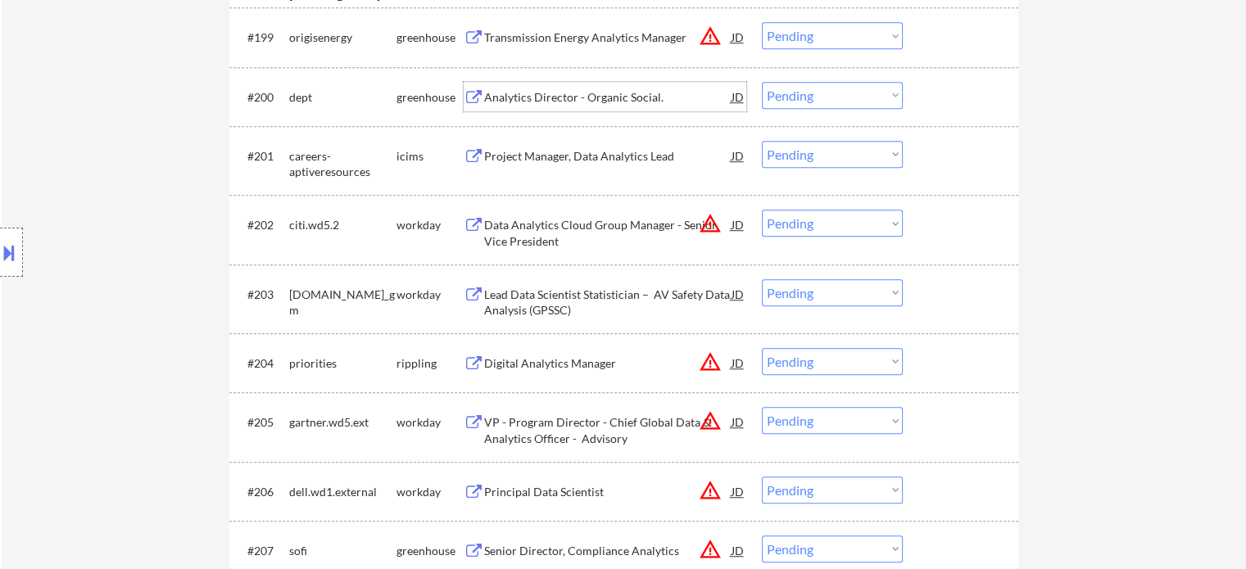
click at [561, 99] on div "Analytics Director - Organic Social." at bounding box center [607, 97] width 247 height 16
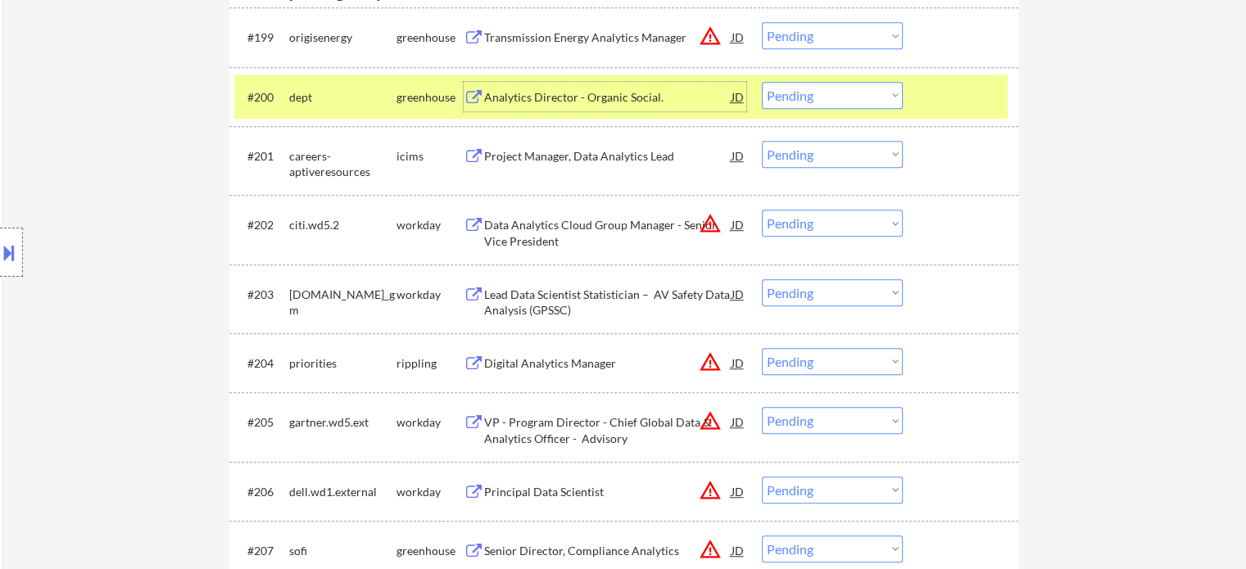
click at [823, 97] on select "Choose an option... Pending Applied Excluded (Questions) Excluded (Expired) Exc…" at bounding box center [832, 95] width 141 height 27
click at [762, 82] on select "Choose an option... Pending Applied Excluded (Questions) Excluded (Expired) Exc…" at bounding box center [832, 95] width 141 height 27
click at [848, 97] on select "Choose an option... Pending Applied Excluded (Questions) Excluded (Expired) Exc…" at bounding box center [832, 95] width 141 height 27
drag, startPoint x: 955, startPoint y: 106, endPoint x: 944, endPoint y: 109, distance: 11.9
click at [955, 106] on div at bounding box center [963, 96] width 72 height 29
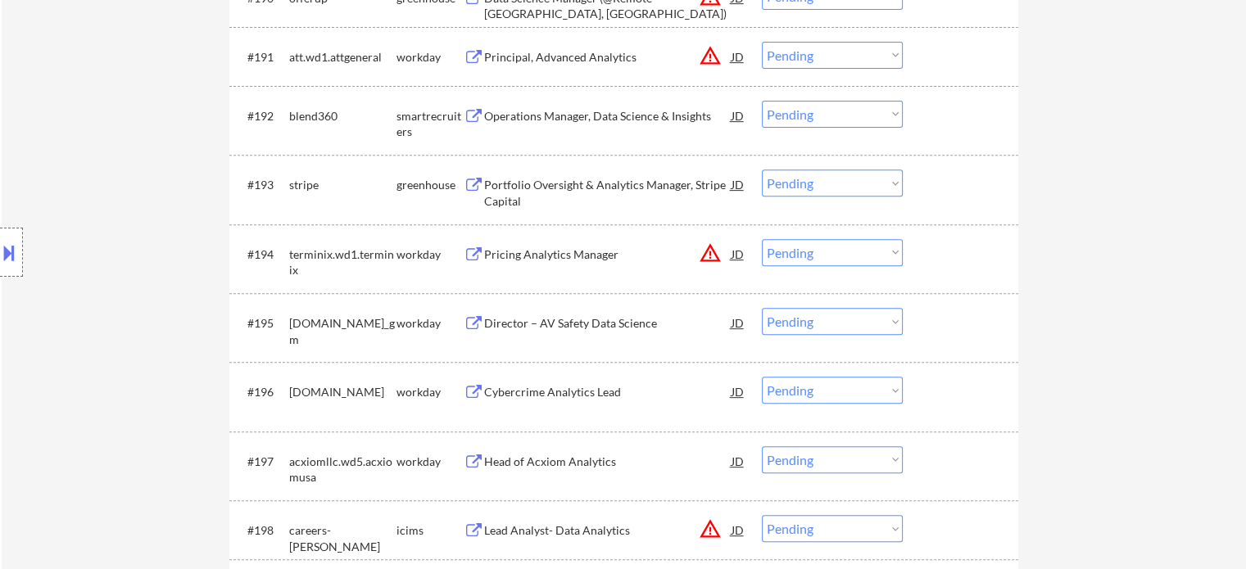
scroll to position [13004, 0]
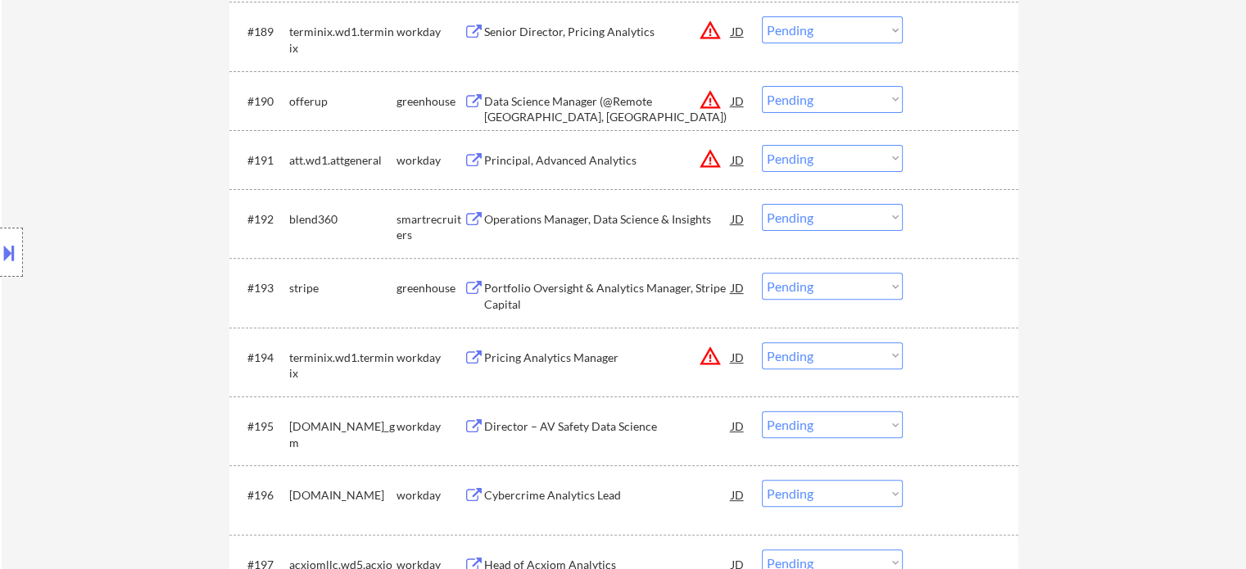
click at [596, 222] on div "Operations Manager, Data Science & Insights" at bounding box center [607, 219] width 247 height 16
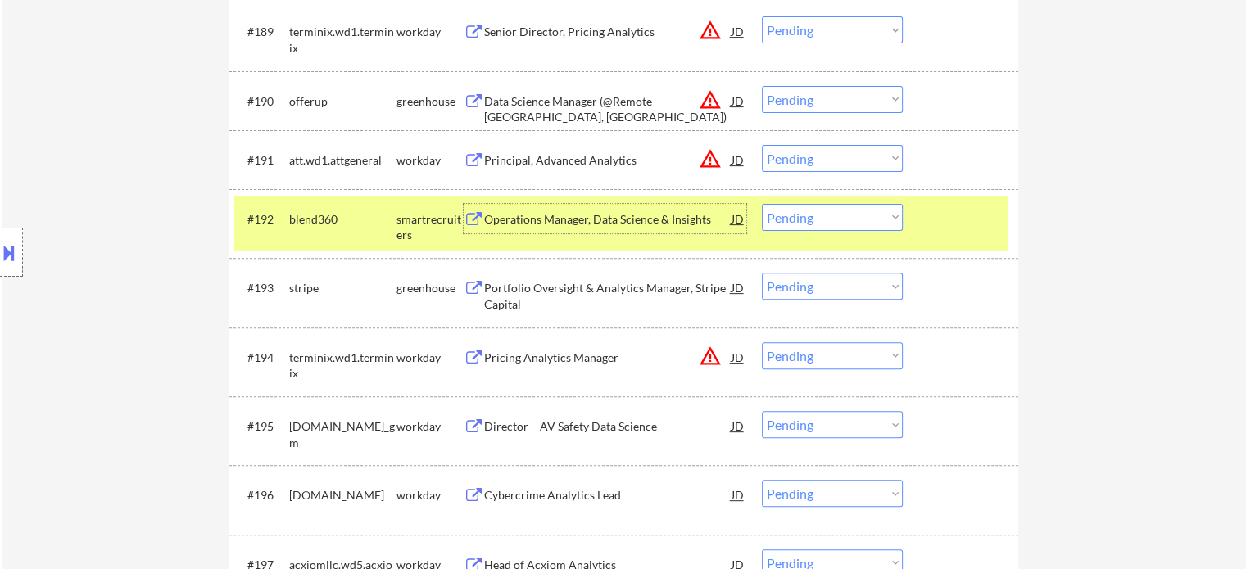
click at [868, 225] on select "Choose an option... Pending Applied Excluded (Questions) Excluded (Expired) Exc…" at bounding box center [832, 217] width 141 height 27
click at [762, 204] on select "Choose an option... Pending Applied Excluded (Questions) Excluded (Expired) Exc…" at bounding box center [832, 217] width 141 height 27
click at [941, 215] on div at bounding box center [963, 218] width 72 height 29
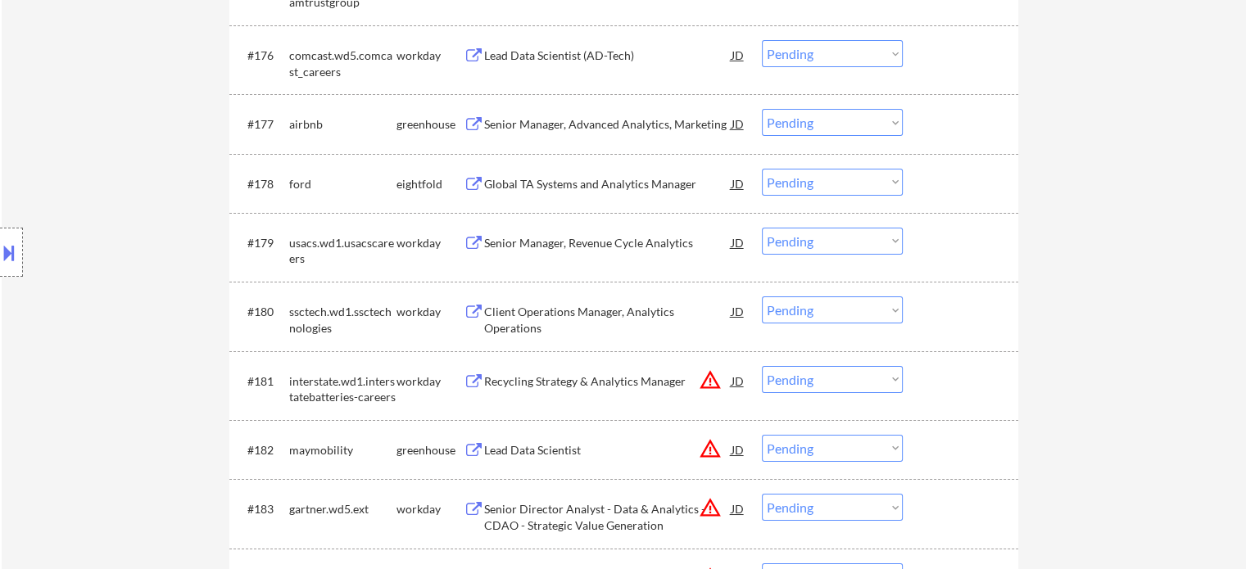
scroll to position [12102, 0]
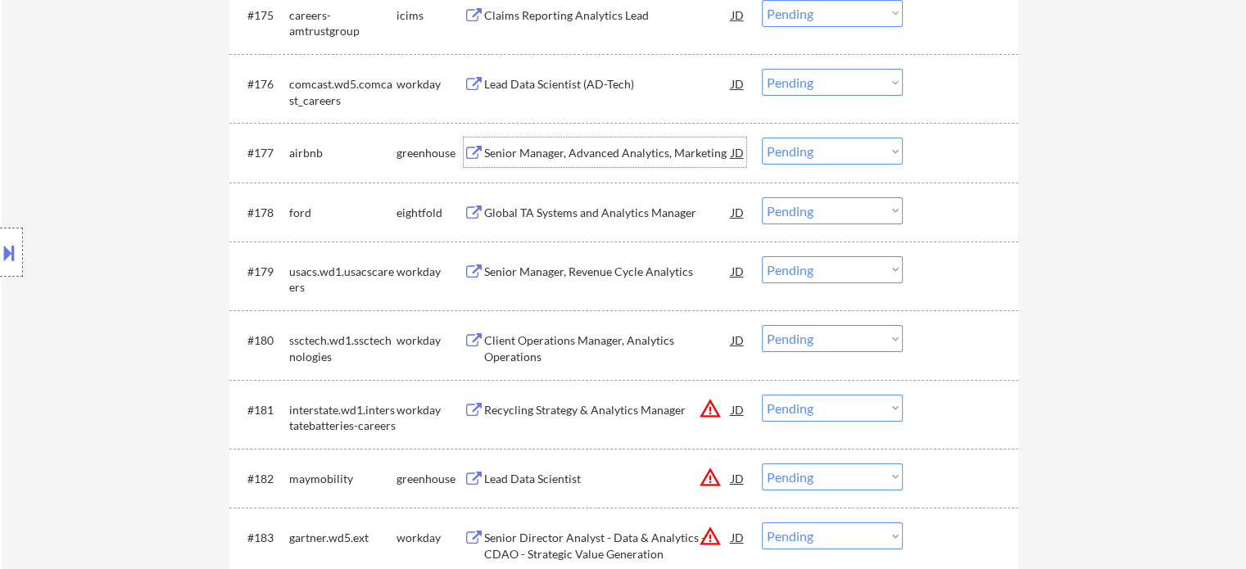
click at [531, 150] on div "Senior Manager, Advanced Analytics, Marketing" at bounding box center [607, 153] width 247 height 16
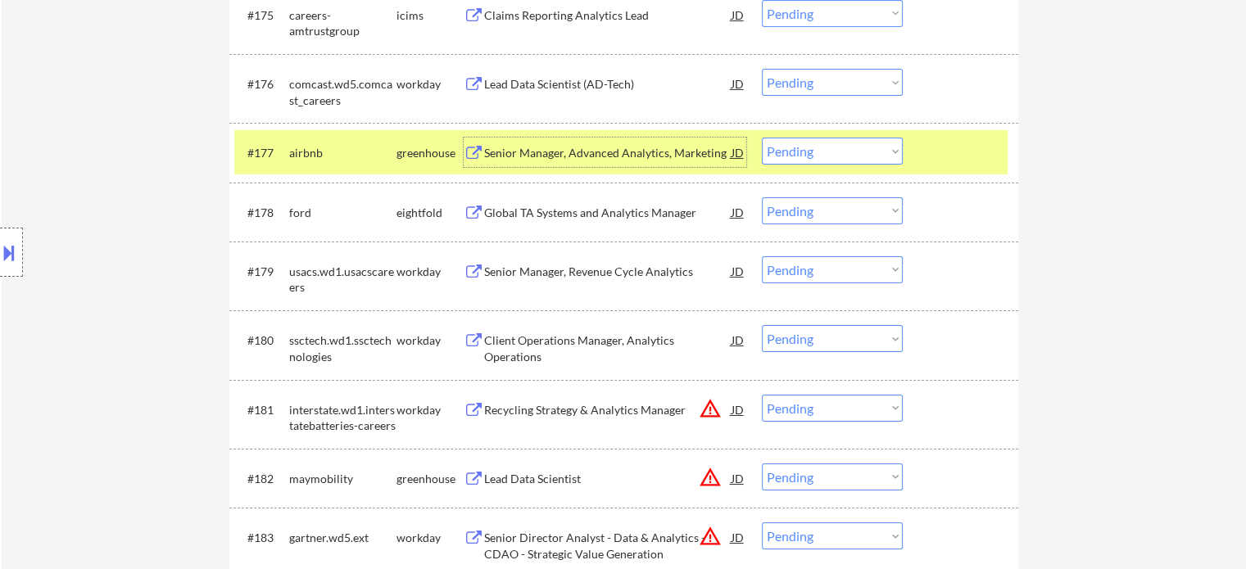
click at [797, 152] on select "Choose an option... Pending Applied Excluded (Questions) Excluded (Expired) Exc…" at bounding box center [832, 151] width 141 height 27
click at [762, 138] on select "Choose an option... Pending Applied Excluded (Questions) Excluded (Expired) Exc…" at bounding box center [832, 151] width 141 height 27
click at [929, 154] on div at bounding box center [963, 152] width 72 height 29
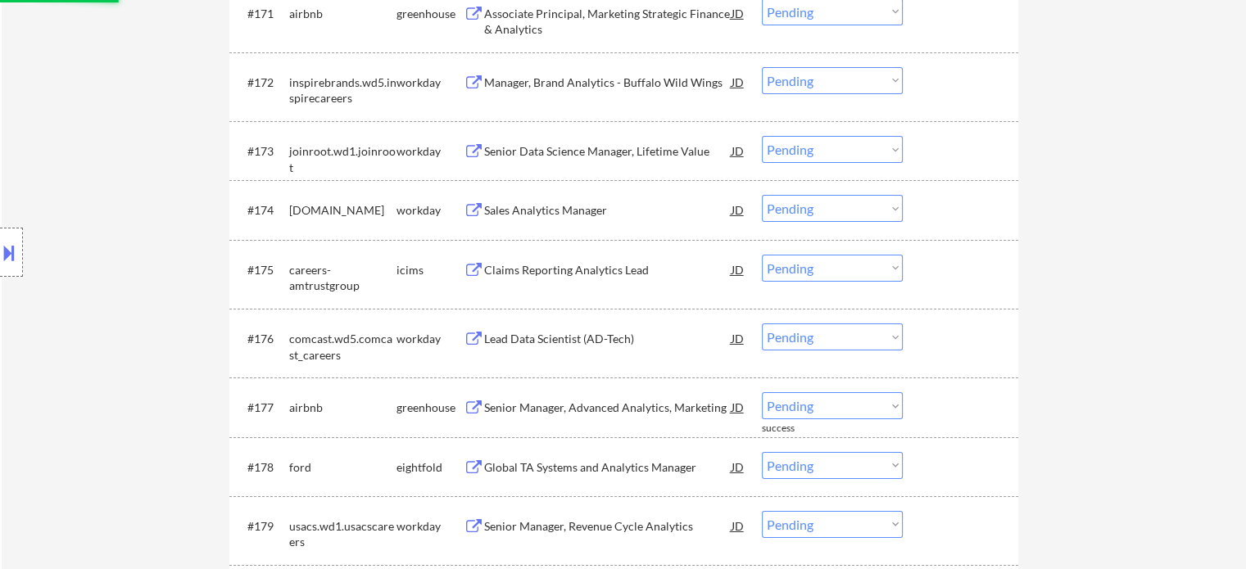
scroll to position [11693, 0]
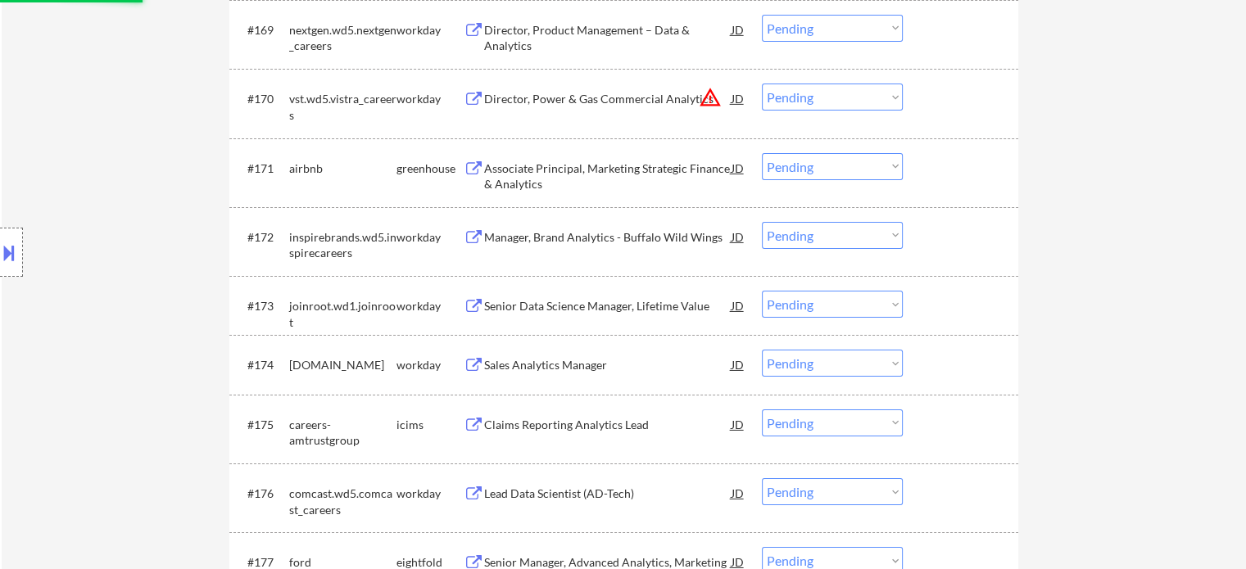
click at [557, 170] on div "Associate Principal, Marketing Strategic Finance & Analytics" at bounding box center [607, 177] width 247 height 32
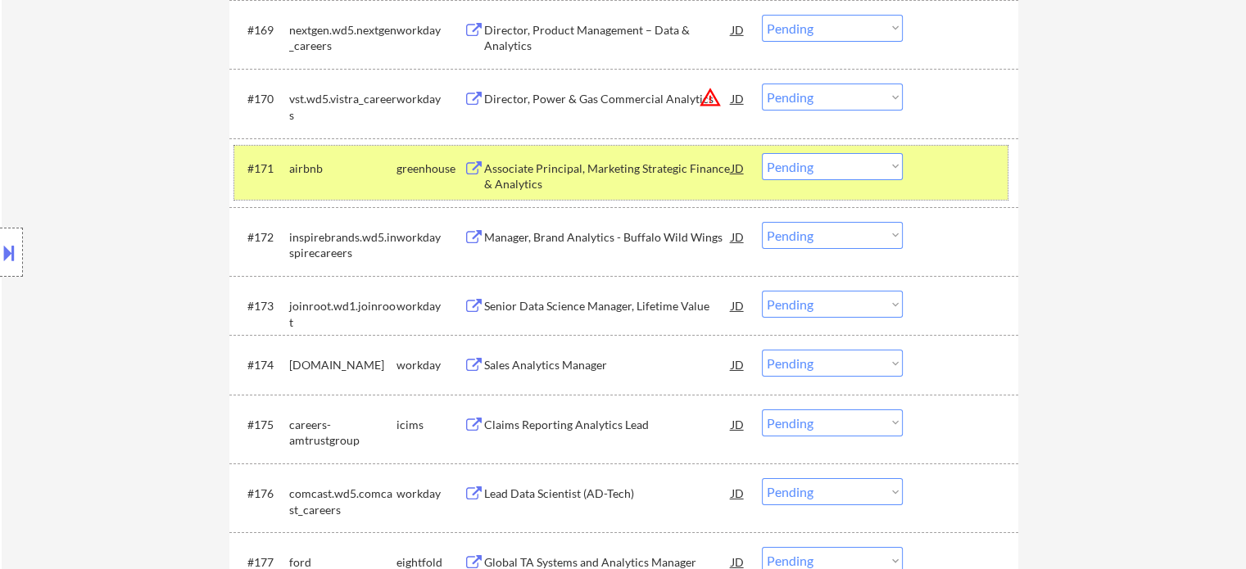
click at [913, 172] on div "#171 airbnb greenhouse Associate Principal, Marketing Strategic Finance & Analy…" at bounding box center [620, 173] width 773 height 54
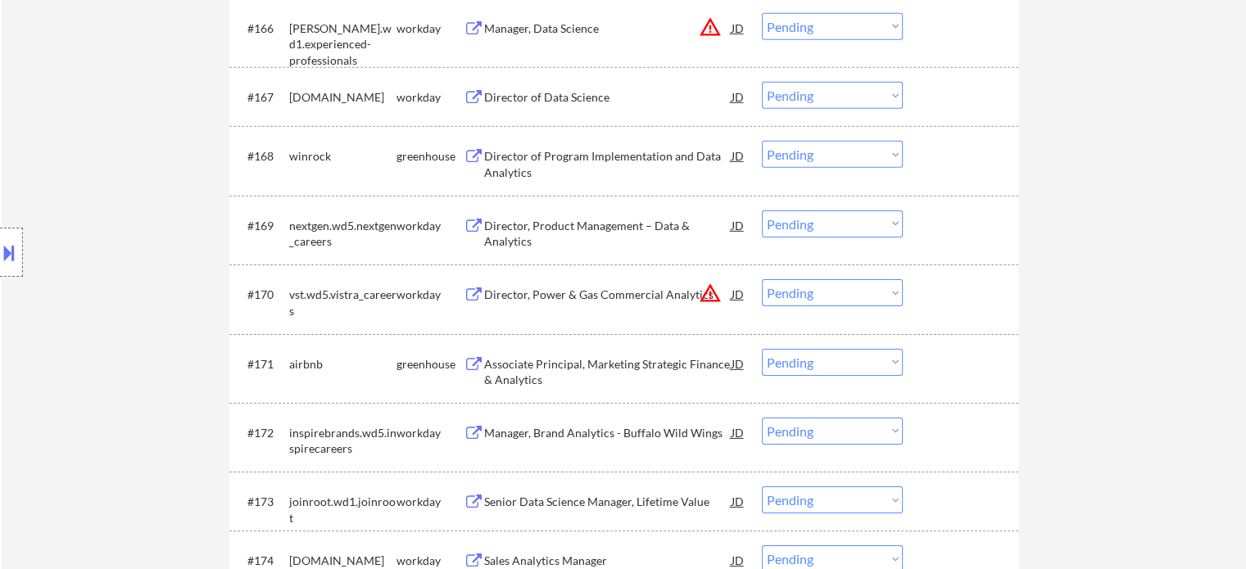
scroll to position [11447, 0]
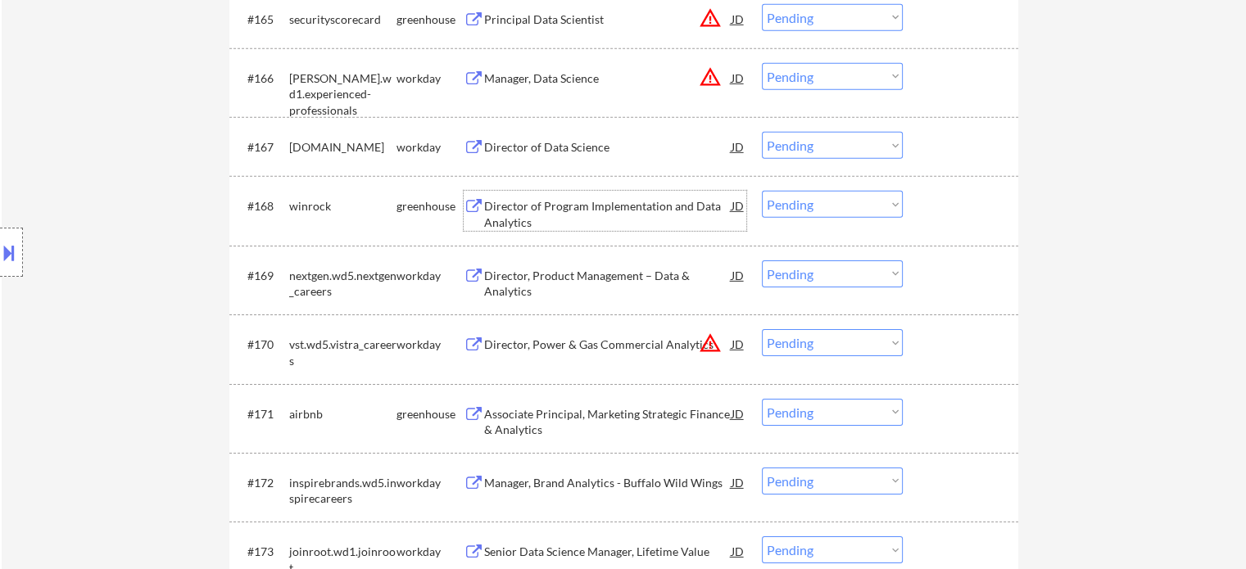
click at [534, 219] on div "Director of Program Implementation and Data Analytics" at bounding box center [607, 214] width 247 height 32
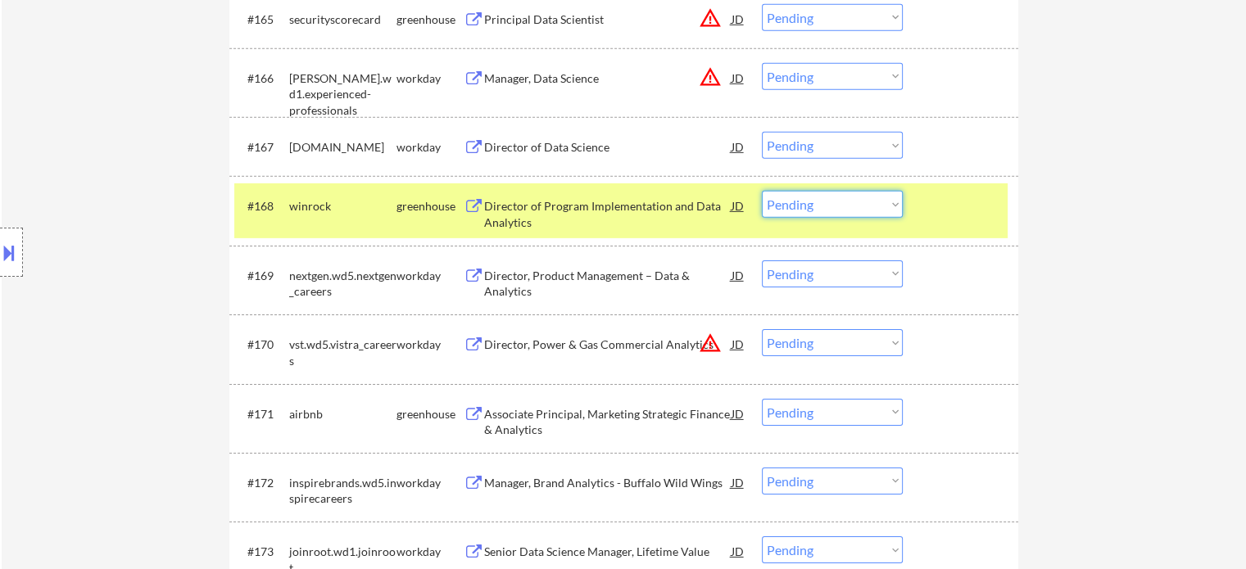
click at [882, 201] on select "Choose an option... Pending Applied Excluded (Questions) Excluded (Expired) Exc…" at bounding box center [832, 204] width 141 height 27
click at [762, 192] on select "Choose an option... Pending Applied Excluded (Questions) Excluded (Expired) Exc…" at bounding box center [832, 204] width 141 height 27
click at [942, 204] on div at bounding box center [963, 205] width 72 height 29
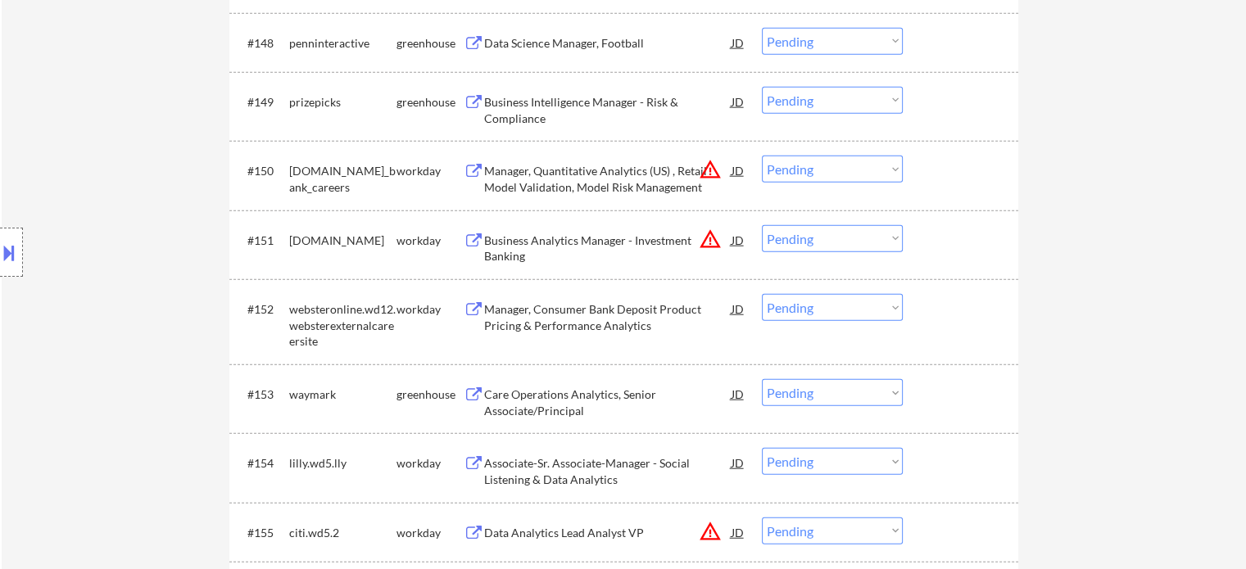
scroll to position [10218, 0]
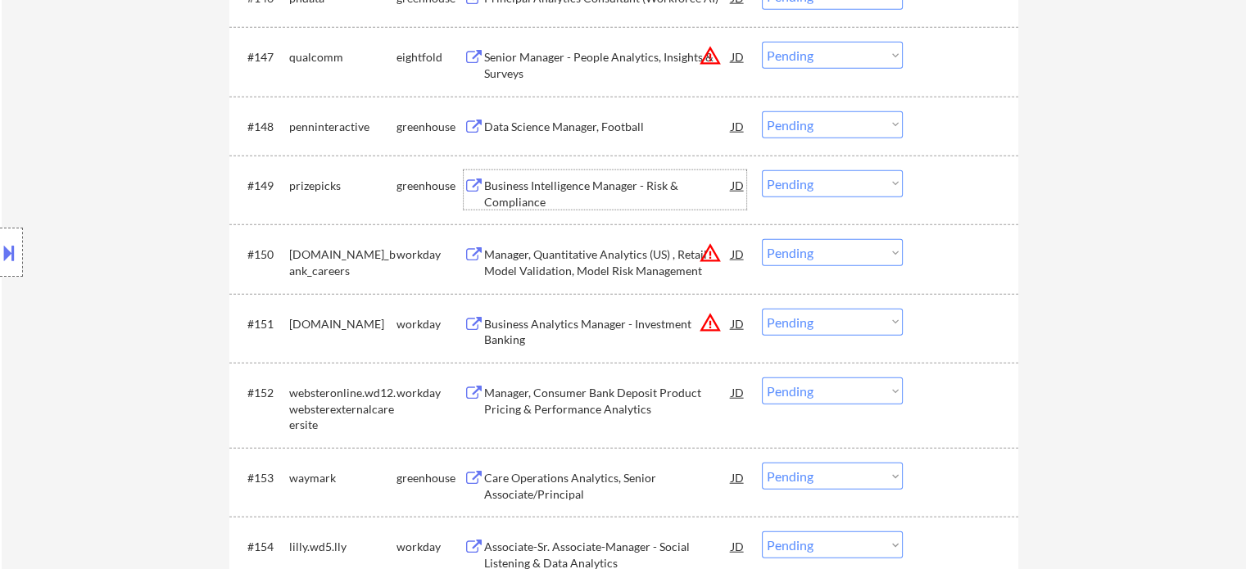
click at [518, 188] on div "Business Intelligence Manager - Risk & Compliance" at bounding box center [607, 194] width 247 height 32
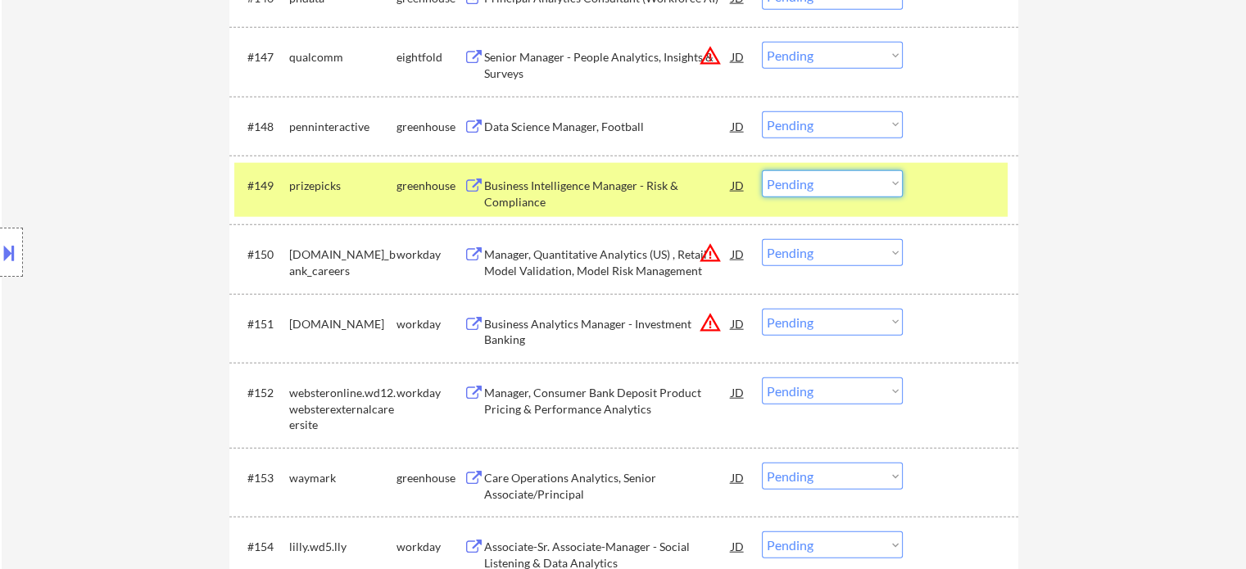
click at [779, 186] on select "Choose an option... Pending Applied Excluded (Questions) Excluded (Expired) Exc…" at bounding box center [832, 183] width 141 height 27
click at [762, 170] on select "Choose an option... Pending Applied Excluded (Questions) Excluded (Expired) Exc…" at bounding box center [832, 183] width 141 height 27
click at [964, 193] on div at bounding box center [963, 184] width 72 height 29
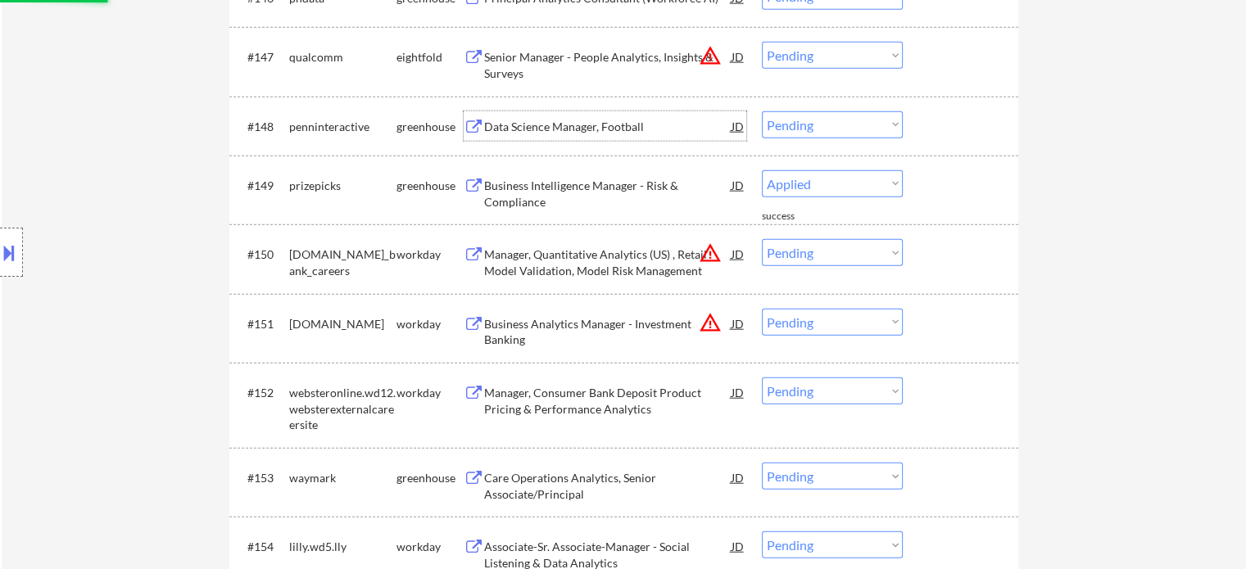
click at [571, 129] on div "Data Science Manager, Football" at bounding box center [607, 127] width 247 height 16
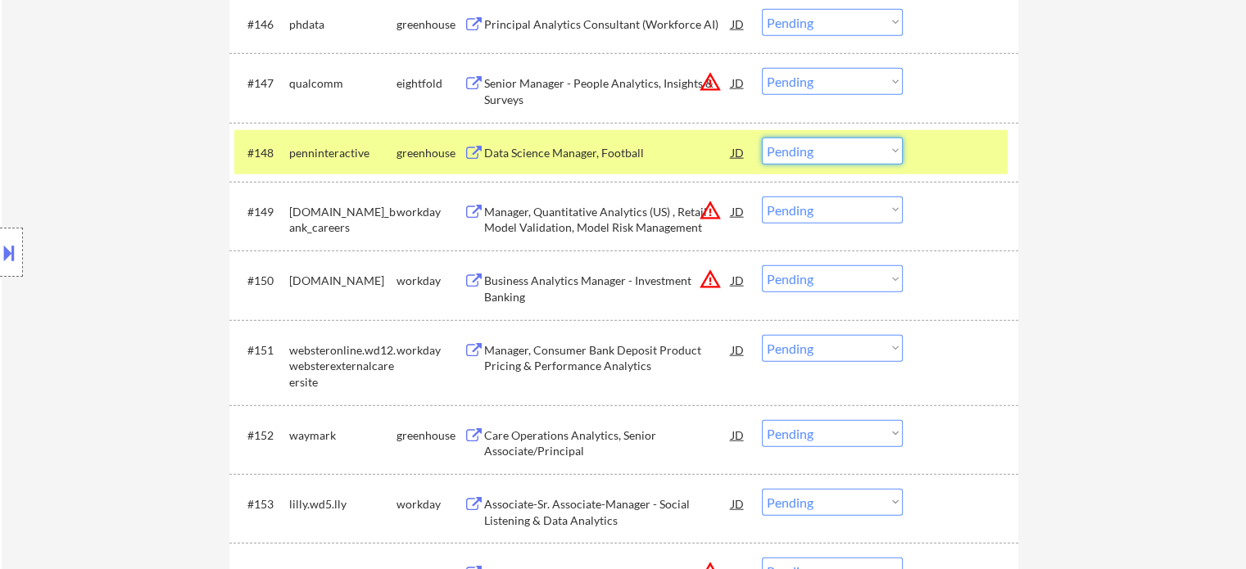
click at [803, 147] on select "Choose an option... Pending Applied Excluded (Questions) Excluded (Expired) Exc…" at bounding box center [832, 151] width 141 height 27
click at [762, 138] on select "Choose an option... Pending Applied Excluded (Questions) Excluded (Expired) Exc…" at bounding box center [832, 151] width 141 height 27
click at [947, 160] on div at bounding box center [963, 152] width 72 height 29
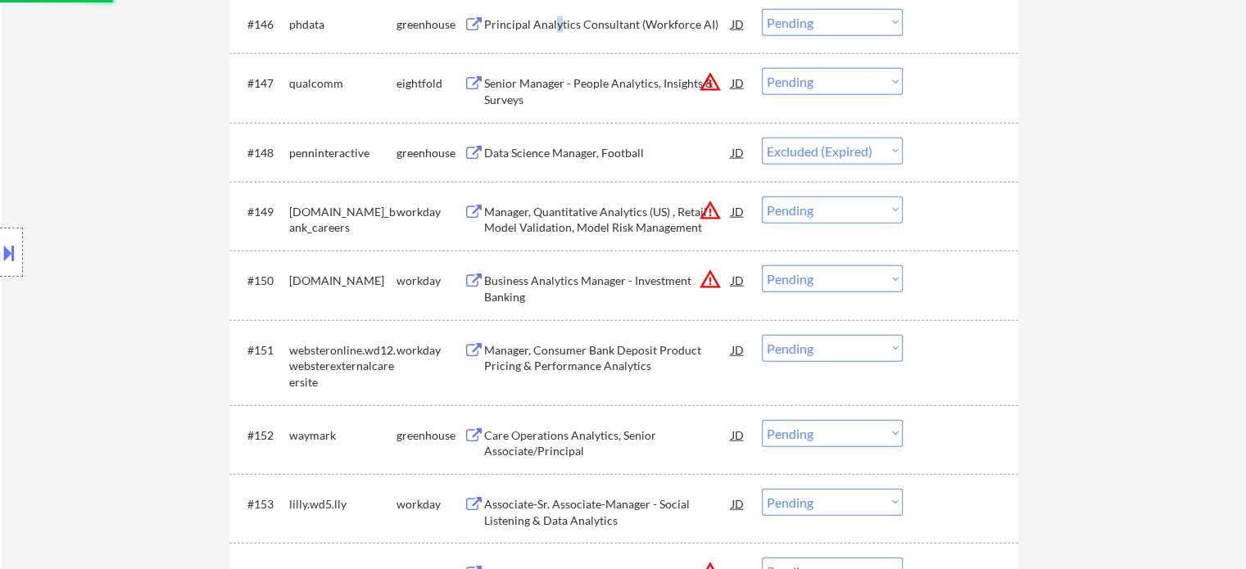
click at [557, 26] on div "Principal Analytics Consultant (Workforce AI)" at bounding box center [607, 24] width 247 height 16
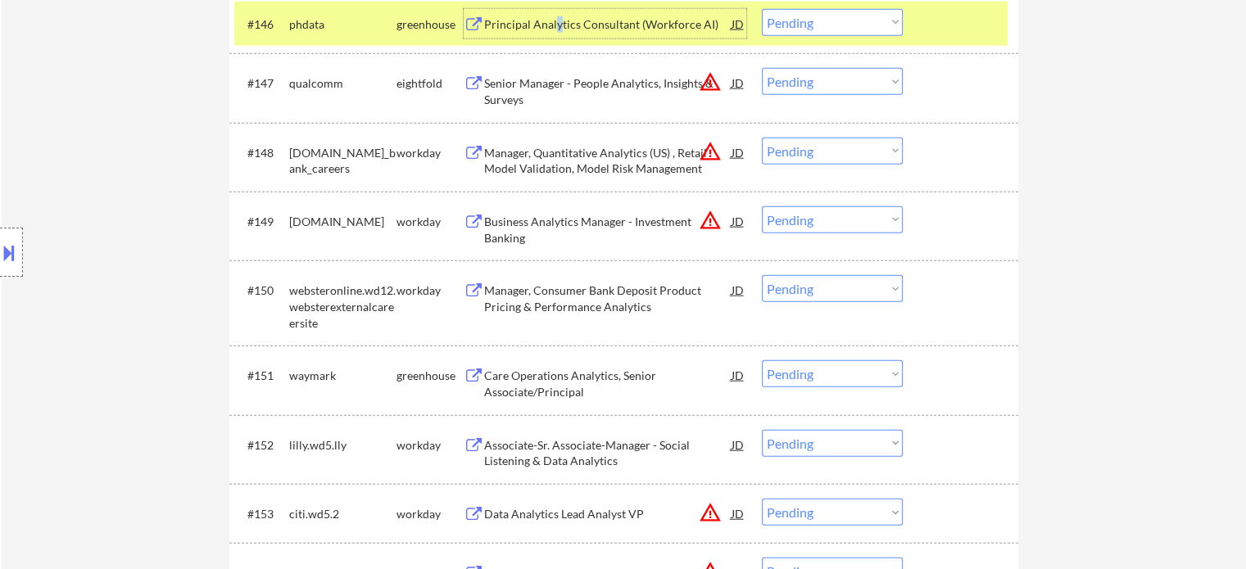
click at [799, 17] on select "Choose an option... Pending Applied Excluded (Questions) Excluded (Expired) Exc…" at bounding box center [832, 22] width 141 height 27
click at [941, 40] on div "#146 phdata greenhouse Principal Analytics Consultant (Workforce AI) JD Choose …" at bounding box center [620, 24] width 773 height 44
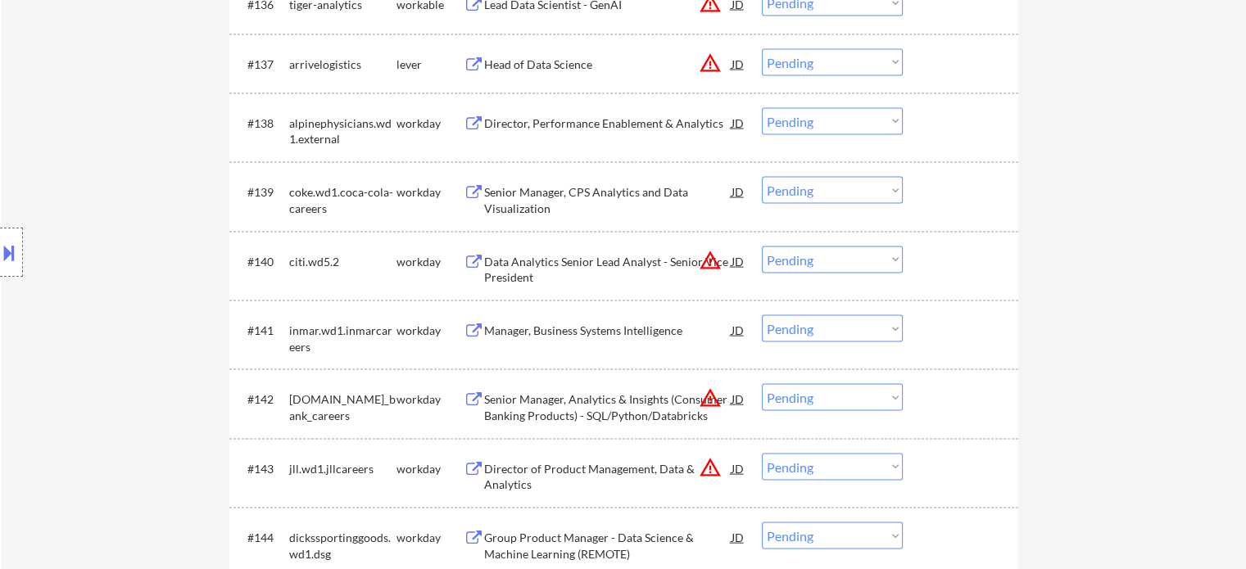
scroll to position [9563, 0]
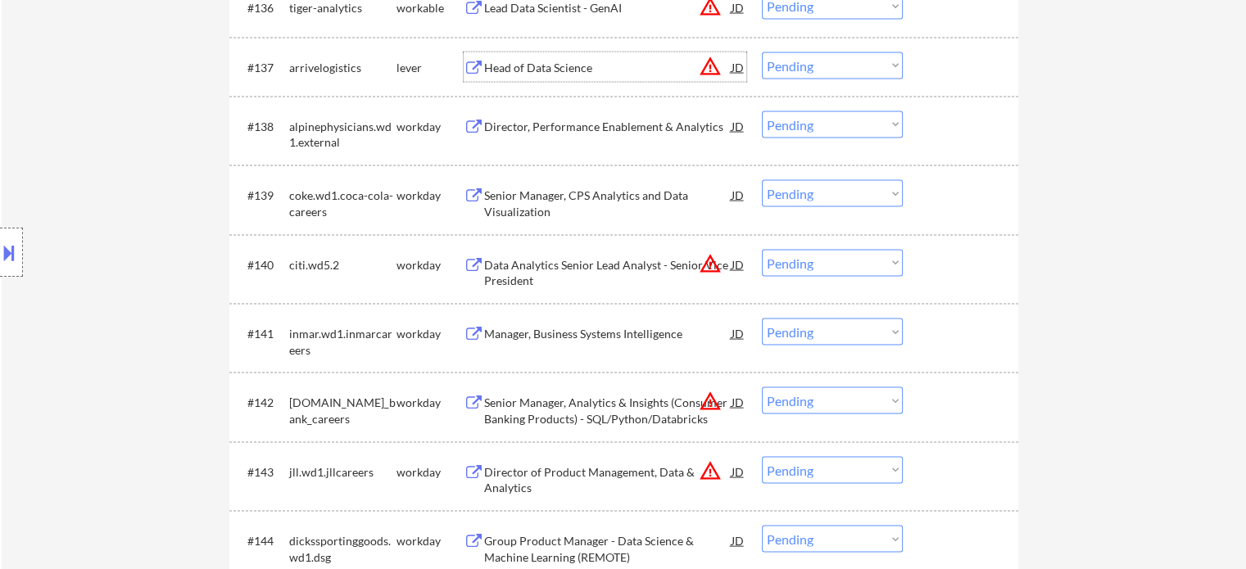
click at [533, 66] on div "Head of Data Science" at bounding box center [607, 68] width 247 height 16
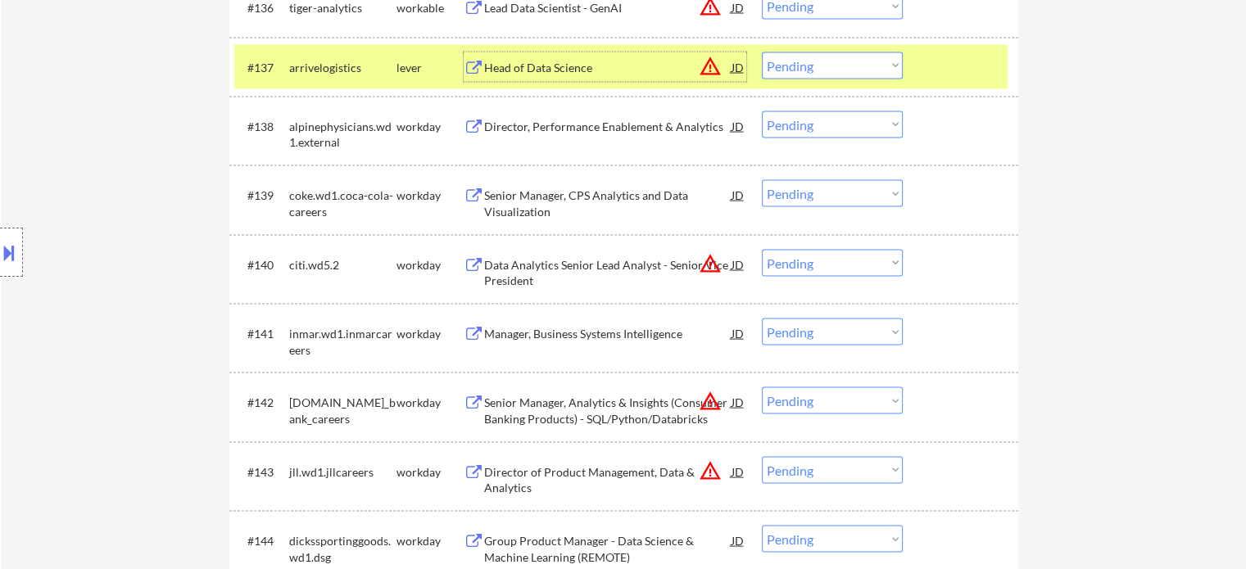
click at [781, 68] on select "Choose an option... Pending Applied Excluded (Questions) Excluded (Expired) Exc…" at bounding box center [832, 65] width 141 height 27
click at [762, 52] on select "Choose an option... Pending Applied Excluded (Questions) Excluded (Expired) Exc…" at bounding box center [832, 65] width 141 height 27
click at [993, 58] on div at bounding box center [963, 66] width 72 height 29
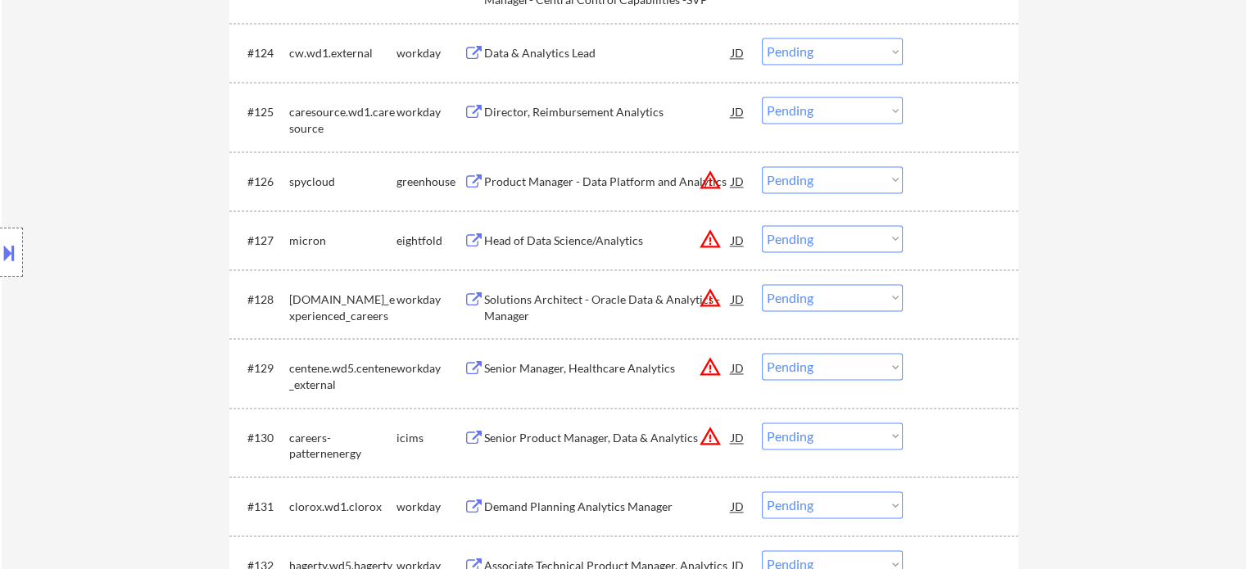
scroll to position [8743, 0]
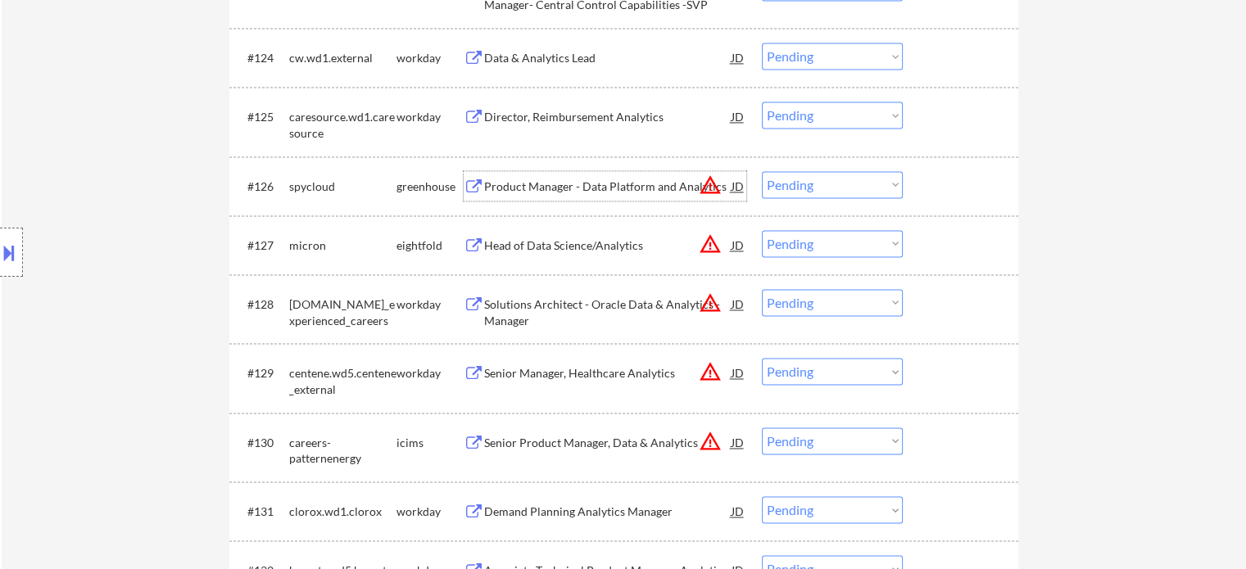
click at [550, 179] on div "Product Manager - Data Platform and Analytics" at bounding box center [607, 187] width 247 height 16
